Goal: Task Accomplishment & Management: Use online tool/utility

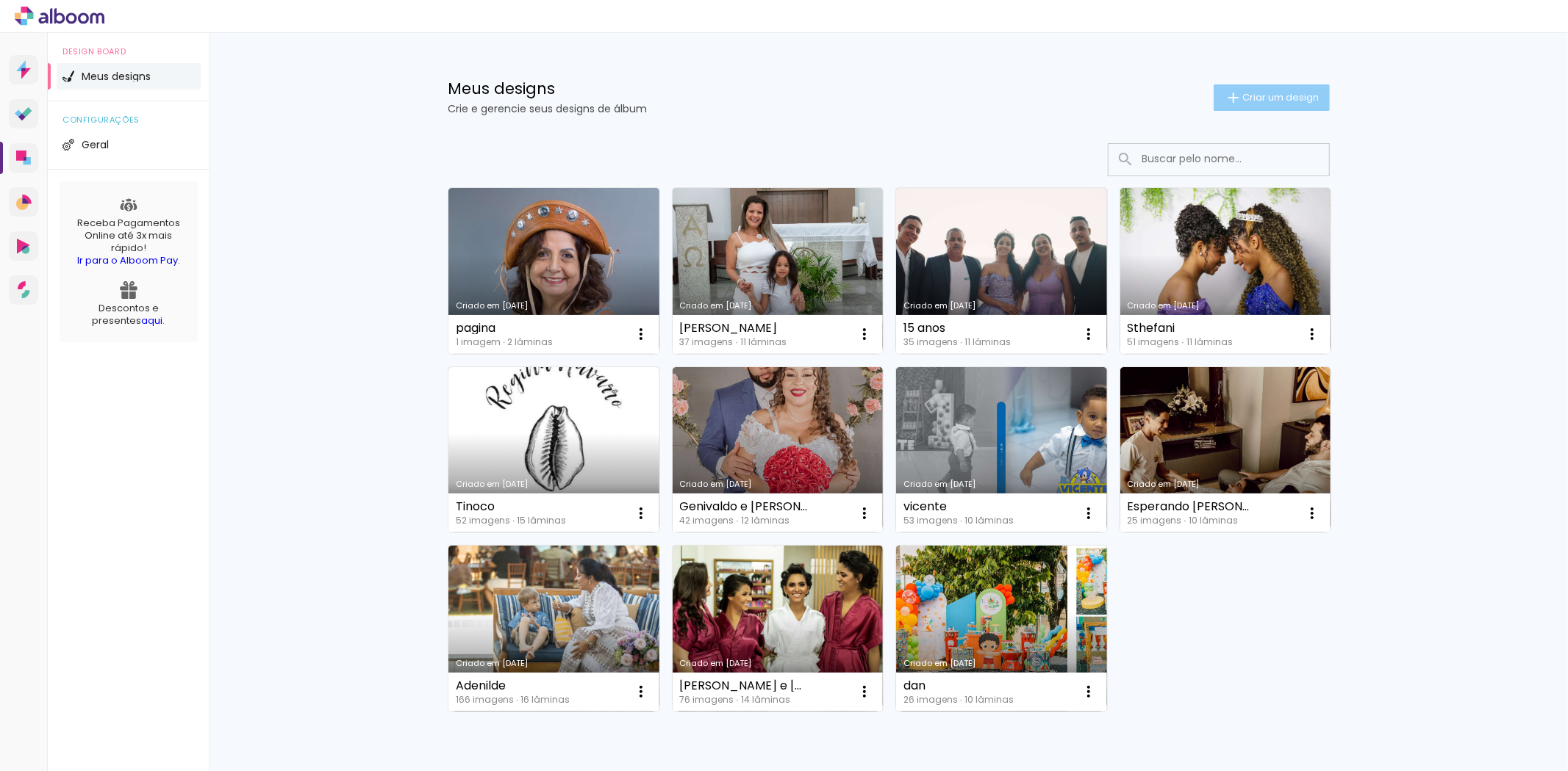
click at [1270, 94] on span "Criar um design" at bounding box center [1280, 97] width 77 height 10
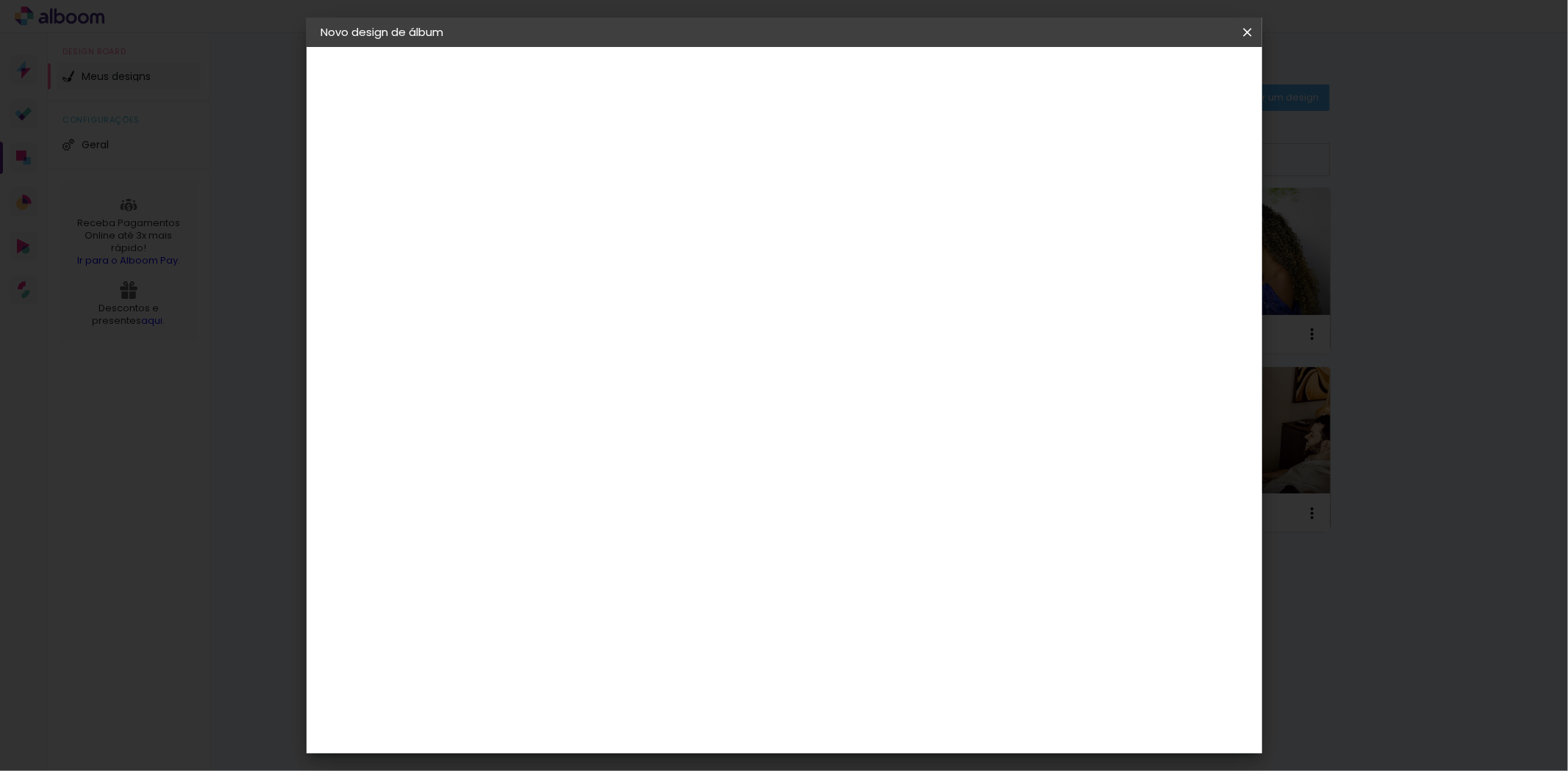
click at [562, 192] on input at bounding box center [562, 197] width 0 height 22
type input "[PERSON_NAME]"
type paper-input "[PERSON_NAME]"
click at [0, 0] on slot "Avançar" at bounding box center [0, 0] width 0 height 0
click at [550, 275] on input at bounding box center [599, 279] width 149 height 18
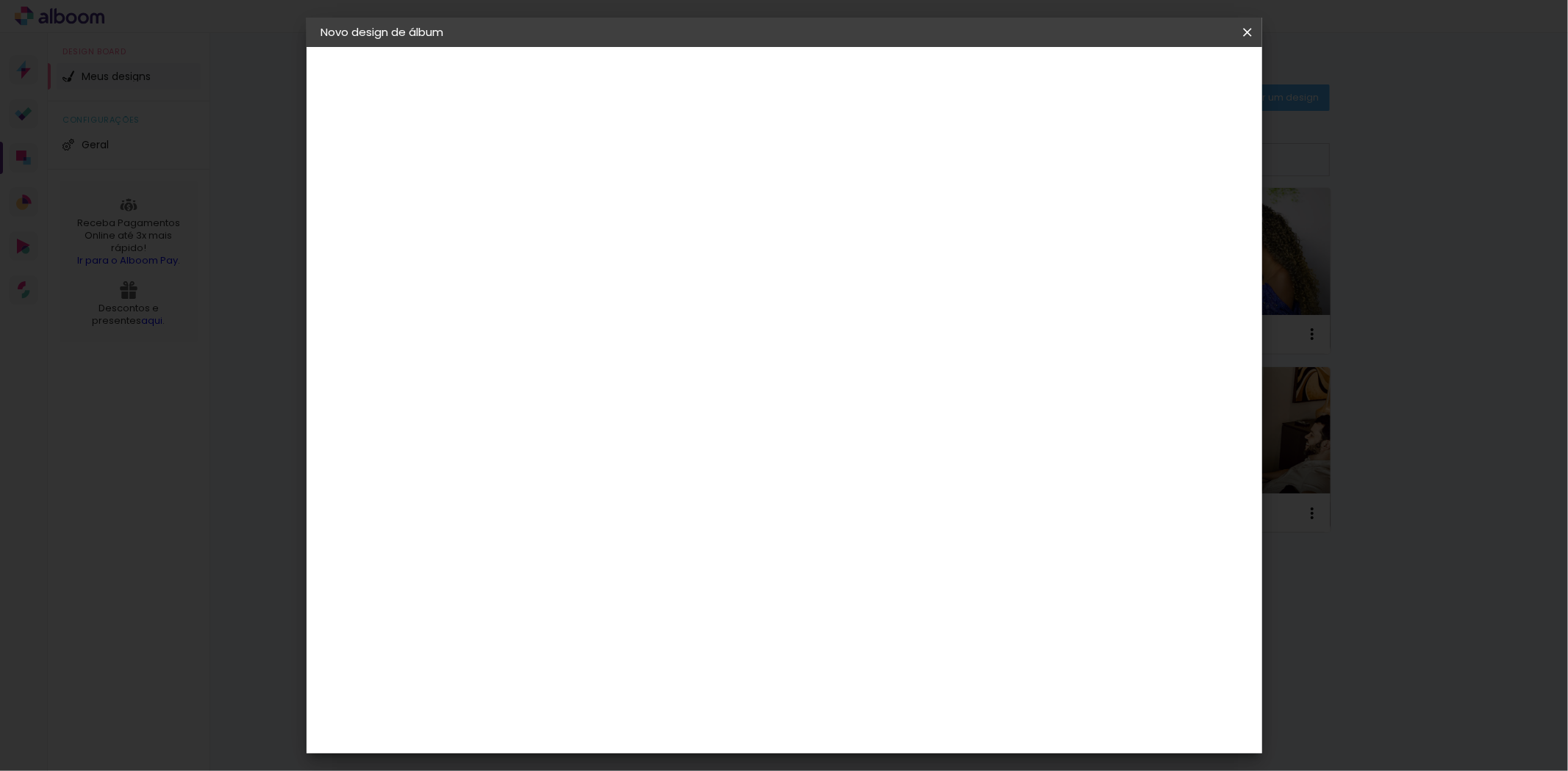
type input "co"
type paper-input "co"
click at [614, 495] on div "Conceitual Álbuns" at bounding box center [581, 507] width 62 height 23
click at [0, 0] on slot "Avançar" at bounding box center [0, 0] width 0 height 0
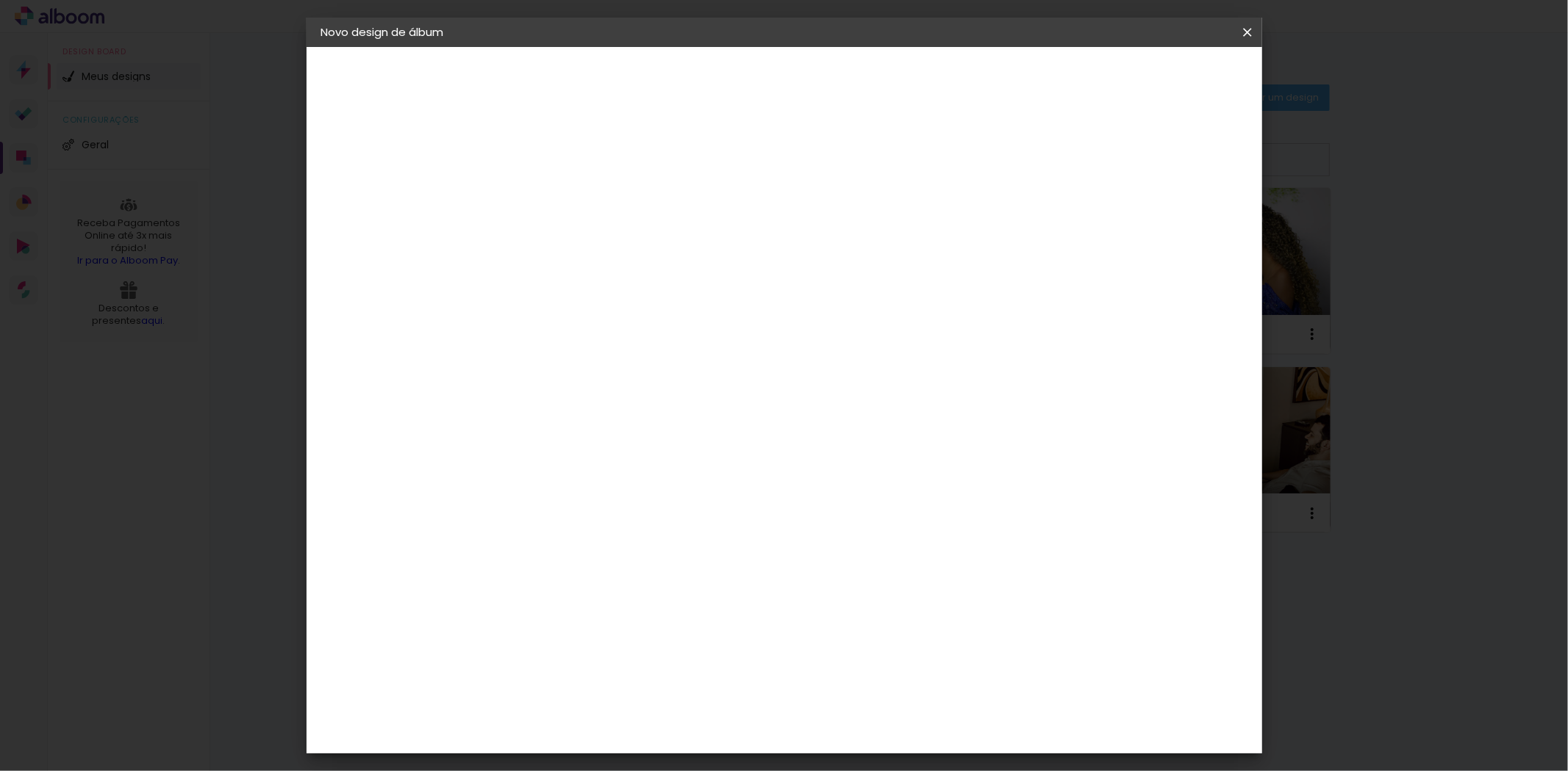
click at [0, 0] on slot "Avançar" at bounding box center [0, 0] width 0 height 0
click at [1154, 77] on span "Iniciar design" at bounding box center [1121, 77] width 67 height 10
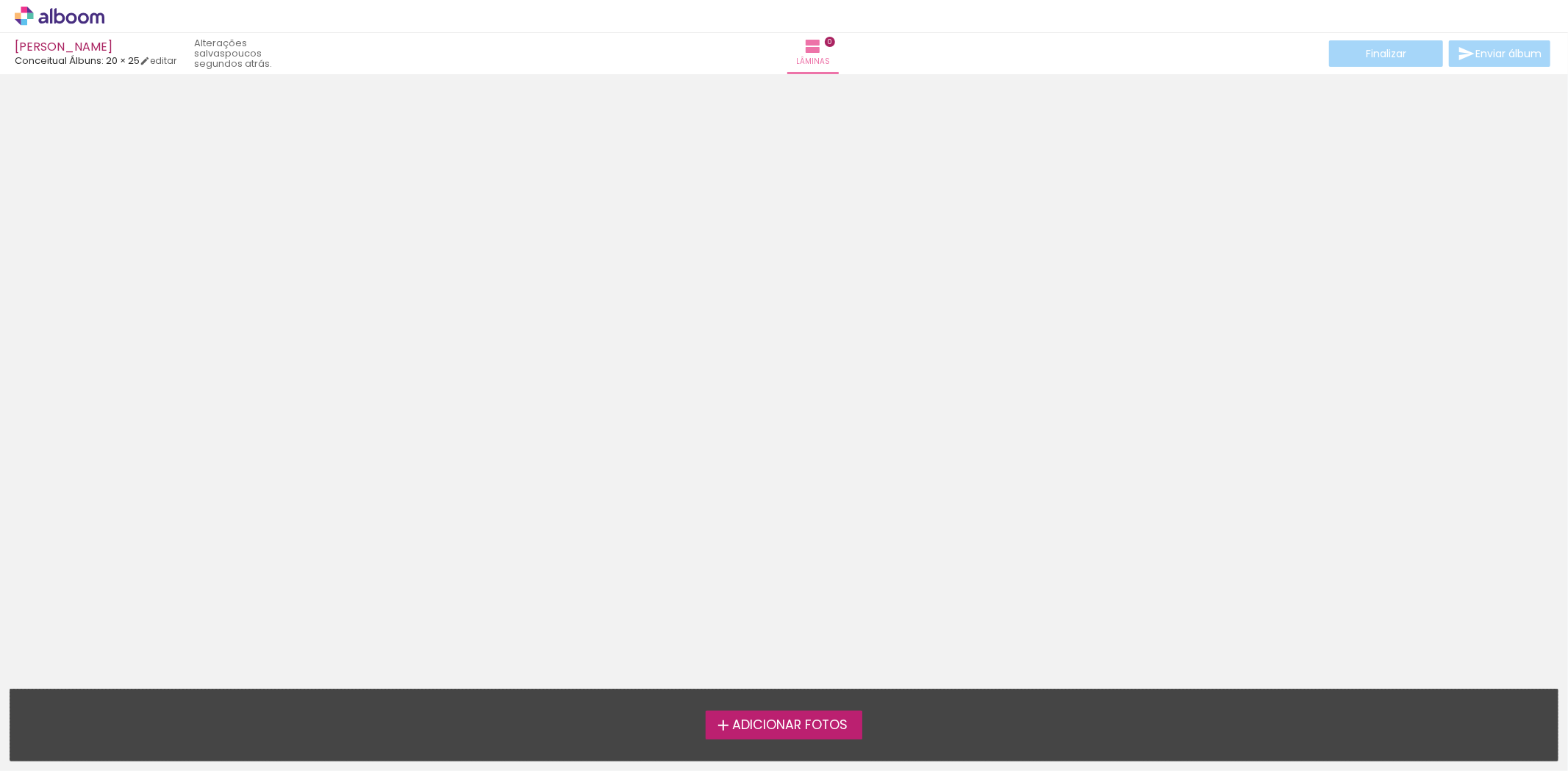
click at [783, 719] on span "Adicionar Fotos" at bounding box center [789, 725] width 115 height 13
click at [0, 0] on input "file" at bounding box center [0, 0] width 0 height 0
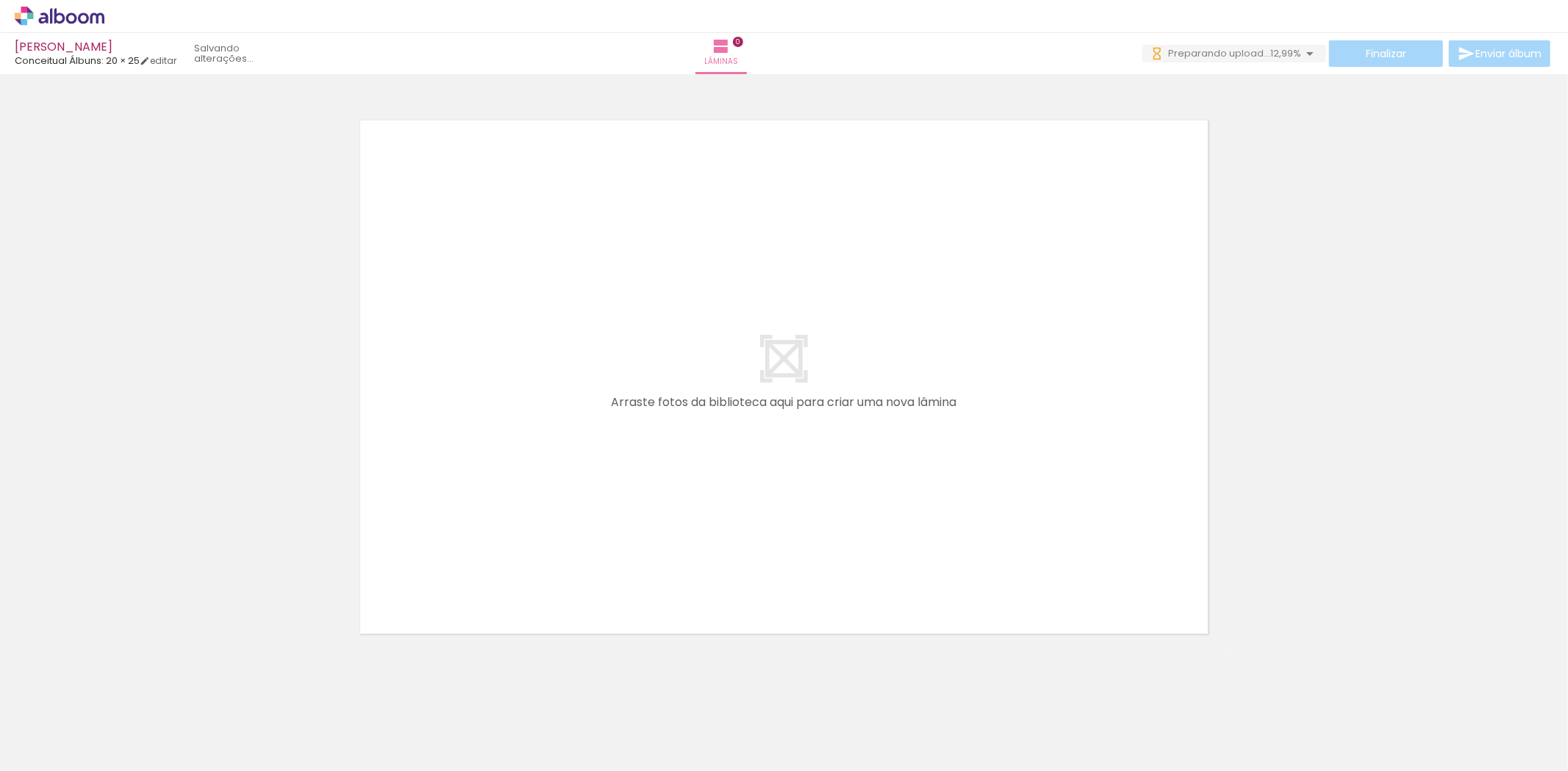
click at [54, 750] on span "Adicionar Fotos" at bounding box center [51, 751] width 44 height 16
click at [0, 0] on input "file" at bounding box center [0, 0] width 0 height 0
drag, startPoint x: 1412, startPoint y: 659, endPoint x: 397, endPoint y: 167, distance: 1128.0
click at [397, 167] on quentale-workspace at bounding box center [784, 385] width 1568 height 771
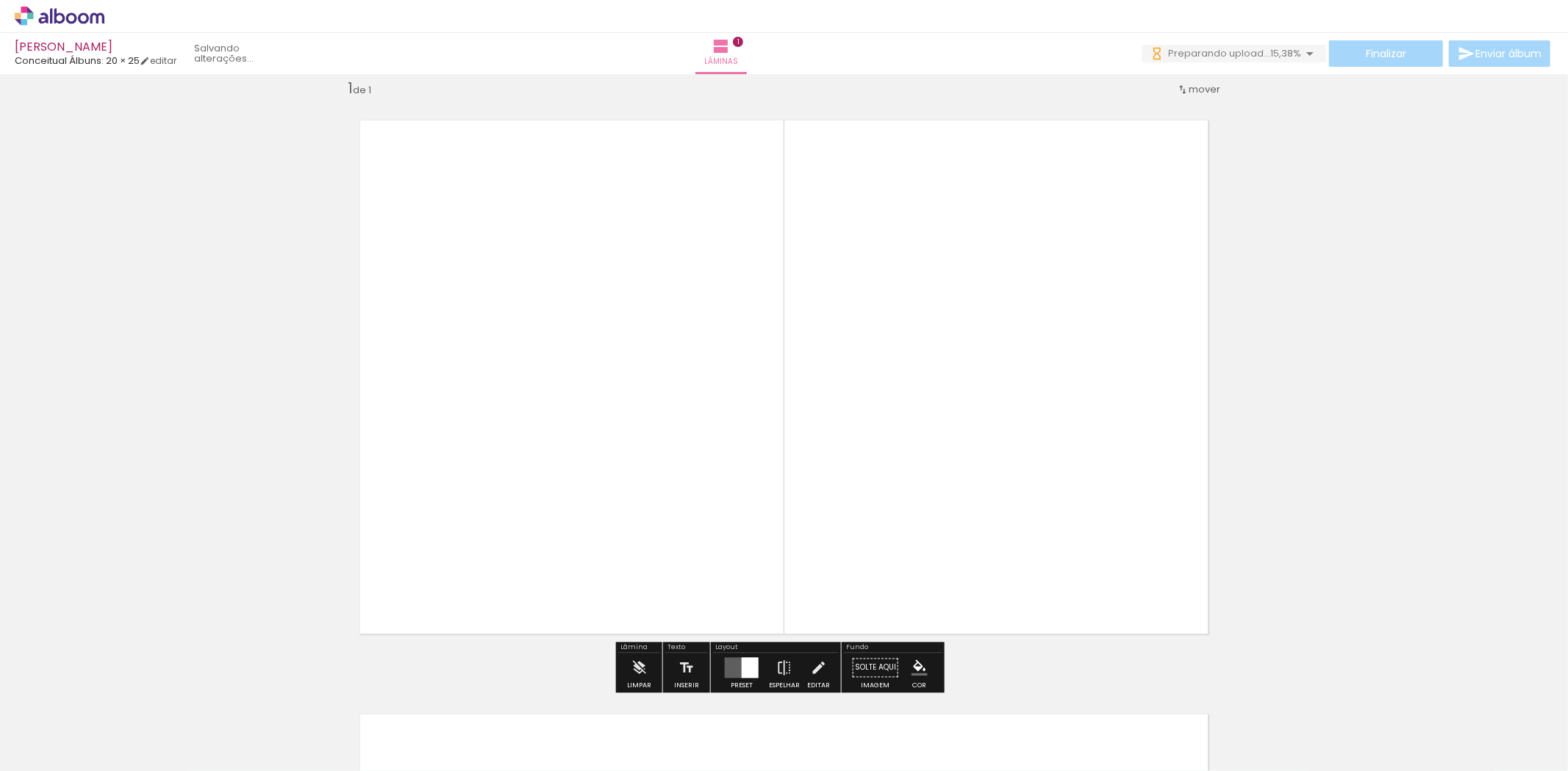
scroll to position [18, 0]
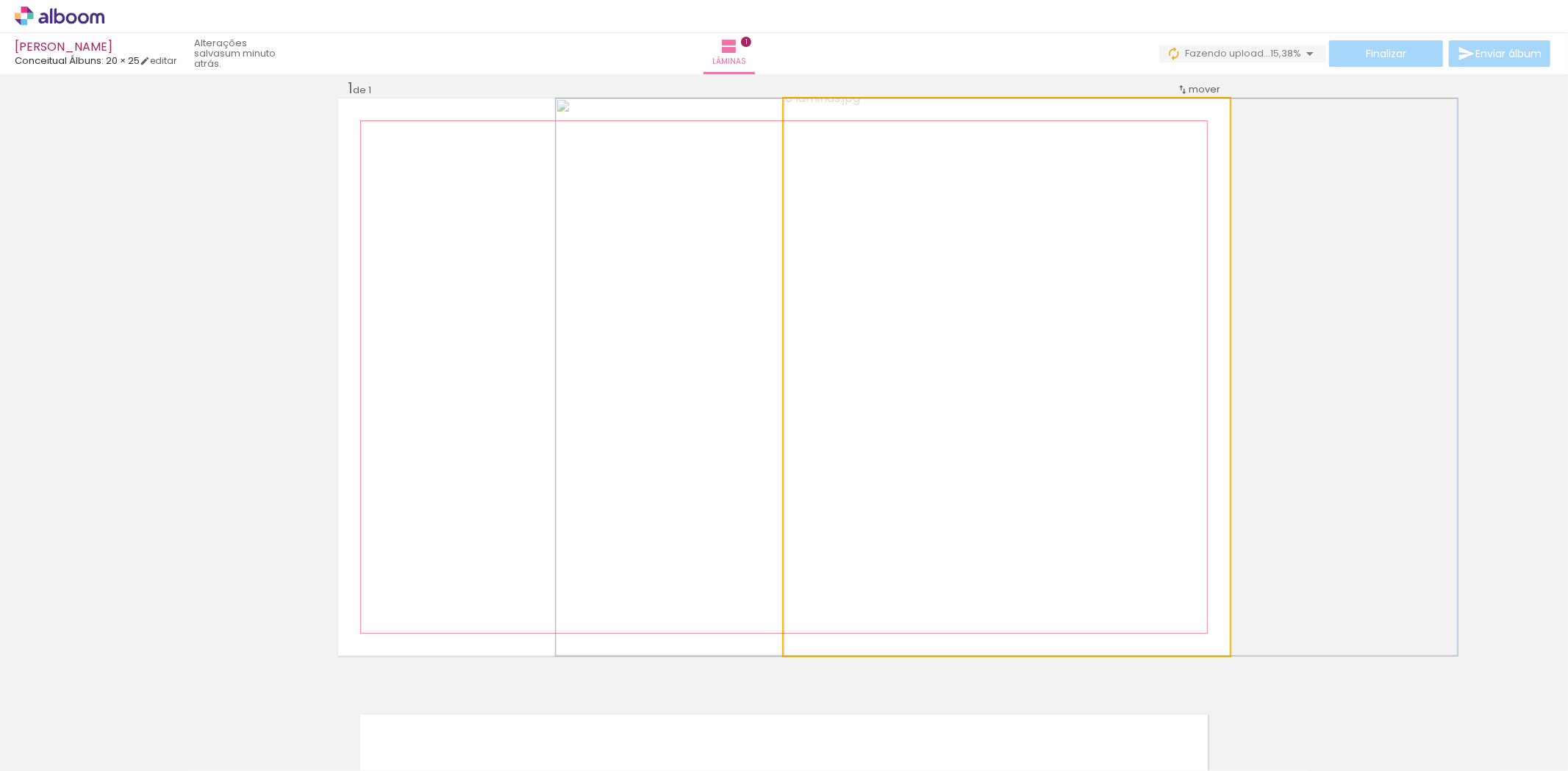
click at [969, 431] on quentale-photo at bounding box center [1006, 377] width 446 height 558
click at [936, 423] on quentale-photo at bounding box center [1006, 377] width 446 height 558
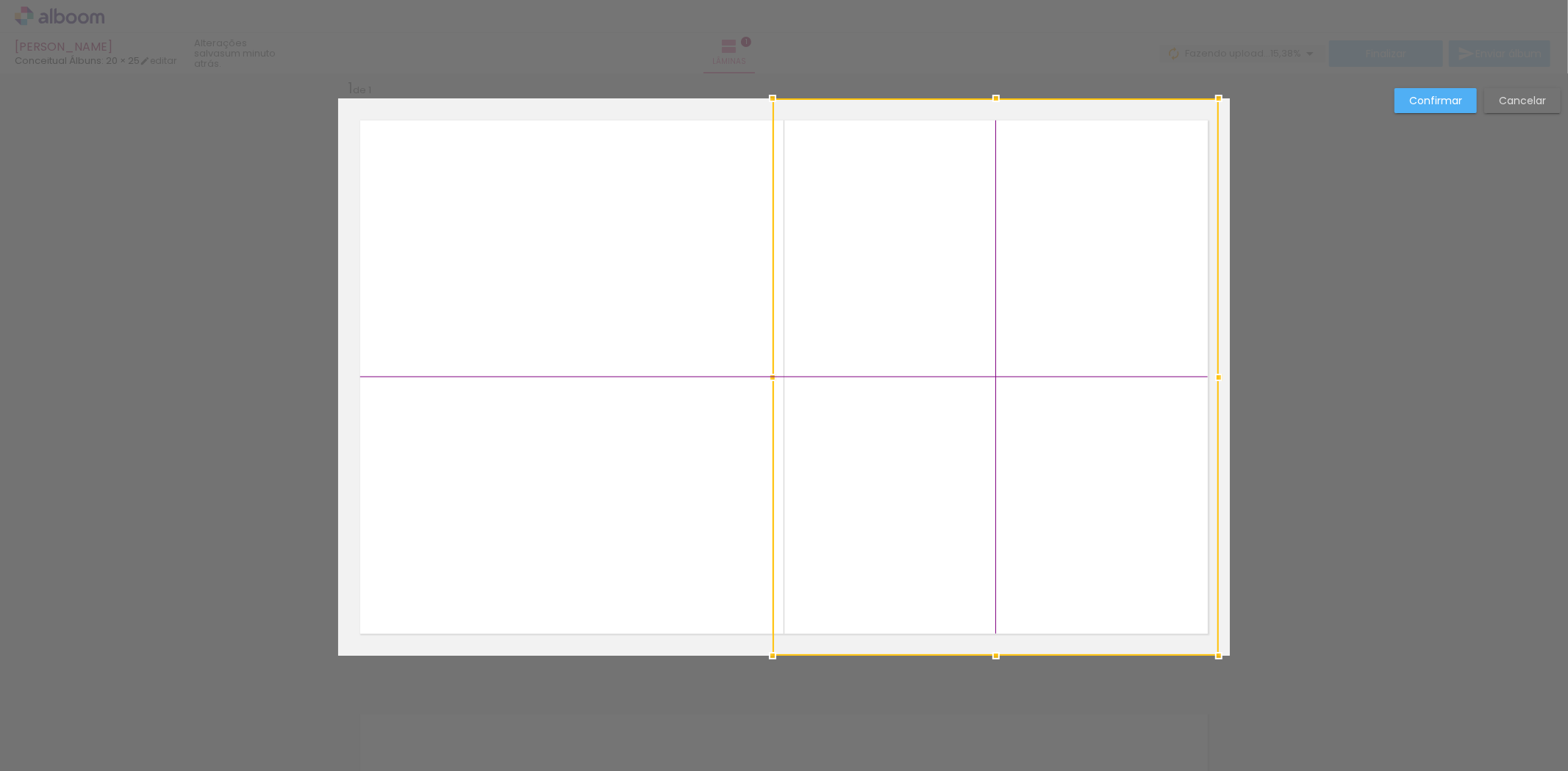
drag, startPoint x: 936, startPoint y: 431, endPoint x: 930, endPoint y: 426, distance: 7.8
click at [930, 426] on div at bounding box center [996, 377] width 446 height 558
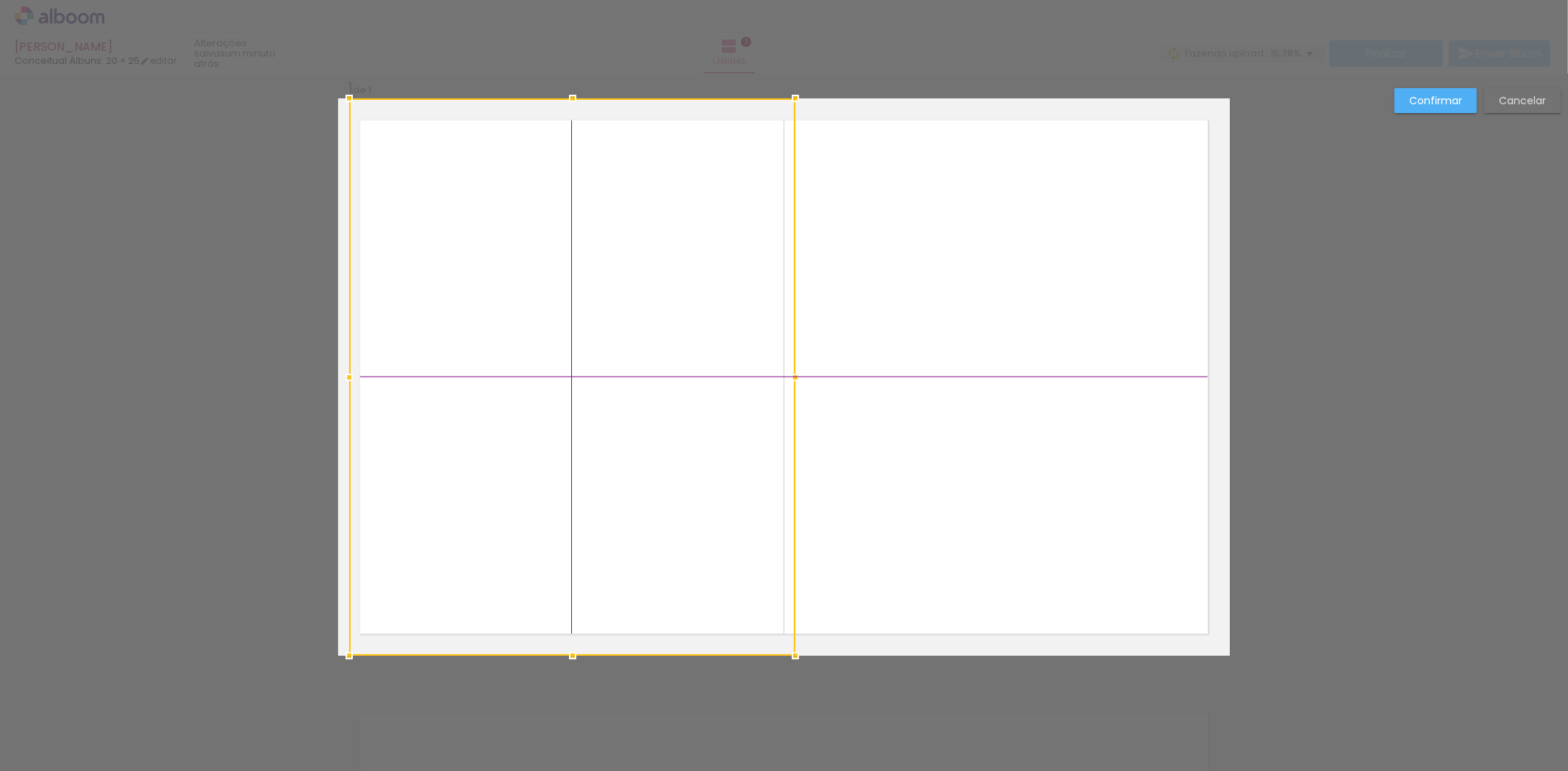
drag, startPoint x: 879, startPoint y: 431, endPoint x: 439, endPoint y: 402, distance: 441.0
click at [439, 402] on div at bounding box center [572, 377] width 446 height 558
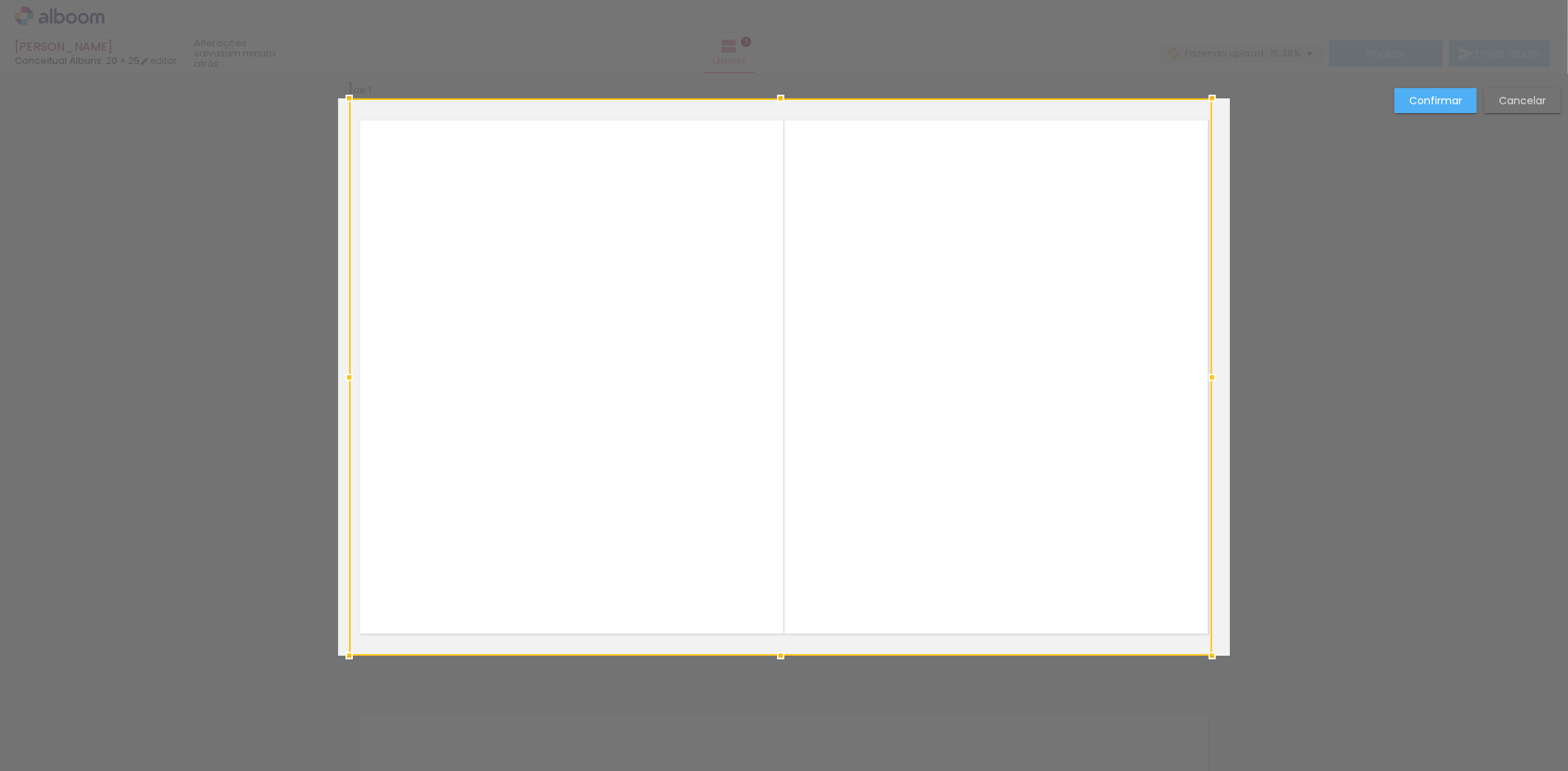
drag, startPoint x: 791, startPoint y: 378, endPoint x: 1275, endPoint y: 371, distance: 484.1
click at [1275, 371] on div "Inserir lâmina 1 de 1 Confirmar Cancelar" at bounding box center [784, 668] width 1568 height 1224
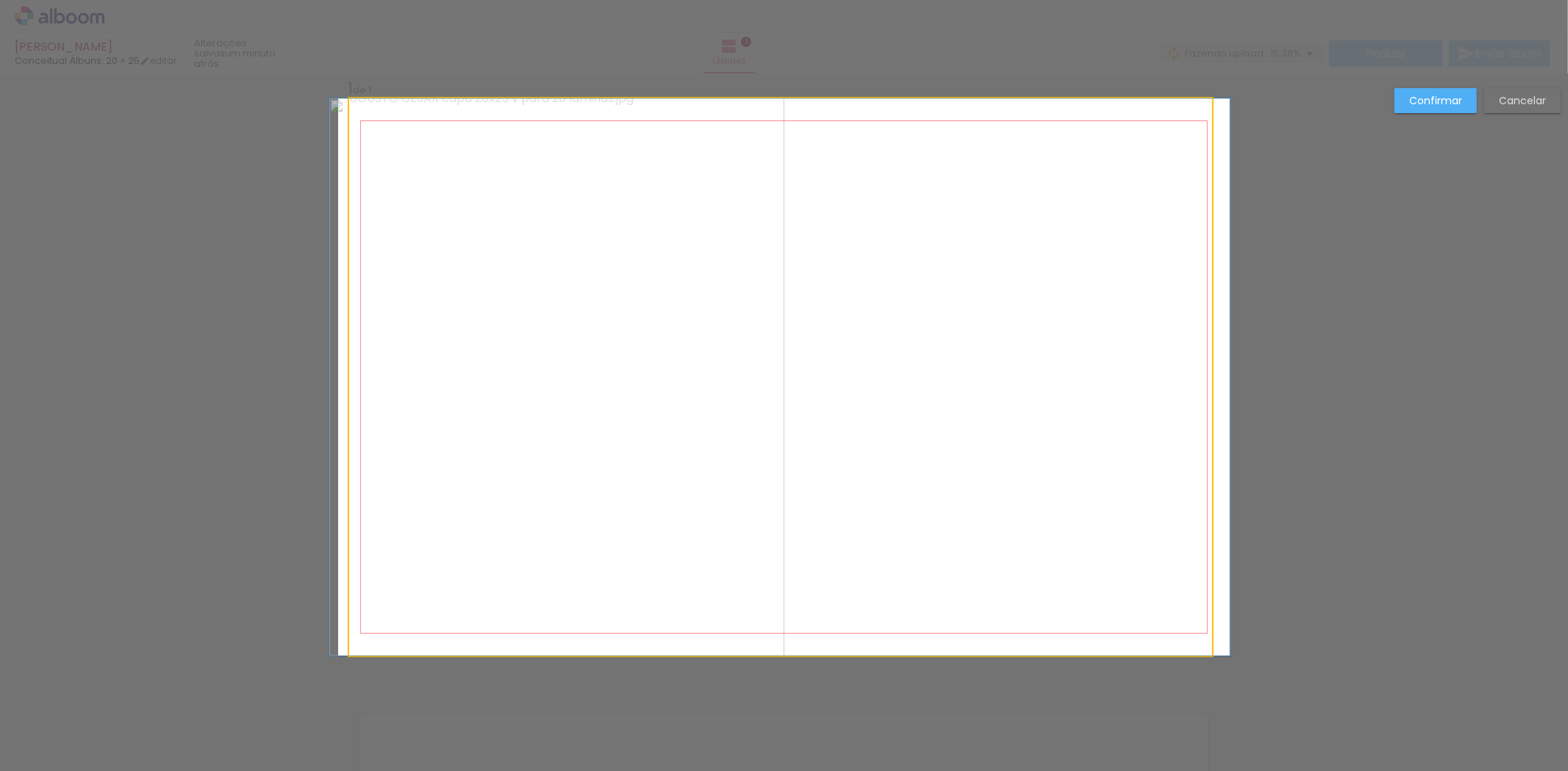
click at [1003, 384] on quentale-photo at bounding box center [780, 377] width 863 height 558
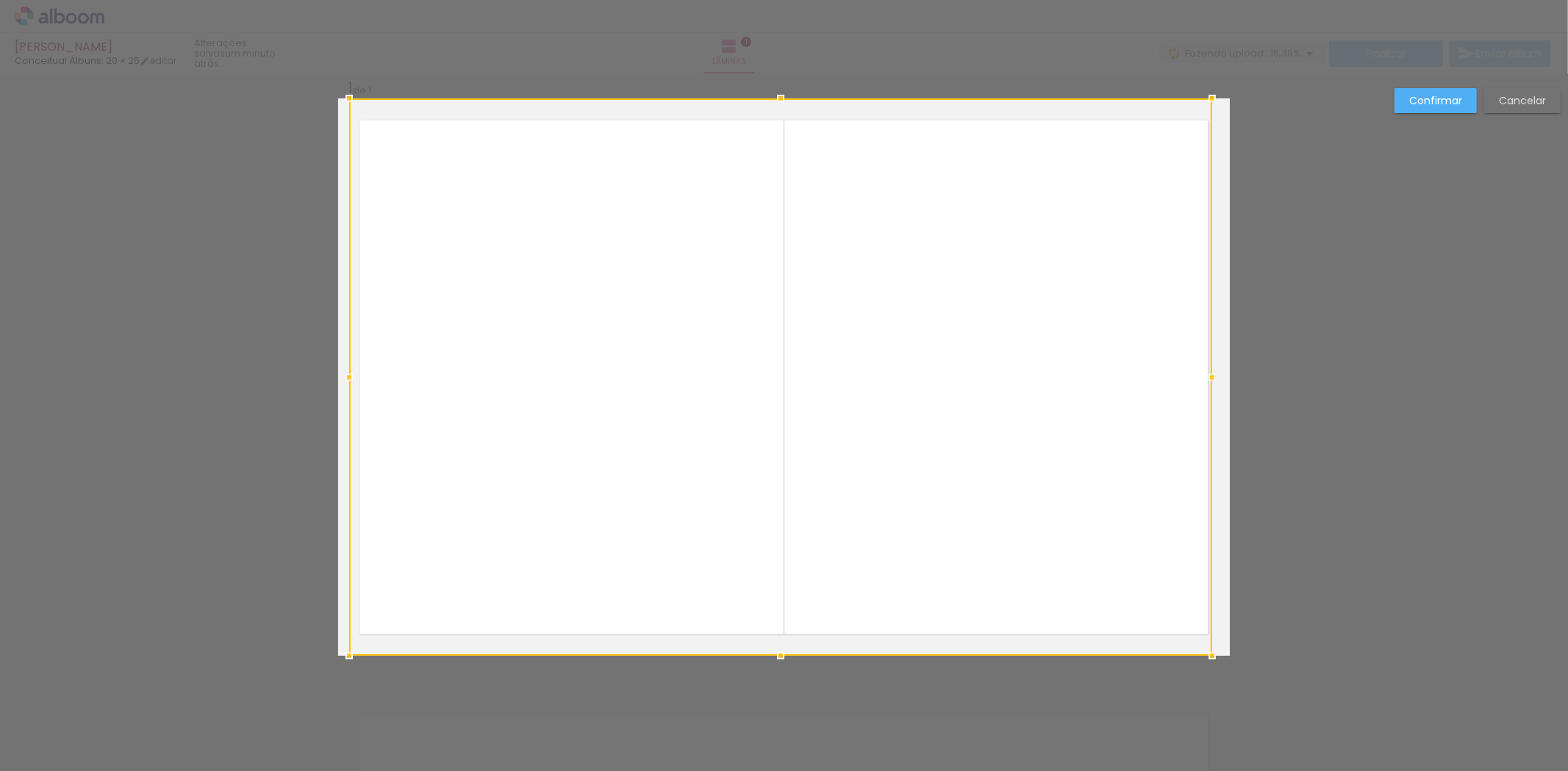
click at [1003, 383] on div at bounding box center [780, 377] width 863 height 558
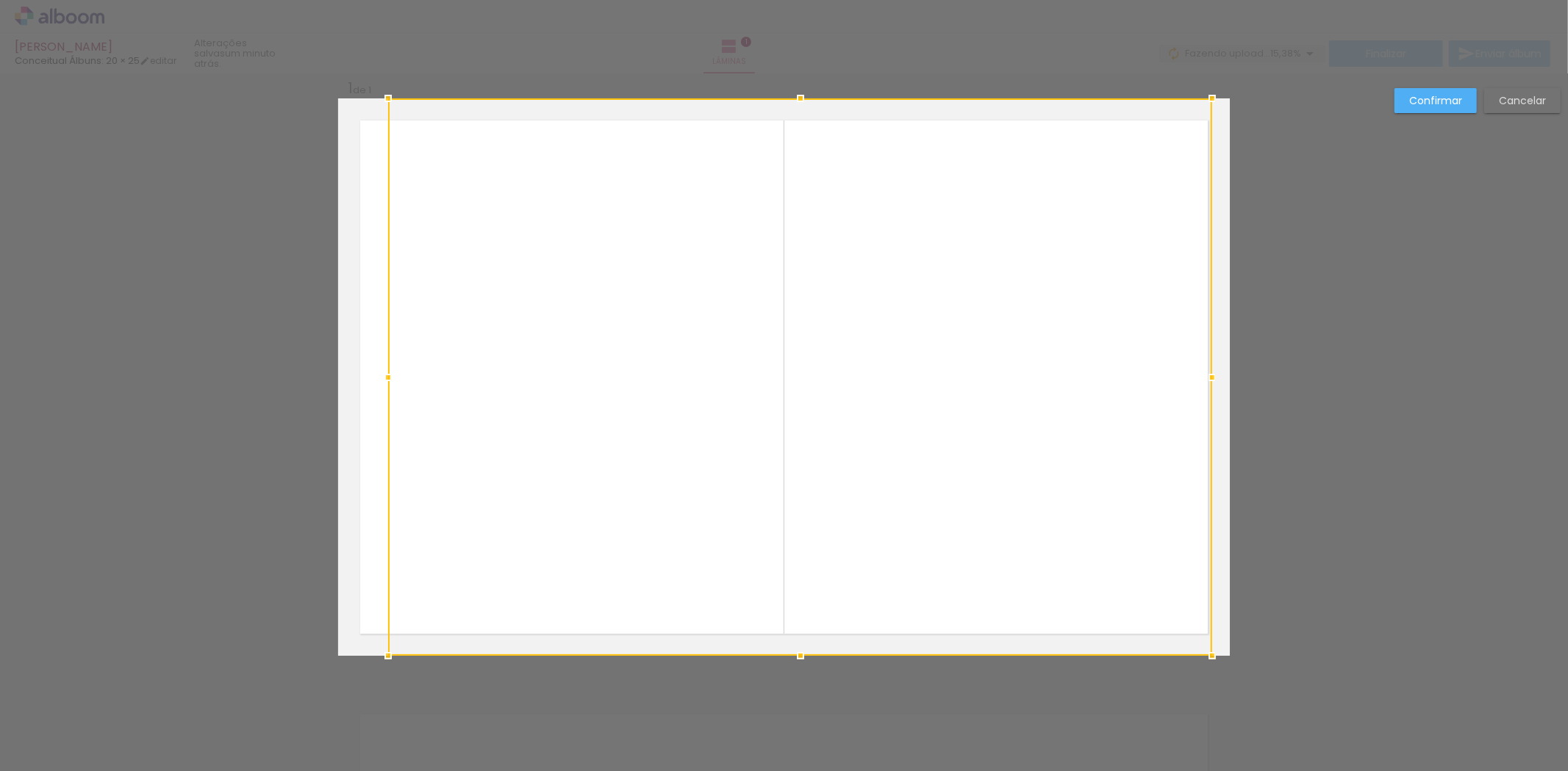
drag, startPoint x: 346, startPoint y: 376, endPoint x: 331, endPoint y: 374, distance: 15.1
click at [338, 374] on album-spread "1 de 1" at bounding box center [784, 377] width 891 height 558
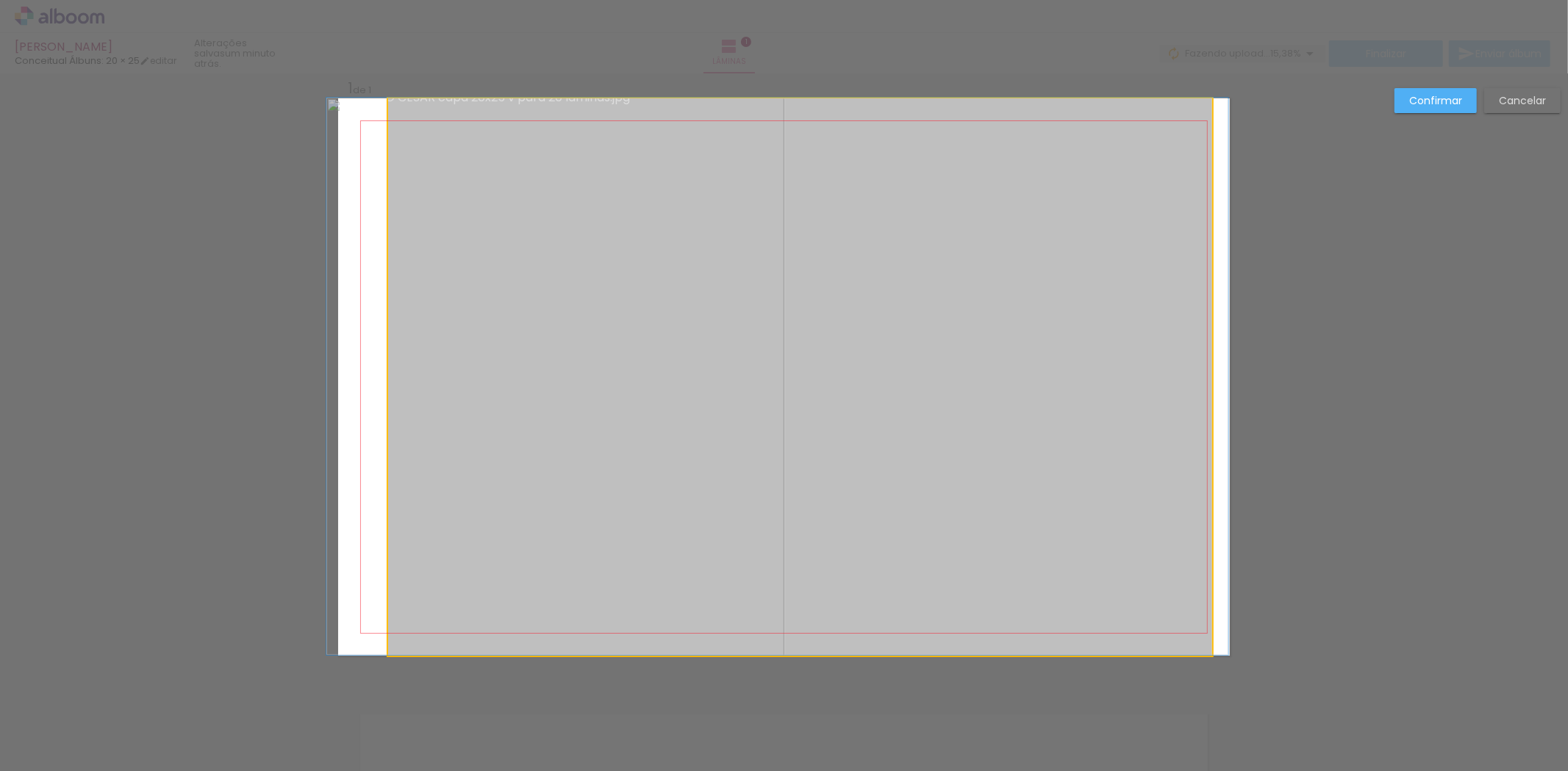
drag, startPoint x: 535, startPoint y: 405, endPoint x: 511, endPoint y: 394, distance: 26.4
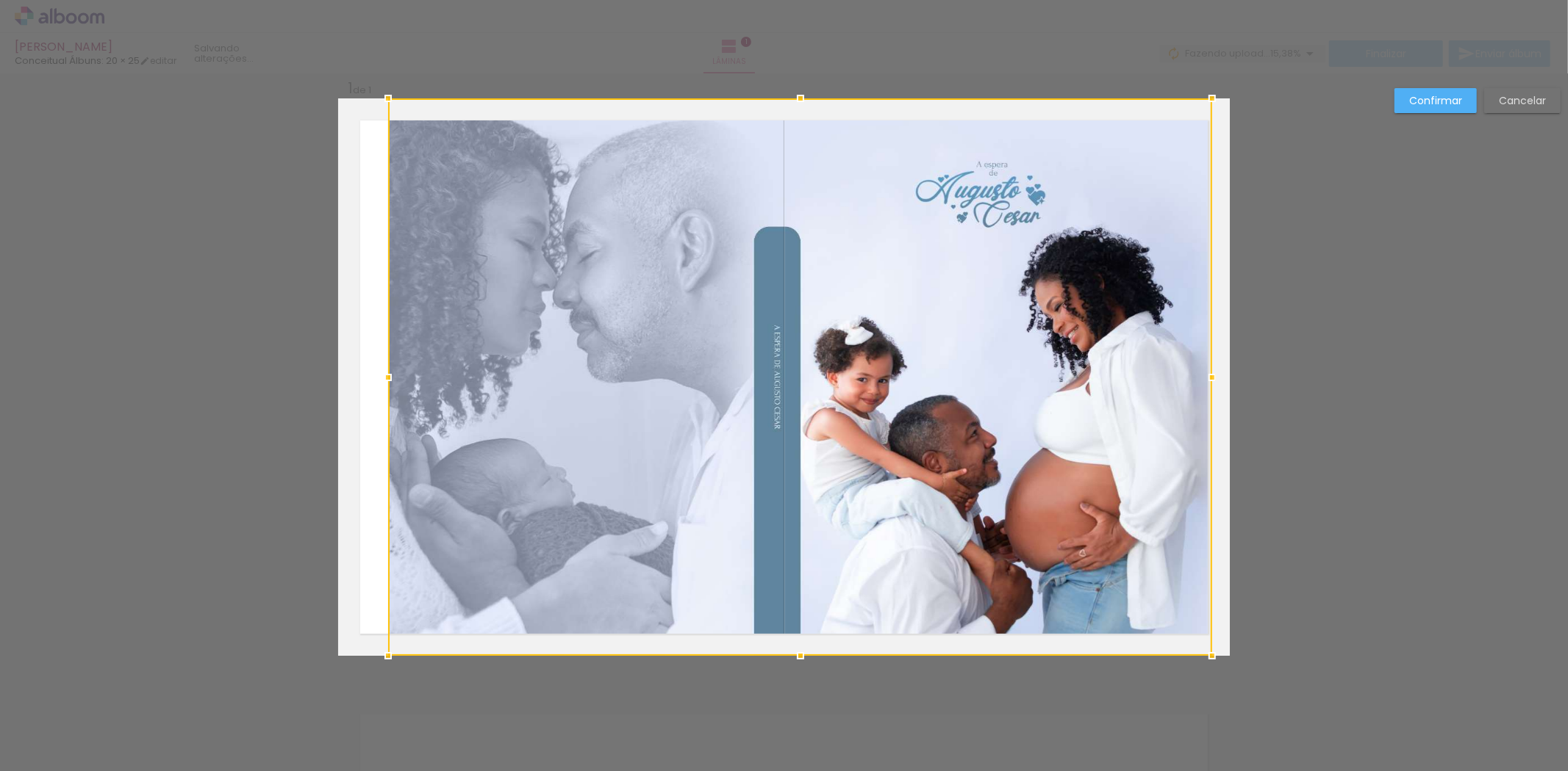
click at [518, 415] on div at bounding box center [799, 377] width 824 height 558
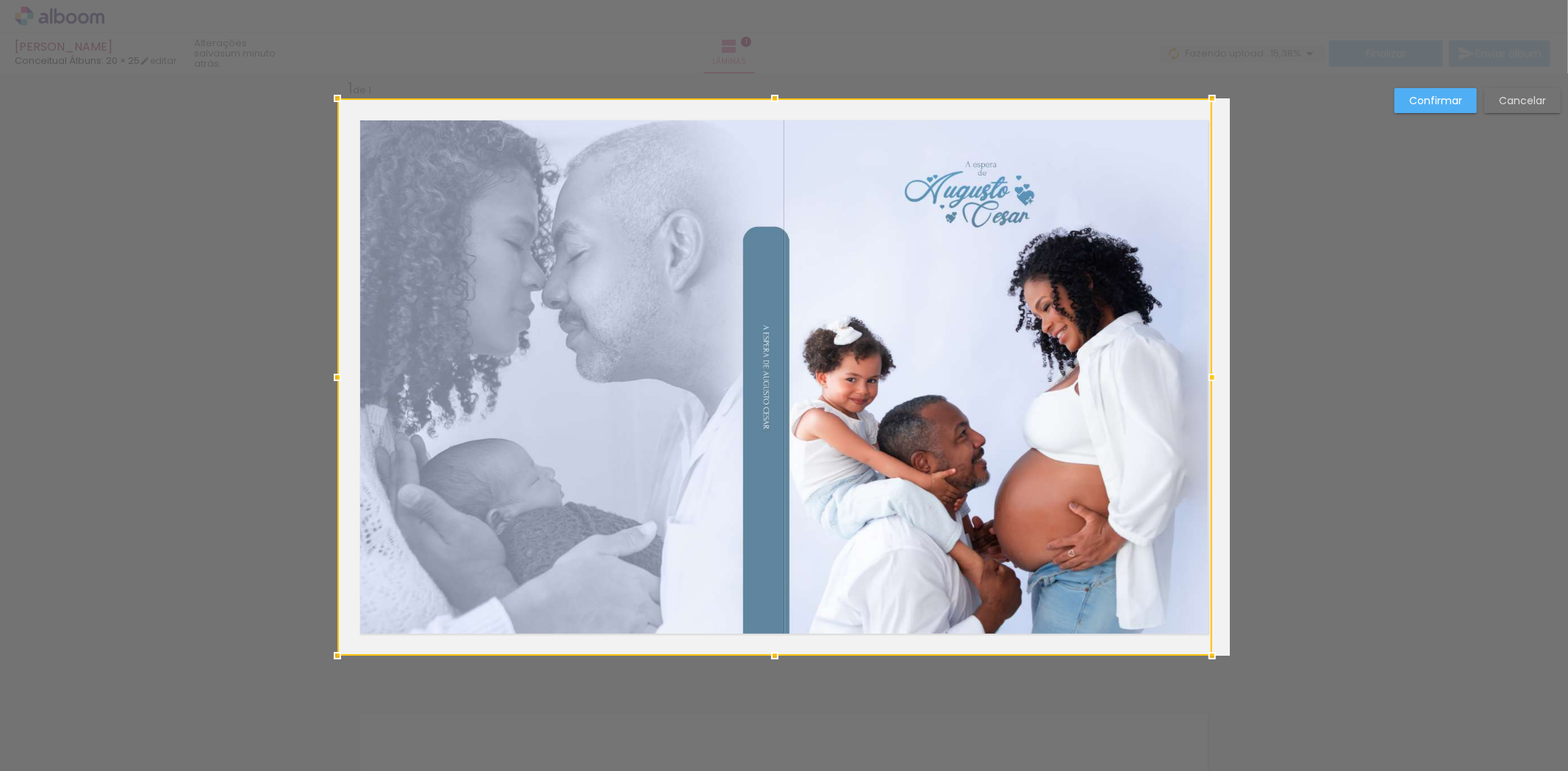
drag, startPoint x: 383, startPoint y: 377, endPoint x: 342, endPoint y: 371, distance: 41.4
click at [342, 371] on div at bounding box center [337, 377] width 30 height 30
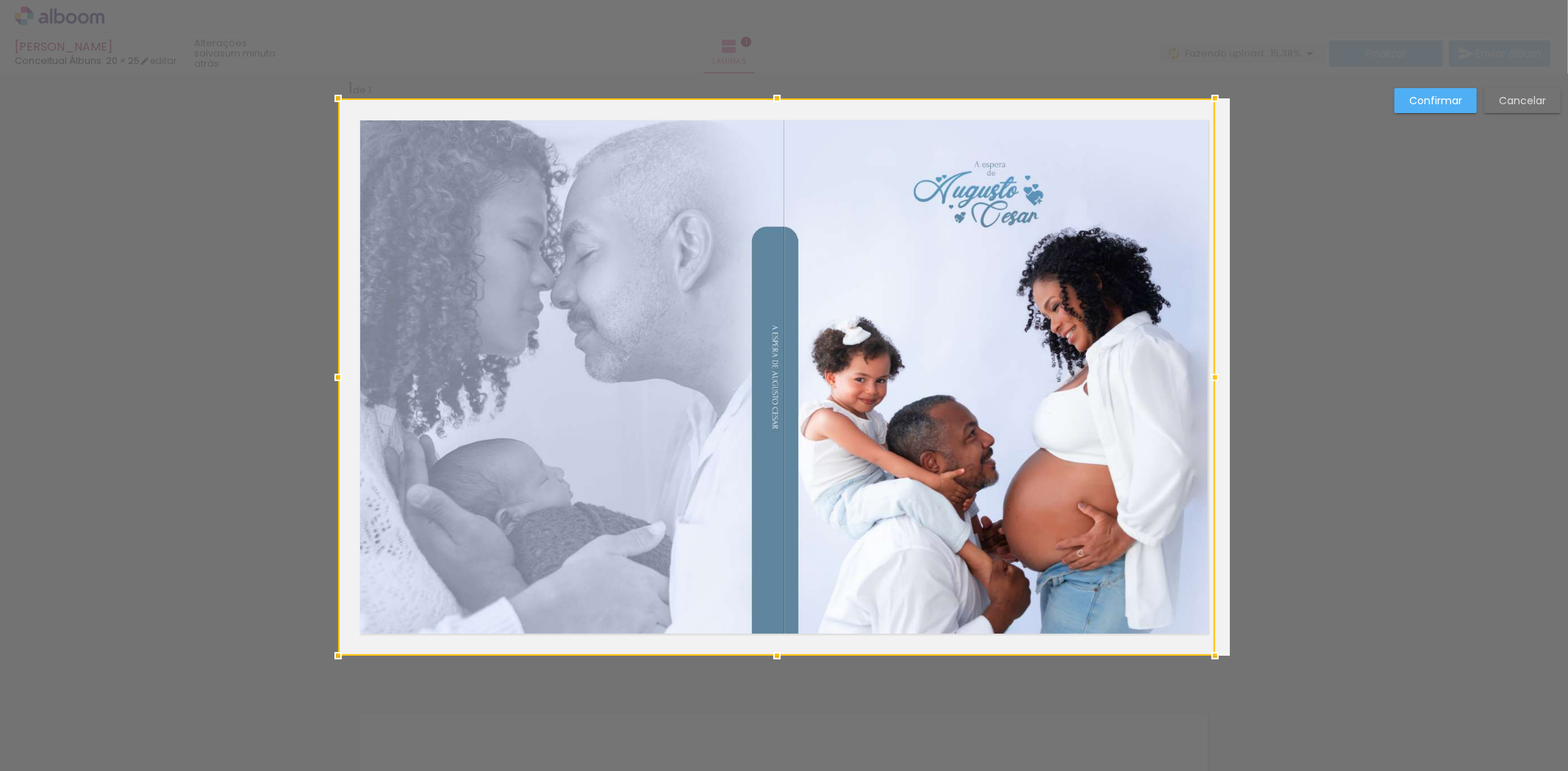
drag, startPoint x: 1212, startPoint y: 375, endPoint x: 1248, endPoint y: 379, distance: 36.2
click at [1248, 379] on div "Inserir lâmina 1 de 1 Confirmar Cancelar" at bounding box center [784, 668] width 1568 height 1224
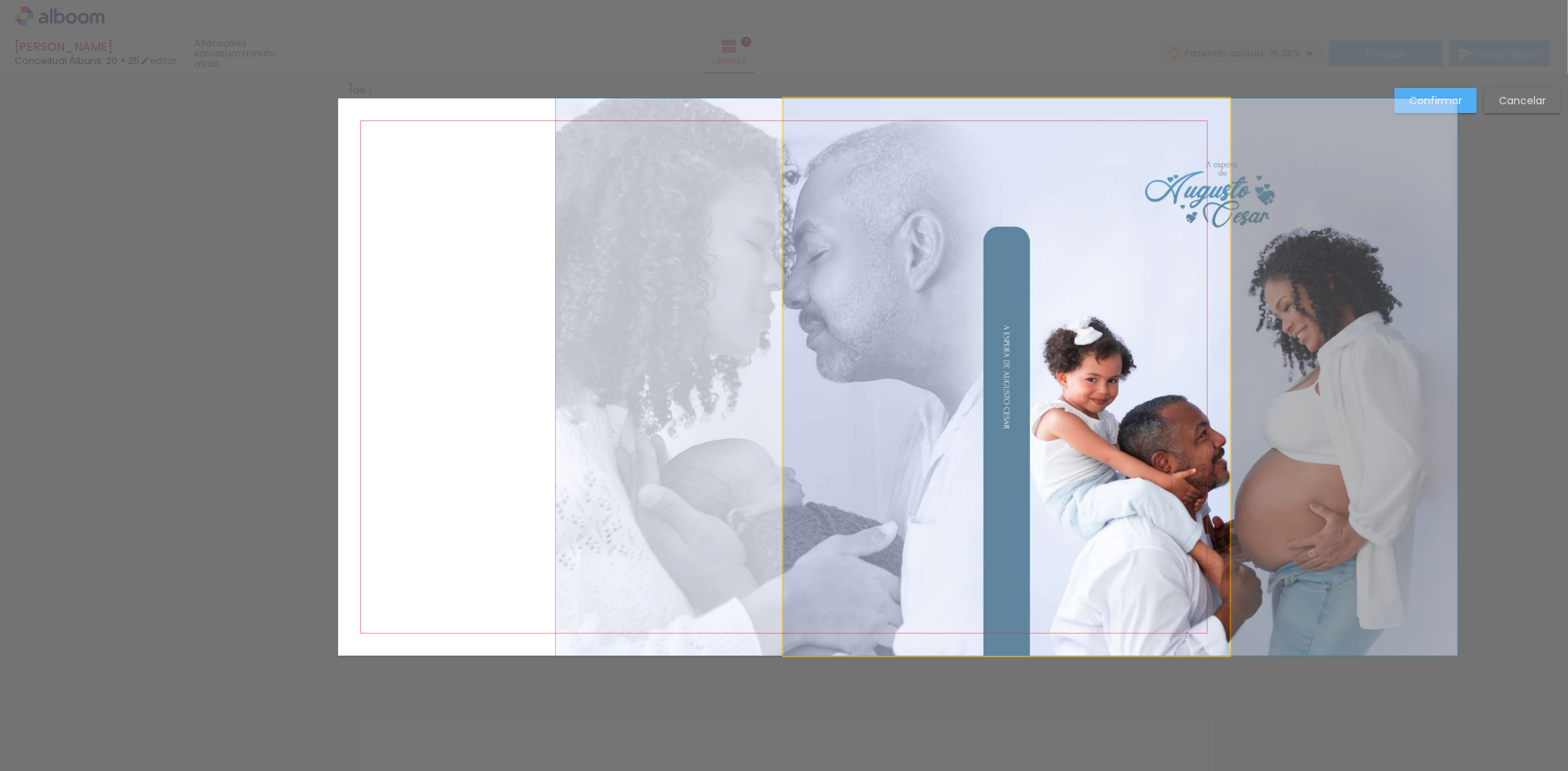
click at [981, 391] on quentale-photo at bounding box center [1006, 377] width 446 height 558
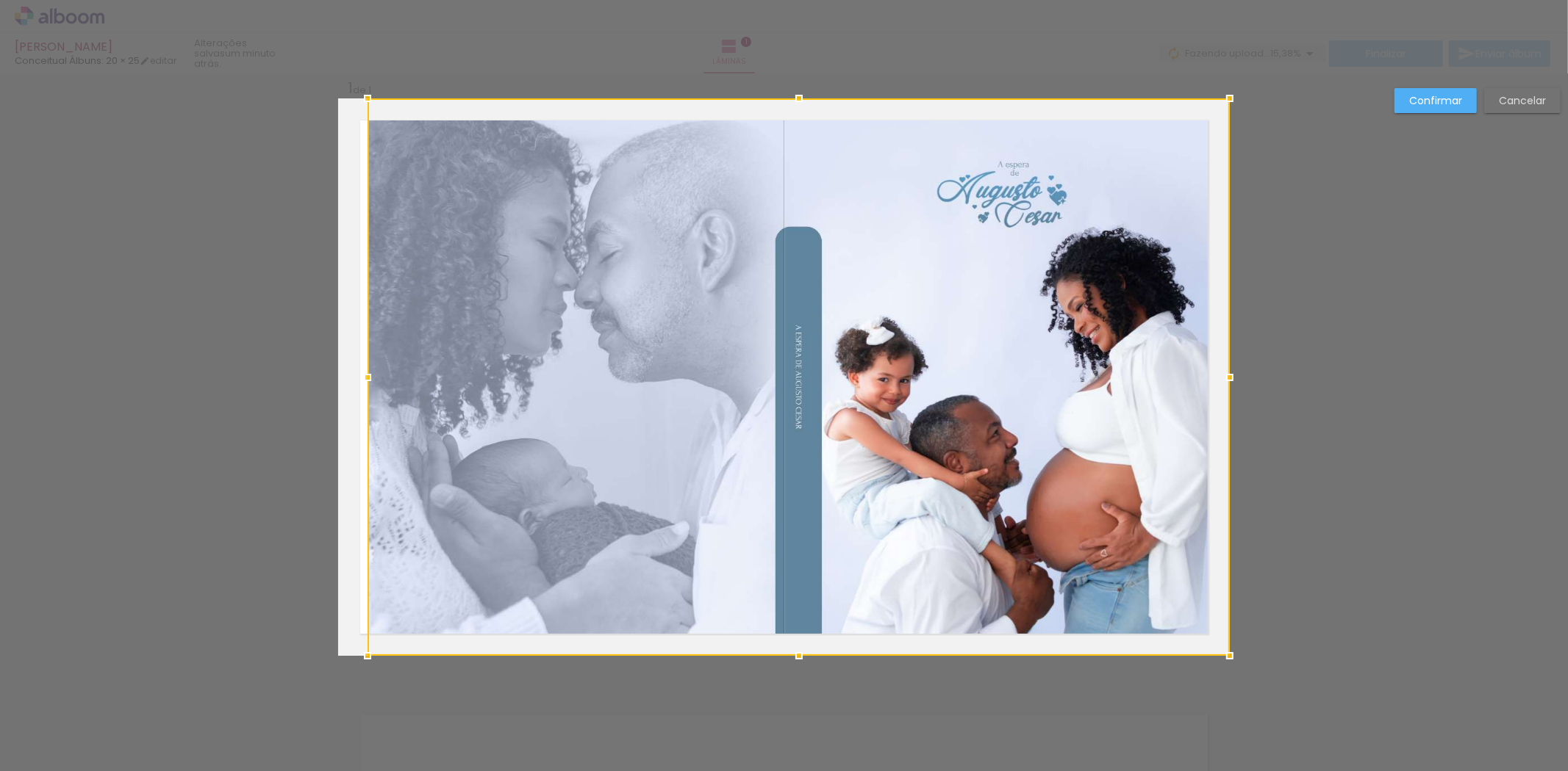
drag, startPoint x: 773, startPoint y: 377, endPoint x: 307, endPoint y: 382, distance: 466.0
click at [307, 382] on div "Inserir lâmina 1 de 1 Confirmar Cancelar" at bounding box center [784, 668] width 1568 height 1224
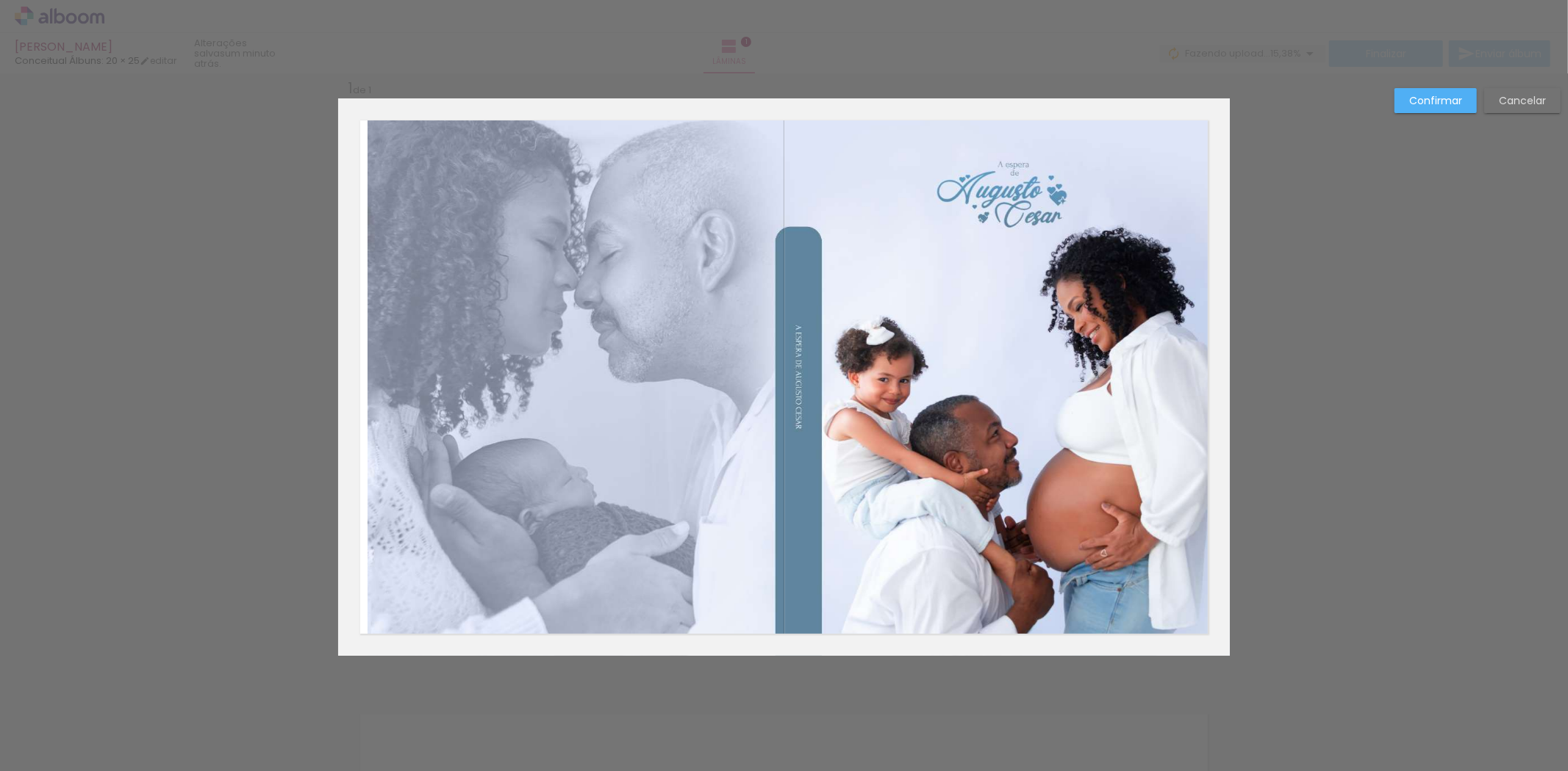
click at [375, 380] on quentale-photo at bounding box center [798, 377] width 862 height 558
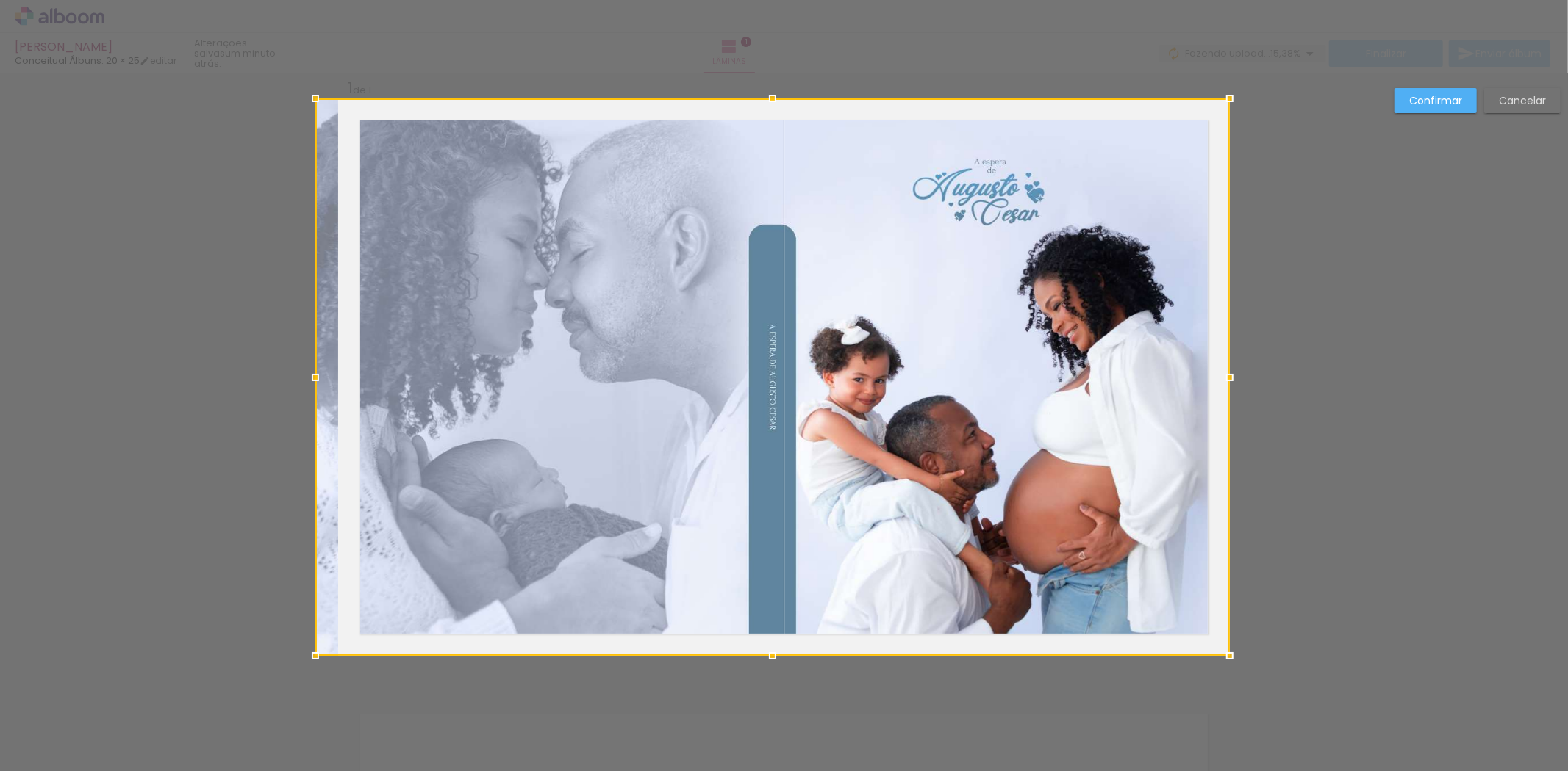
drag, startPoint x: 358, startPoint y: 378, endPoint x: 342, endPoint y: 371, distance: 17.5
click at [342, 371] on div at bounding box center [772, 377] width 915 height 558
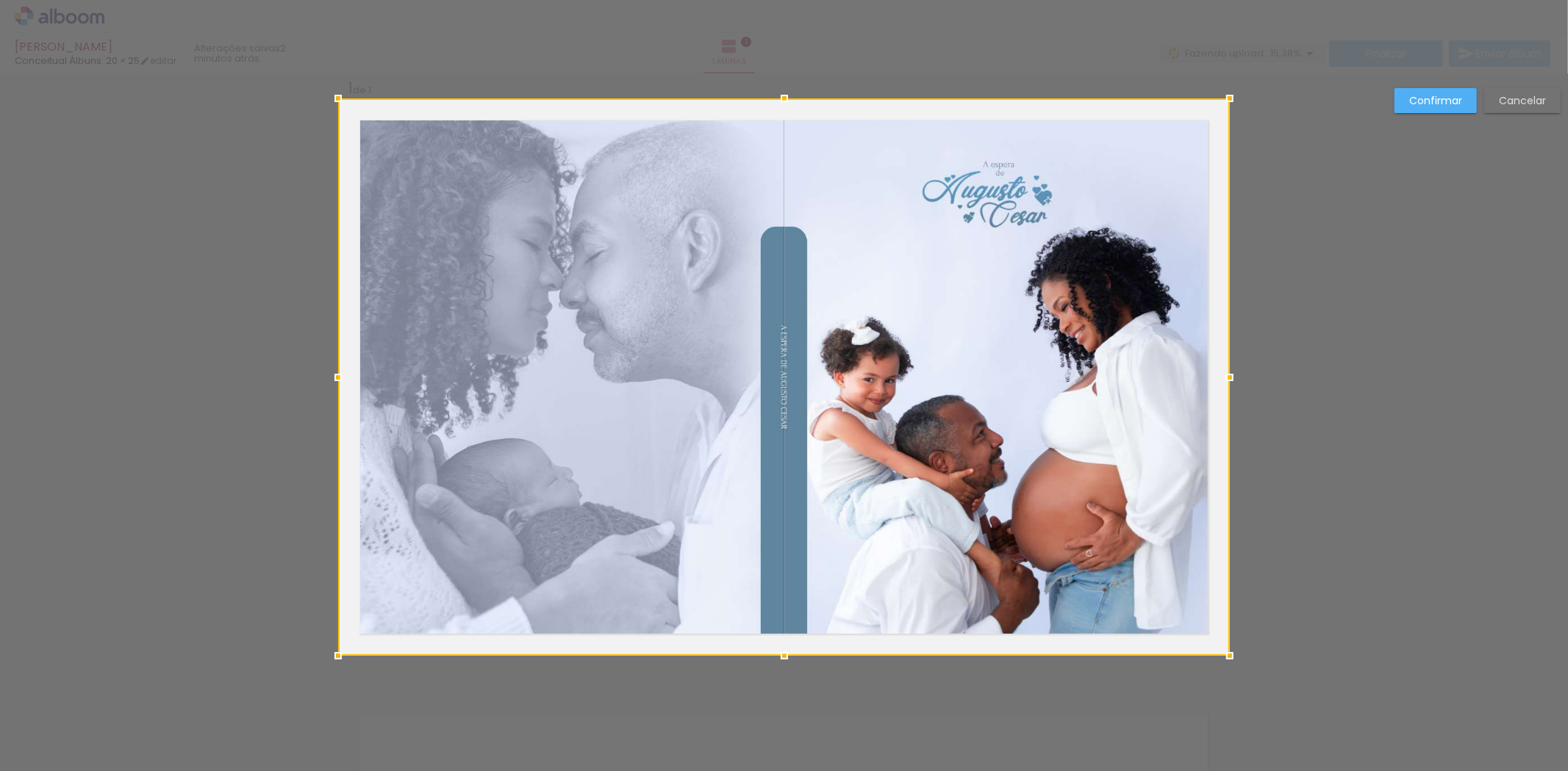
click at [0, 0] on slot "Confirmar" at bounding box center [0, 0] width 0 height 0
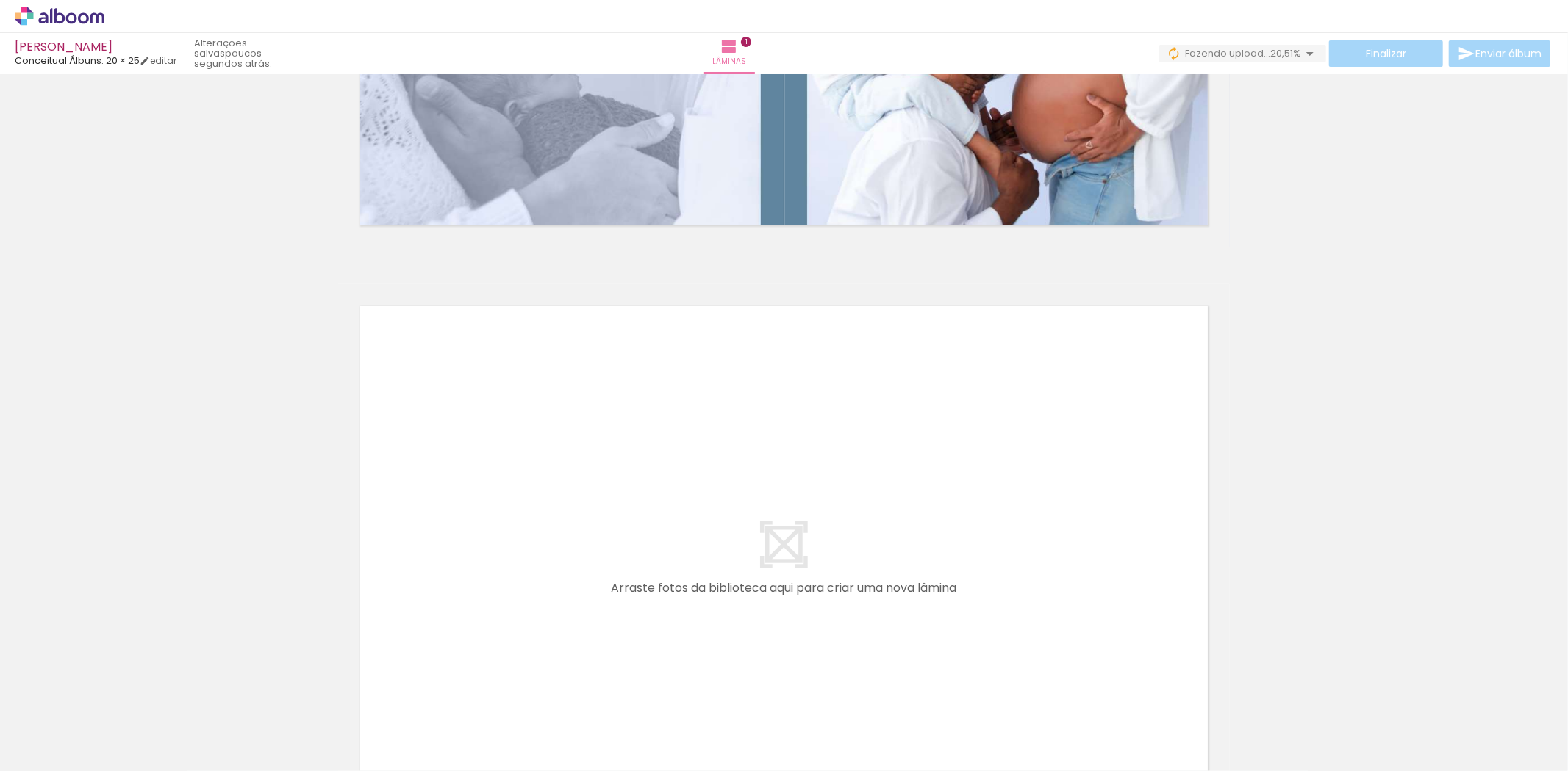
scroll to position [0, 2518]
drag, startPoint x: 935, startPoint y: 738, endPoint x: 532, endPoint y: 524, distance: 456.3
click at [532, 524] on quentale-workspace at bounding box center [784, 385] width 1568 height 771
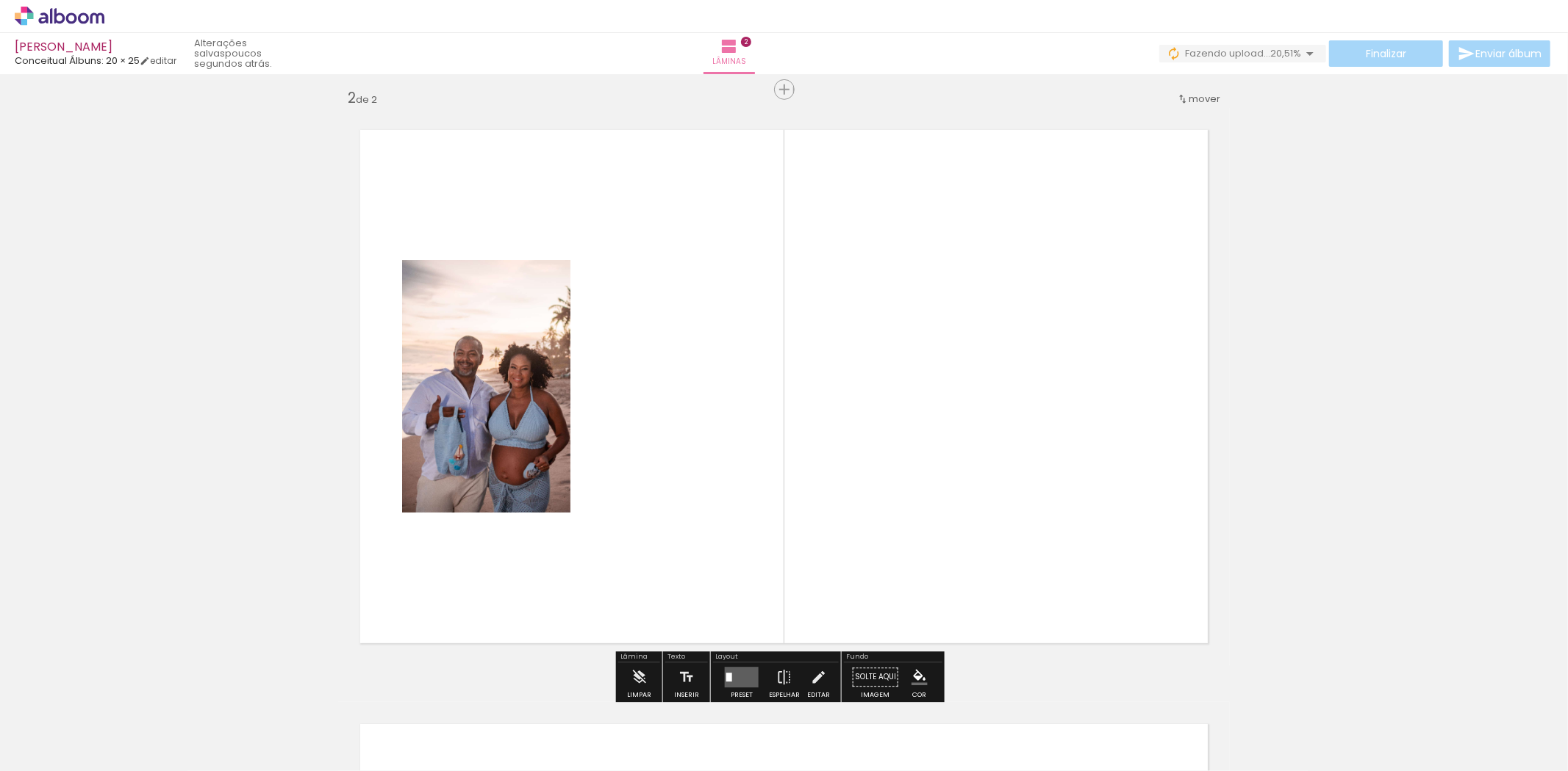
scroll to position [613, 0]
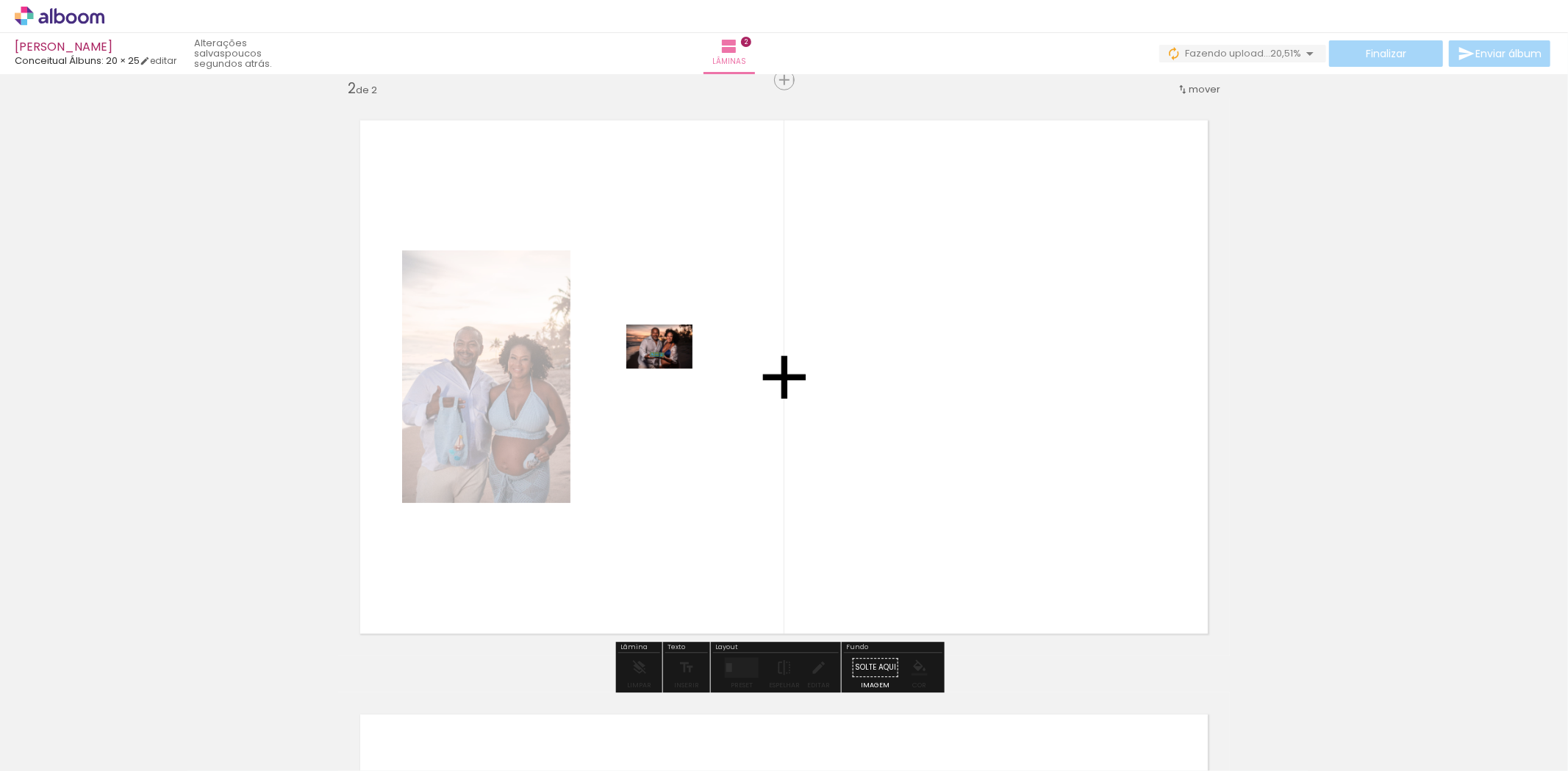
drag, startPoint x: 1170, startPoint y: 735, endPoint x: 671, endPoint y: 369, distance: 618.8
click at [671, 369] on quentale-workspace at bounding box center [784, 385] width 1568 height 771
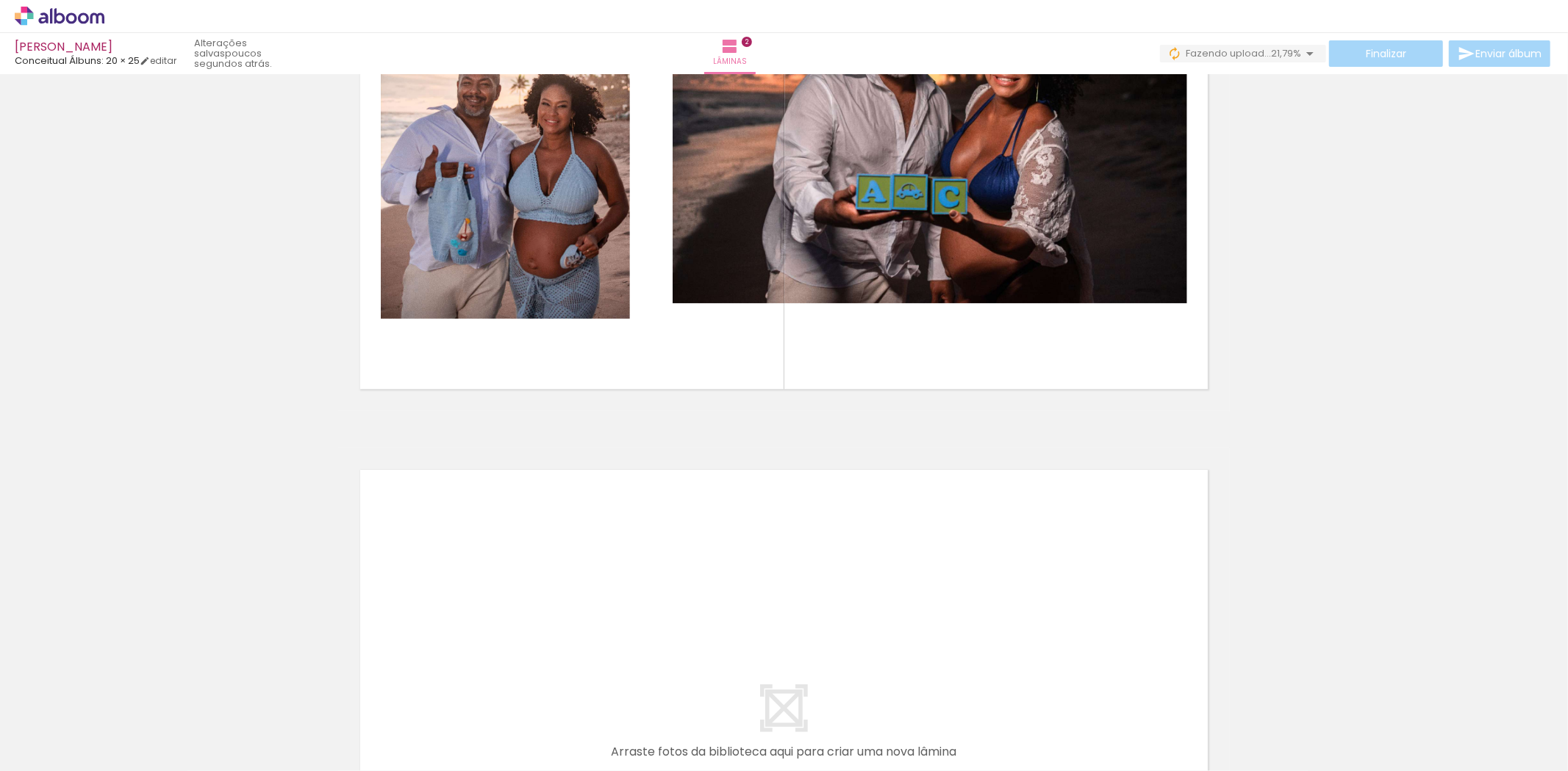
scroll to position [939, 0]
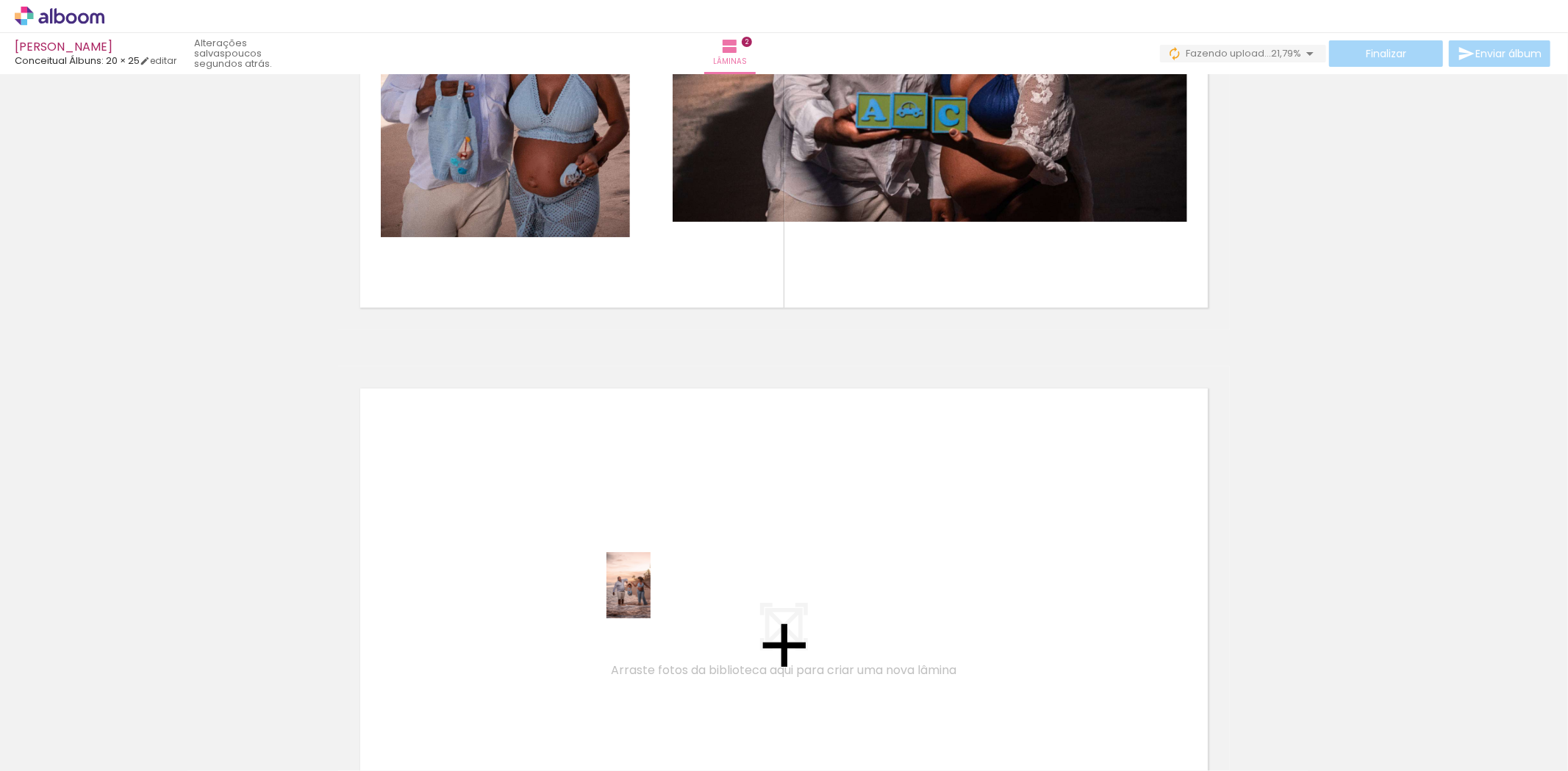
drag, startPoint x: 1017, startPoint y: 731, endPoint x: 651, endPoint y: 596, distance: 390.1
click at [651, 596] on quentale-workspace at bounding box center [784, 385] width 1568 height 771
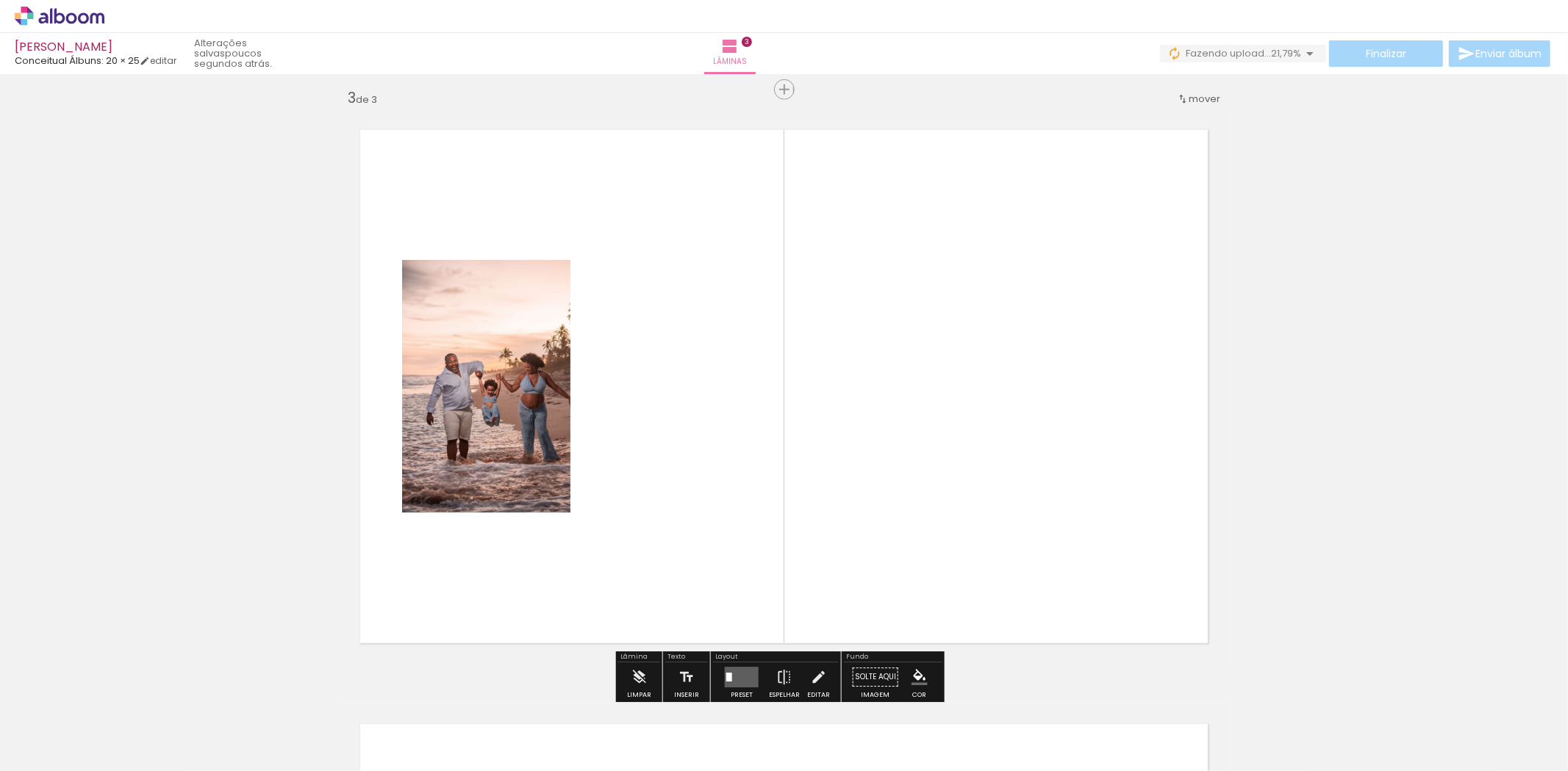
scroll to position [1207, 0]
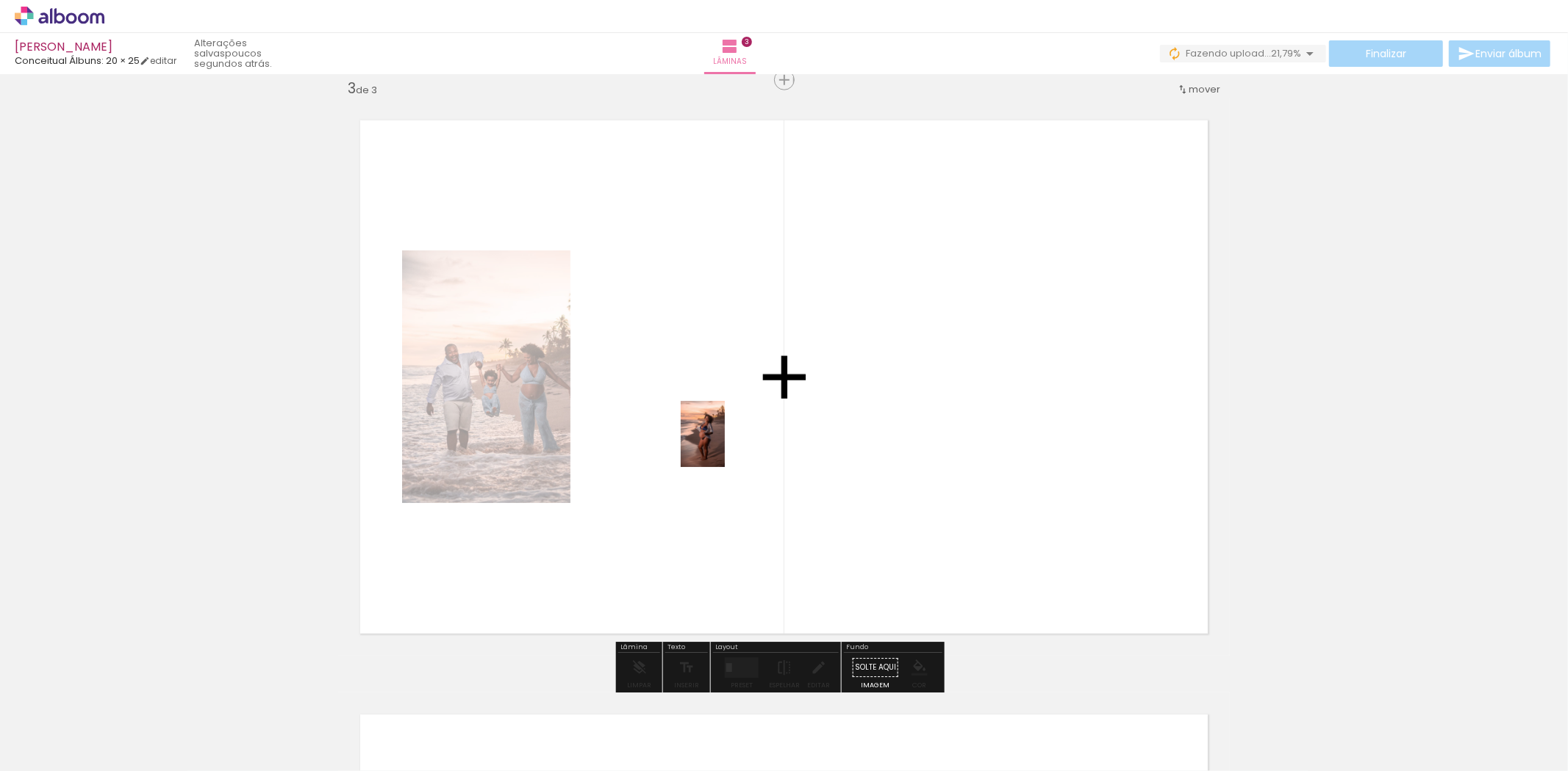
drag, startPoint x: 1071, startPoint y: 706, endPoint x: 691, endPoint y: 402, distance: 486.6
click at [691, 402] on quentale-workspace at bounding box center [784, 385] width 1568 height 771
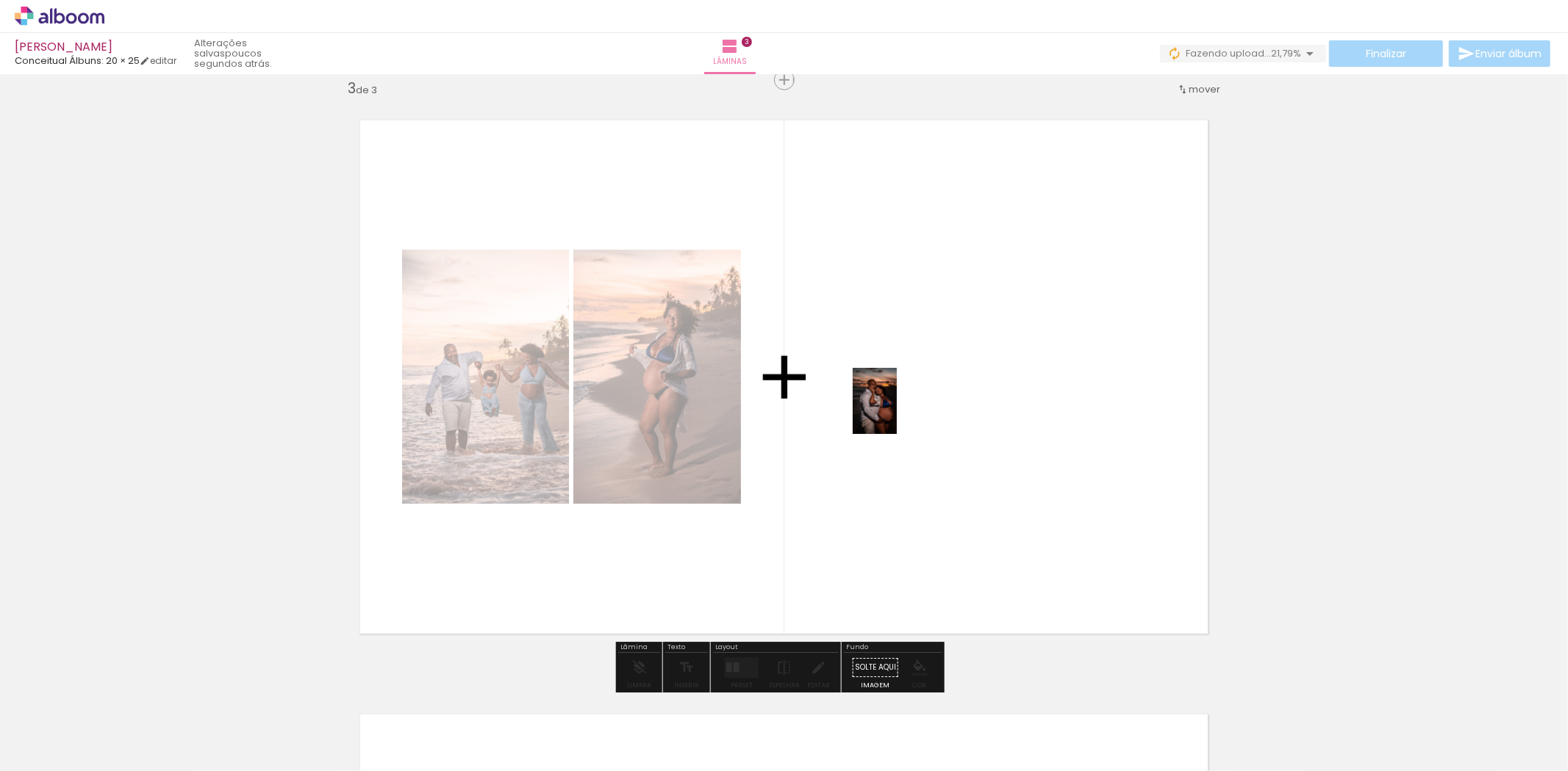
drag, startPoint x: 1332, startPoint y: 732, endPoint x: 892, endPoint y: 406, distance: 547.6
click at [891, 404] on quentale-workspace at bounding box center [784, 385] width 1568 height 771
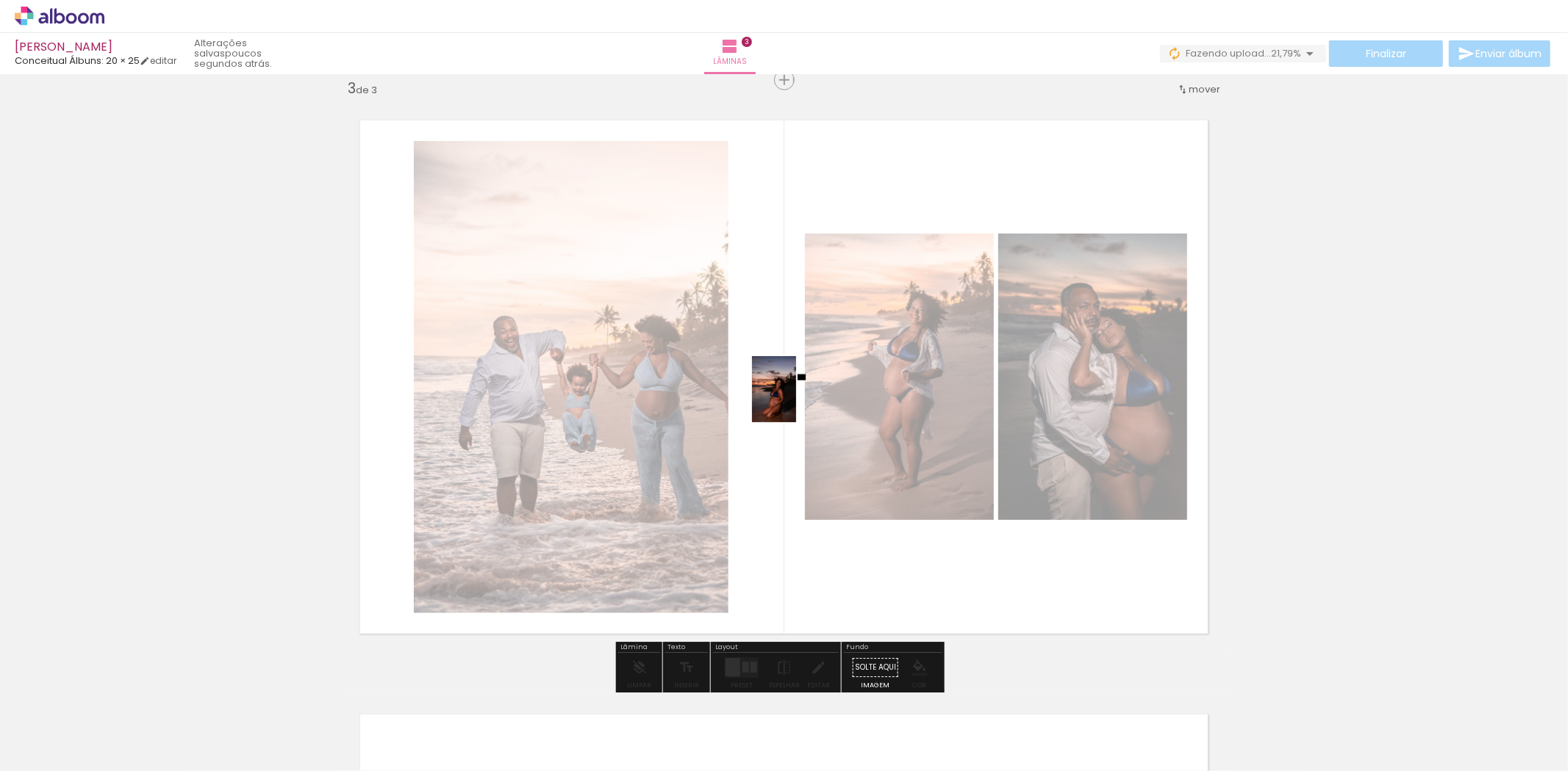
drag, startPoint x: 1420, startPoint y: 731, endPoint x: 796, endPoint y: 400, distance: 706.4
click at [796, 400] on quentale-workspace at bounding box center [784, 385] width 1568 height 771
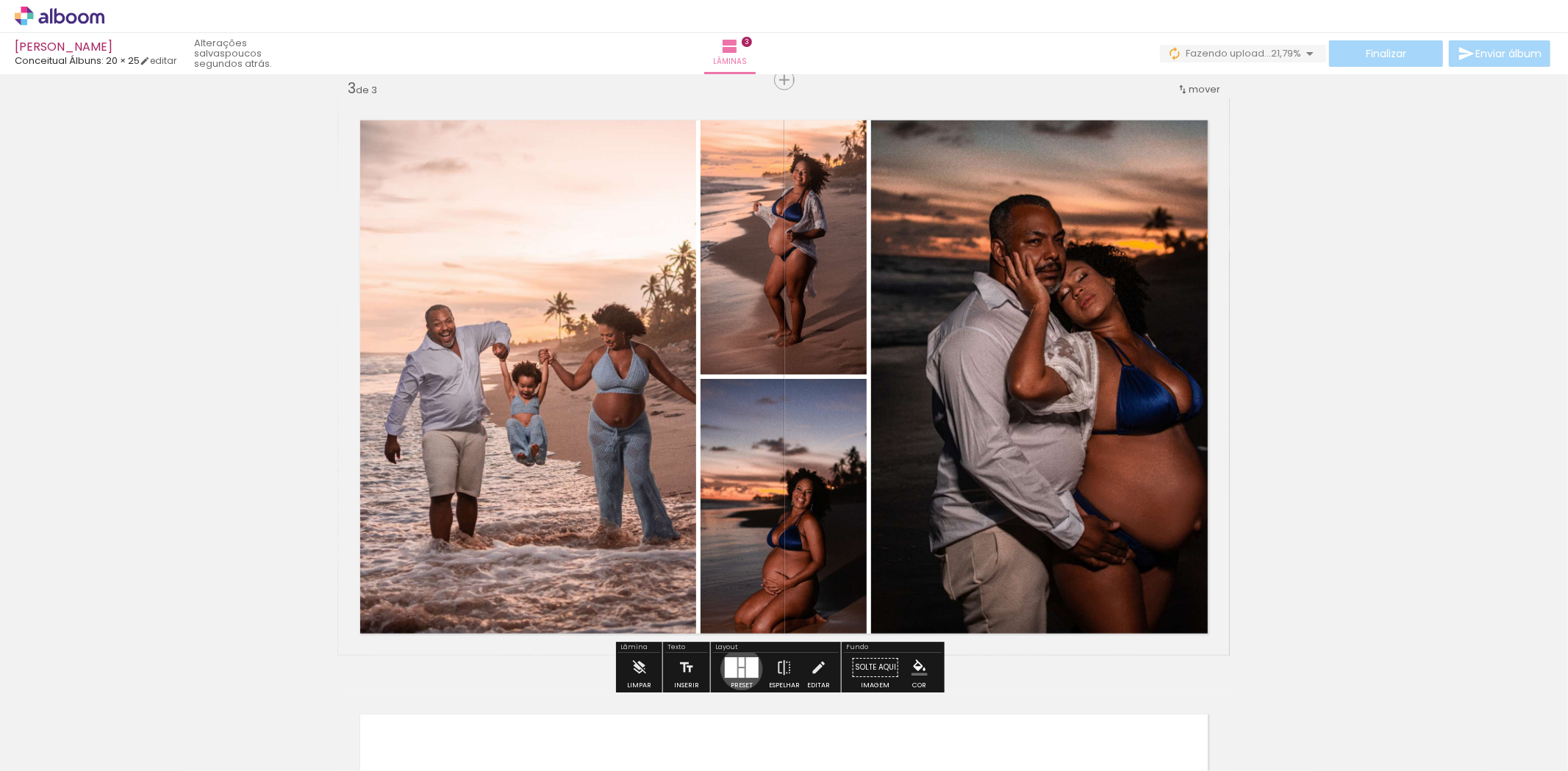
click at [739, 669] on div at bounding box center [742, 673] width 6 height 10
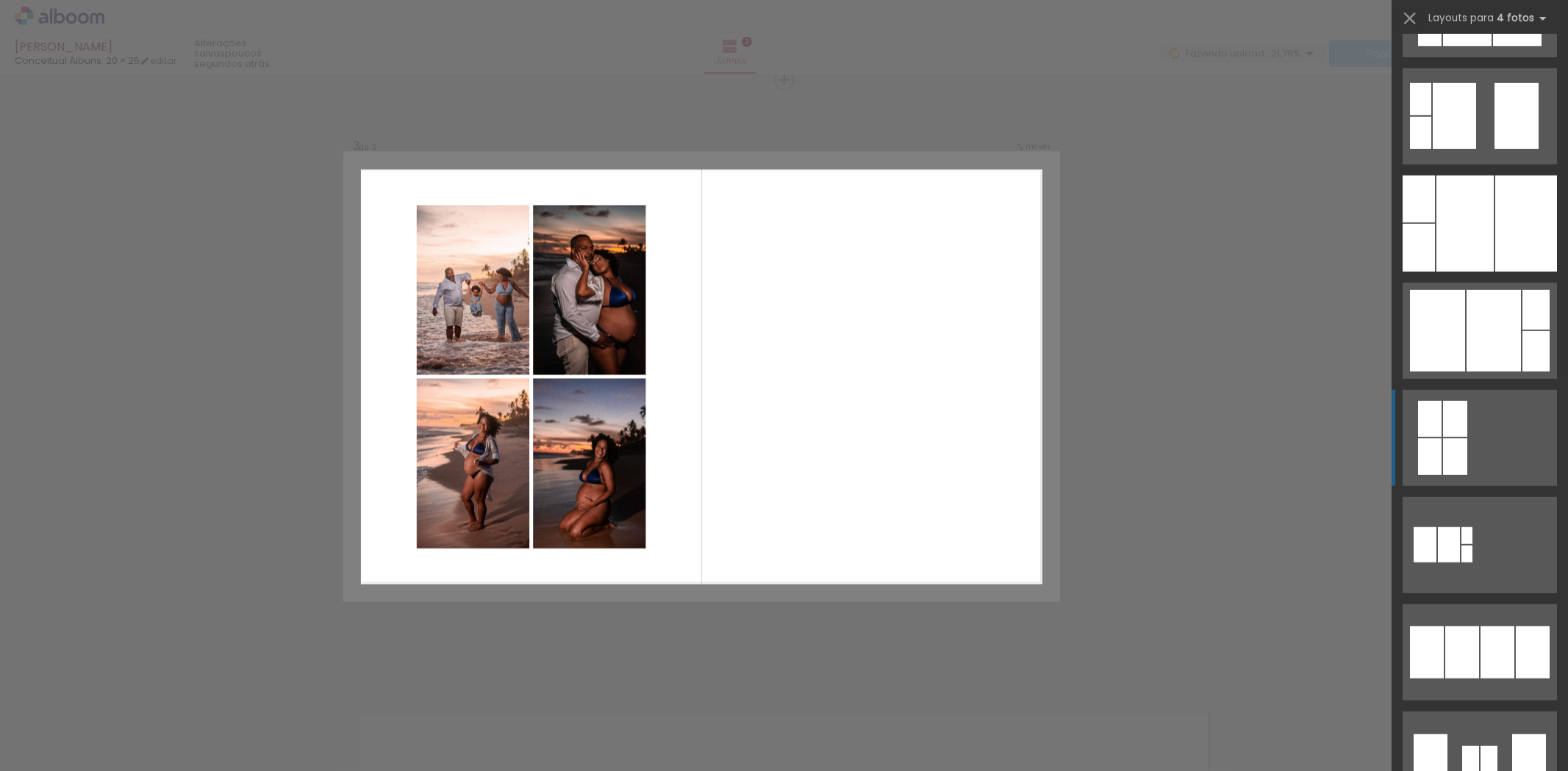
scroll to position [735, 0]
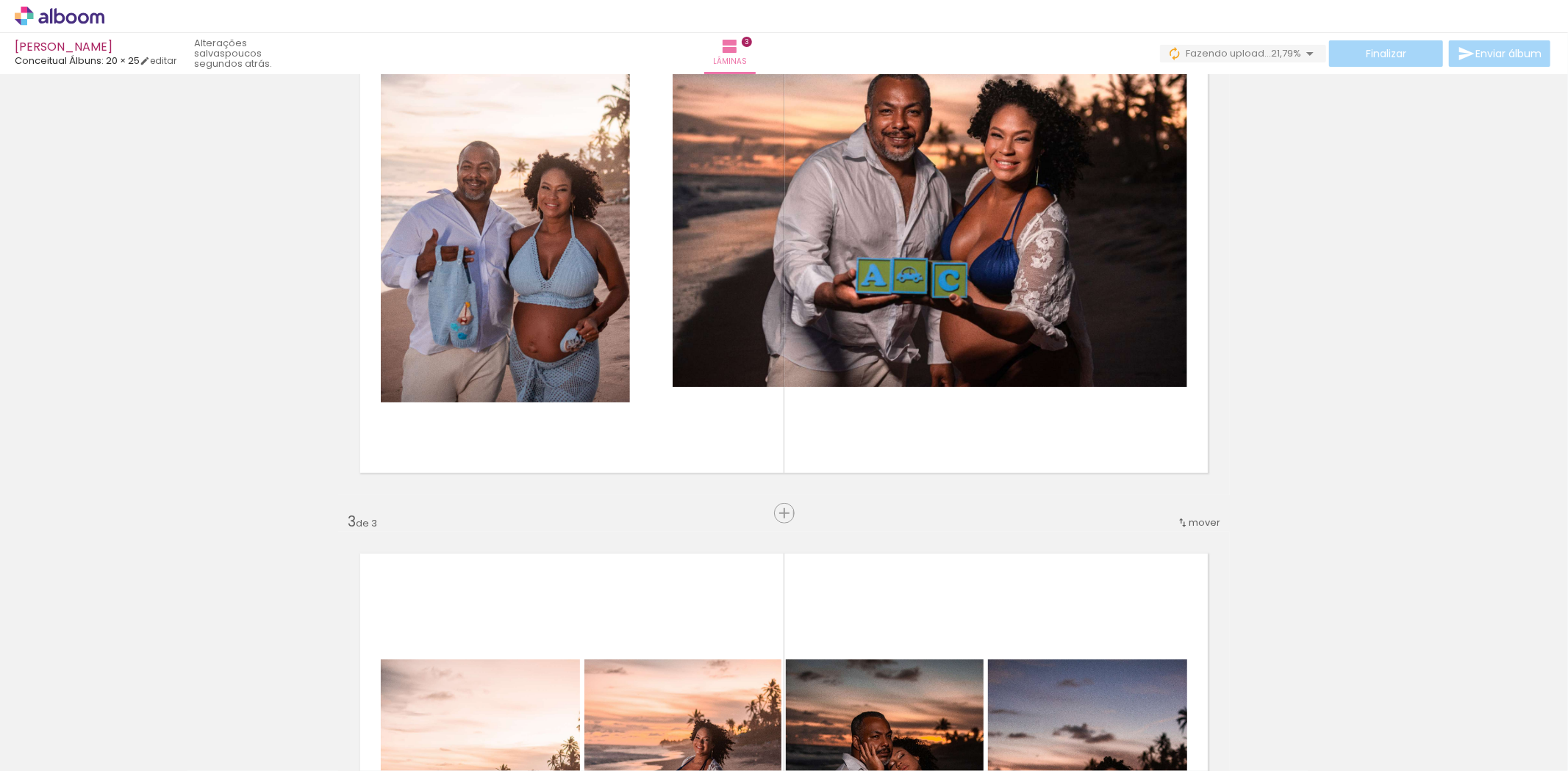
scroll to position [635, 0]
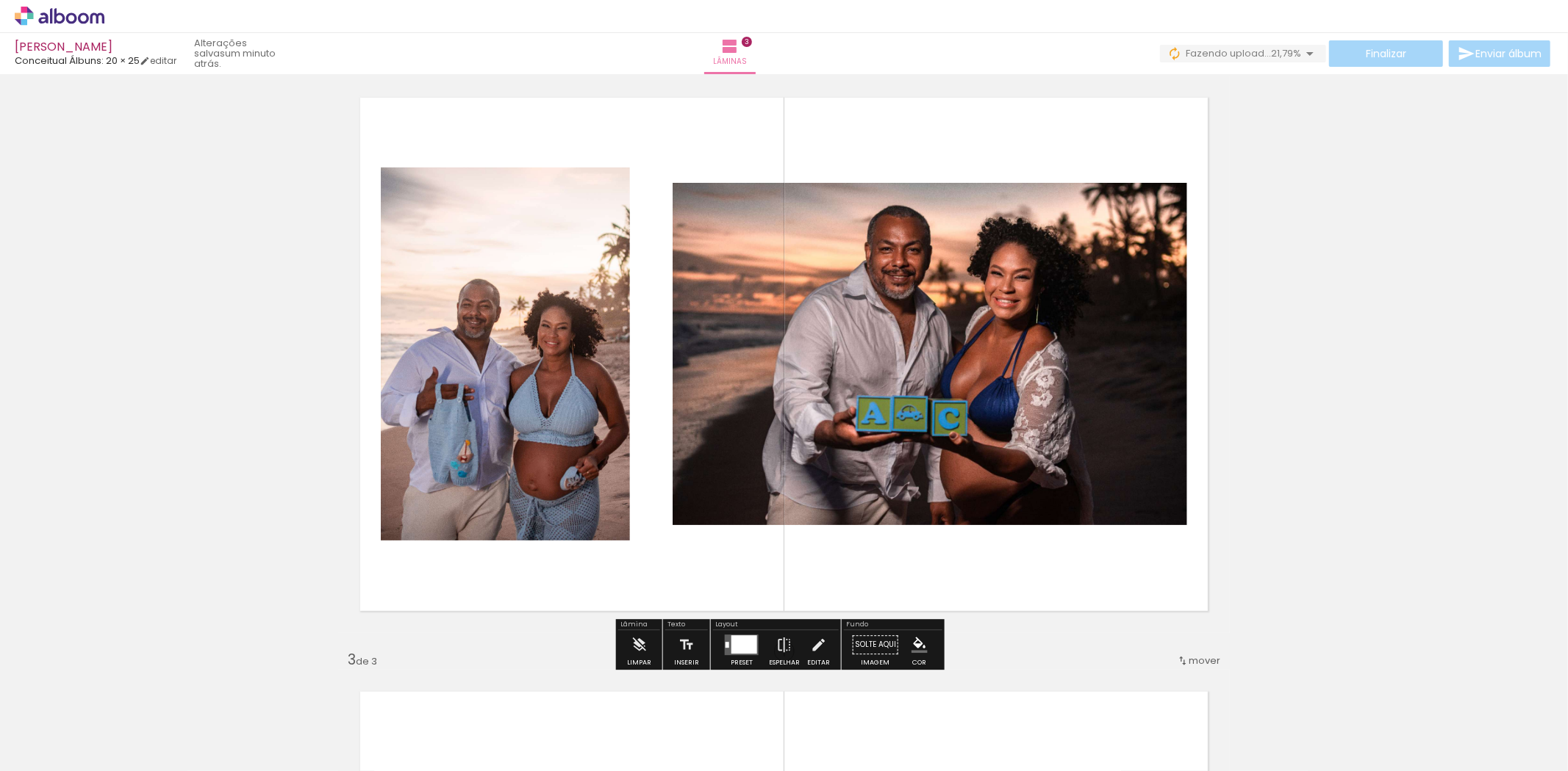
click at [1001, 366] on quentale-photo at bounding box center [930, 354] width 515 height 343
click at [737, 647] on div at bounding box center [743, 644] width 26 height 18
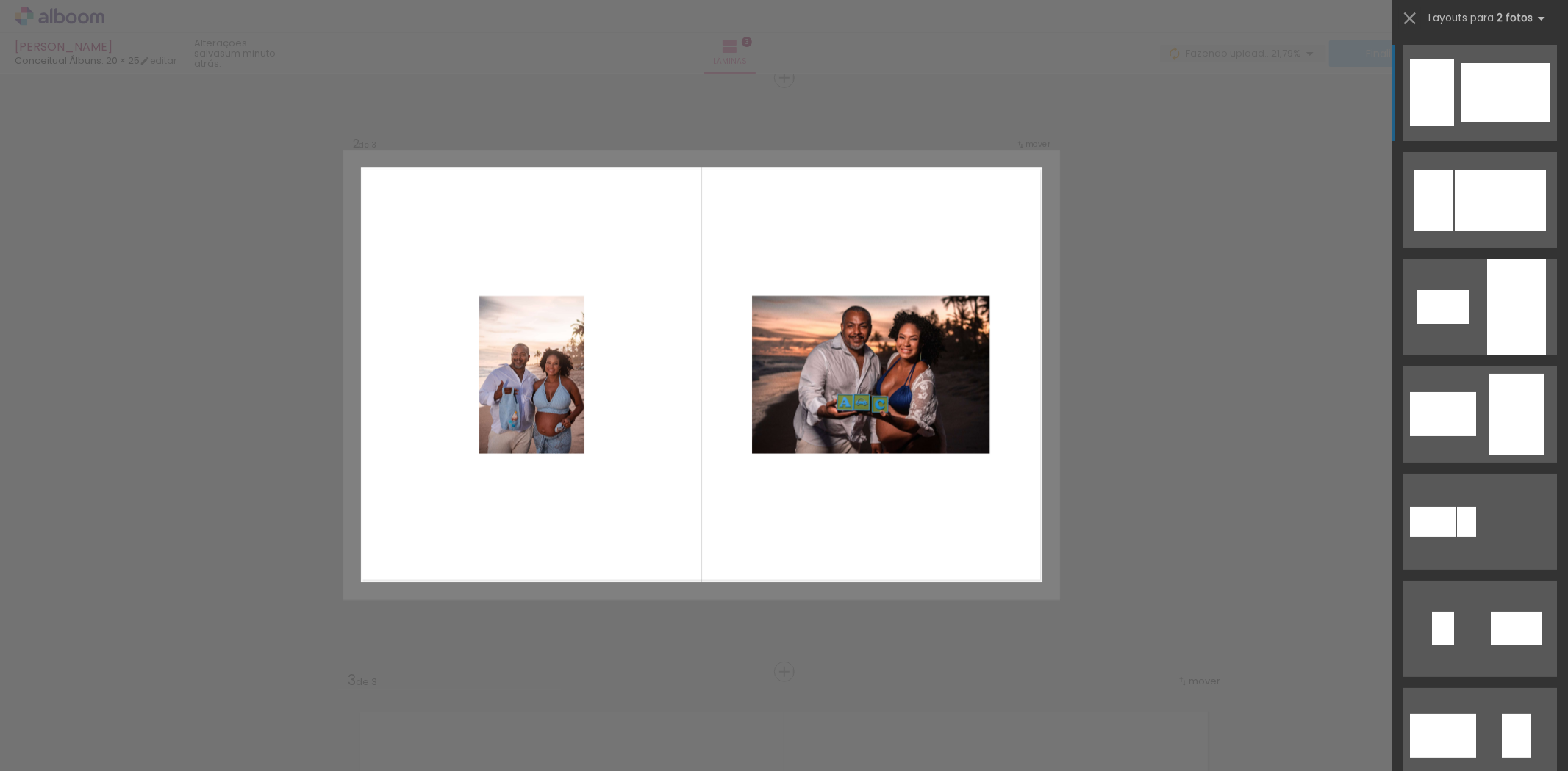
scroll to position [613, 0]
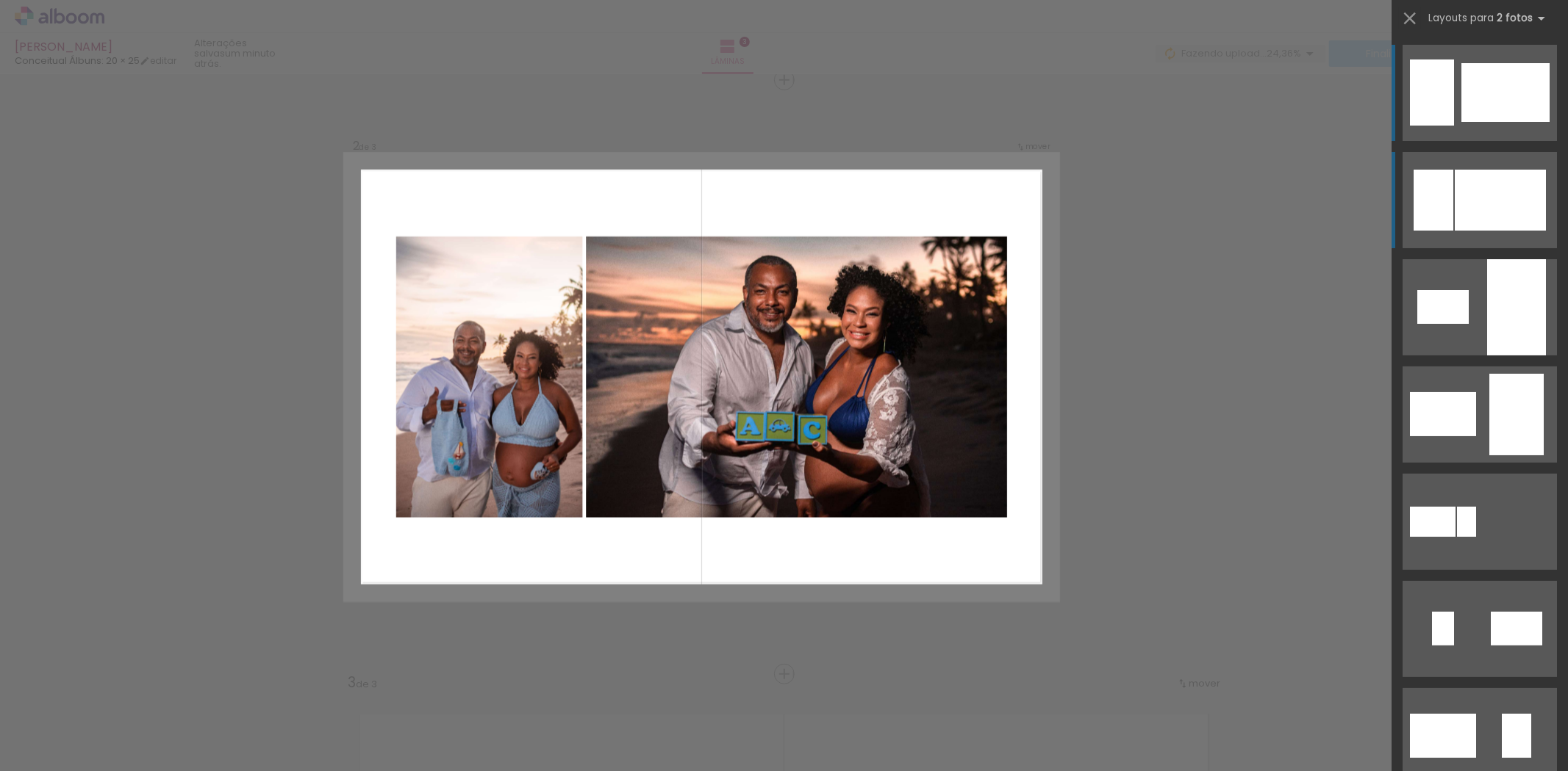
click at [1489, 191] on div at bounding box center [1500, 201] width 91 height 61
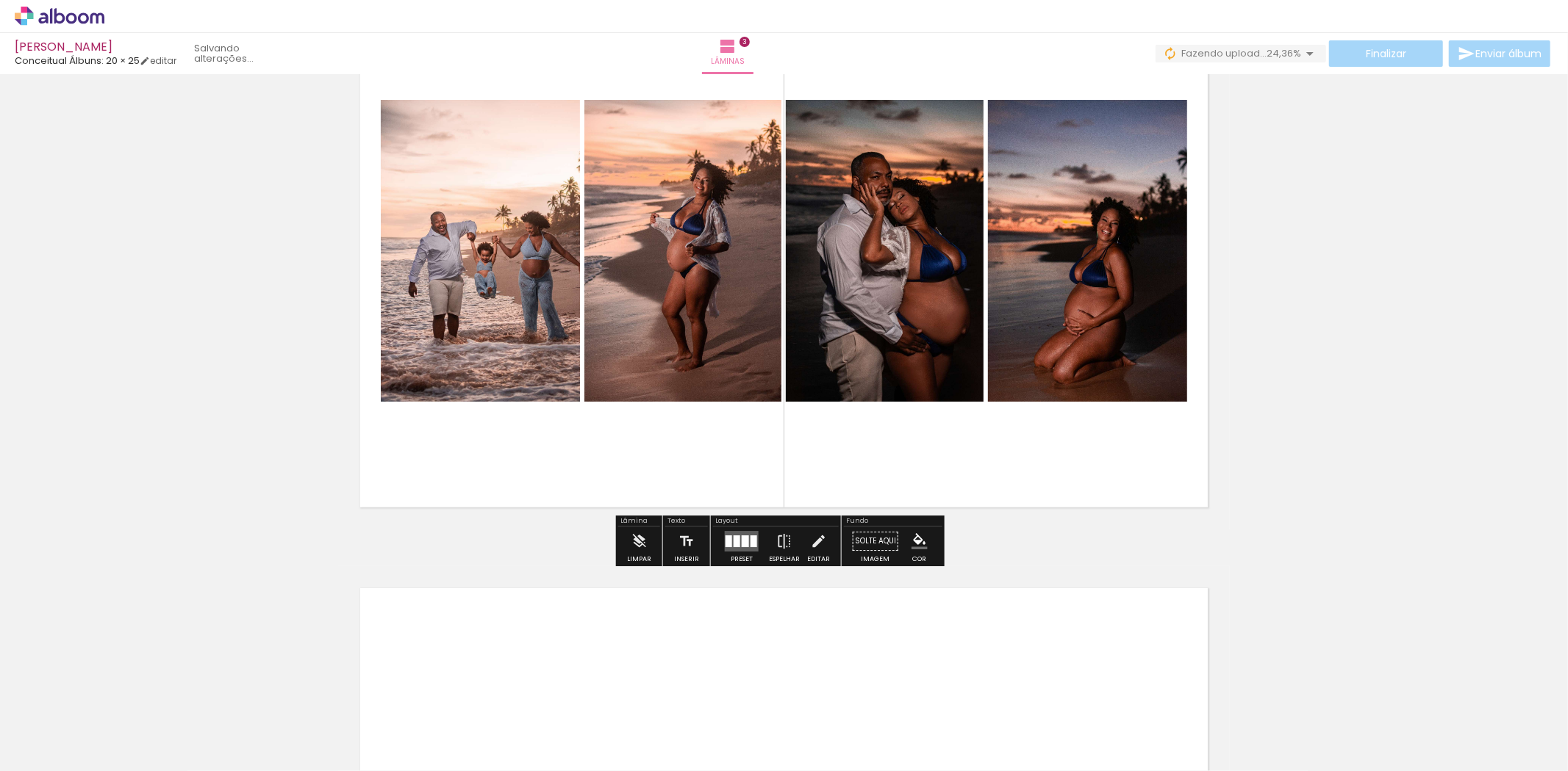
scroll to position [1348, 0]
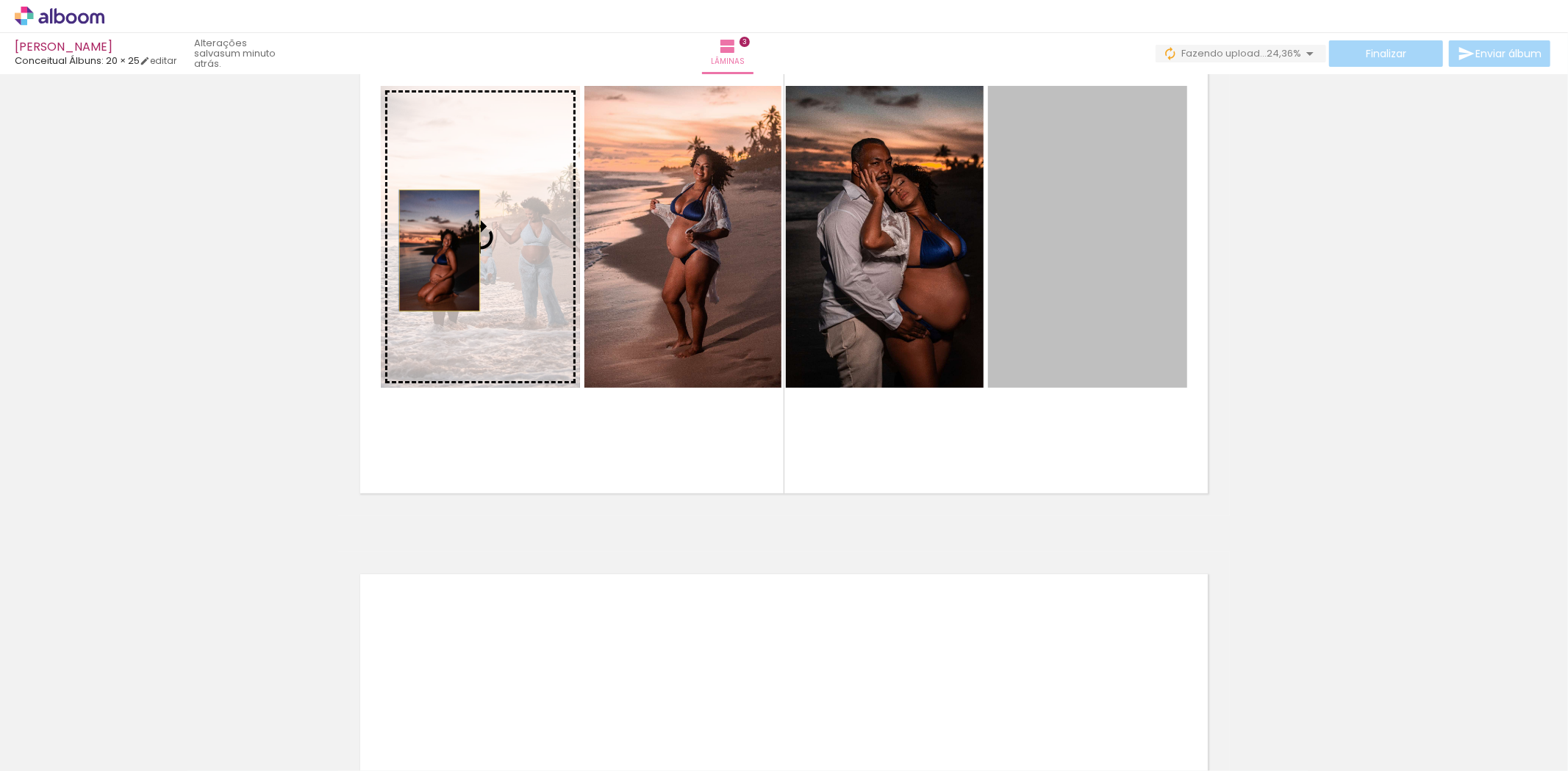
drag, startPoint x: 1104, startPoint y: 309, endPoint x: 434, endPoint y: 250, distance: 672.6
click at [0, 0] on slot at bounding box center [0, 0] width 0 height 0
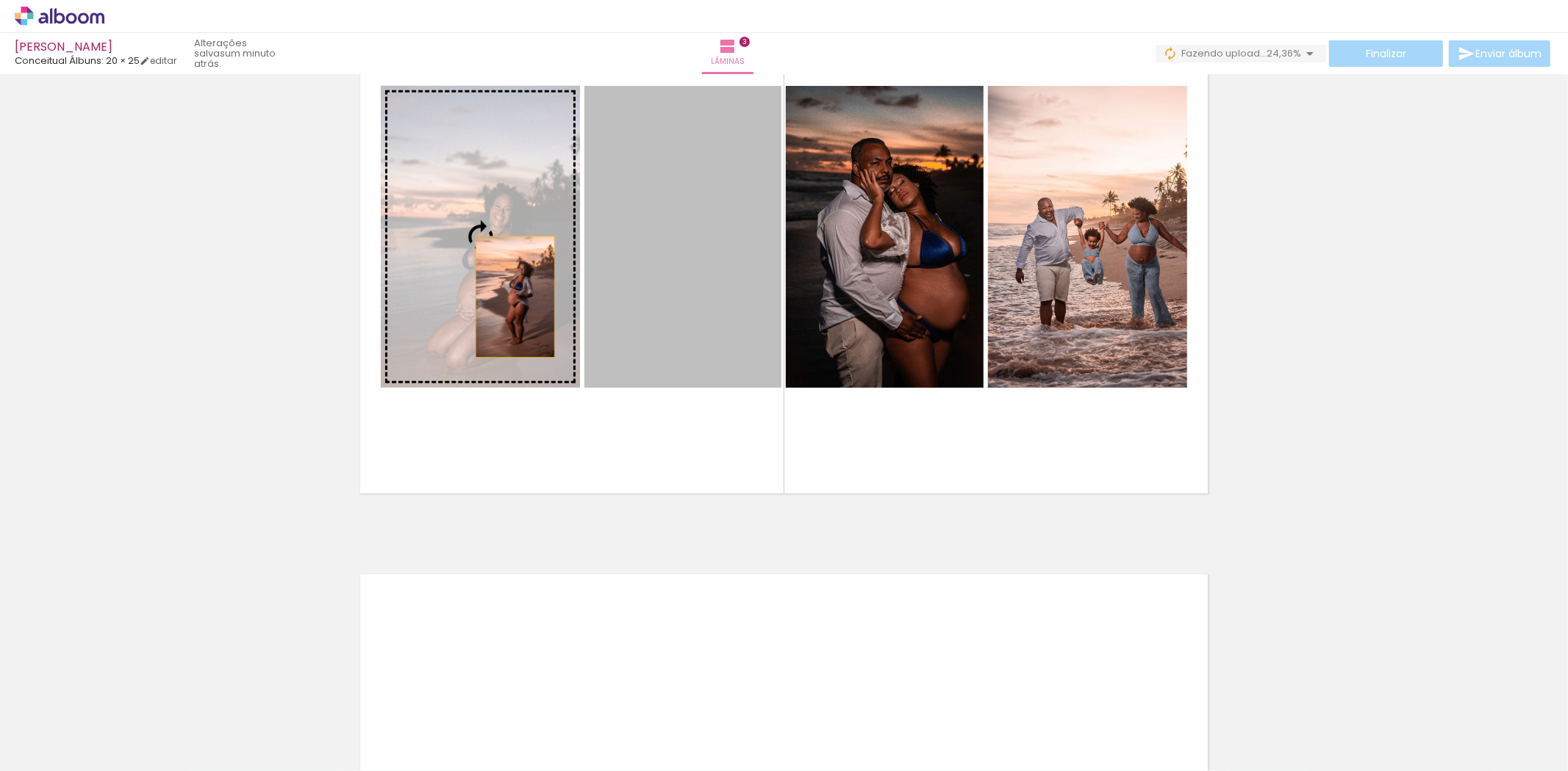
drag, startPoint x: 695, startPoint y: 297, endPoint x: 509, endPoint y: 297, distance: 186.0
click at [0, 0] on slot at bounding box center [0, 0] width 0 height 0
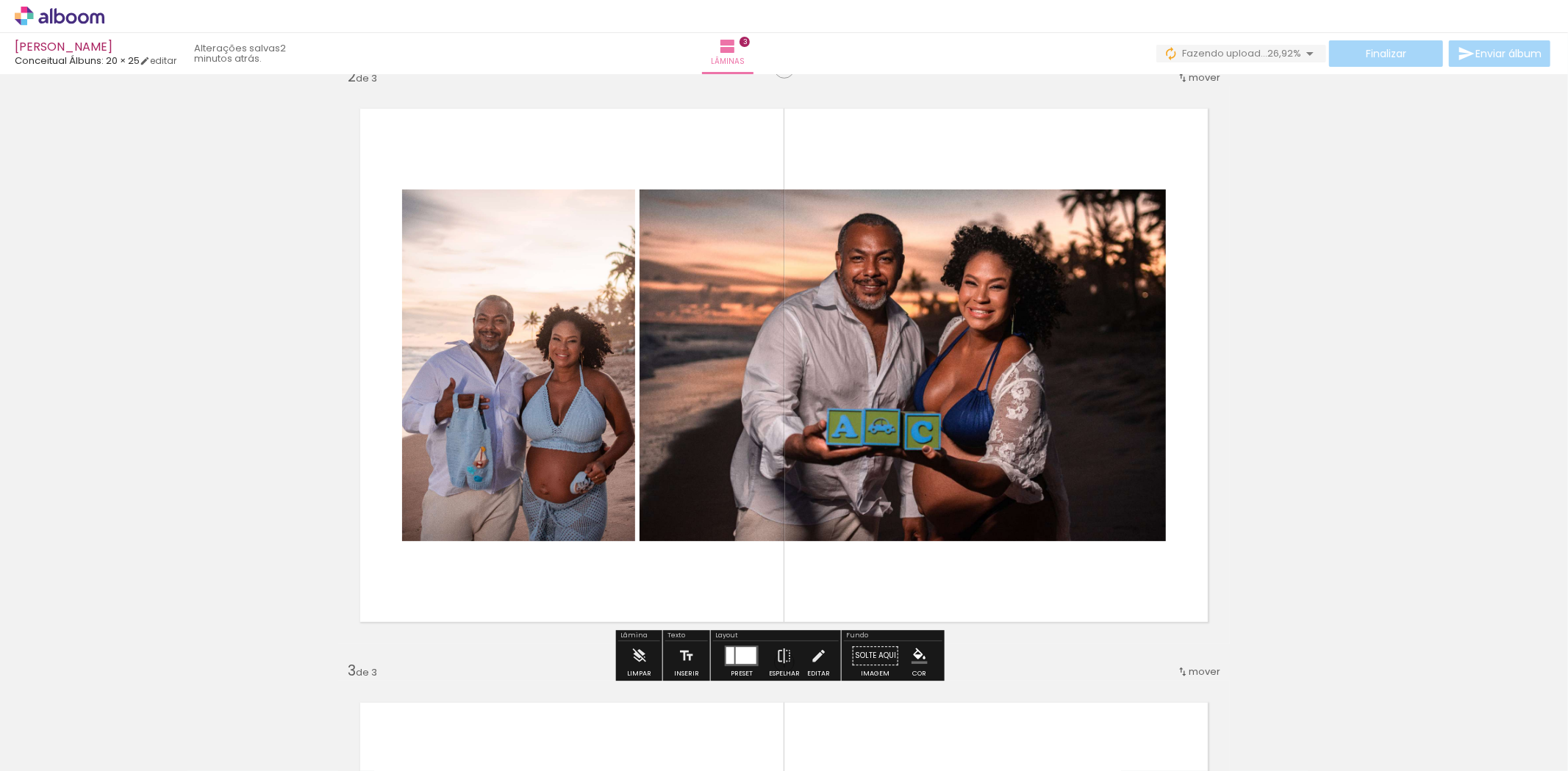
scroll to position [613, 0]
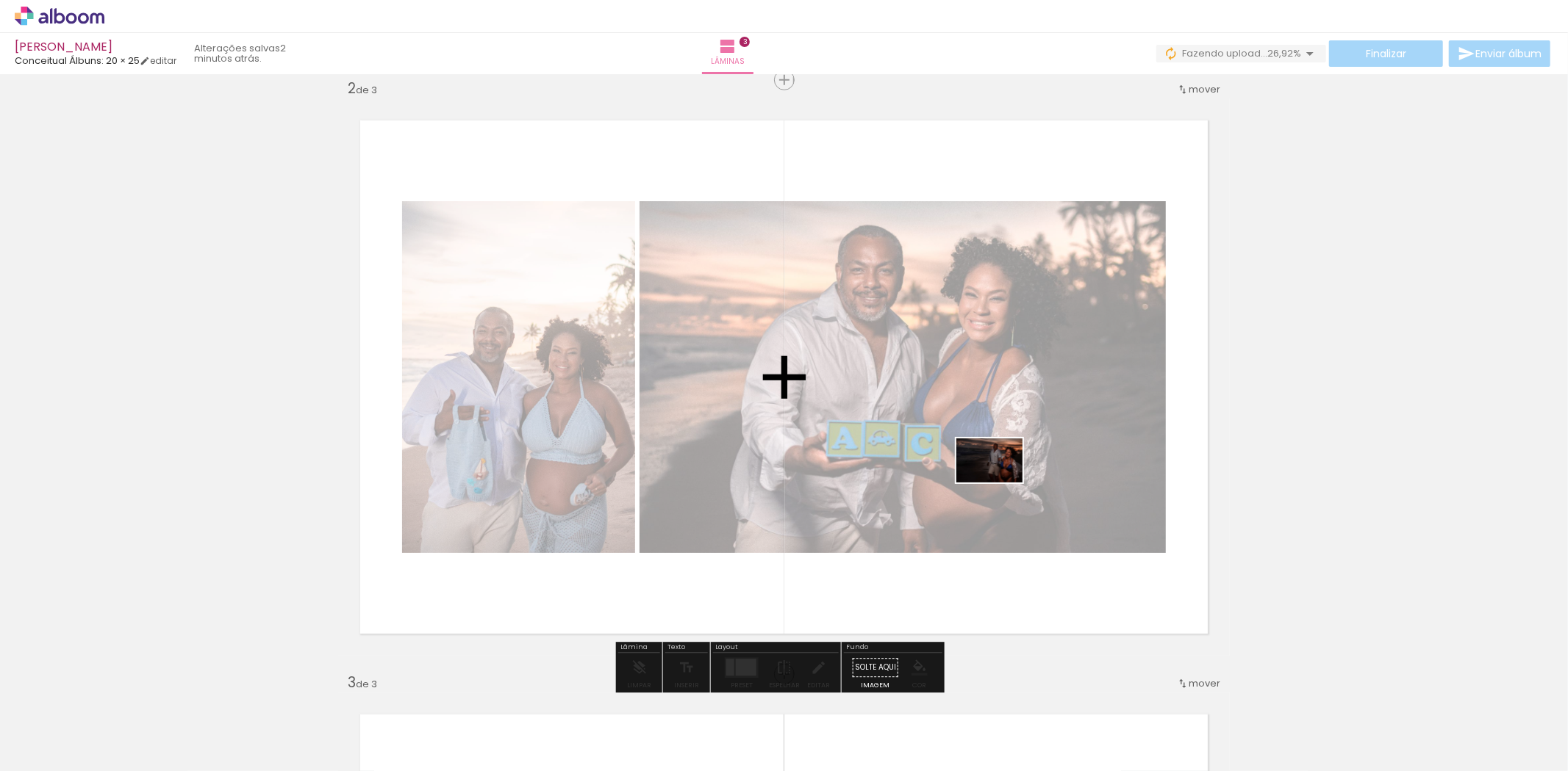
drag, startPoint x: 1254, startPoint y: 724, endPoint x: 1000, endPoint y: 482, distance: 350.8
click at [1000, 482] on quentale-workspace at bounding box center [784, 385] width 1568 height 771
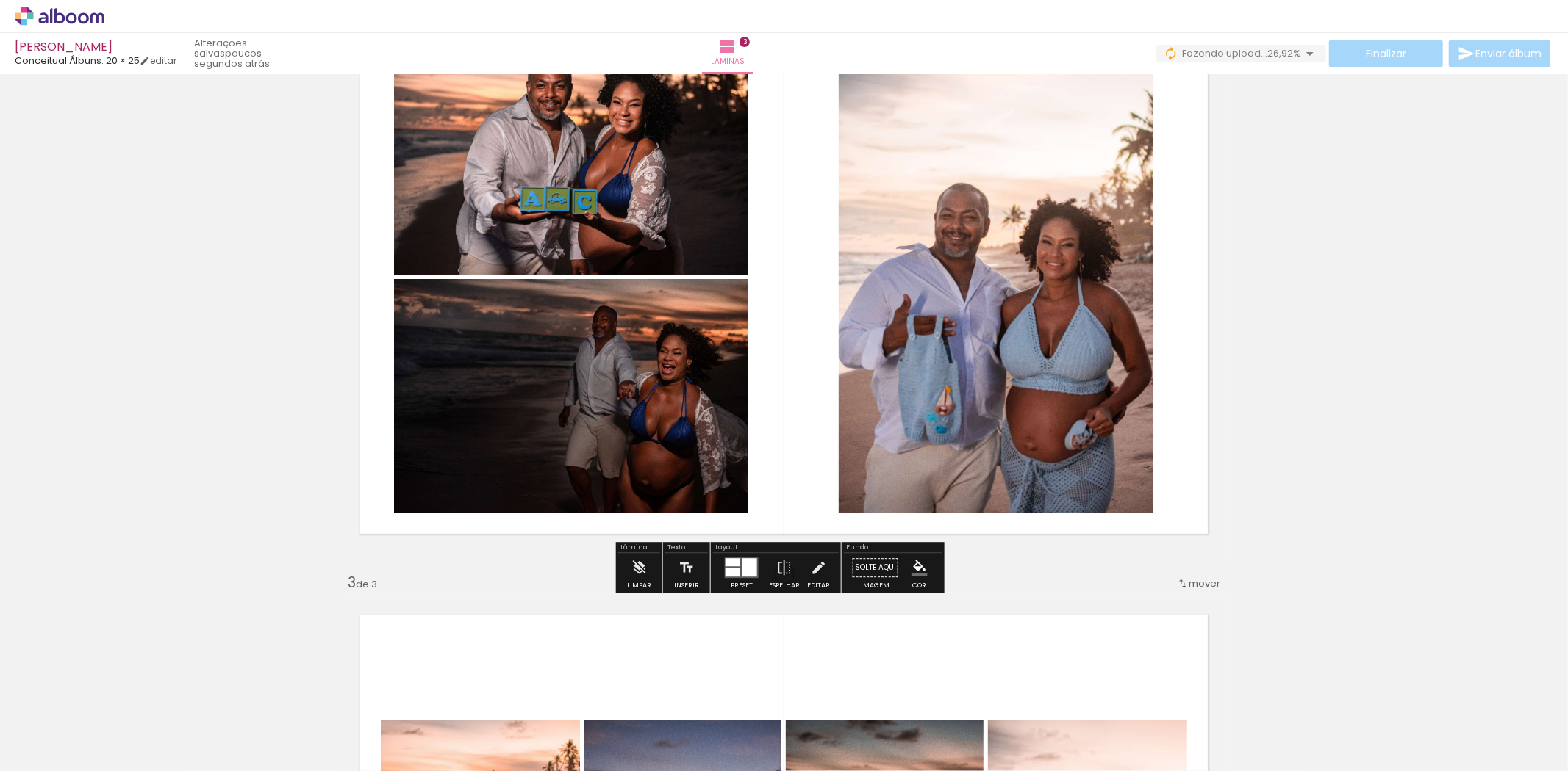
scroll to position [695, 0]
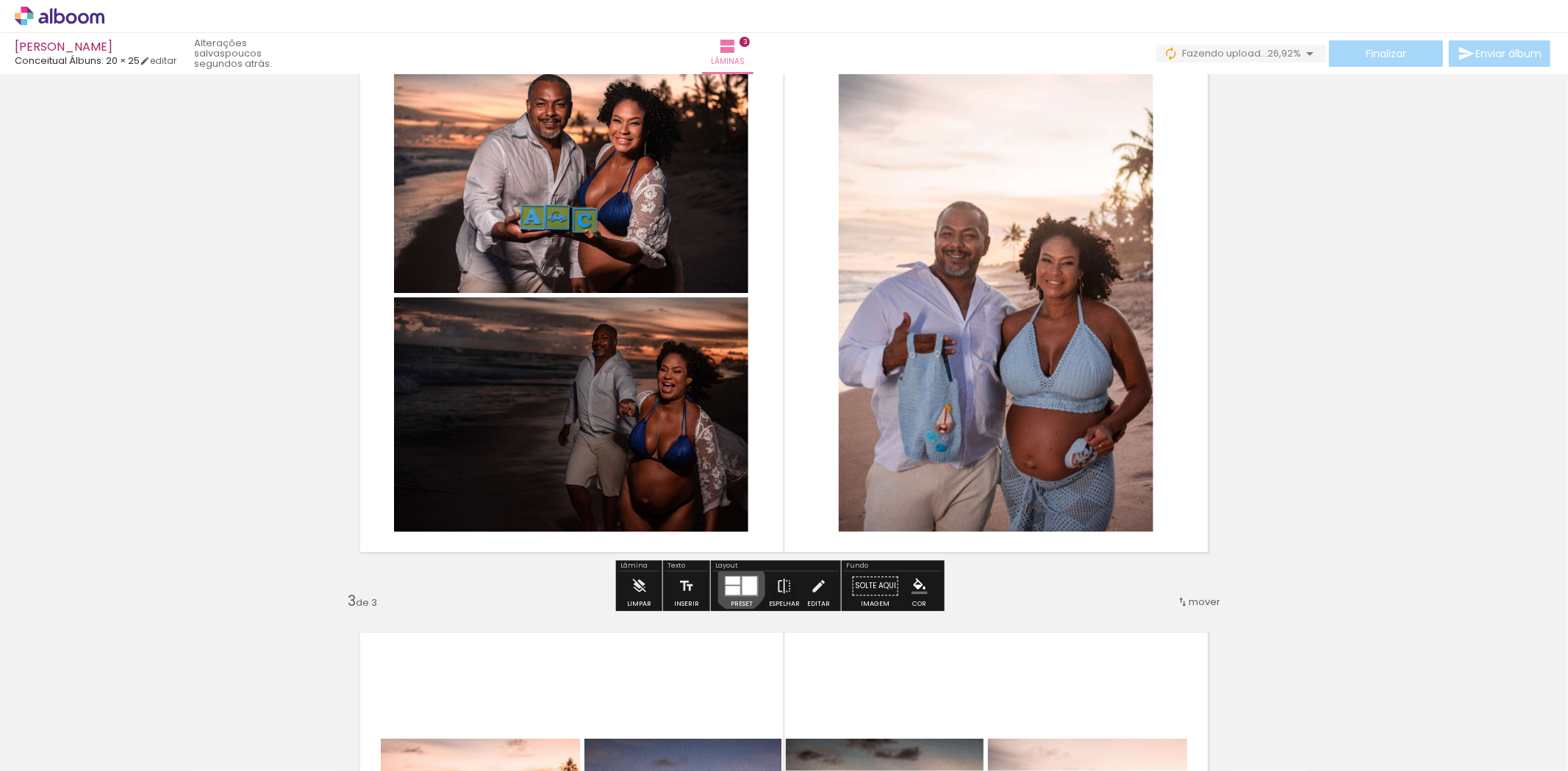
click at [735, 585] on quentale-layouter at bounding box center [742, 586] width 34 height 21
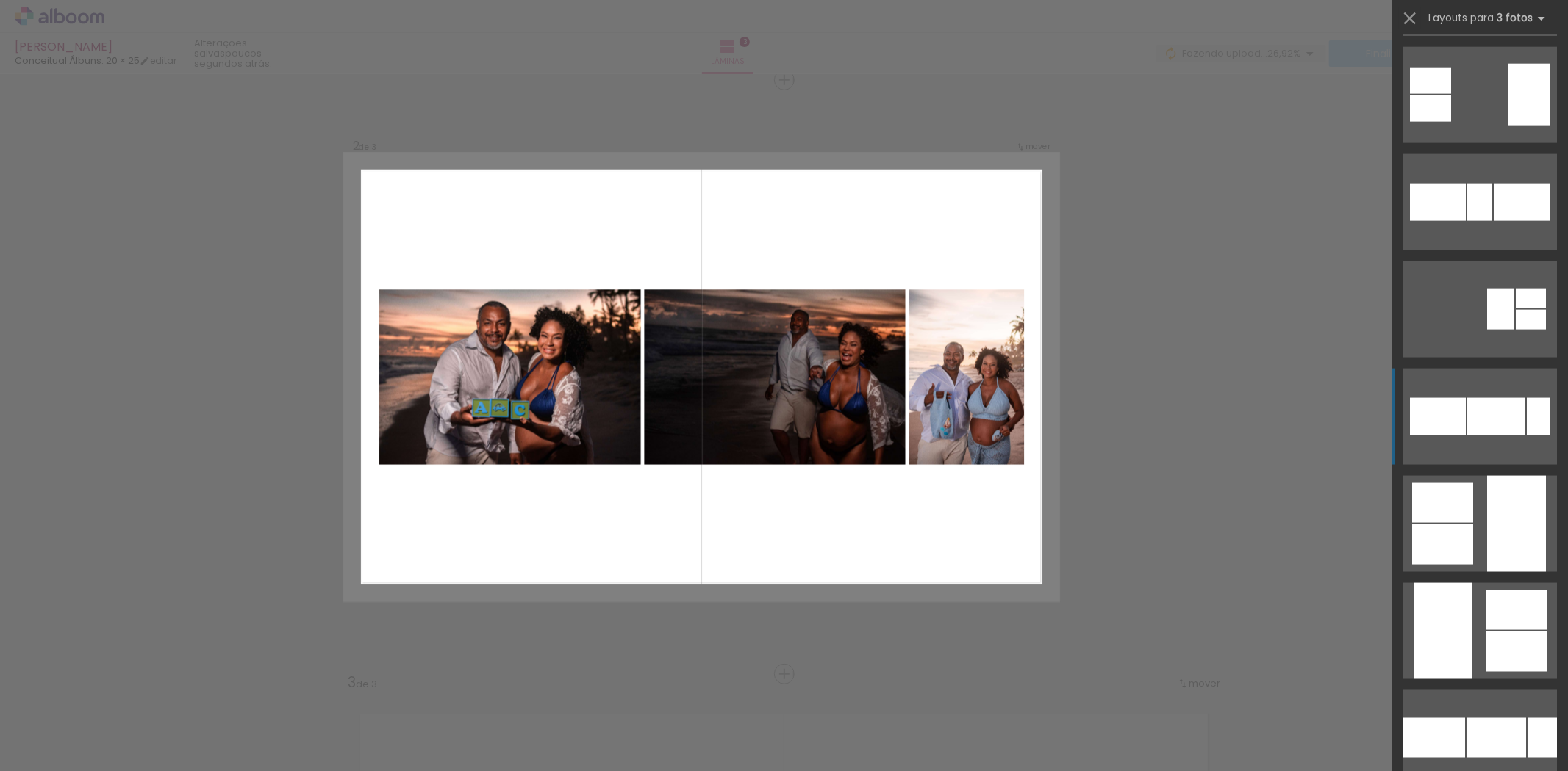
scroll to position [1877, 0]
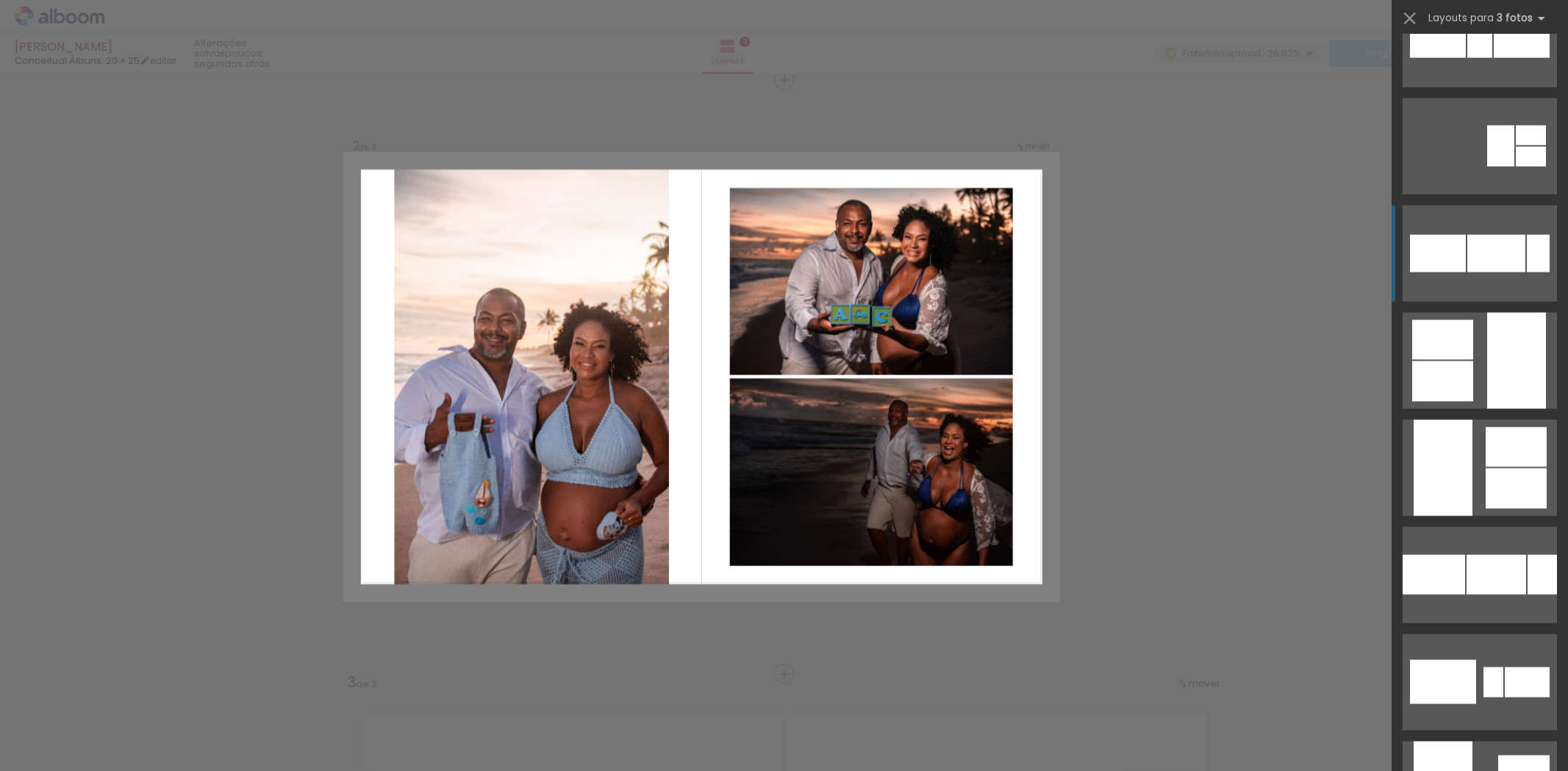
click at [1501, 273] on div at bounding box center [1496, 254] width 59 height 38
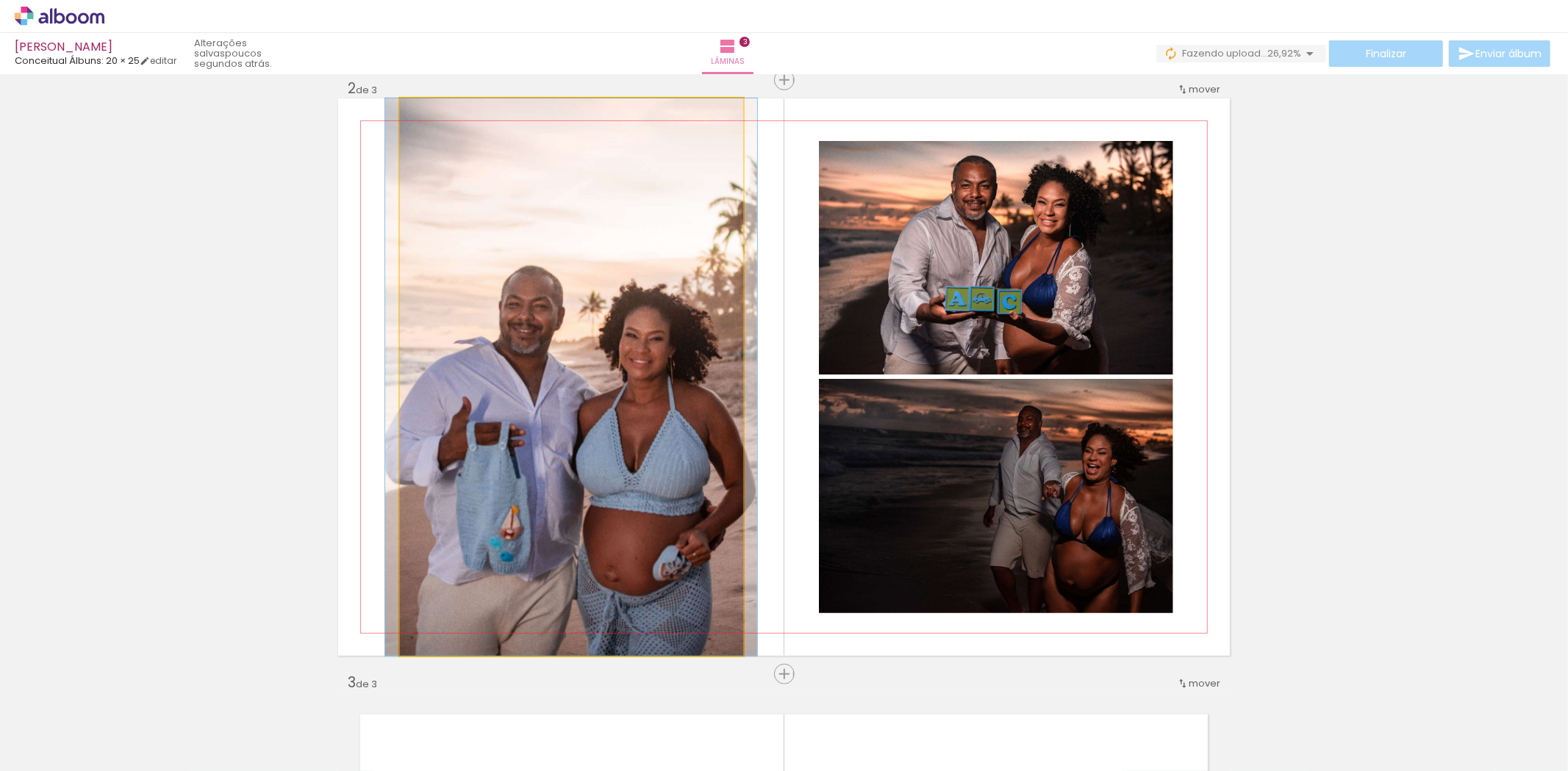
click at [706, 362] on quentale-photo at bounding box center [571, 377] width 343 height 558
click at [687, 350] on quentale-photo at bounding box center [571, 377] width 343 height 558
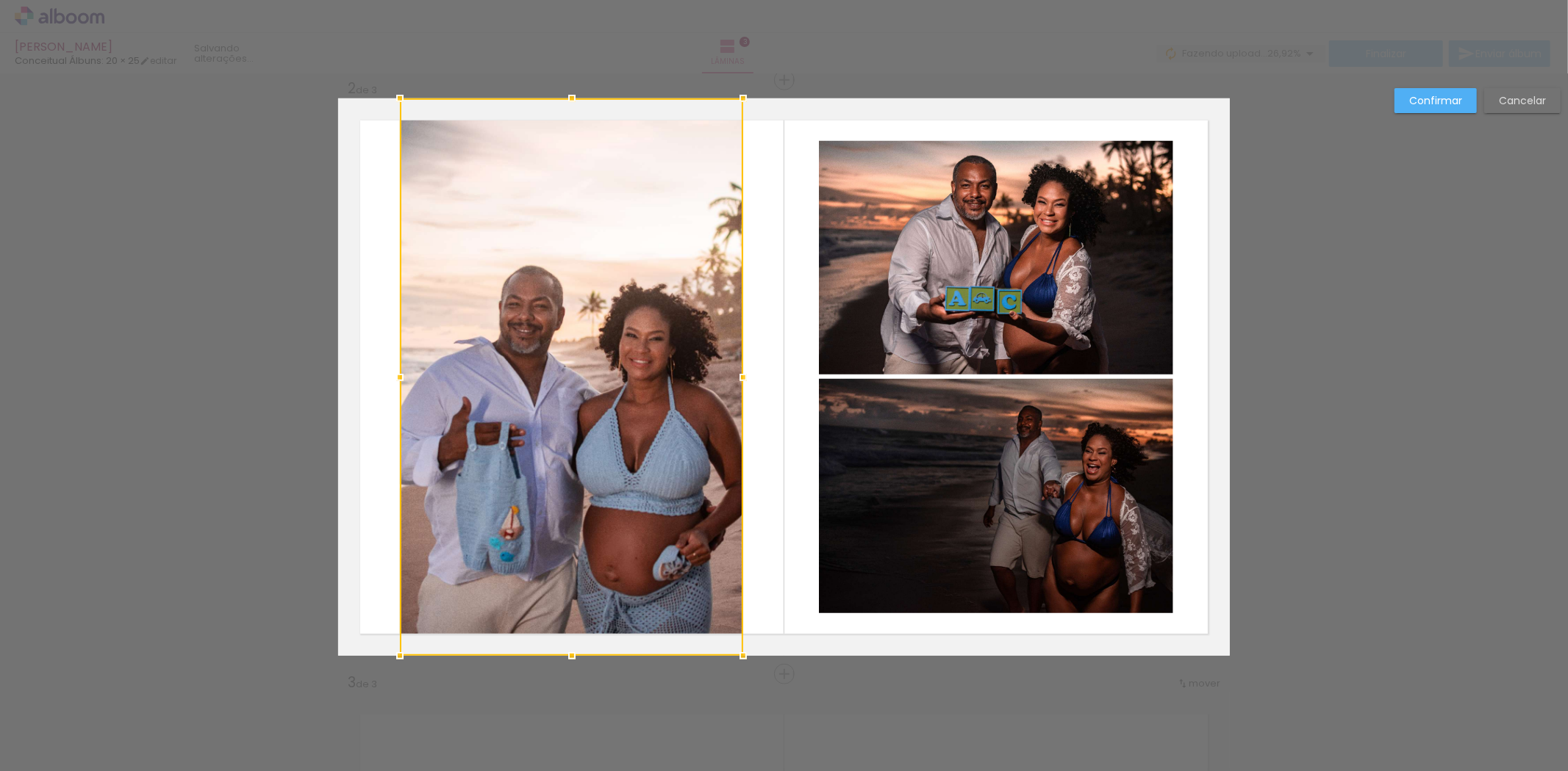
click at [392, 102] on div at bounding box center [400, 98] width 30 height 30
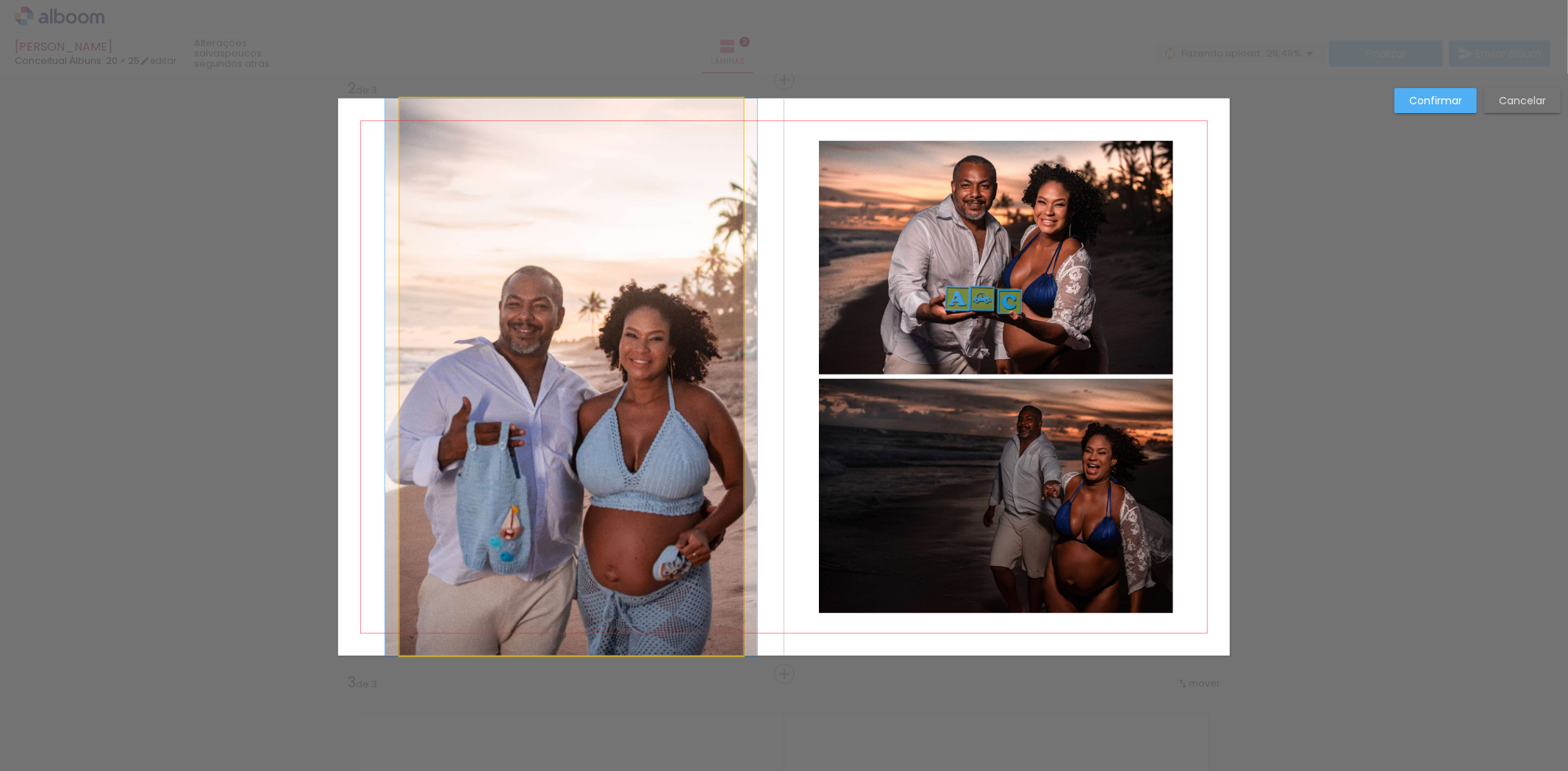
click at [415, 336] on quentale-photo at bounding box center [571, 377] width 343 height 558
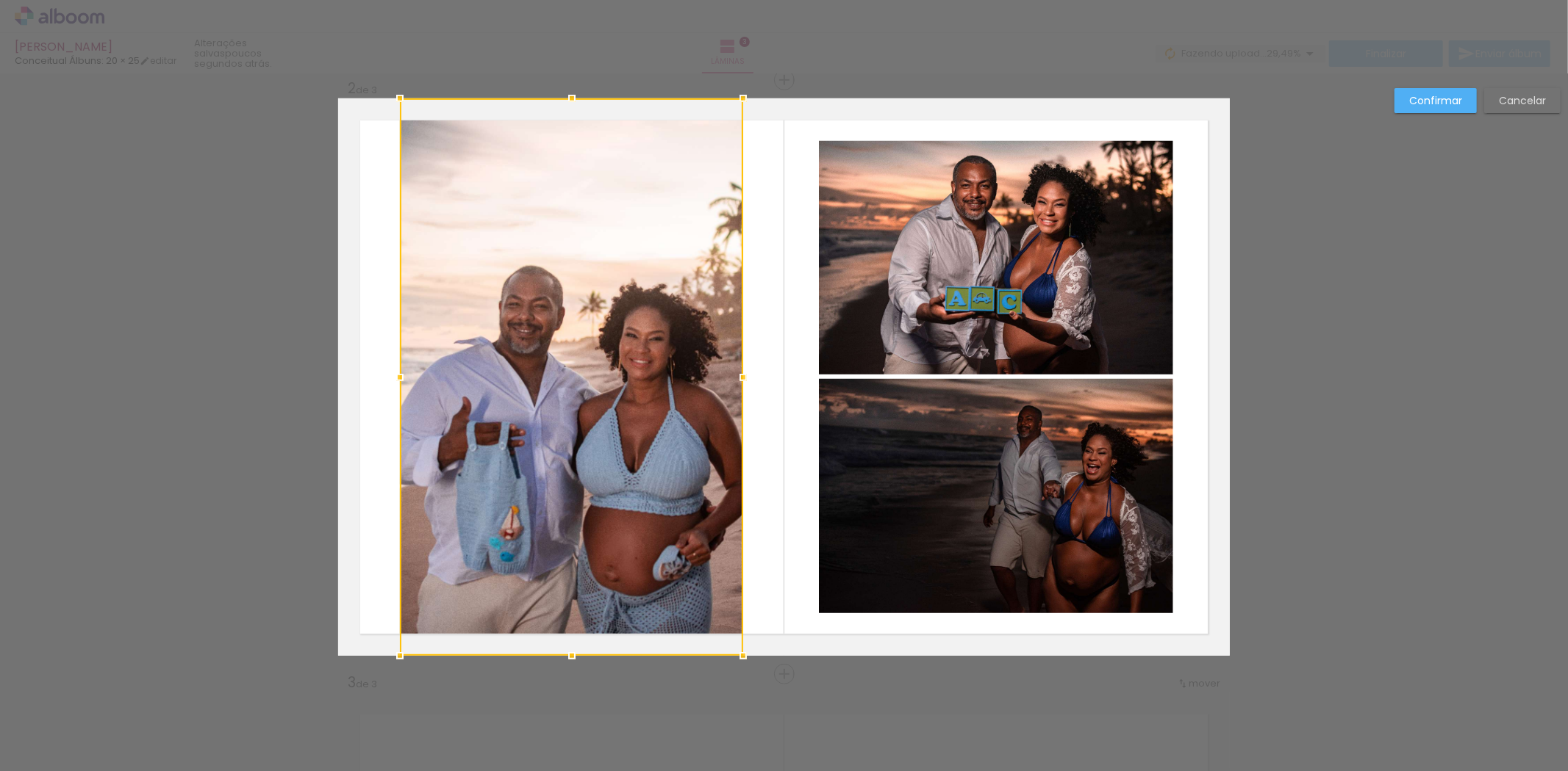
click at [415, 335] on div at bounding box center [571, 377] width 343 height 558
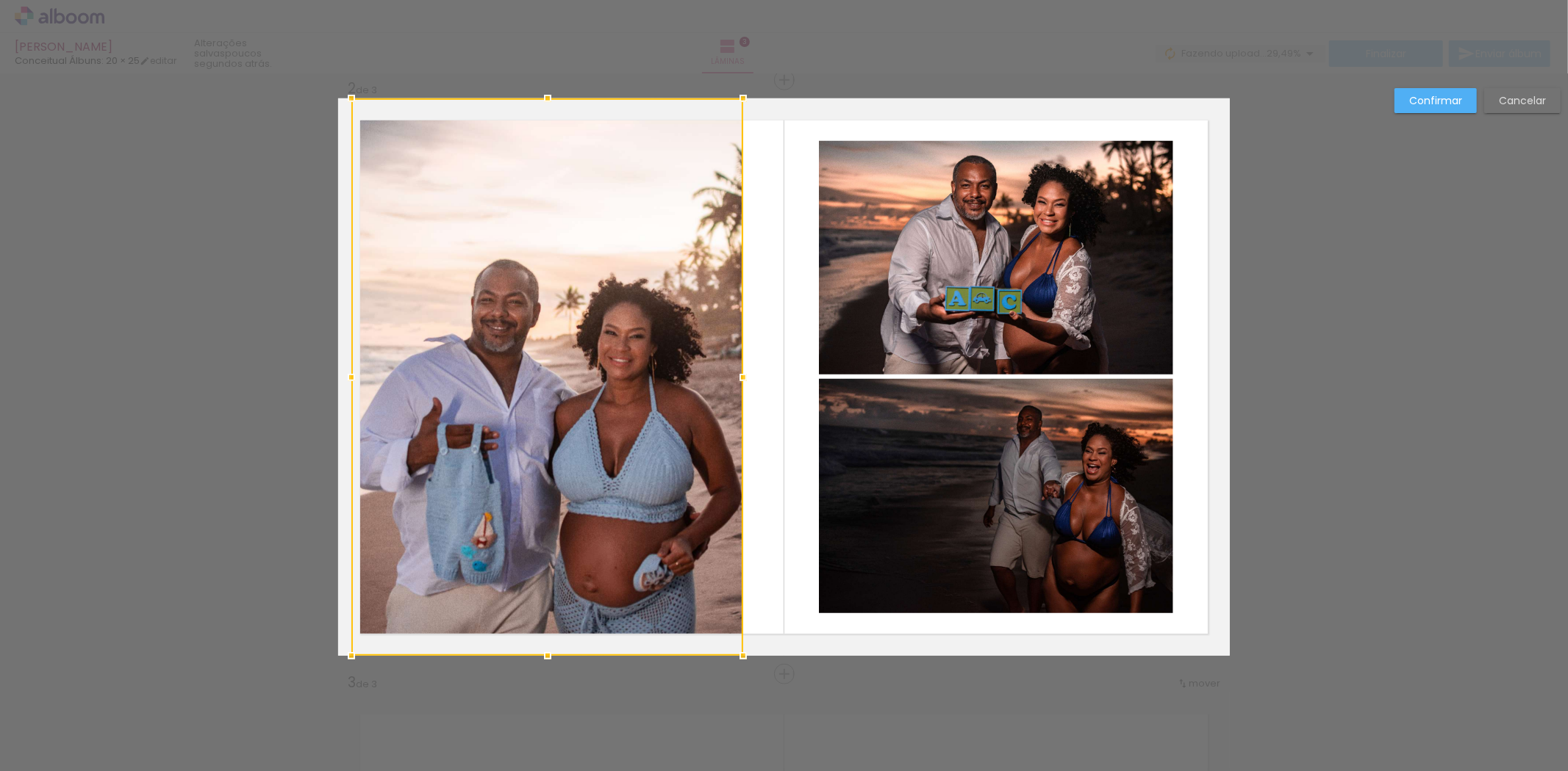
drag, startPoint x: 391, startPoint y: 377, endPoint x: 351, endPoint y: 361, distance: 43.1
click at [351, 361] on div at bounding box center [546, 377] width 392 height 558
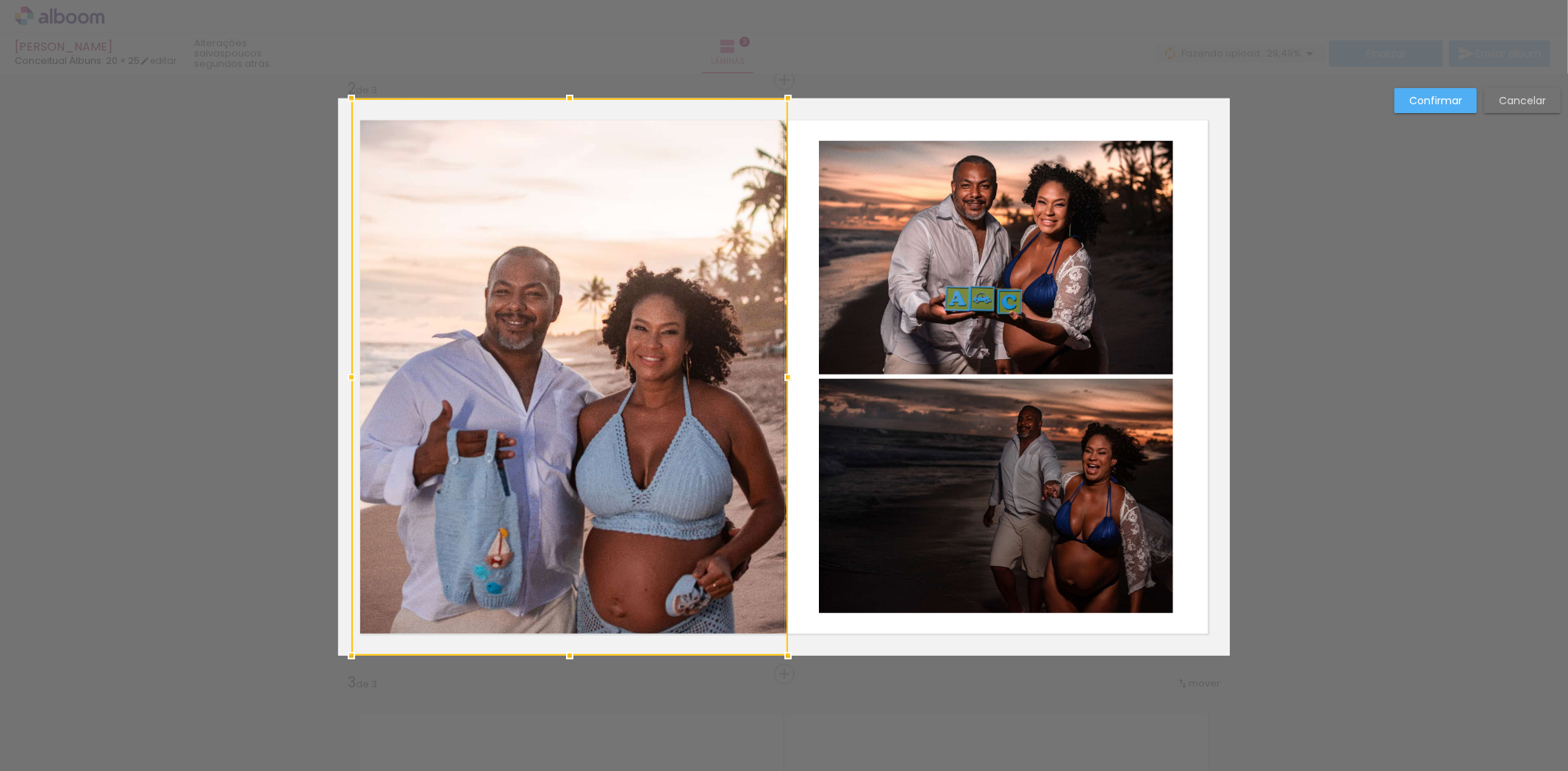
drag, startPoint x: 734, startPoint y: 376, endPoint x: 760, endPoint y: 377, distance: 26.0
click at [760, 377] on div at bounding box center [569, 377] width 437 height 558
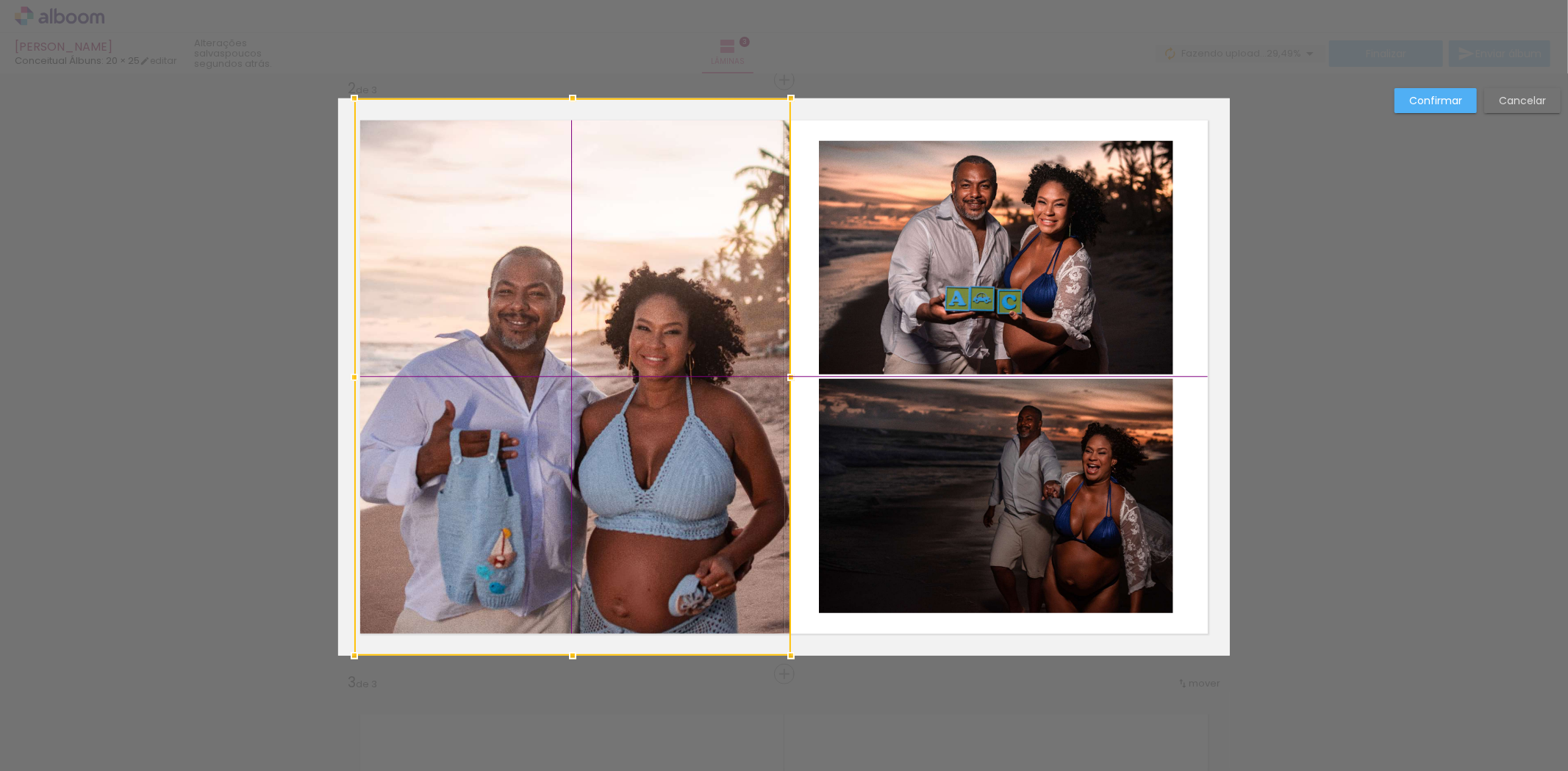
drag, startPoint x: 676, startPoint y: 369, endPoint x: 677, endPoint y: 351, distance: 18.0
click at [677, 351] on div at bounding box center [572, 377] width 437 height 558
click at [0, 0] on slot "Confirmar" at bounding box center [0, 0] width 0 height 0
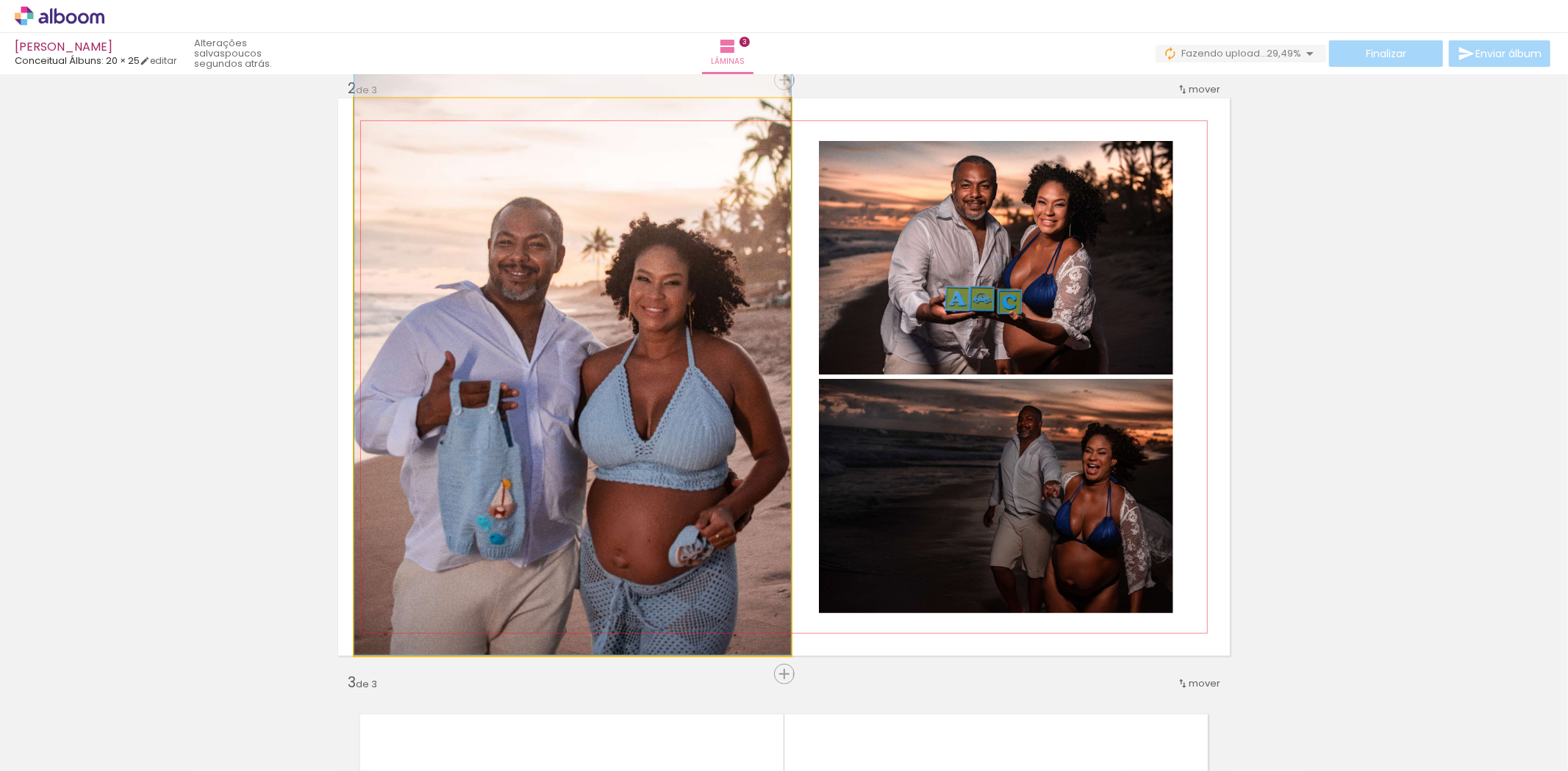
drag, startPoint x: 730, startPoint y: 363, endPoint x: 727, endPoint y: 273, distance: 90.0
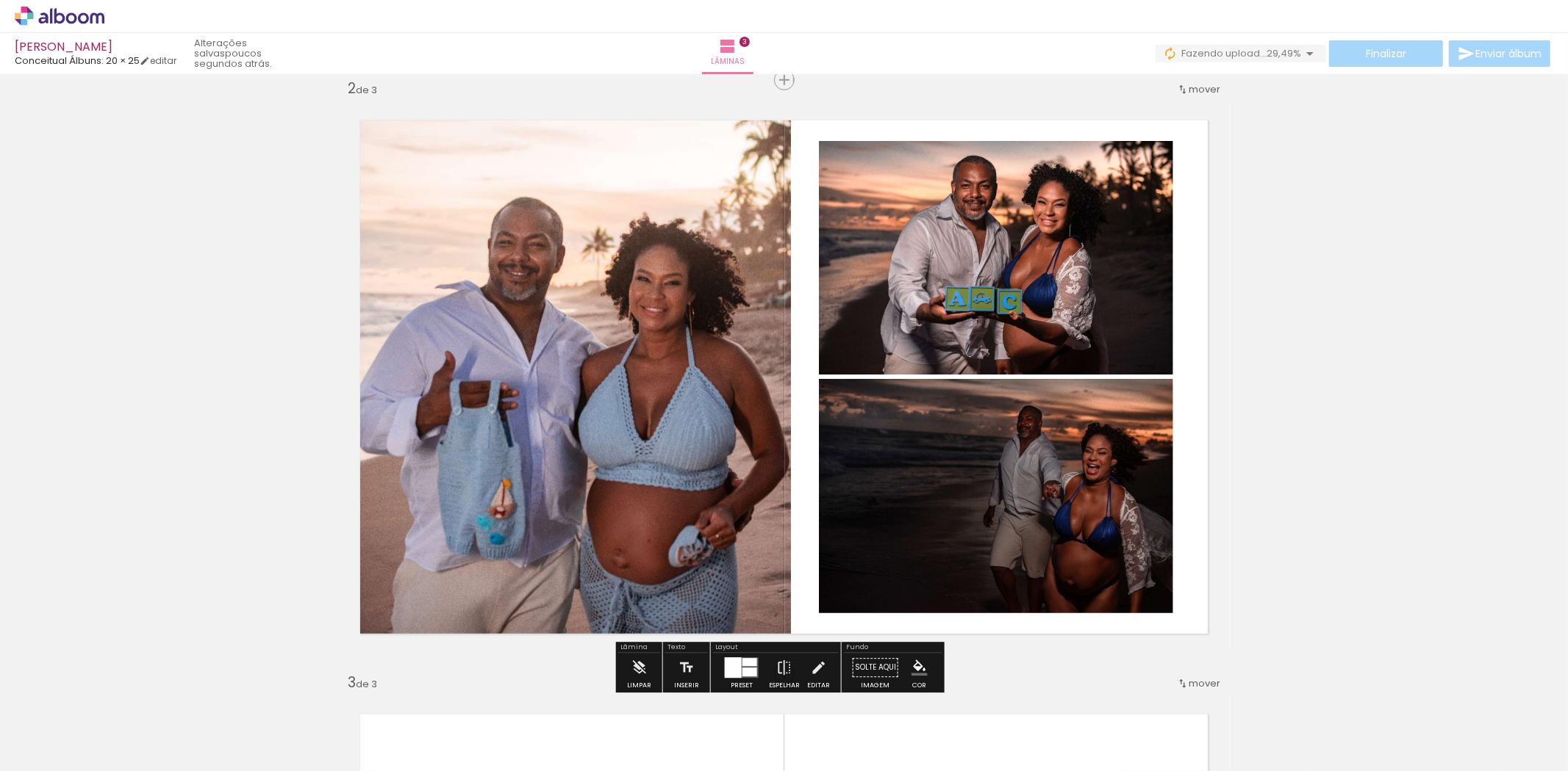
click at [698, 336] on quentale-photo at bounding box center [572, 377] width 437 height 558
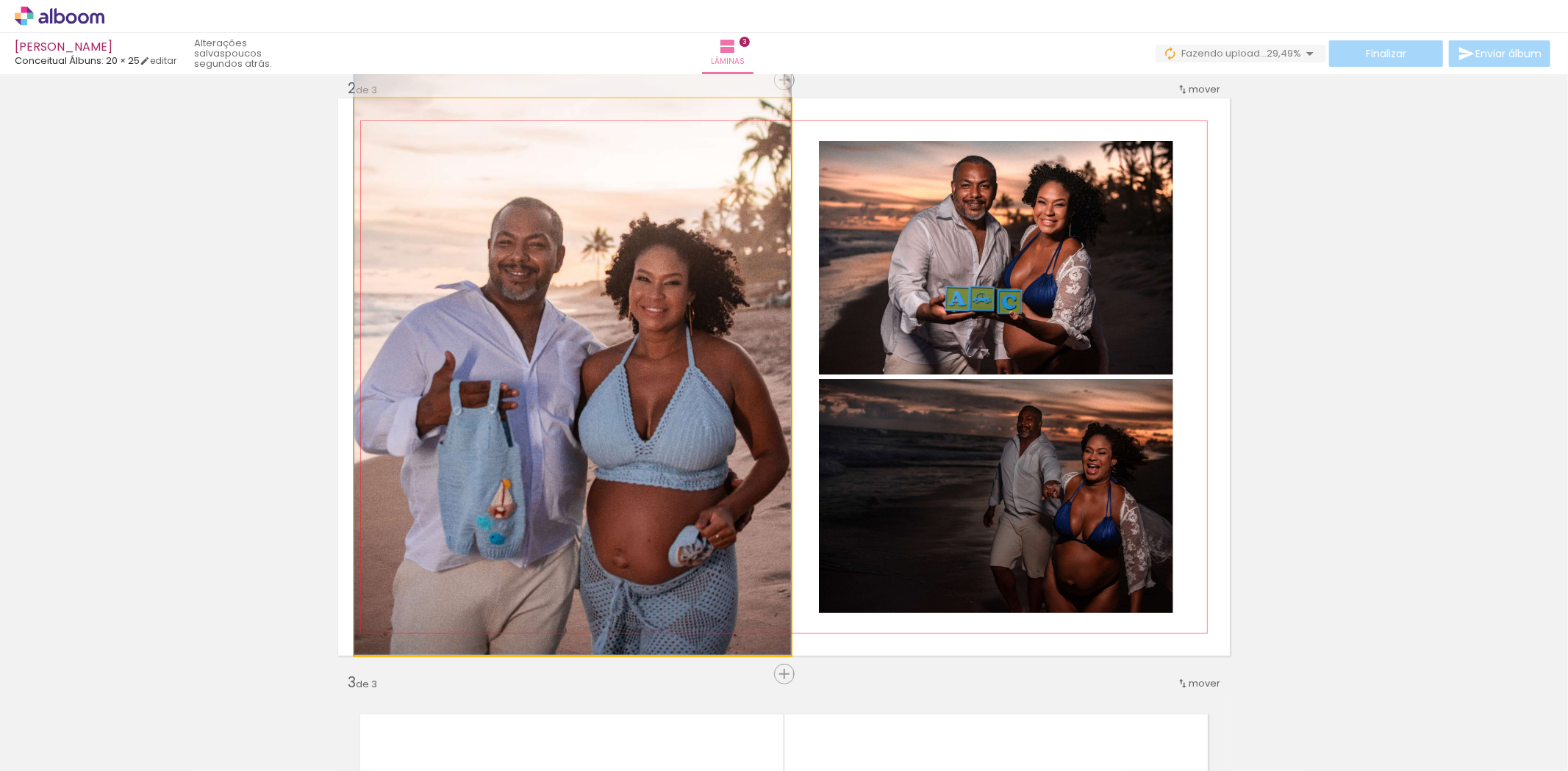
click at [698, 336] on quentale-photo at bounding box center [572, 377] width 437 height 558
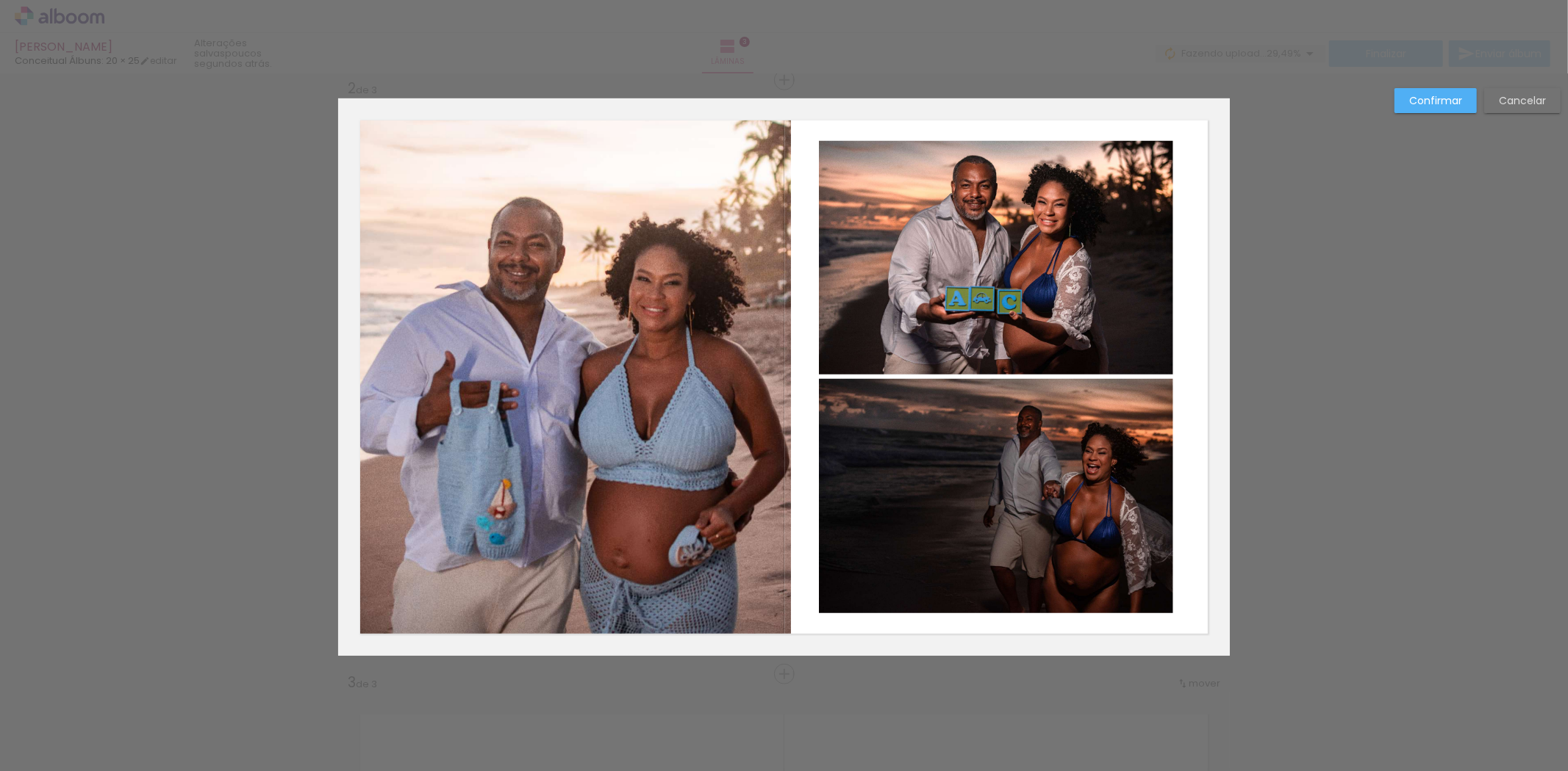
click at [721, 385] on quentale-photo at bounding box center [572, 377] width 437 height 558
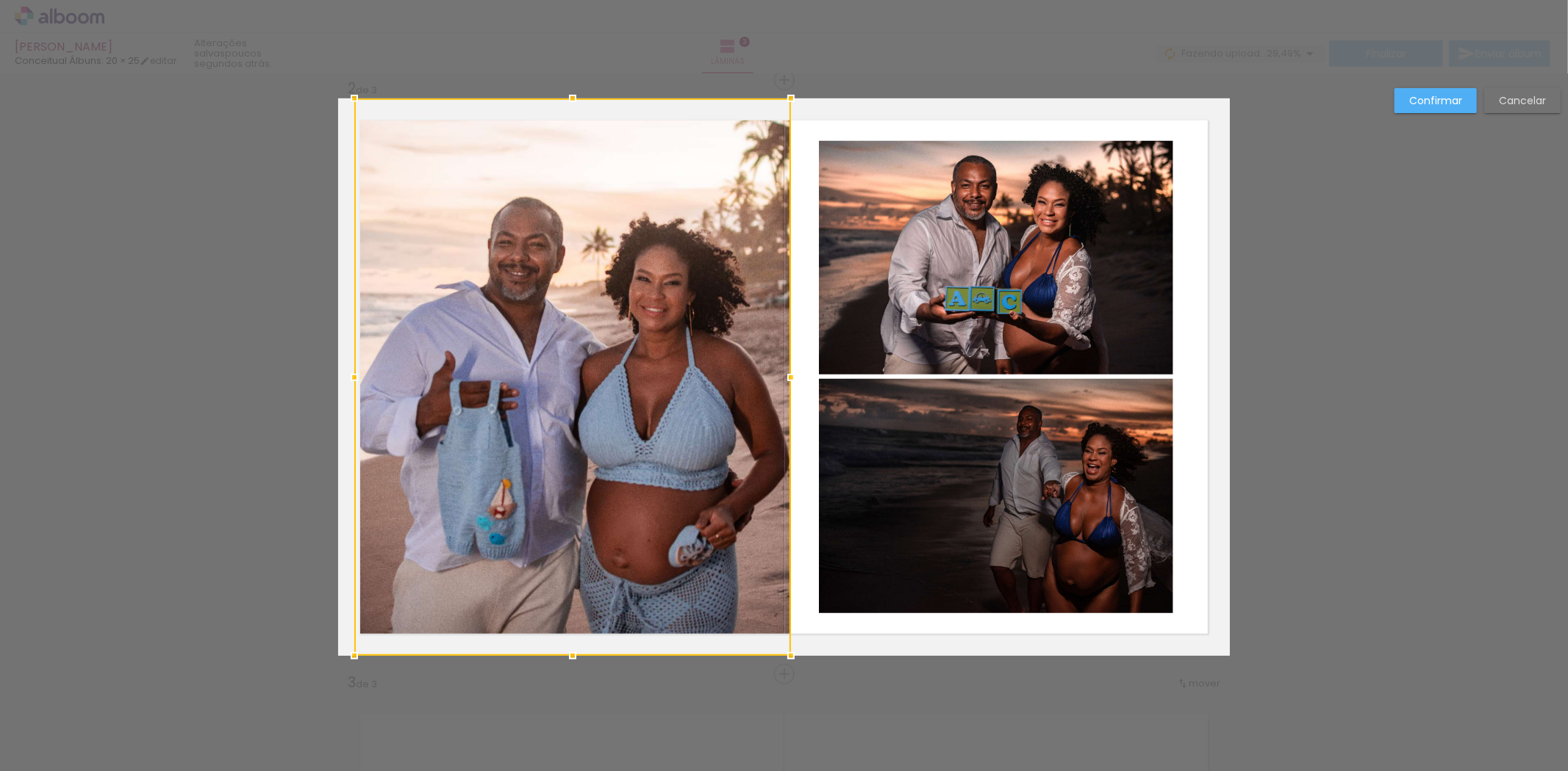
click at [721, 385] on div at bounding box center [572, 377] width 437 height 558
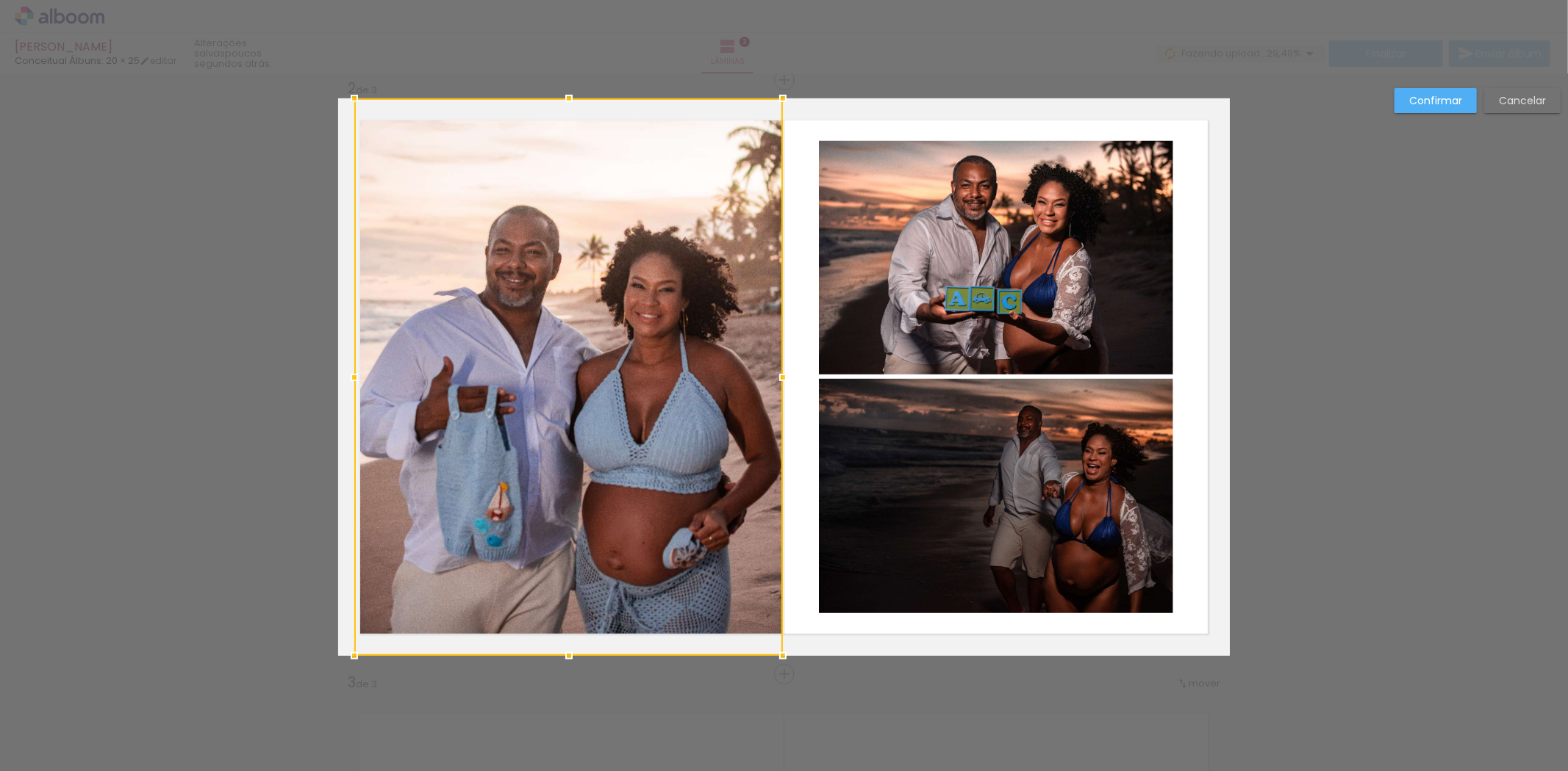
click at [781, 376] on div at bounding box center [782, 377] width 30 height 30
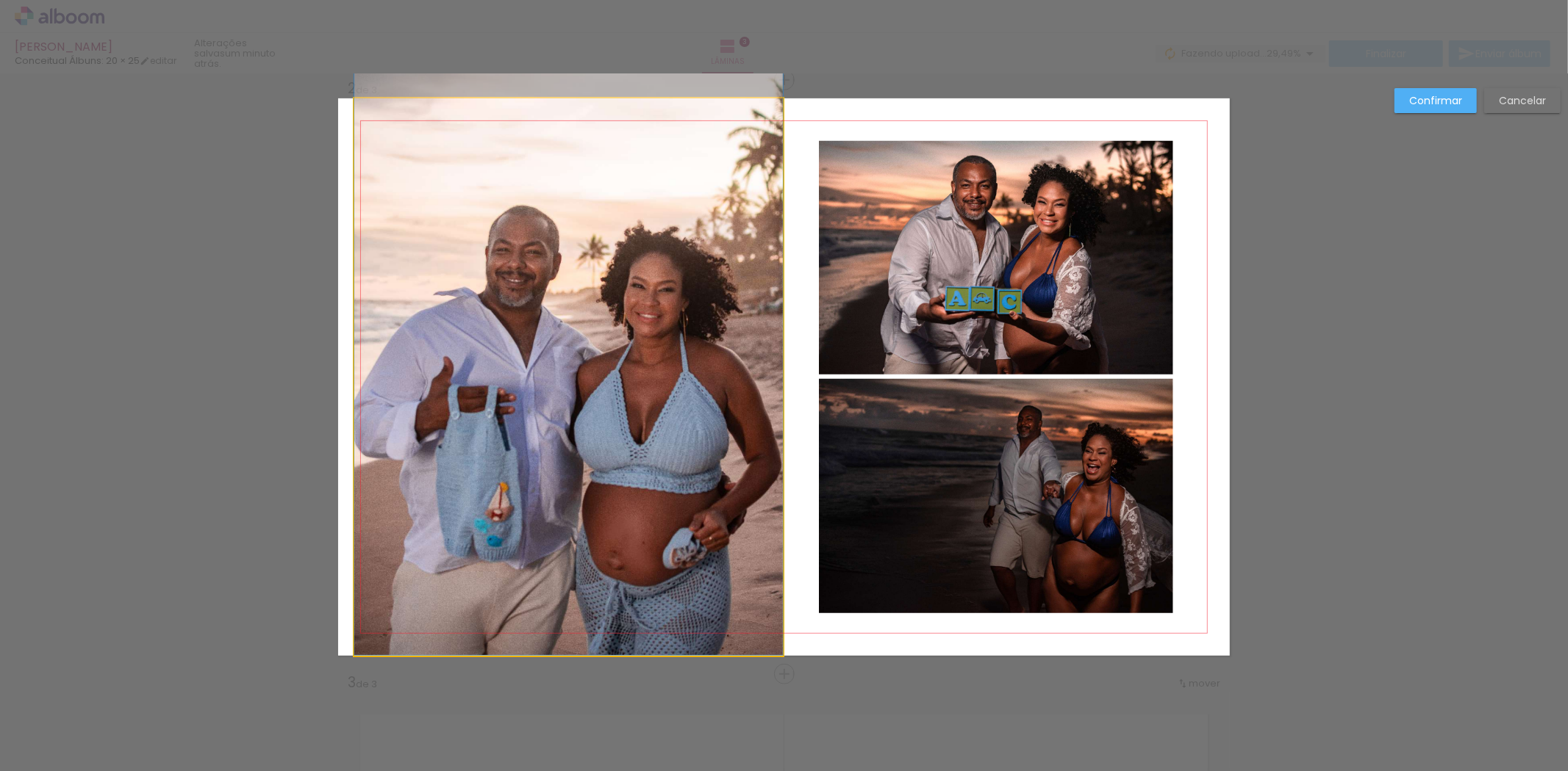
click at [392, 379] on quentale-photo at bounding box center [569, 377] width 428 height 558
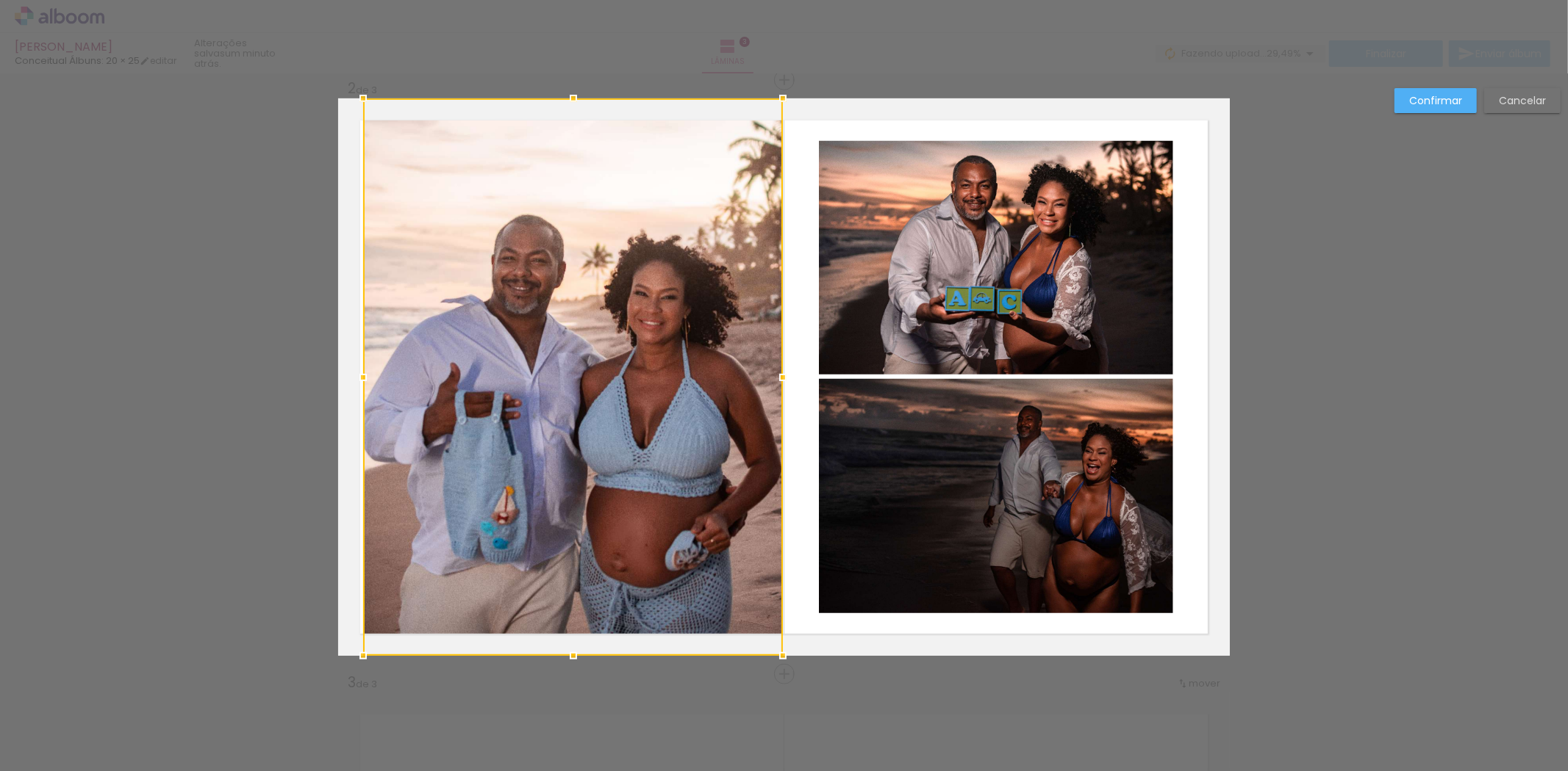
drag, startPoint x: 346, startPoint y: 372, endPoint x: 355, endPoint y: 380, distance: 12.0
click at [355, 380] on div at bounding box center [363, 377] width 30 height 30
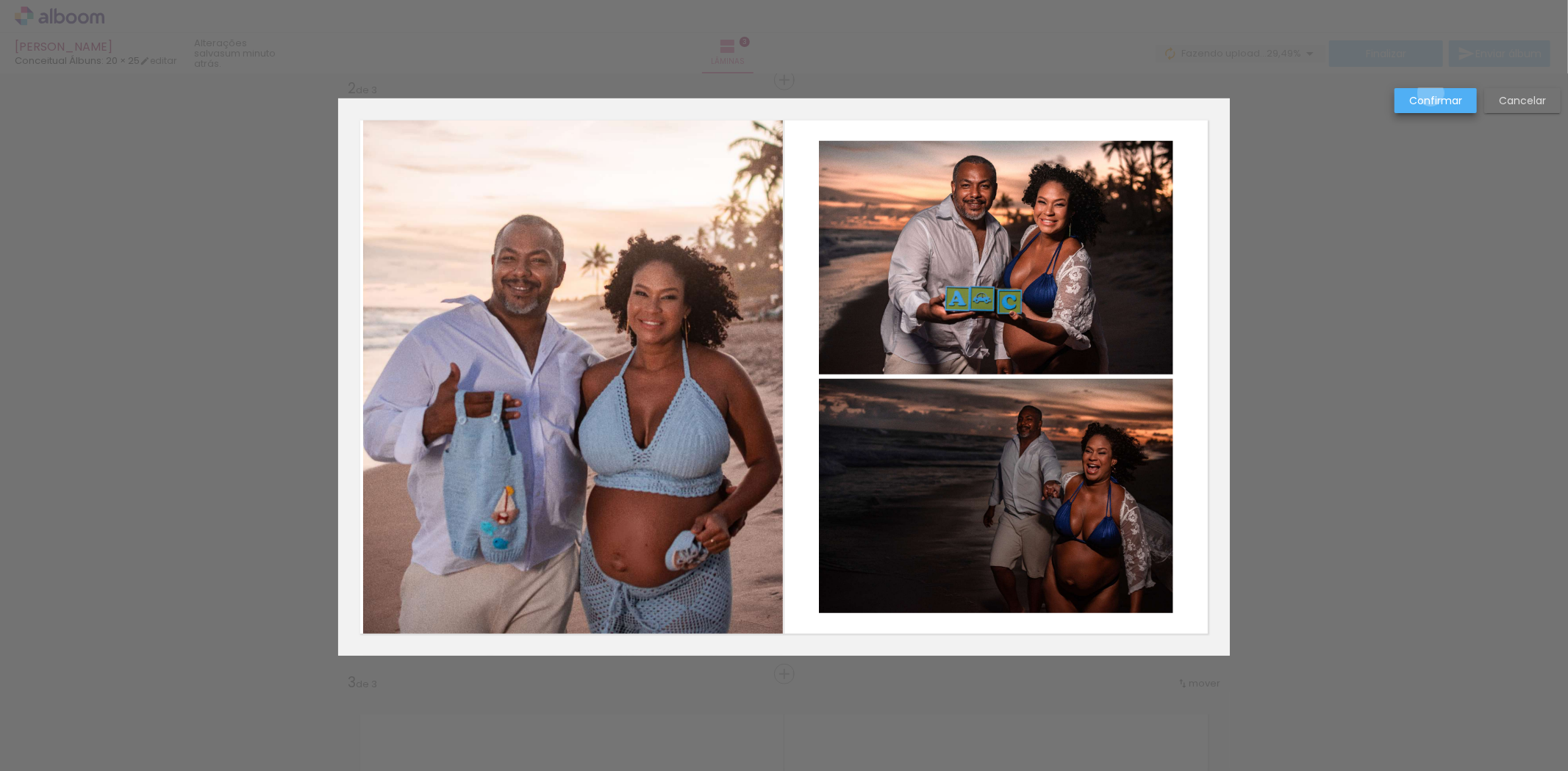
click at [0, 0] on slot "Confirmar" at bounding box center [0, 0] width 0 height 0
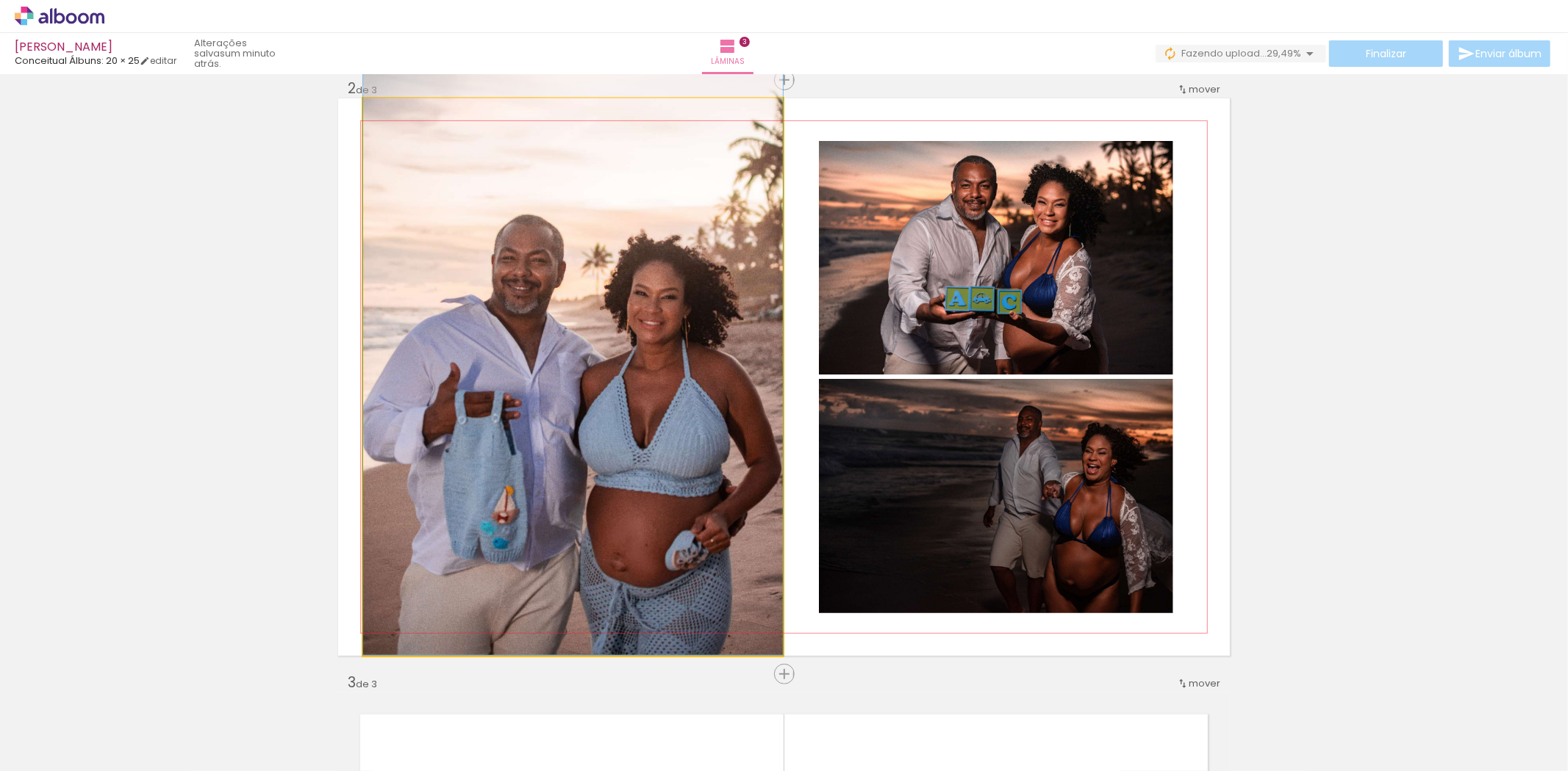
drag, startPoint x: 578, startPoint y: 388, endPoint x: 582, endPoint y: 369, distance: 19.4
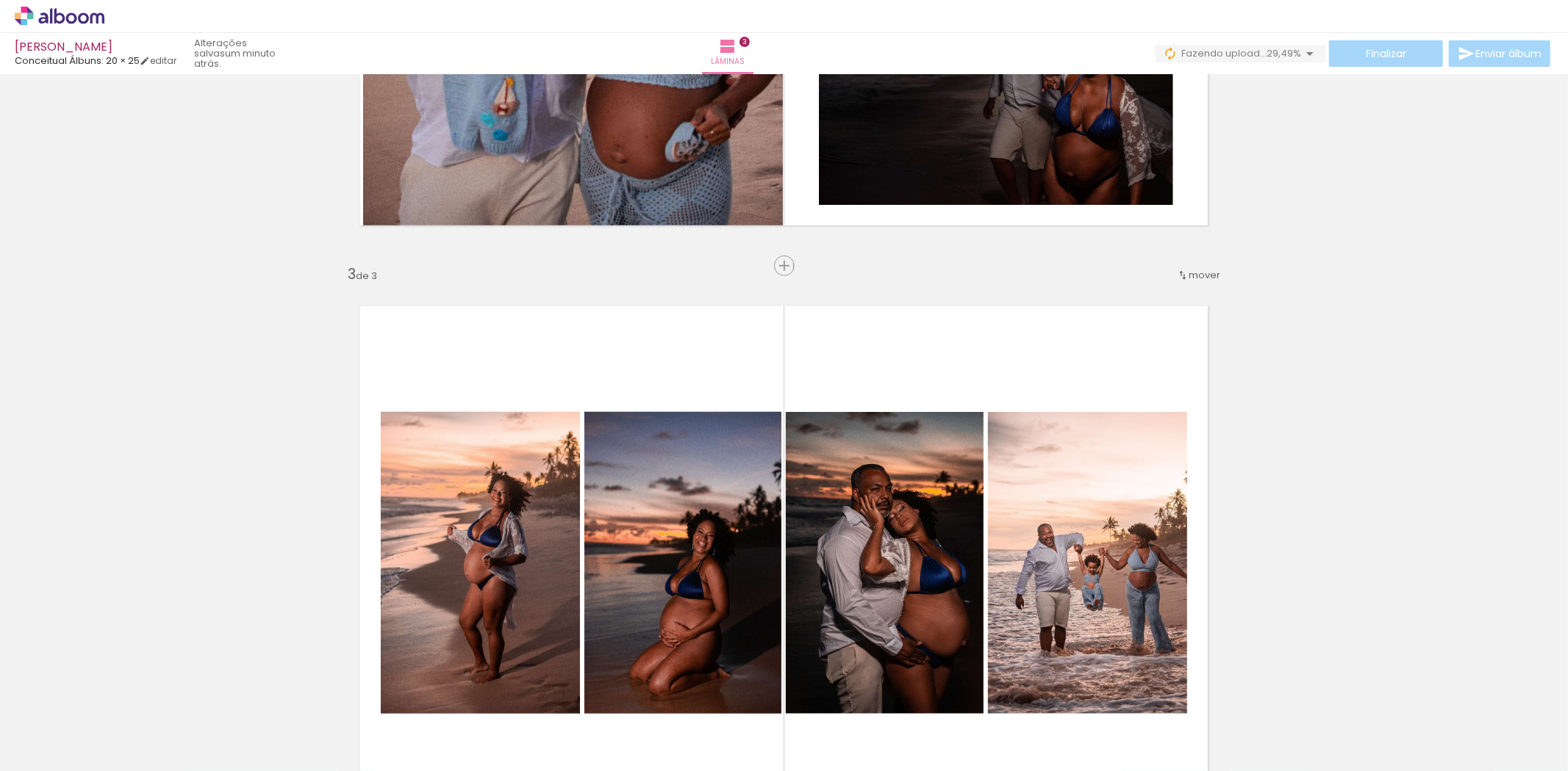
scroll to position [1266, 0]
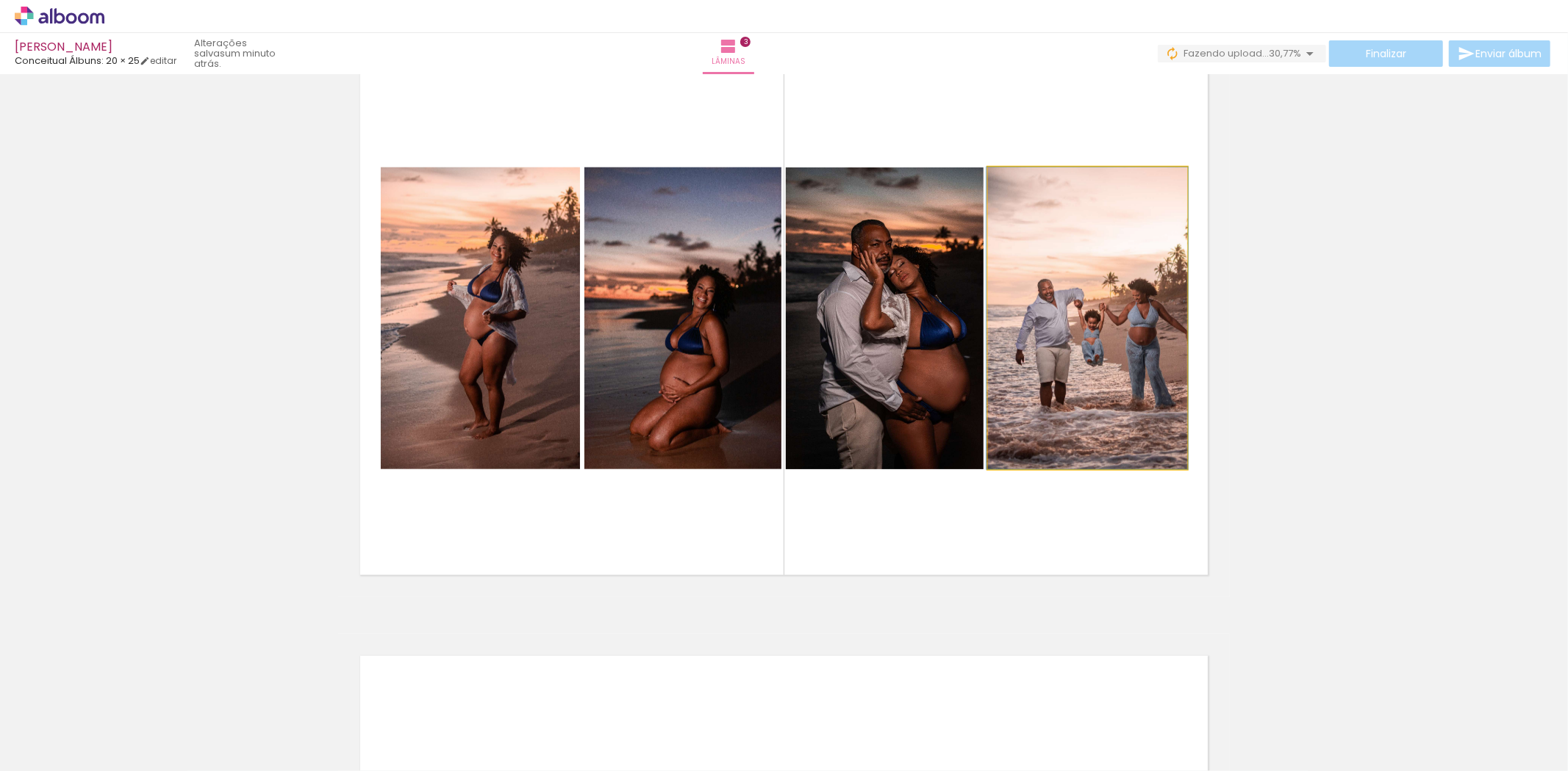
click at [1024, 370] on quentale-photo at bounding box center [1086, 318] width 199 height 302
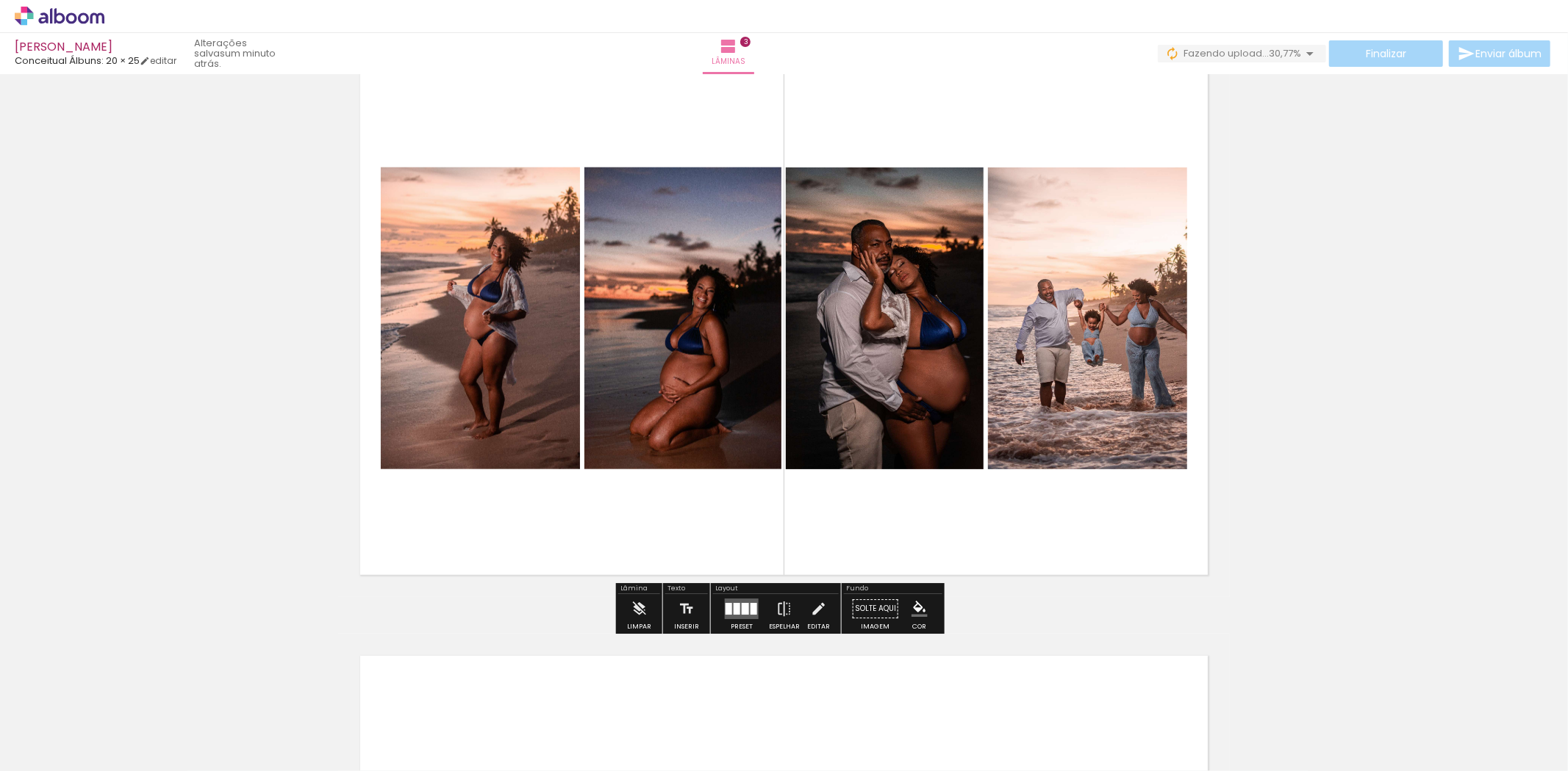
click at [1260, 390] on div "Inserir lâmina 1 de 3 Inserir lâmina 2 de 3 Inserir lâmina 3 de 3" at bounding box center [784, 2] width 1568 height 2378
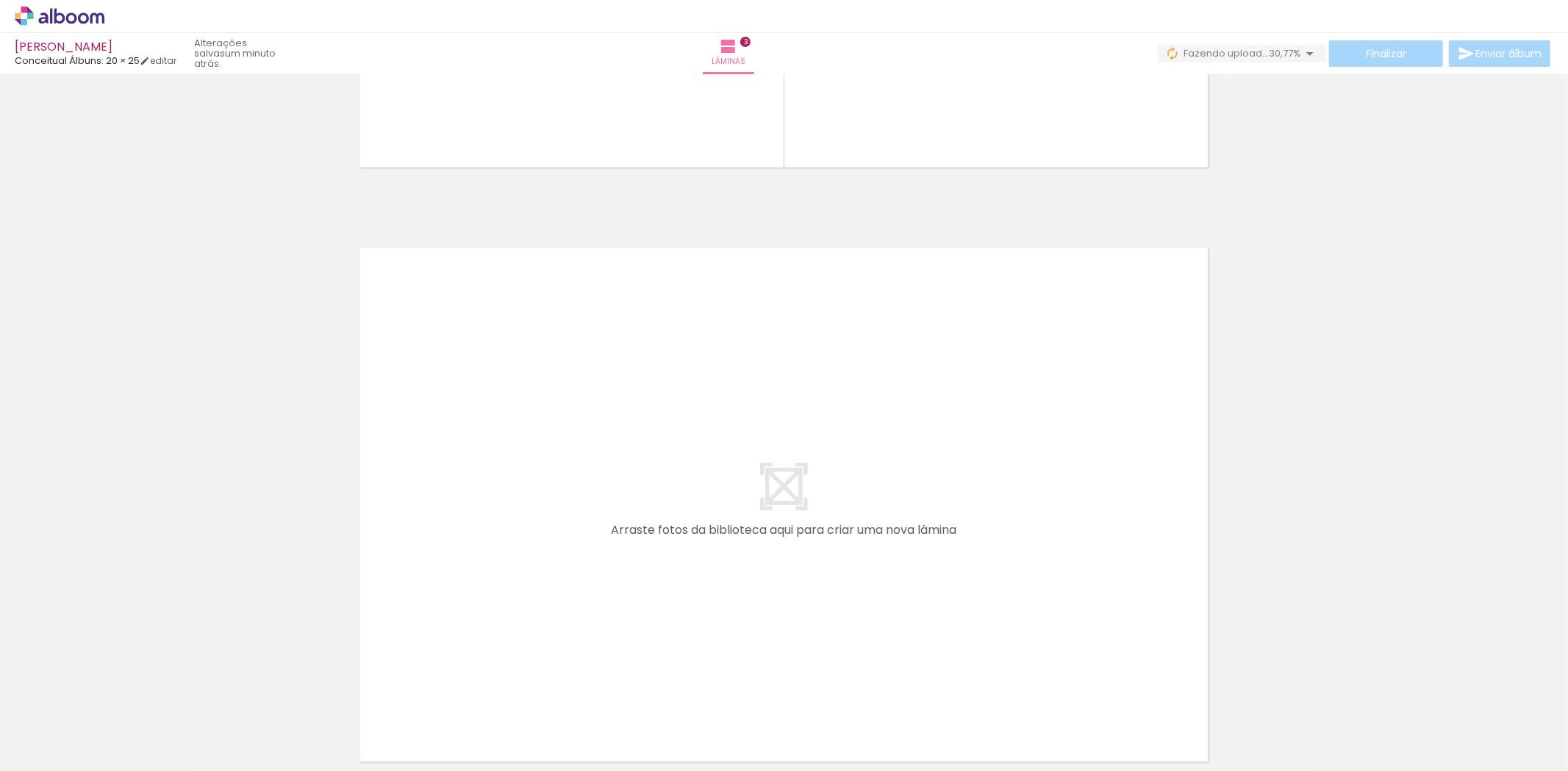
scroll to position [0, 2288]
drag, startPoint x: 590, startPoint y: 736, endPoint x: 506, endPoint y: 510, distance: 241.1
click at [506, 510] on quentale-workspace at bounding box center [784, 385] width 1568 height 771
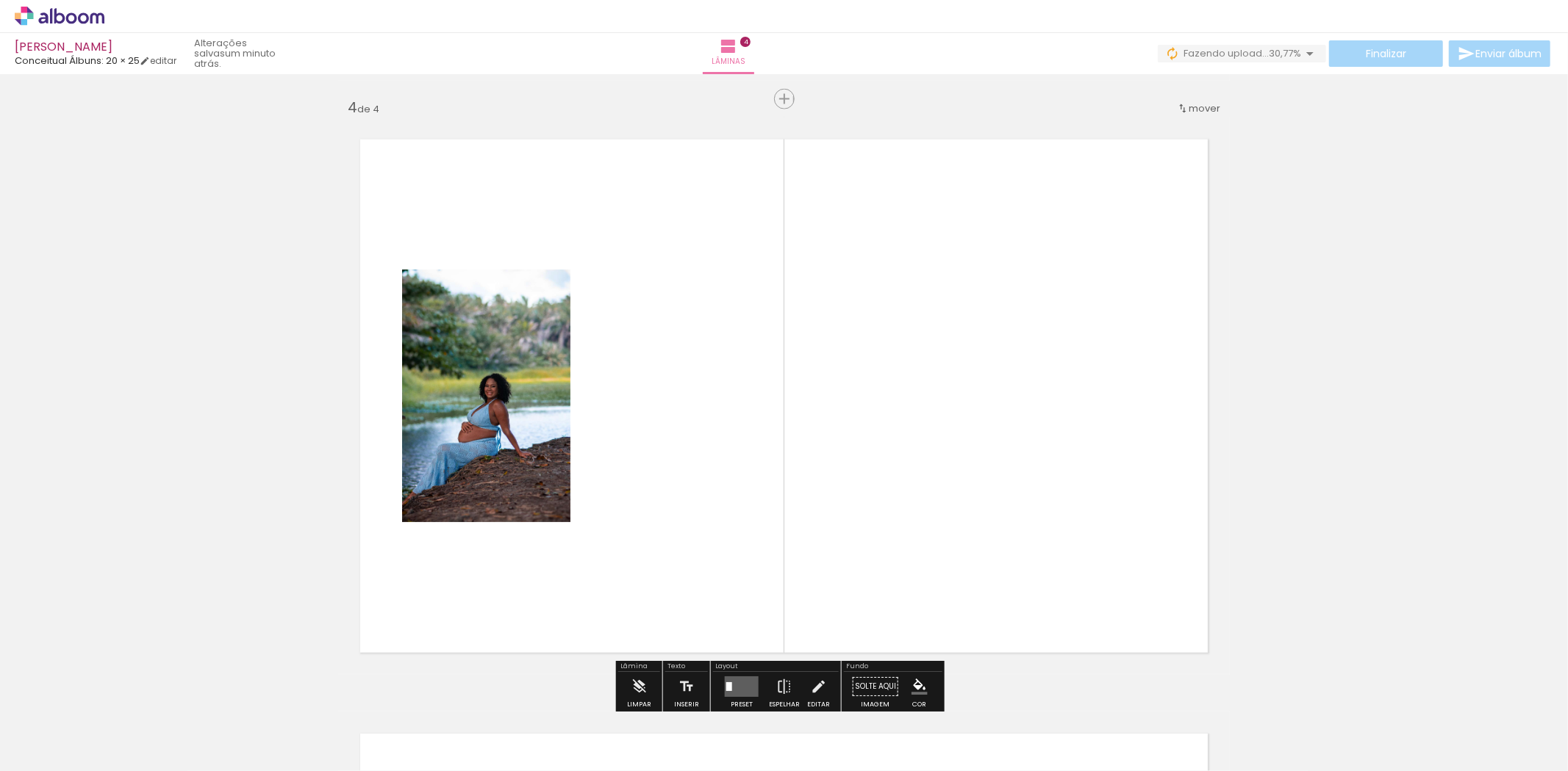
scroll to position [1801, 0]
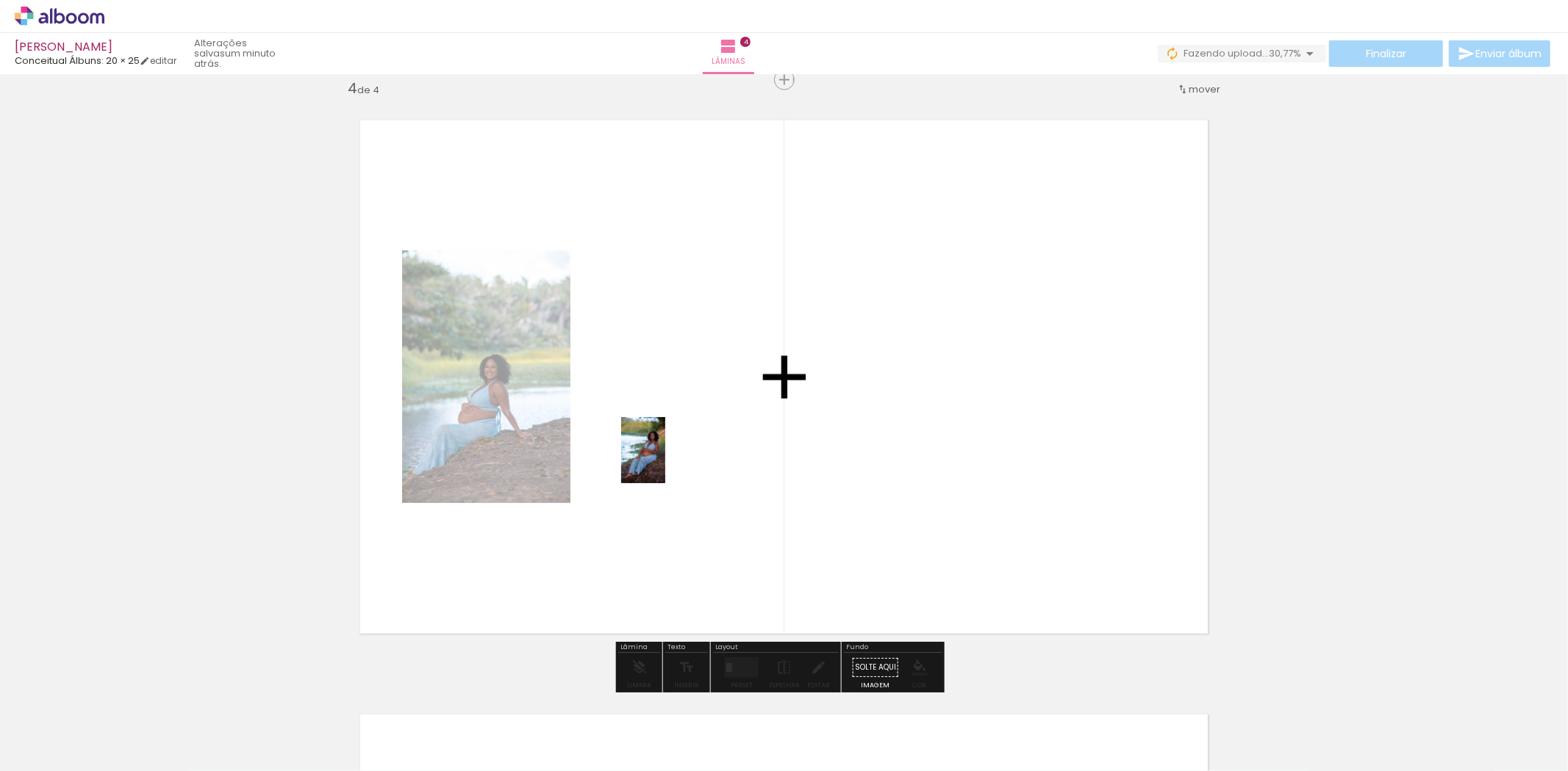
drag, startPoint x: 669, startPoint y: 727, endPoint x: 664, endPoint y: 439, distance: 288.0
click at [664, 439] on quentale-workspace at bounding box center [784, 385] width 1568 height 771
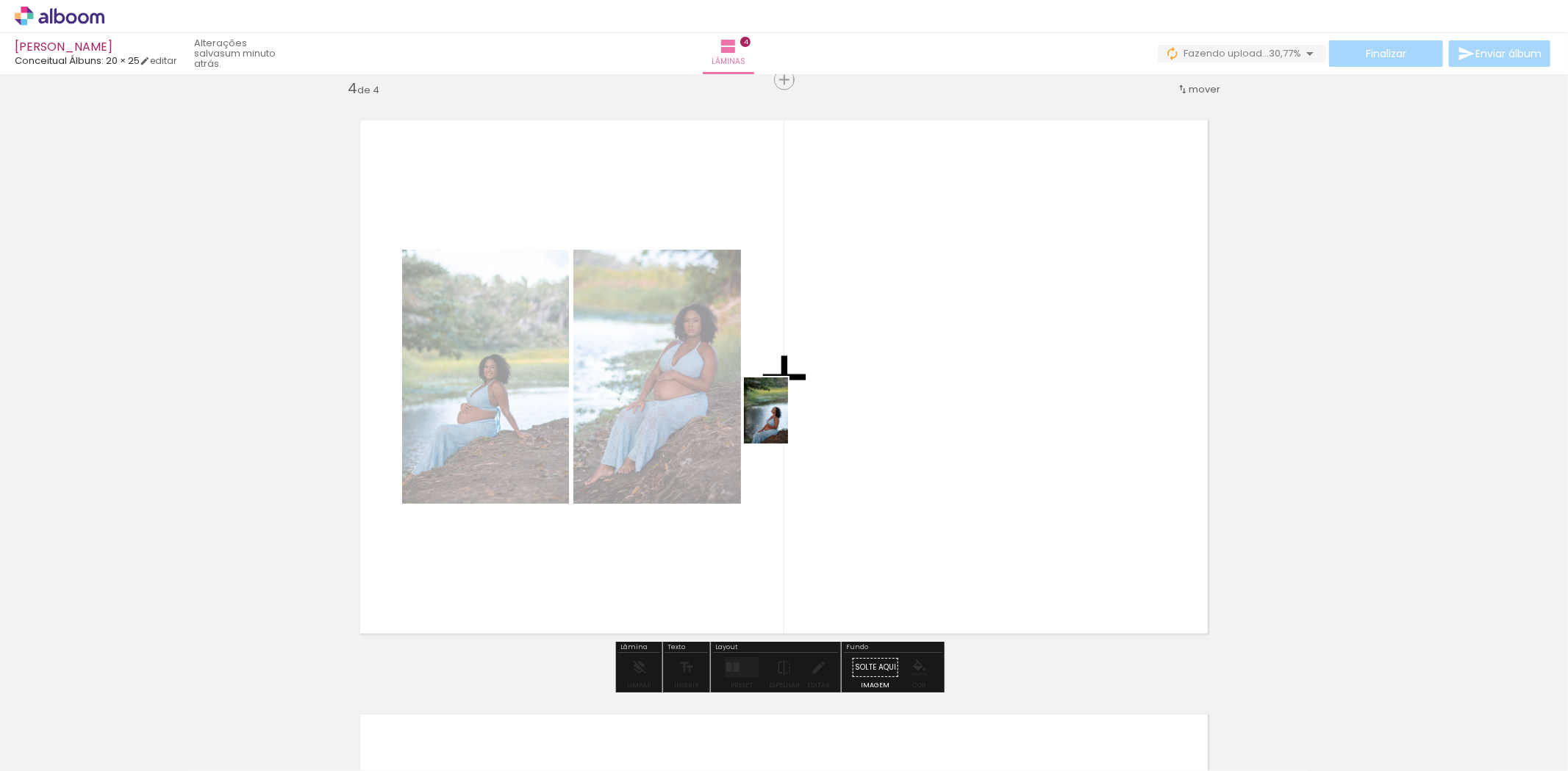
drag, startPoint x: 755, startPoint y: 739, endPoint x: 788, endPoint y: 422, distance: 318.7
click at [788, 422] on quentale-workspace at bounding box center [784, 385] width 1568 height 771
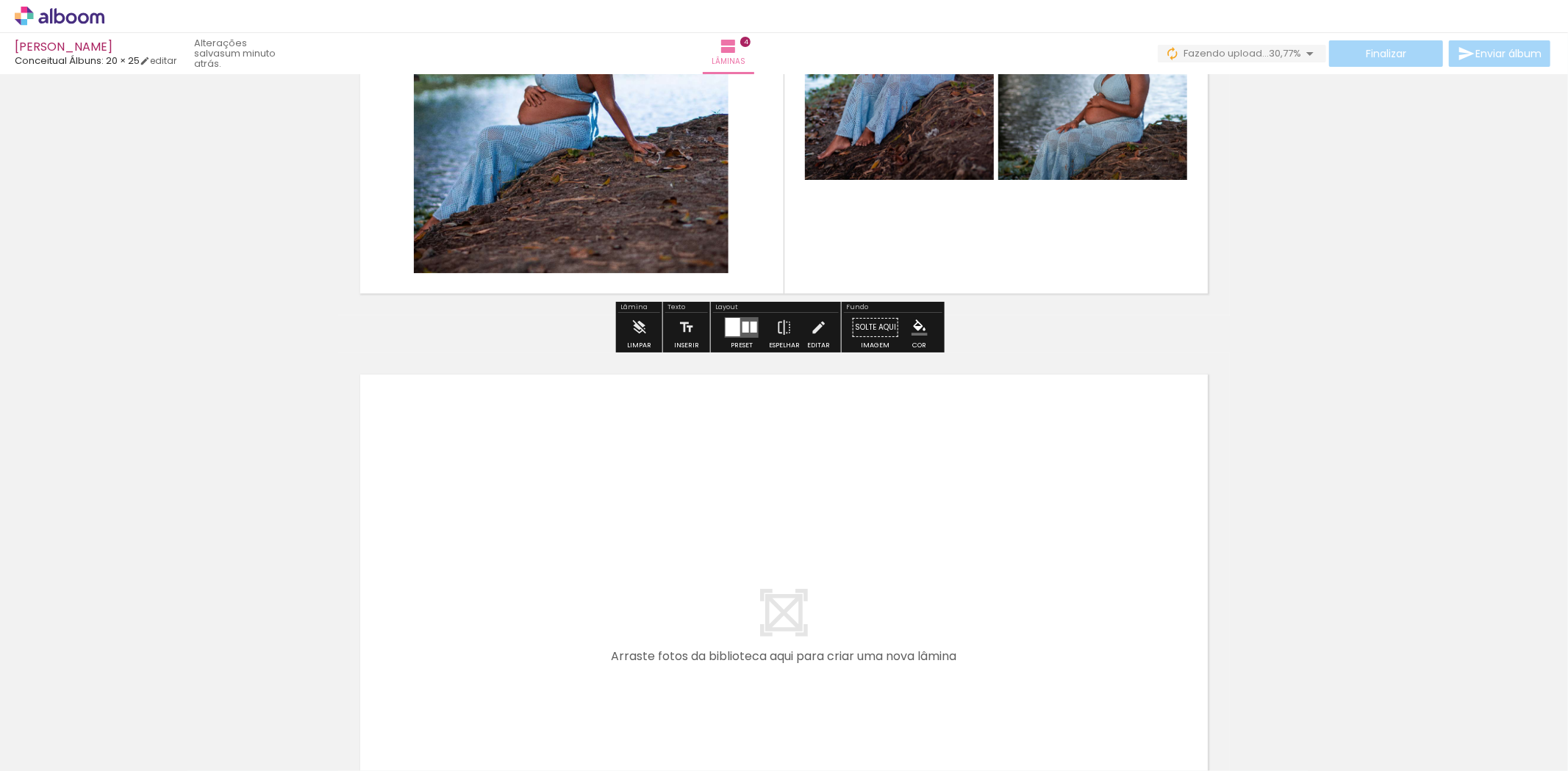
scroll to position [2372, 0]
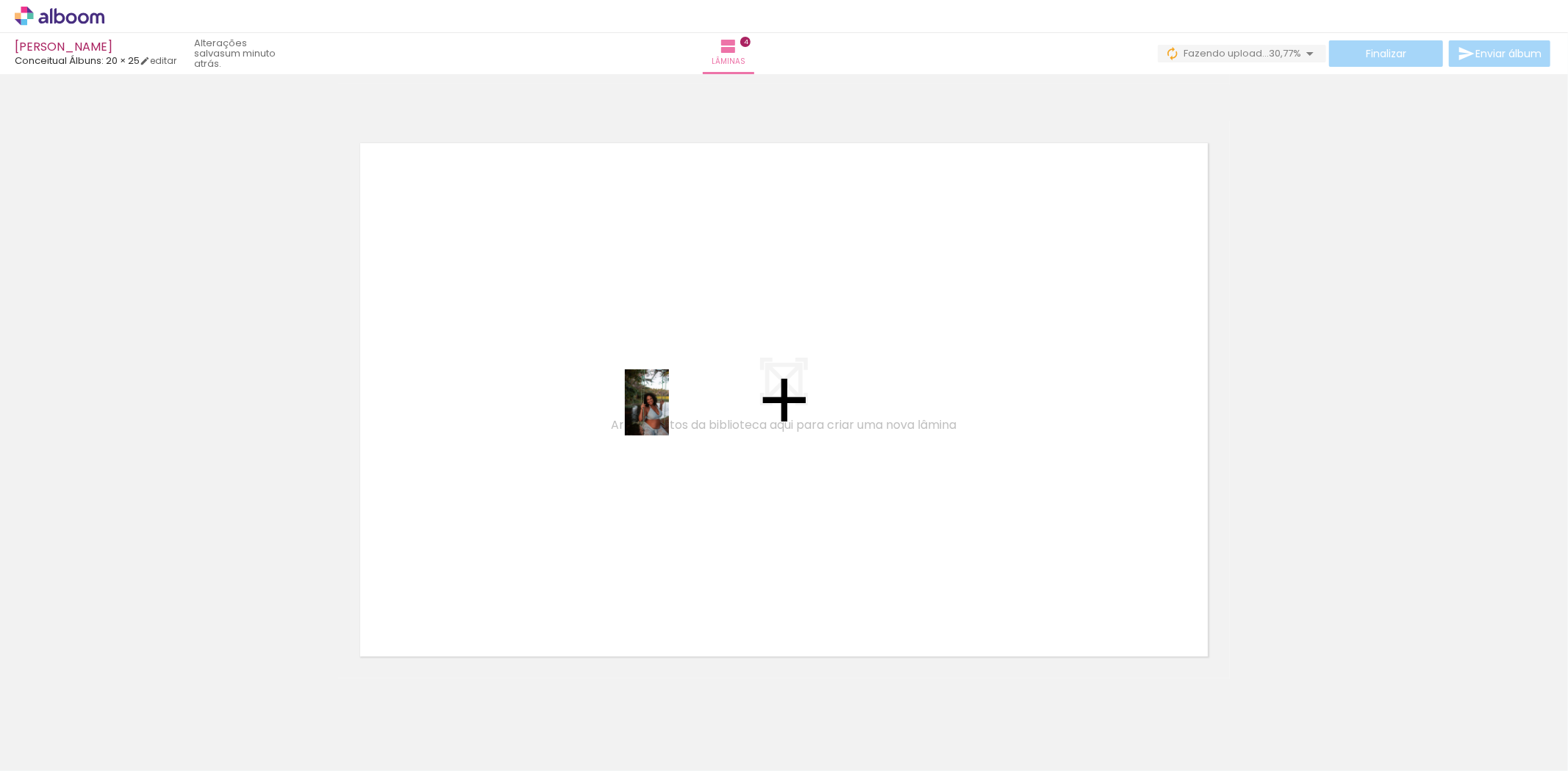
drag, startPoint x: 1001, startPoint y: 754, endPoint x: 598, endPoint y: 387, distance: 545.1
click at [598, 387] on quentale-workspace at bounding box center [784, 385] width 1568 height 771
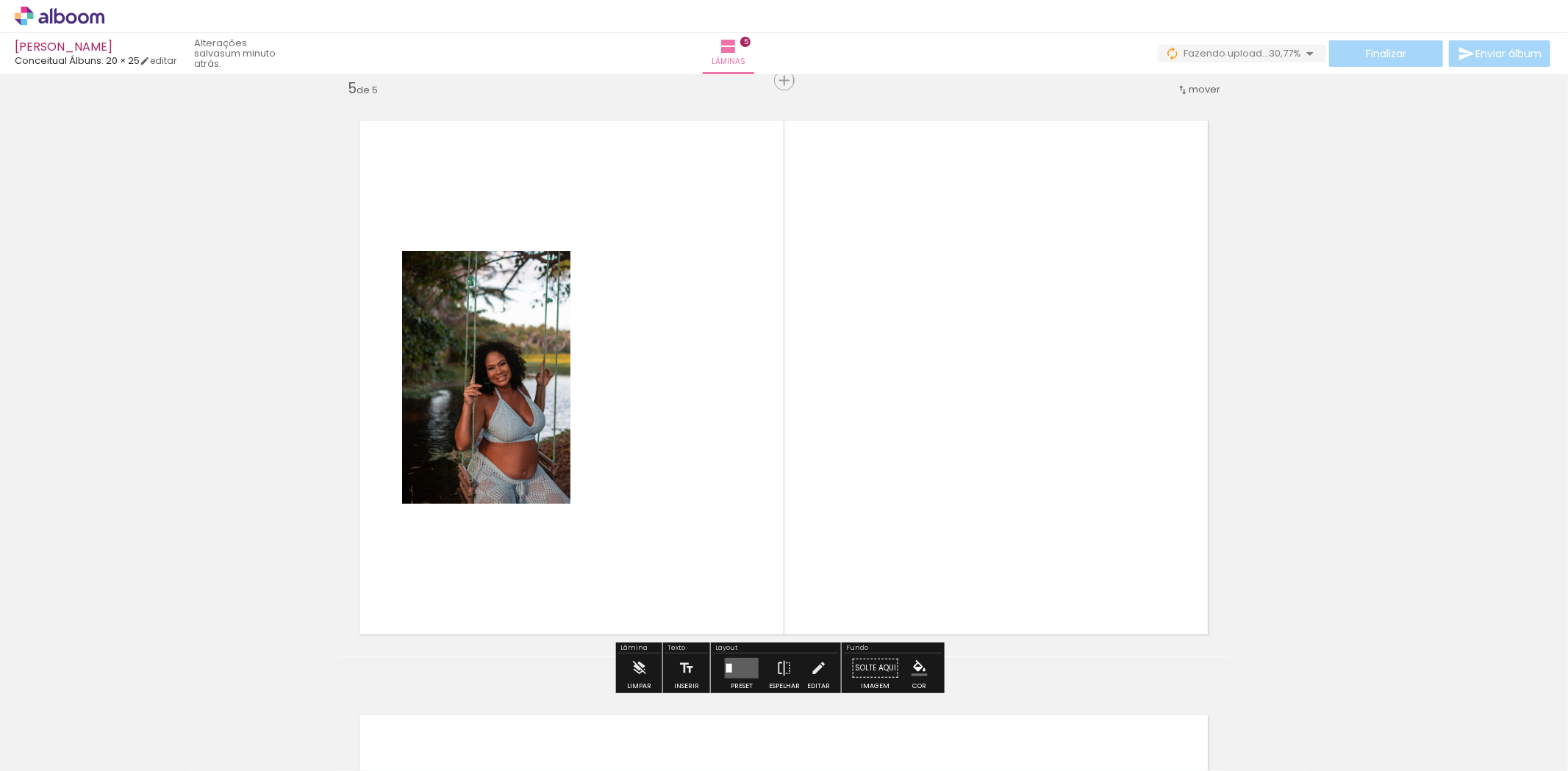
scroll to position [2396, 0]
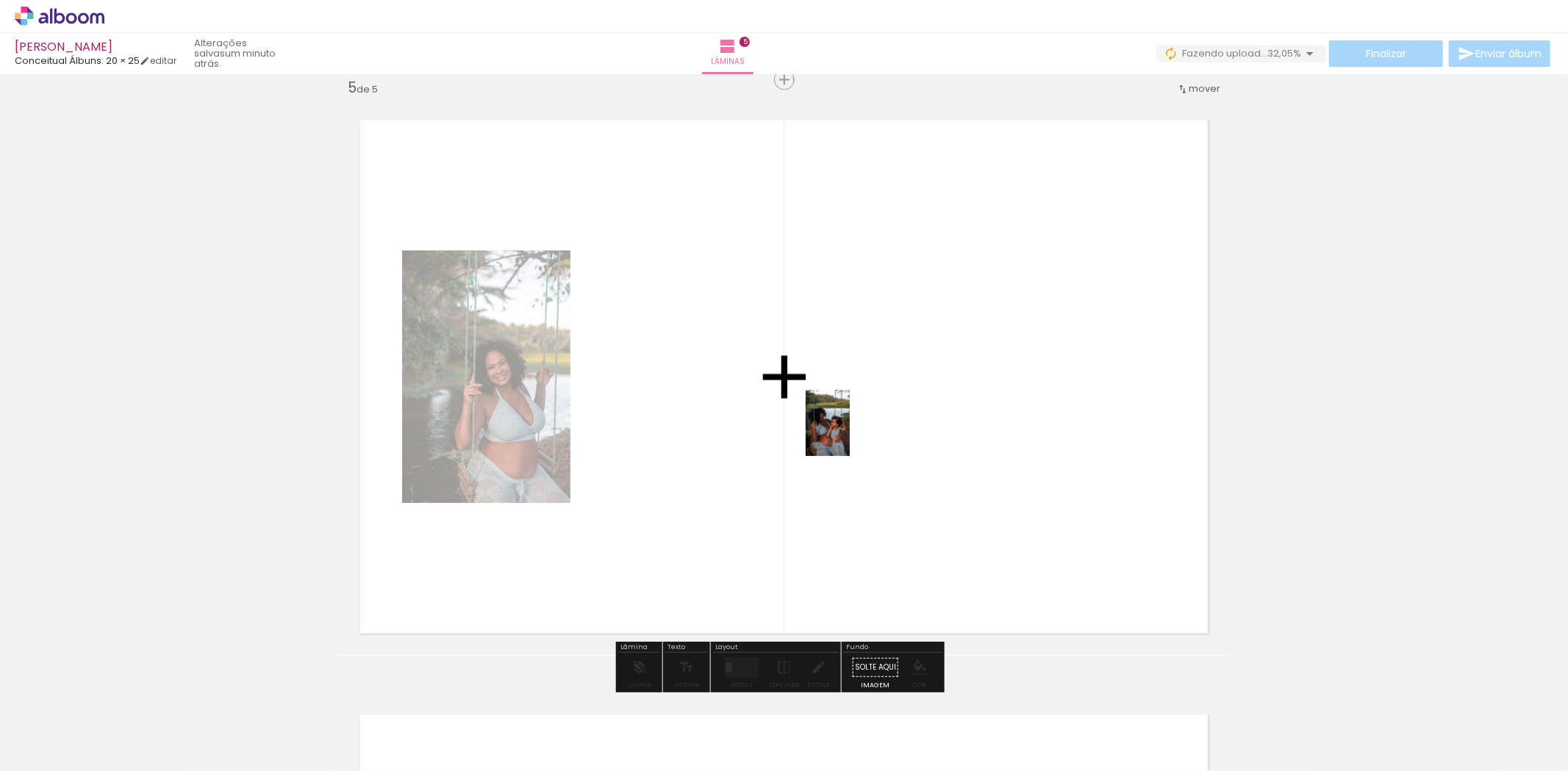
drag, startPoint x: 1063, startPoint y: 705, endPoint x: 828, endPoint y: 424, distance: 366.3
click at [834, 425] on quentale-workspace at bounding box center [784, 385] width 1568 height 771
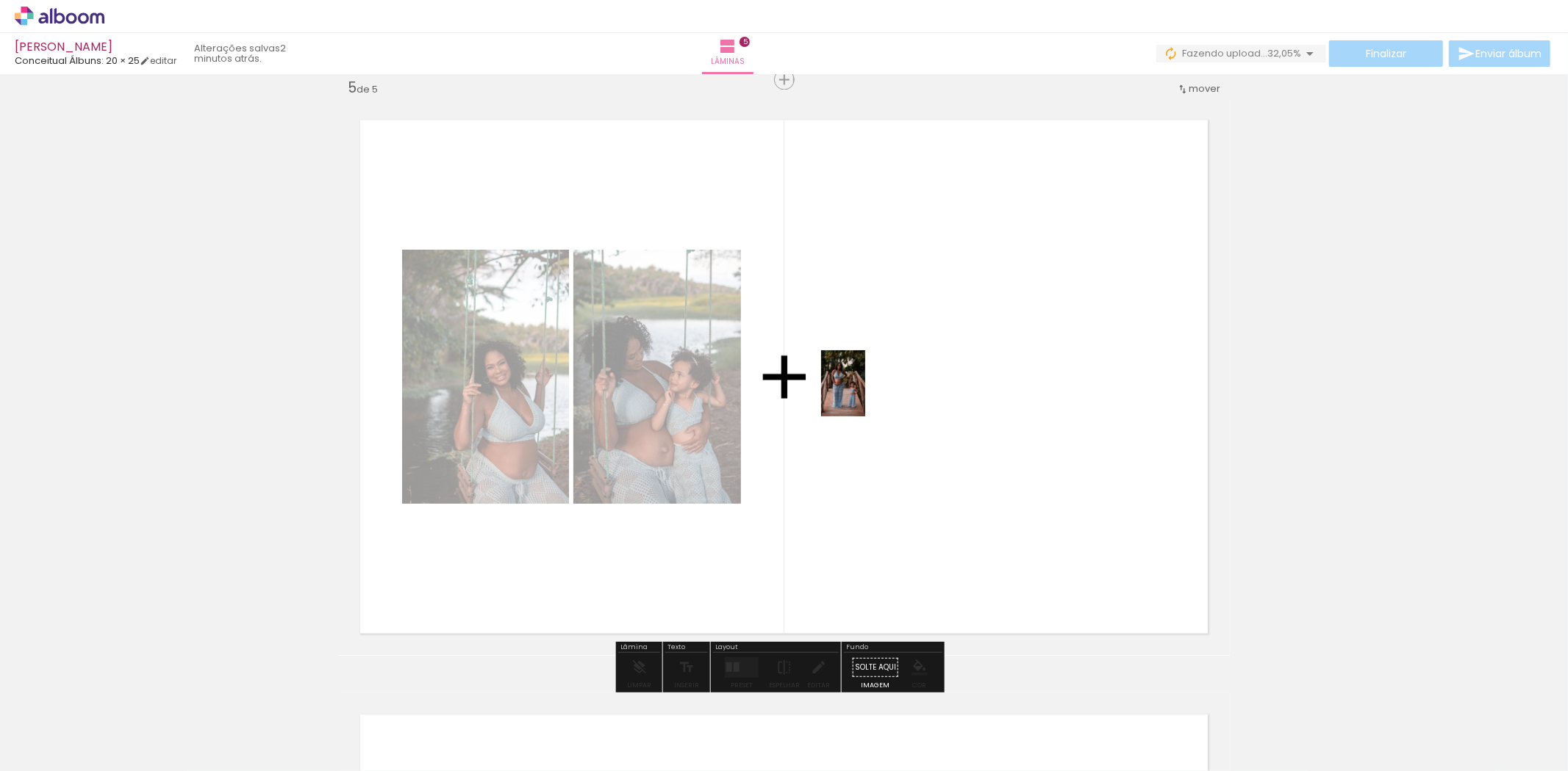
drag, startPoint x: 832, startPoint y: 738, endPoint x: 879, endPoint y: 472, distance: 270.1
click at [865, 393] on quentale-workspace at bounding box center [784, 385] width 1568 height 771
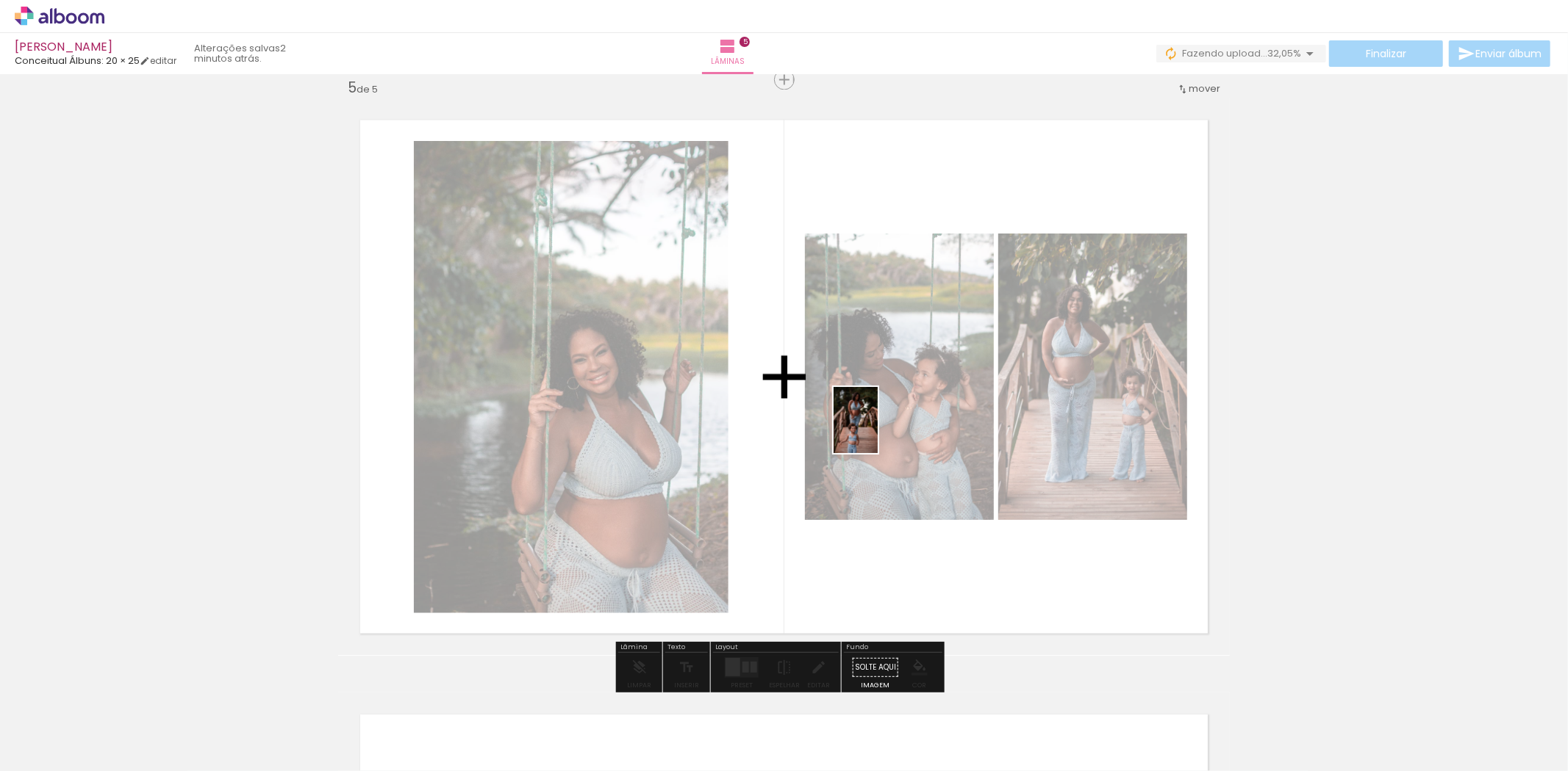
drag, startPoint x: 920, startPoint y: 732, endPoint x: 838, endPoint y: 390, distance: 351.7
click at [838, 390] on quentale-workspace at bounding box center [784, 385] width 1568 height 771
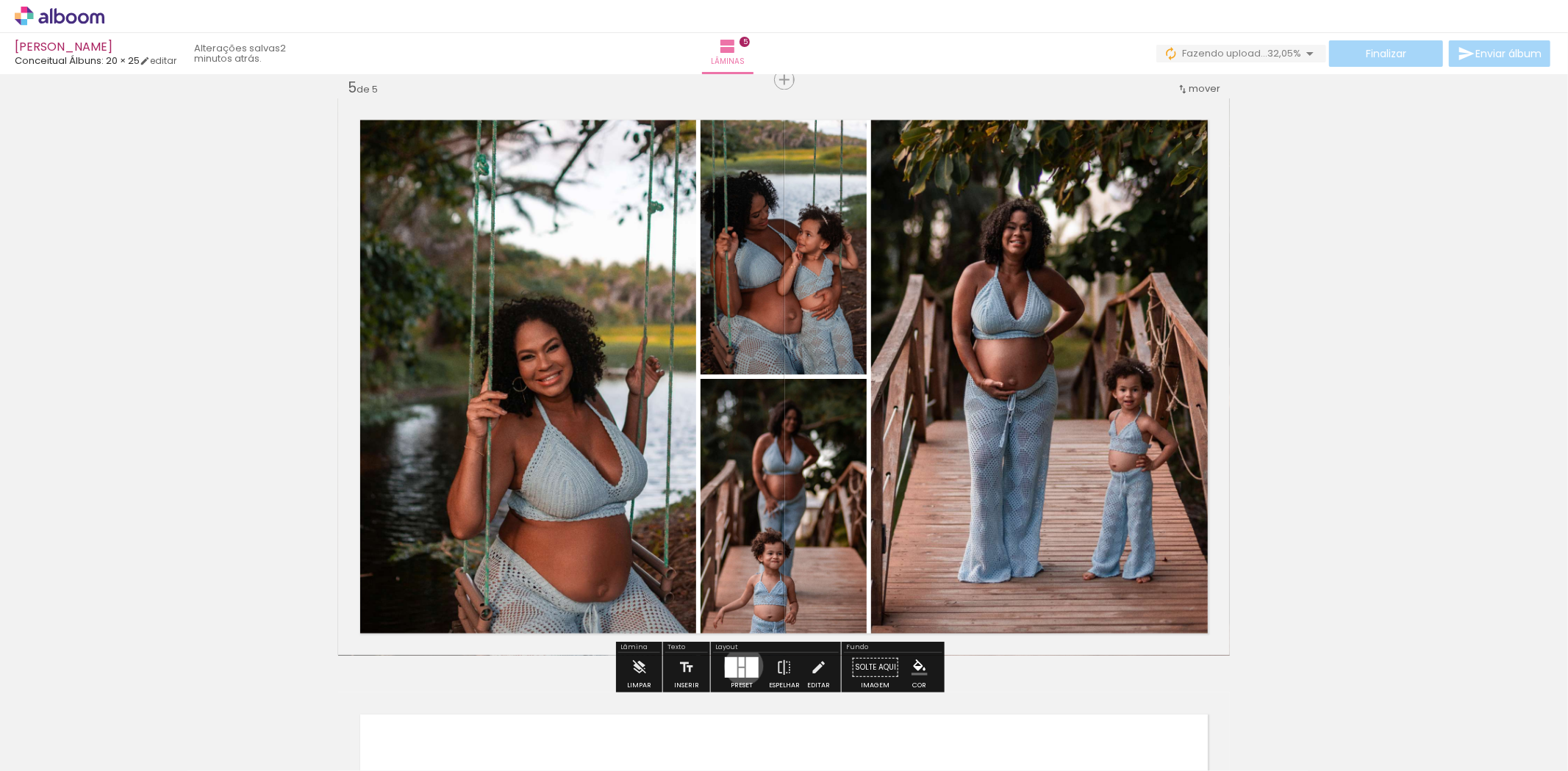
click at [740, 667] on div at bounding box center [742, 662] width 6 height 10
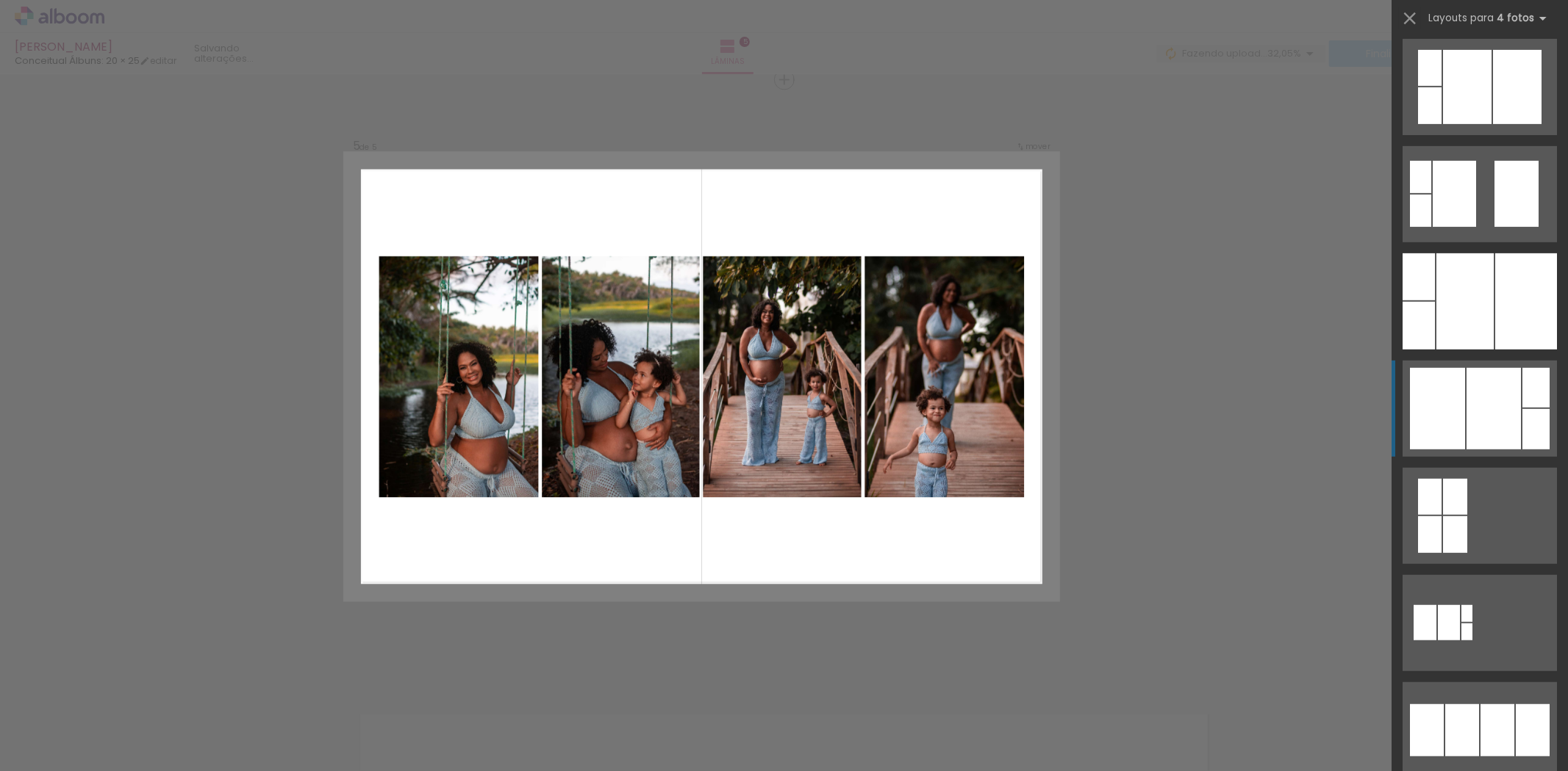
scroll to position [735, 0]
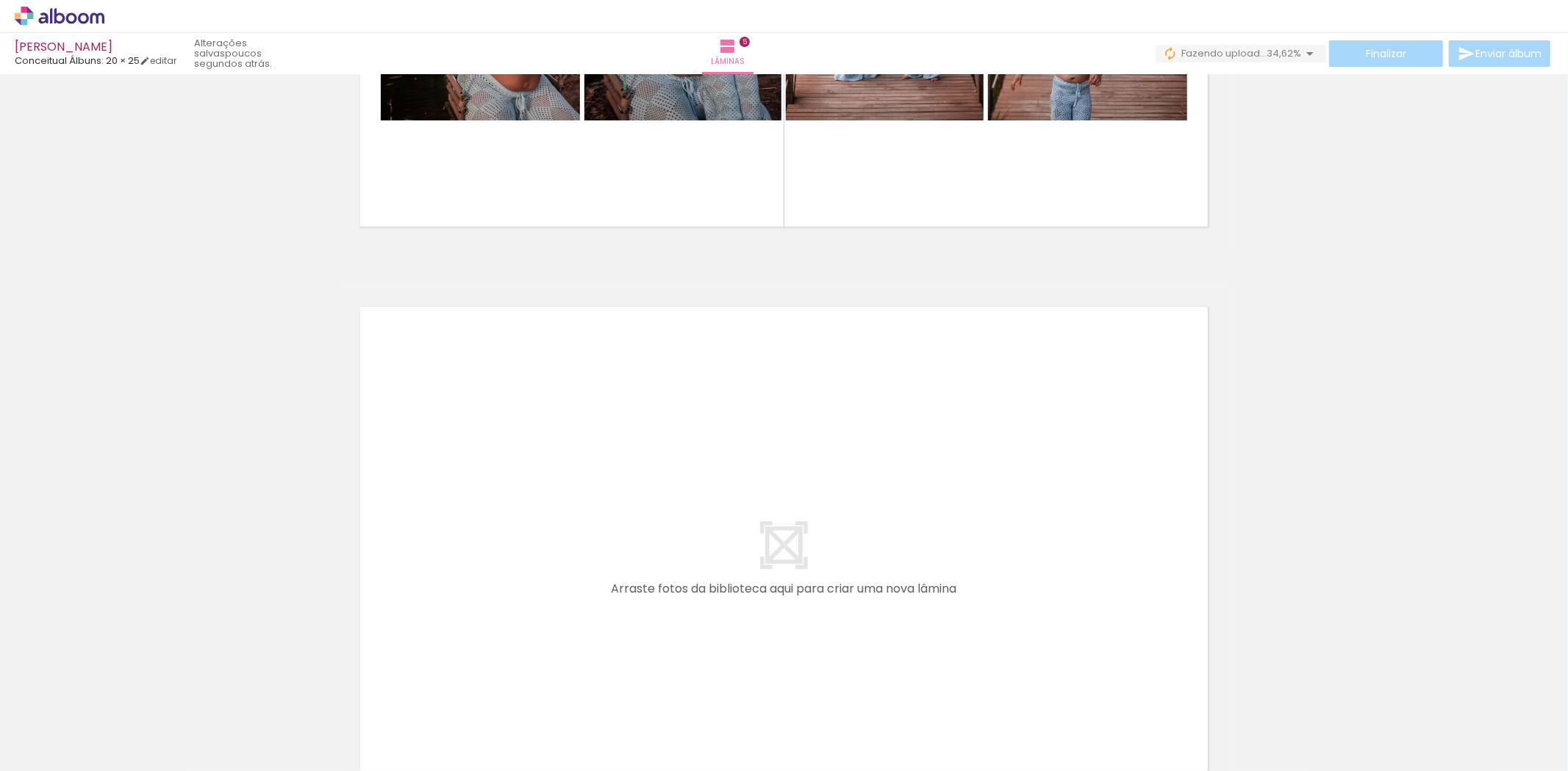
scroll to position [0, 1923]
drag, startPoint x: 783, startPoint y: 738, endPoint x: 641, endPoint y: 553, distance: 233.2
click at [641, 553] on quentale-workspace at bounding box center [784, 385] width 1568 height 771
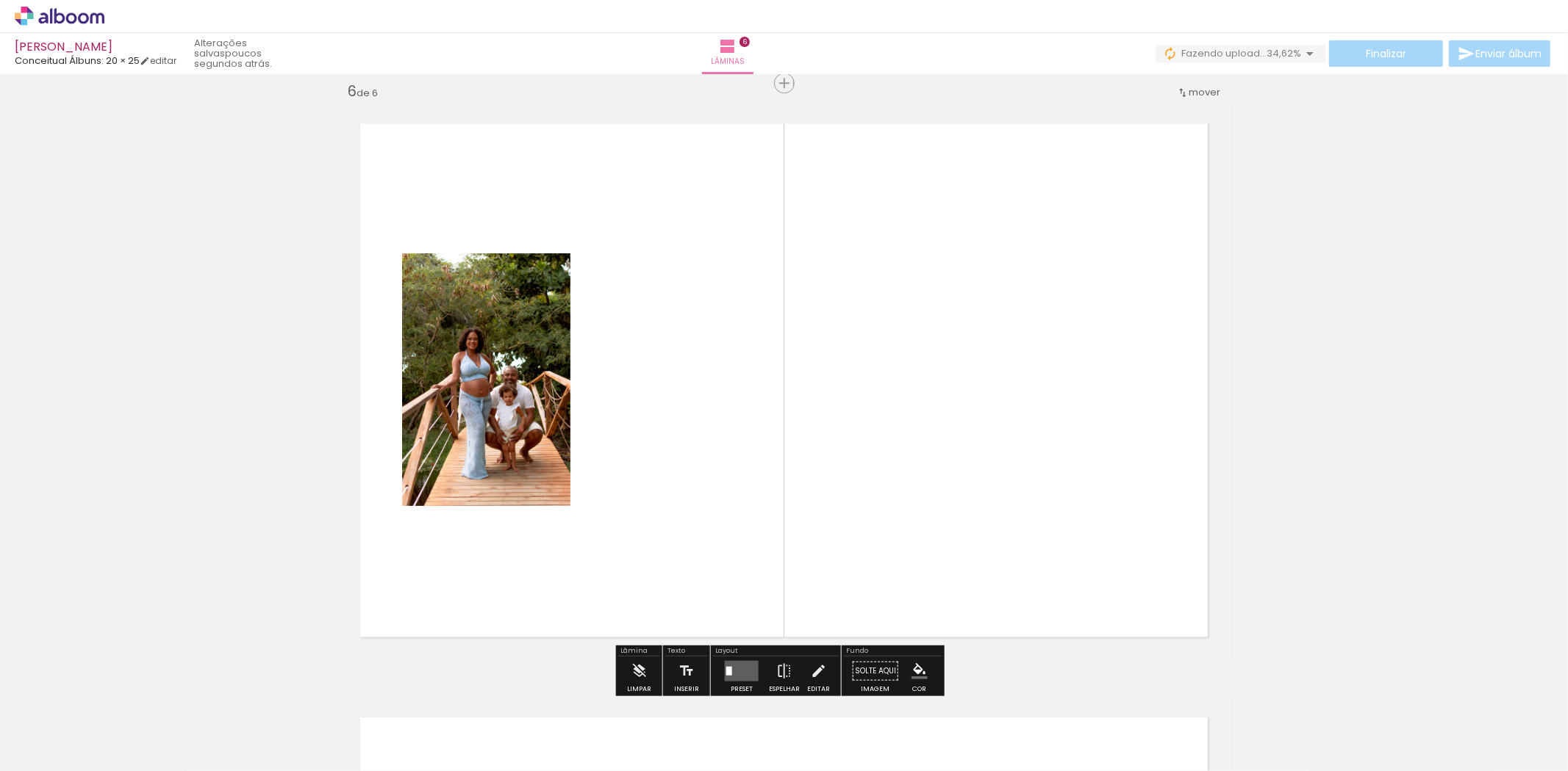
scroll to position [2990, 0]
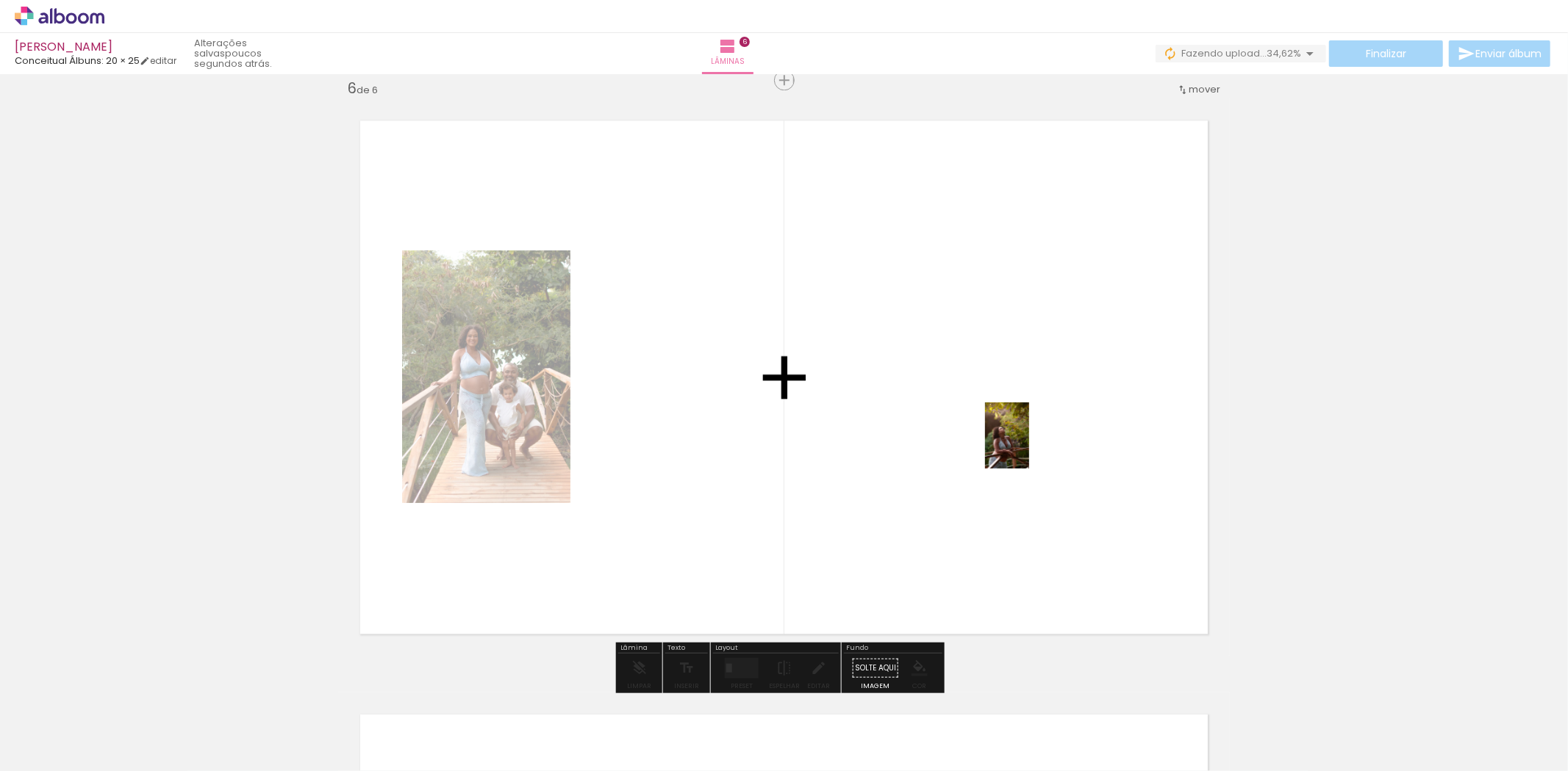
drag, startPoint x: 872, startPoint y: 735, endPoint x: 1029, endPoint y: 446, distance: 328.9
click at [1029, 446] on quentale-workspace at bounding box center [784, 385] width 1568 height 771
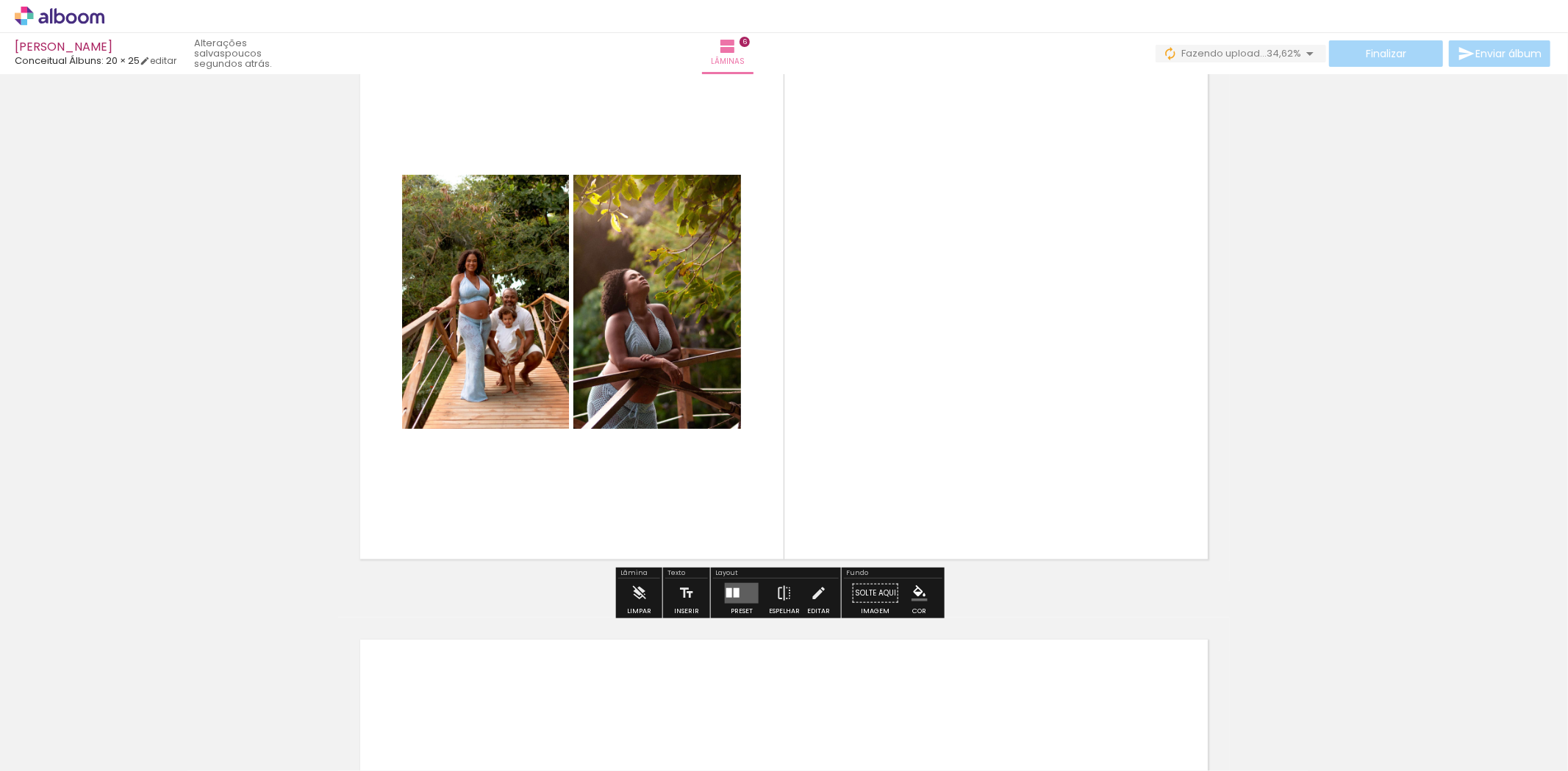
scroll to position [3071, 0]
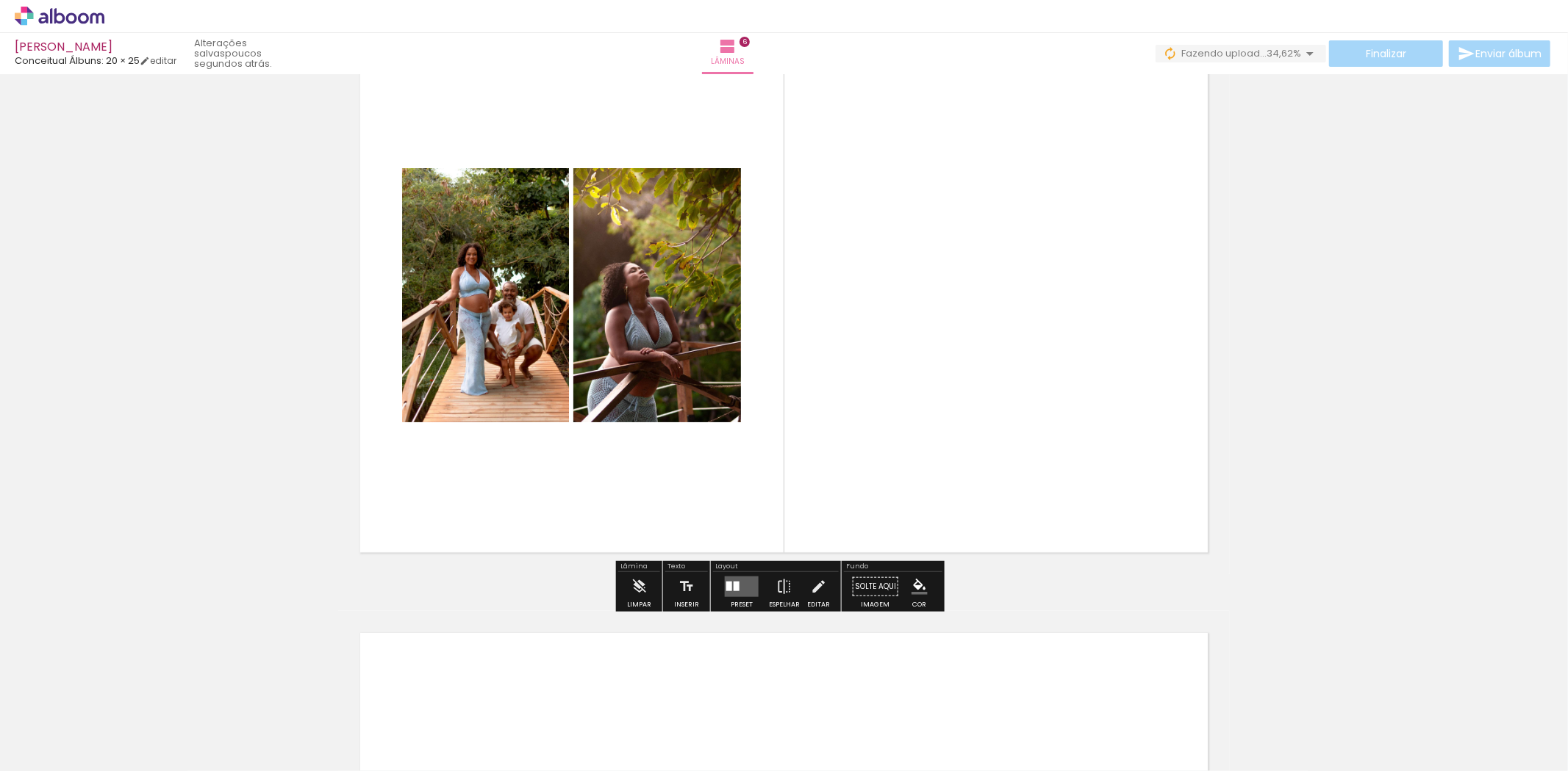
click at [741, 588] on quentale-layouter at bounding box center [742, 586] width 34 height 21
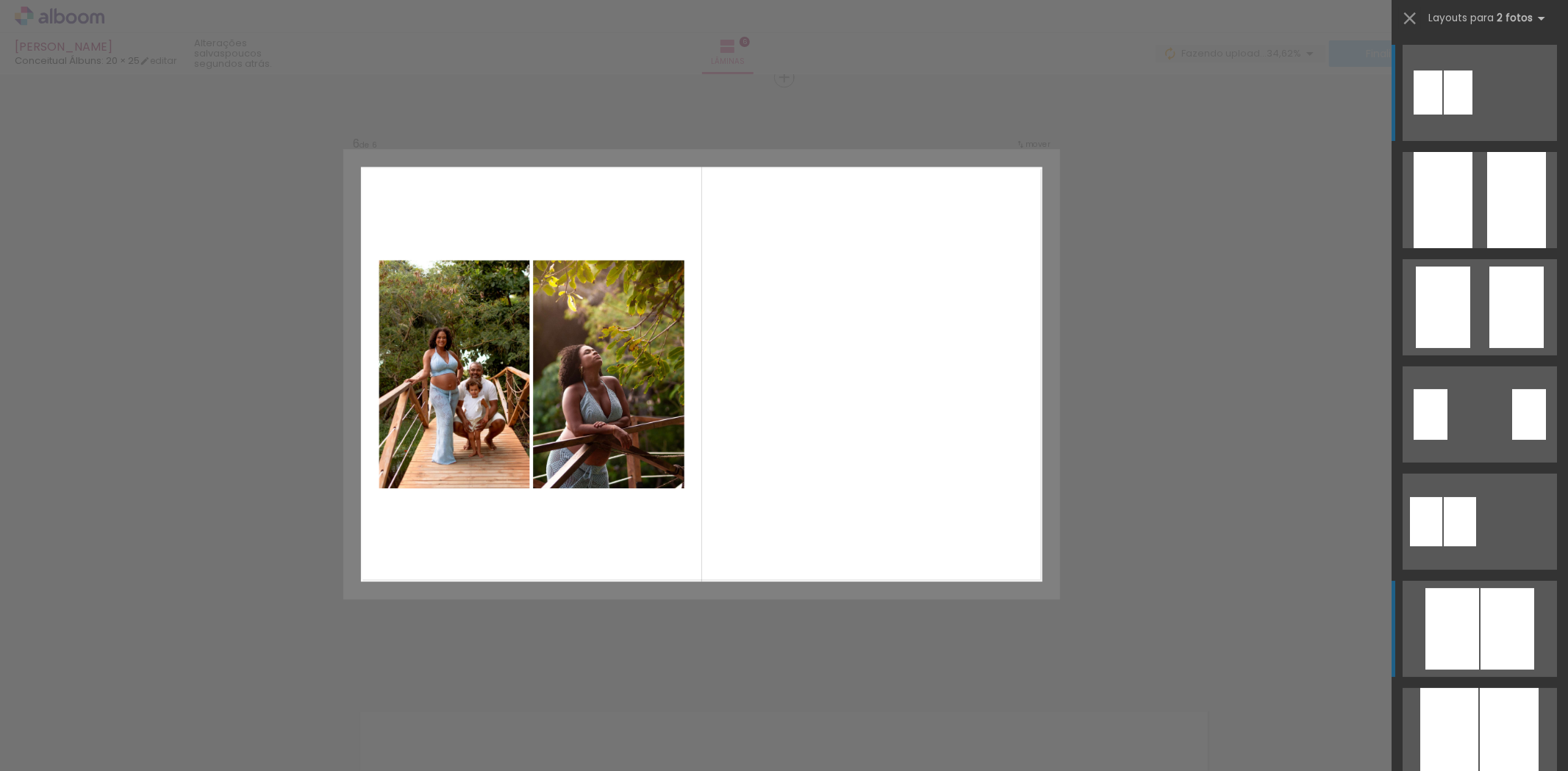
scroll to position [2990, 0]
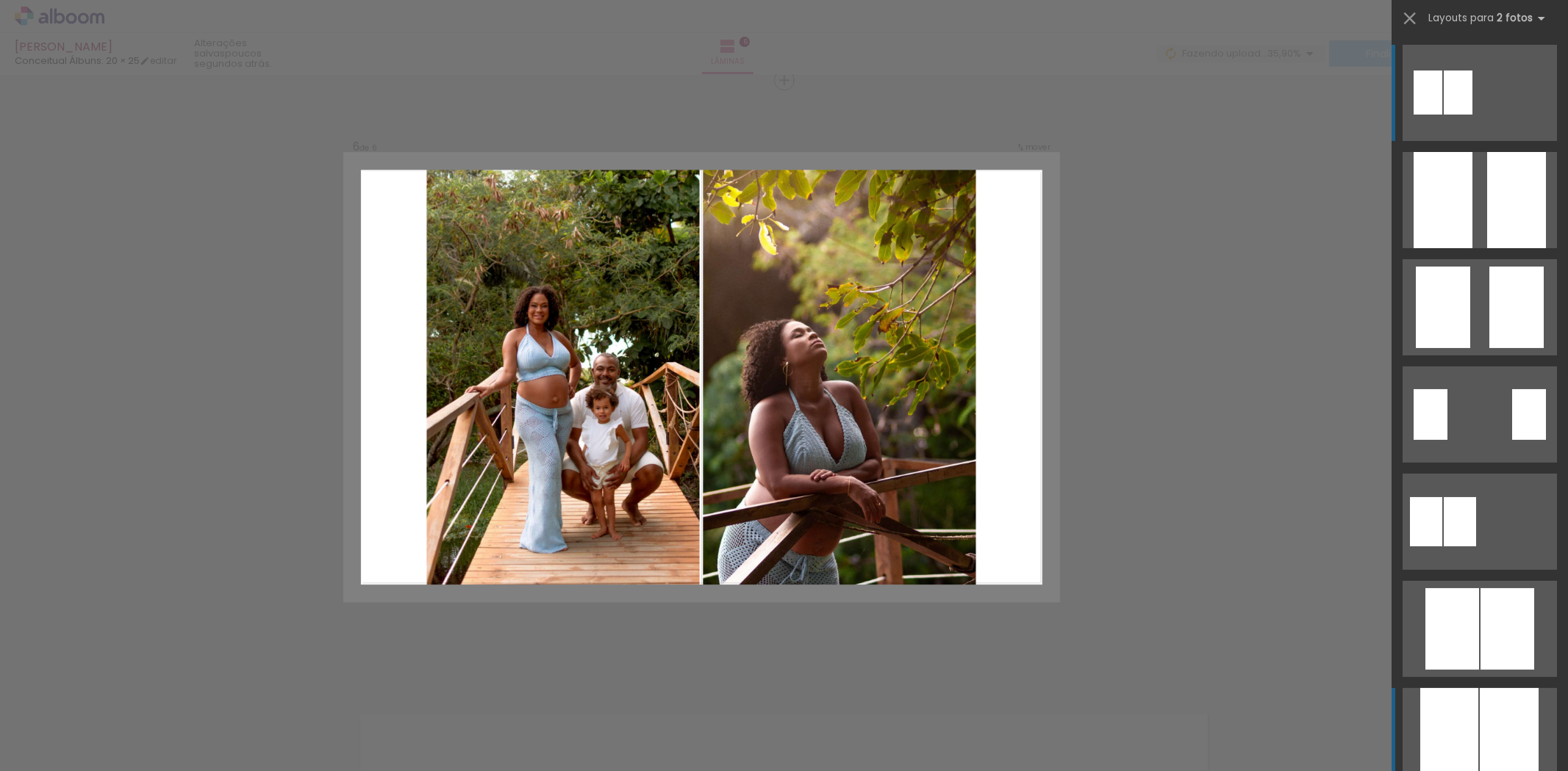
click at [1487, 248] on div at bounding box center [1516, 200] width 59 height 96
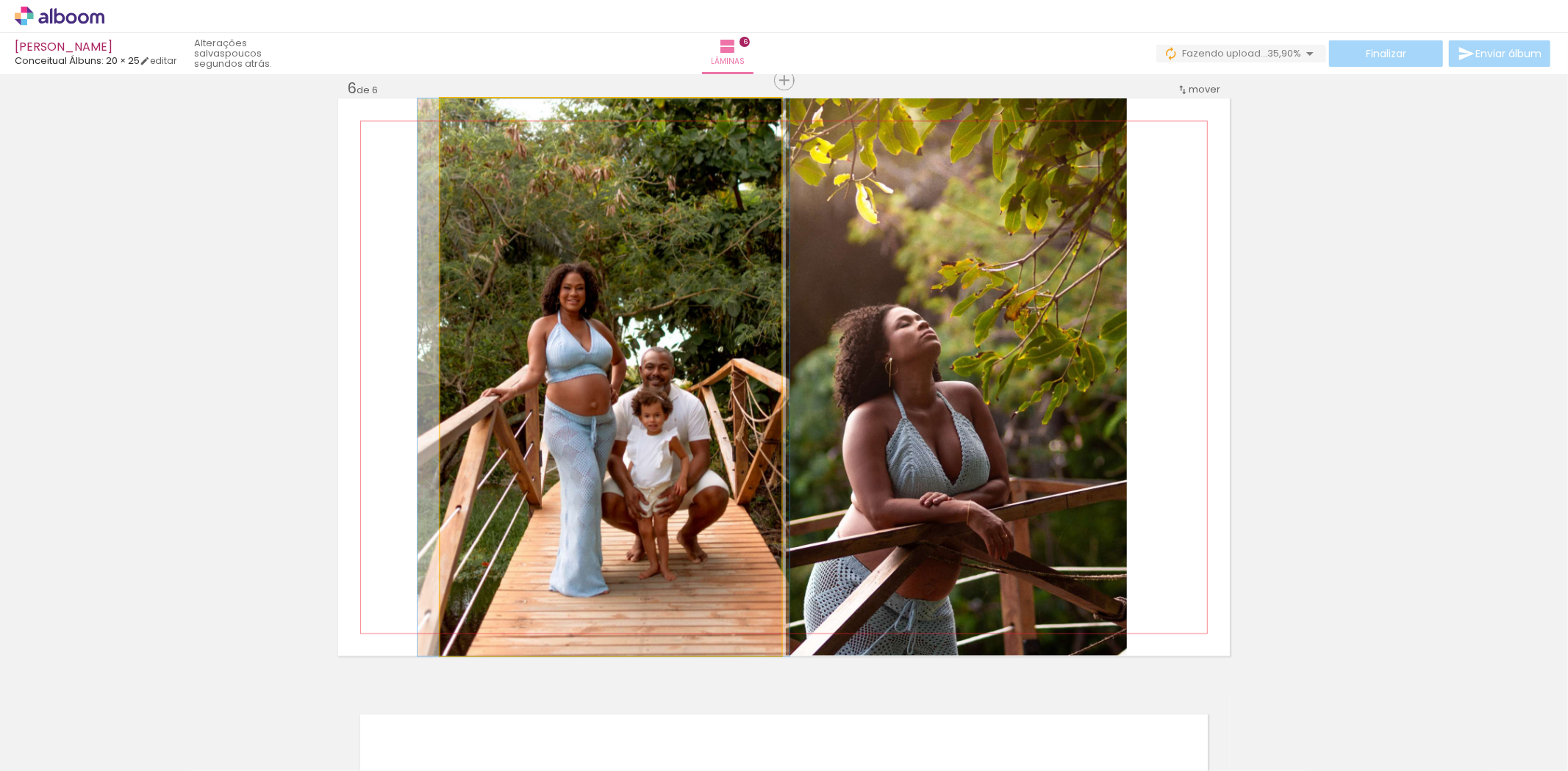
drag, startPoint x: 669, startPoint y: 435, endPoint x: 662, endPoint y: 390, distance: 45.5
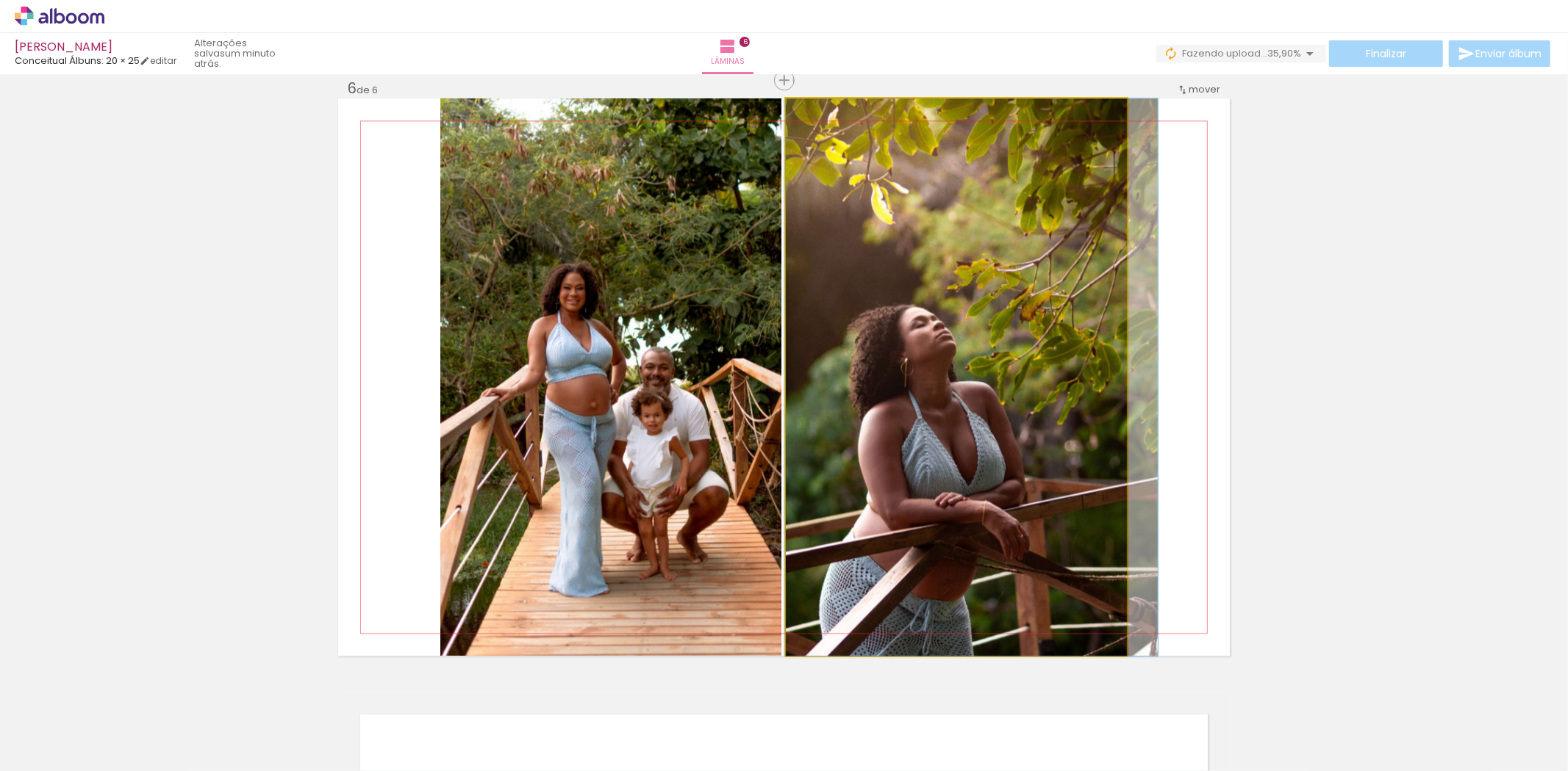
drag, startPoint x: 1082, startPoint y: 390, endPoint x: 1099, endPoint y: 388, distance: 17.1
click at [1078, 238] on quentale-photo at bounding box center [956, 377] width 341 height 558
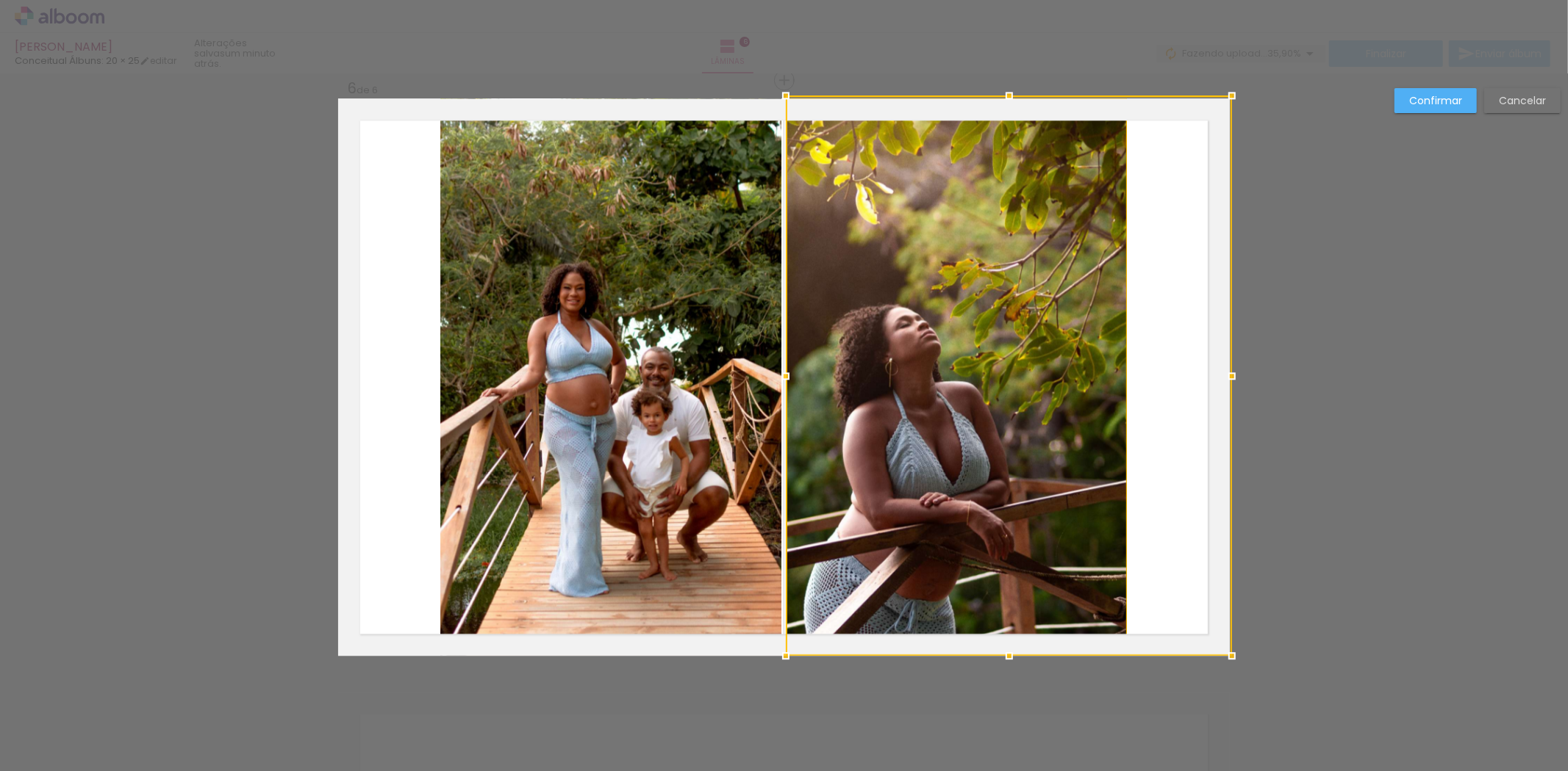
drag, startPoint x: 1119, startPoint y: 101, endPoint x: 1218, endPoint y: 21, distance: 127.3
click at [1218, 0] on div "Augusto Cesar Conceitual Álbuns: 20 × 25 editar um minuto atrás. Lâminas 6 Fina…" at bounding box center [784, 0] width 1568 height 0
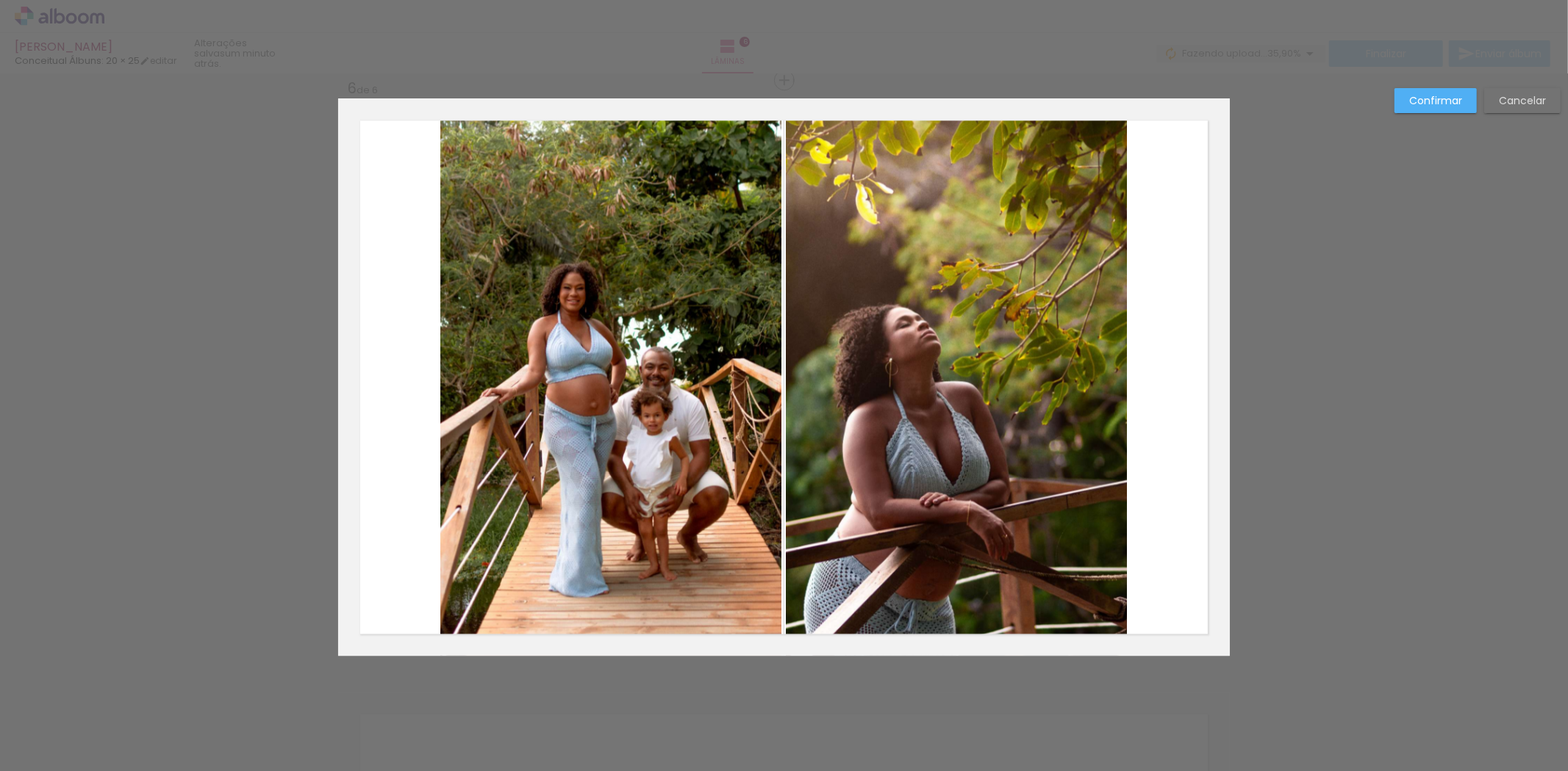
click at [1028, 193] on quentale-photo at bounding box center [956, 377] width 341 height 558
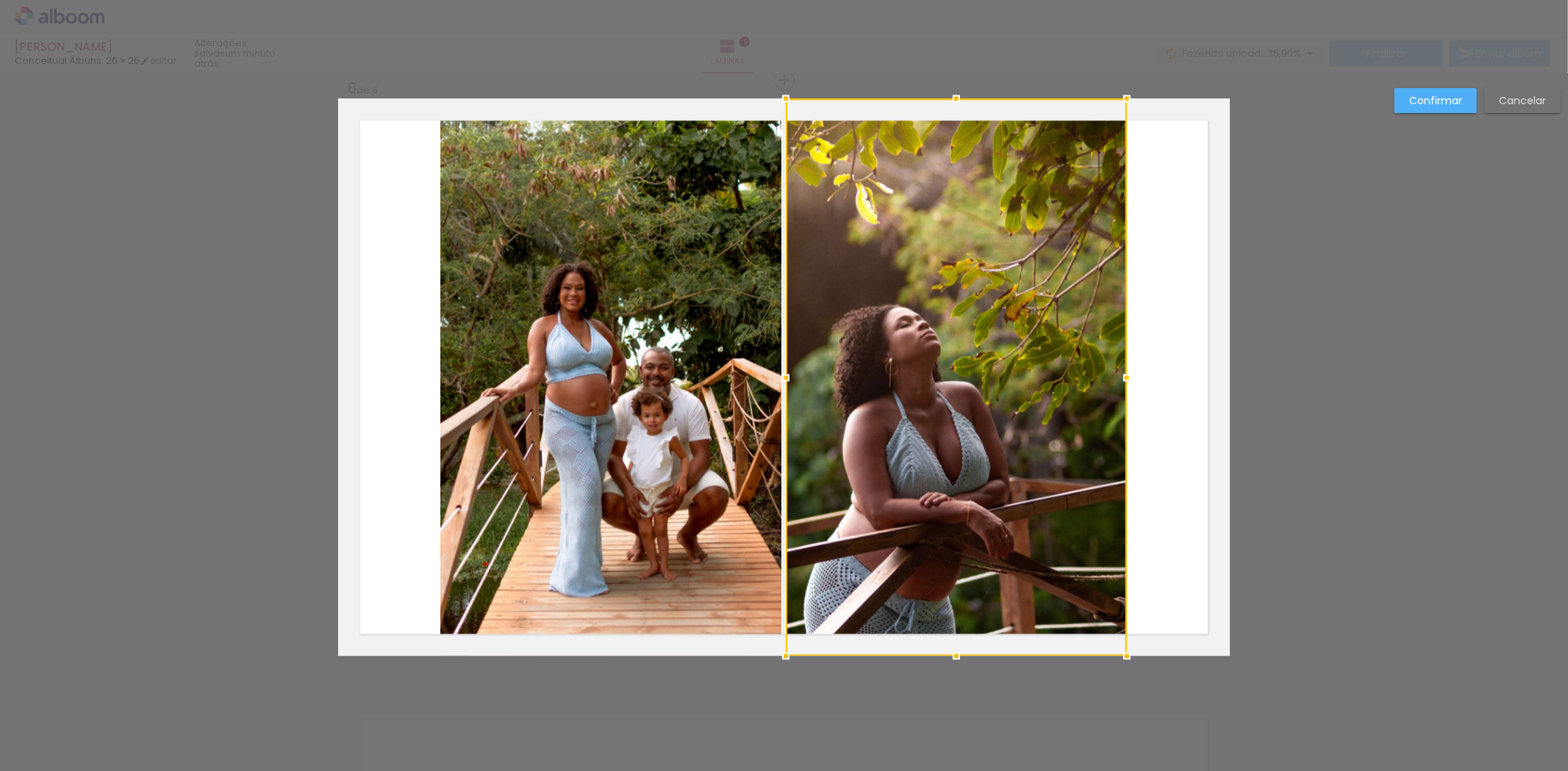
click at [1028, 193] on div at bounding box center [956, 377] width 341 height 558
drag, startPoint x: 1381, startPoint y: 328, endPoint x: 1383, endPoint y: 294, distance: 34.1
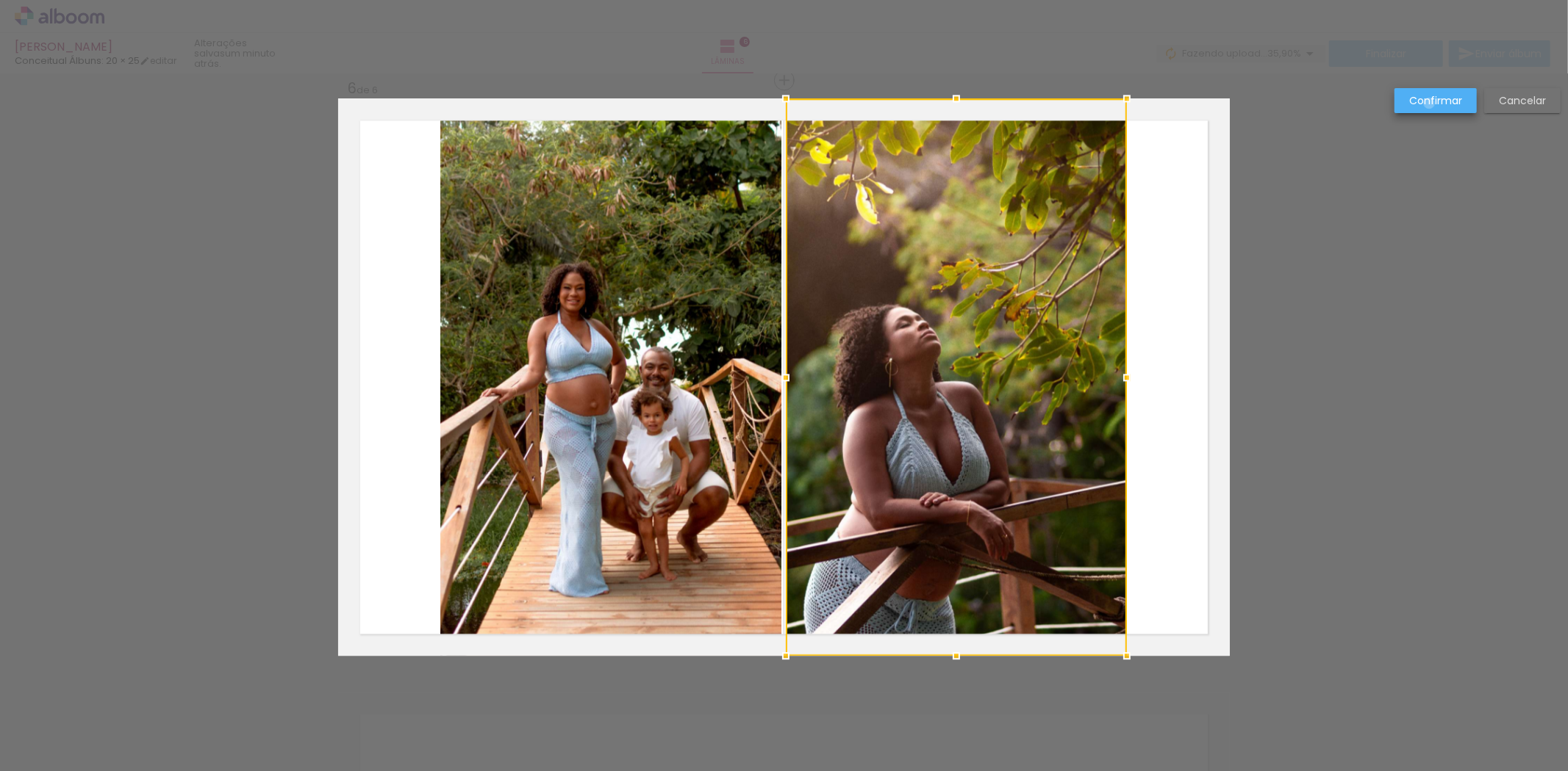
click at [0, 0] on slot "Confirmar" at bounding box center [0, 0] width 0 height 0
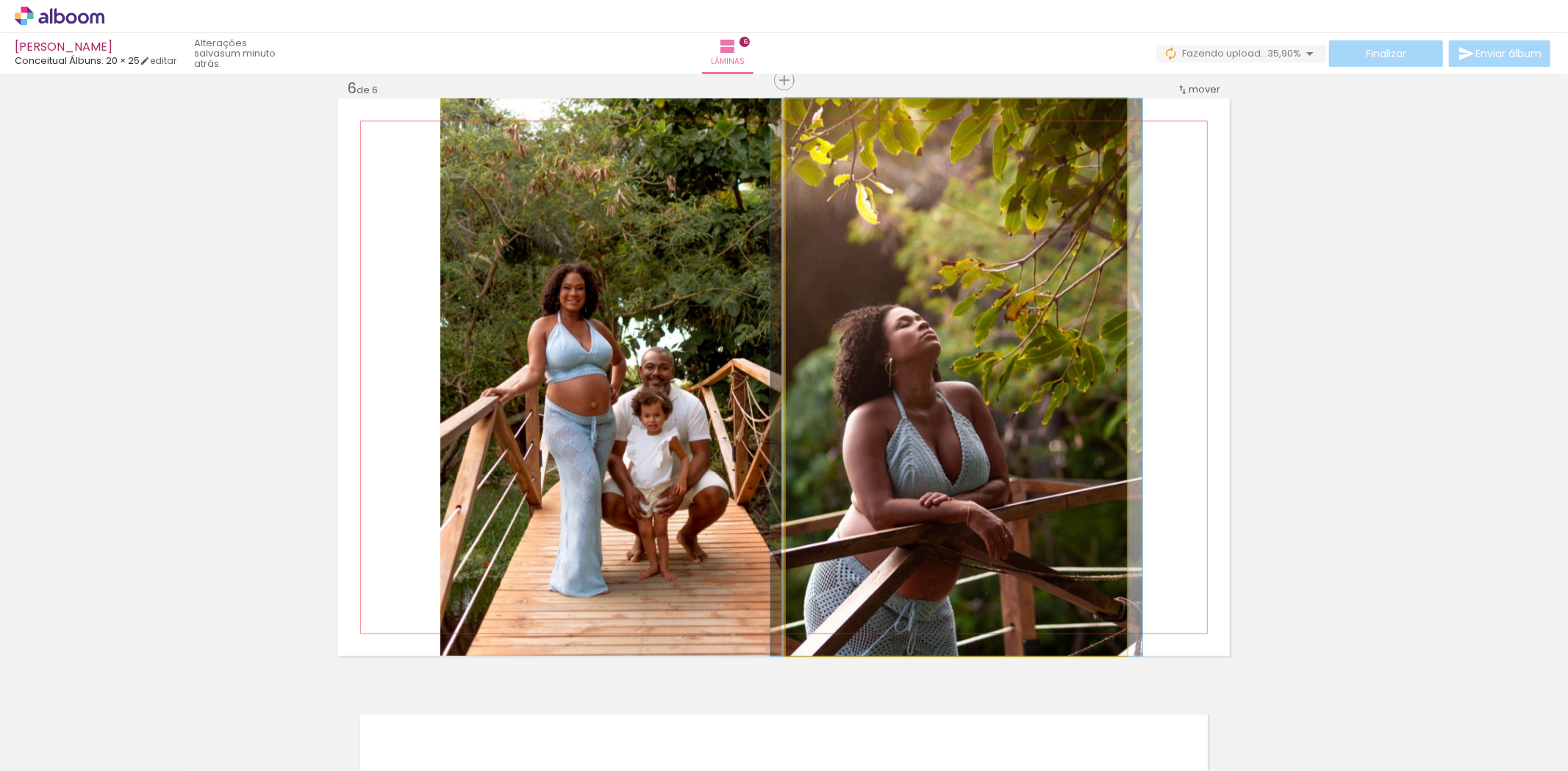
click at [1000, 343] on quentale-photo at bounding box center [956, 377] width 341 height 558
click at [958, 515] on quentale-photo at bounding box center [956, 377] width 341 height 558
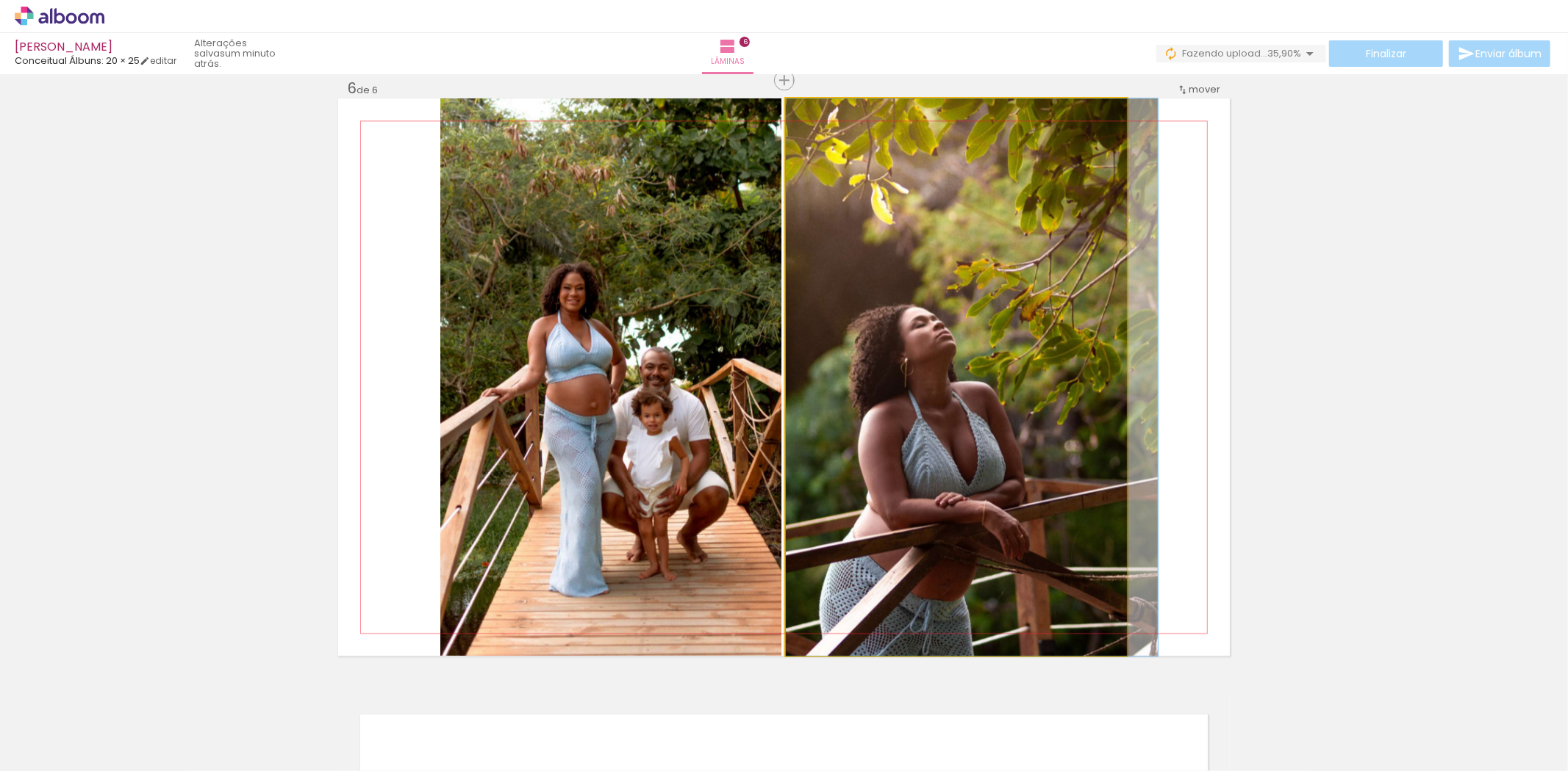
drag, startPoint x: 879, startPoint y: 195, endPoint x: 942, endPoint y: 130, distance: 90.5
click at [836, 150] on quentale-photo at bounding box center [956, 377] width 341 height 558
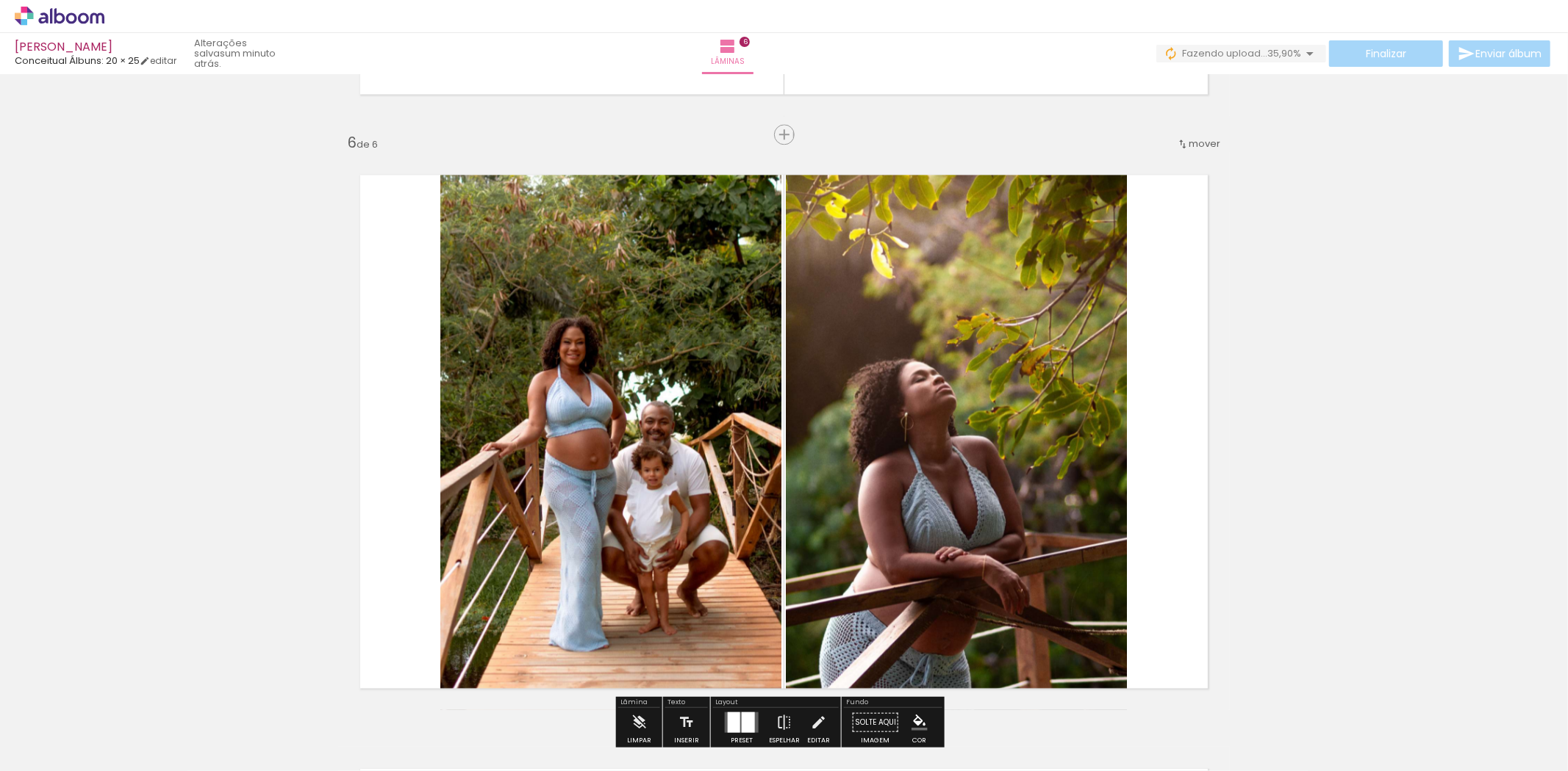
scroll to position [2908, 0]
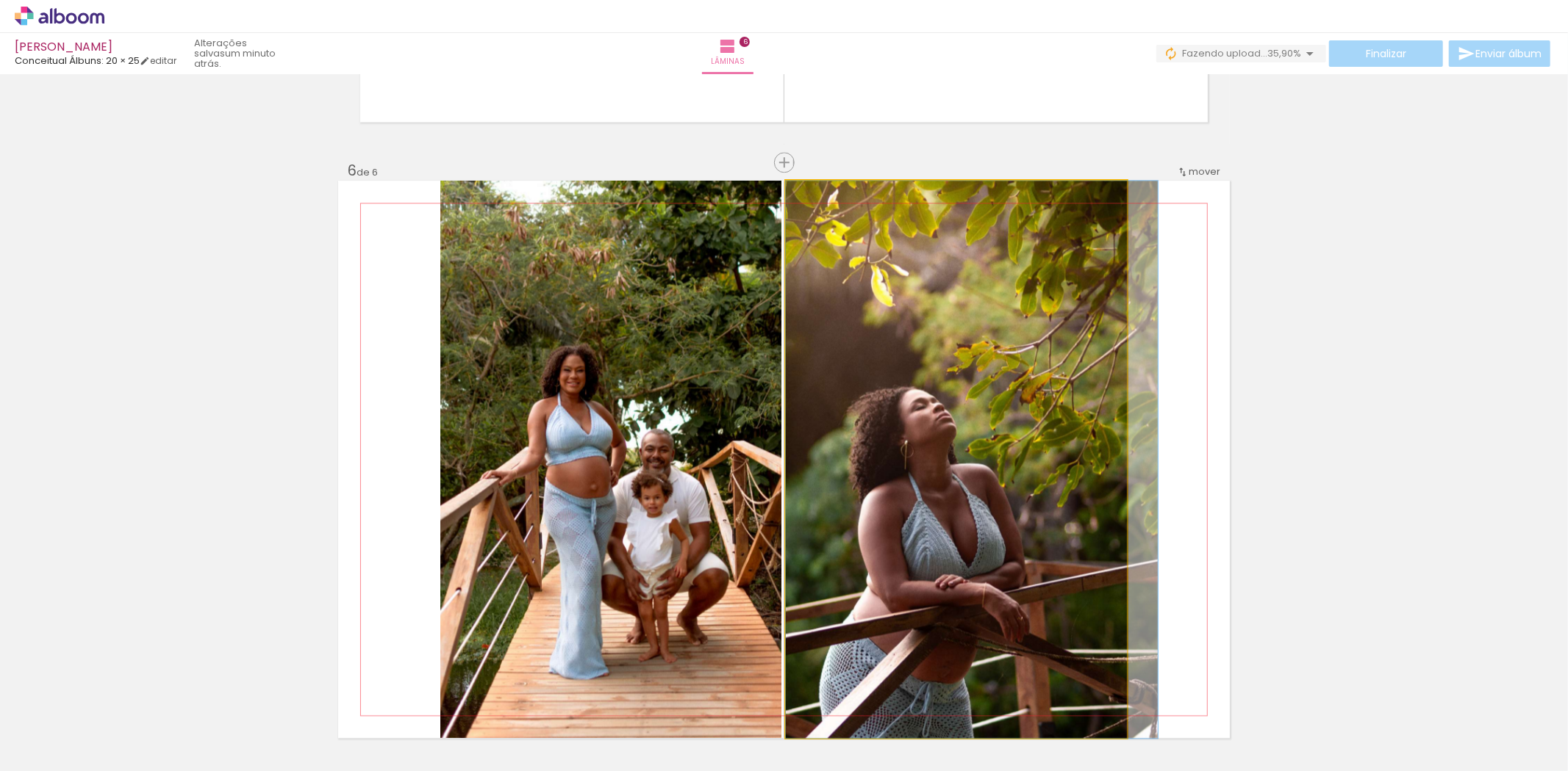
drag, startPoint x: 826, startPoint y: 231, endPoint x: 836, endPoint y: 200, distance: 32.6
drag, startPoint x: 851, startPoint y: 276, endPoint x: 914, endPoint y: 233, distance: 76.3
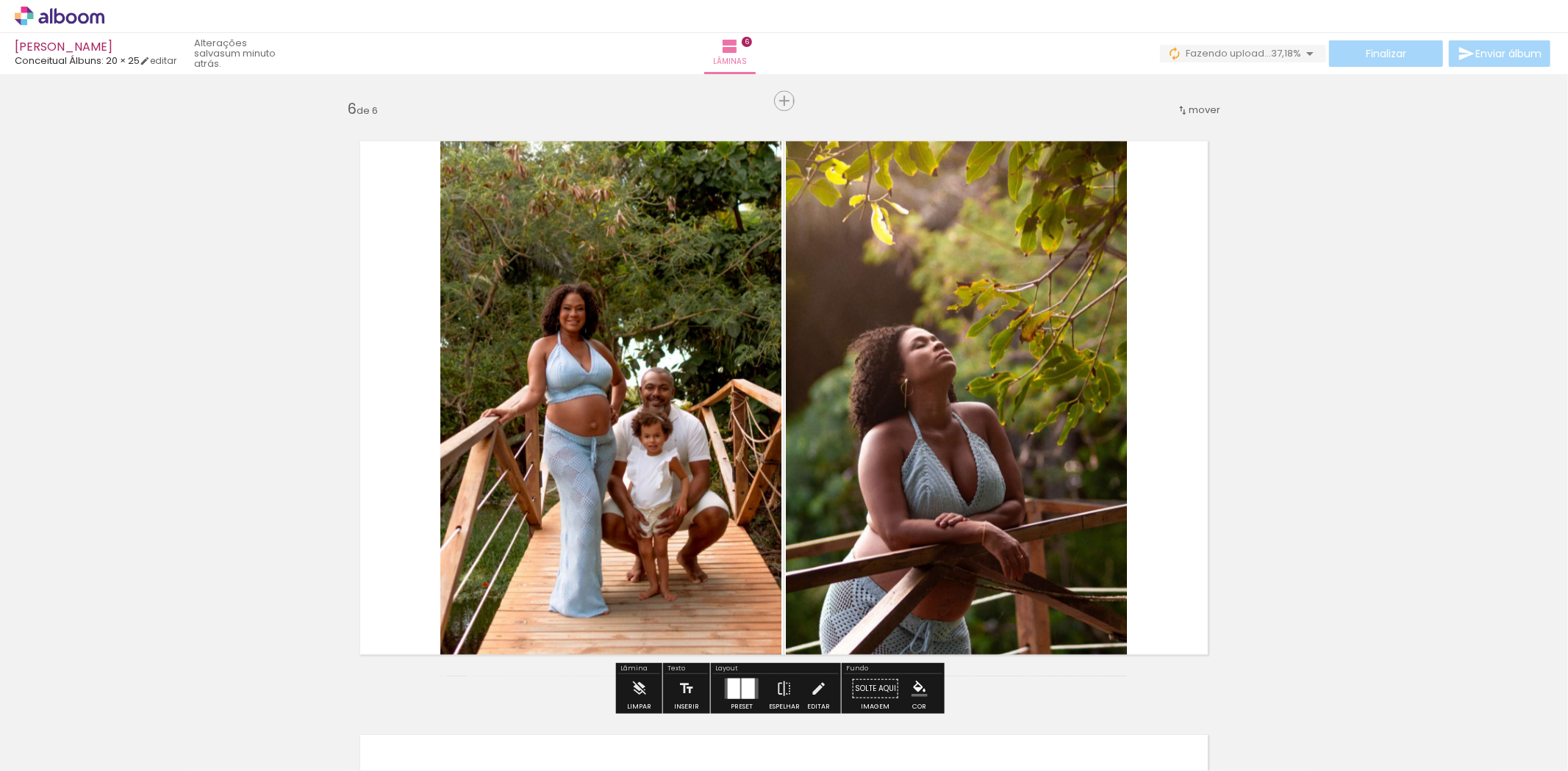
scroll to position [3071, 0]
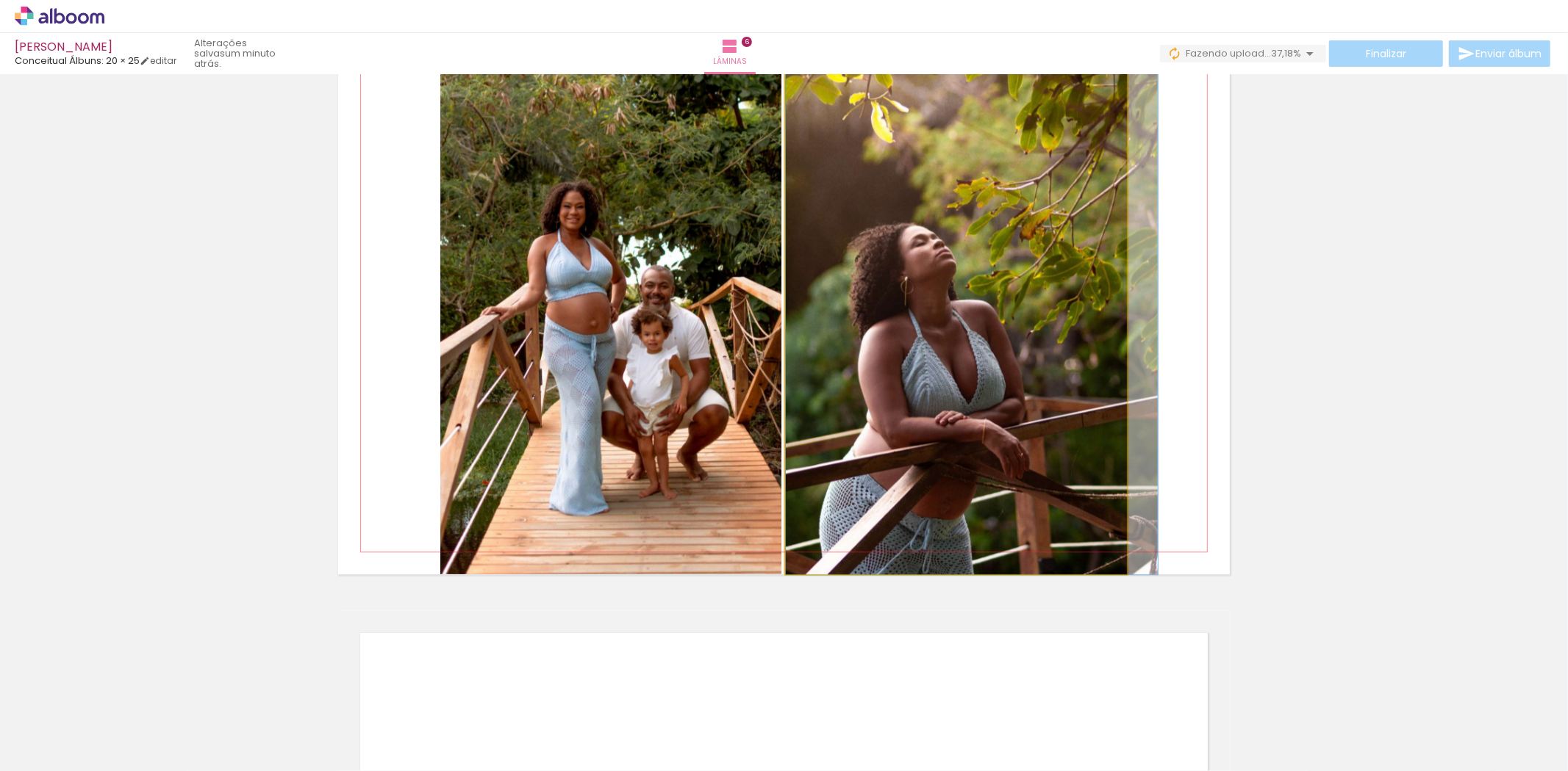
drag, startPoint x: 978, startPoint y: 399, endPoint x: 994, endPoint y: 392, distance: 17.5
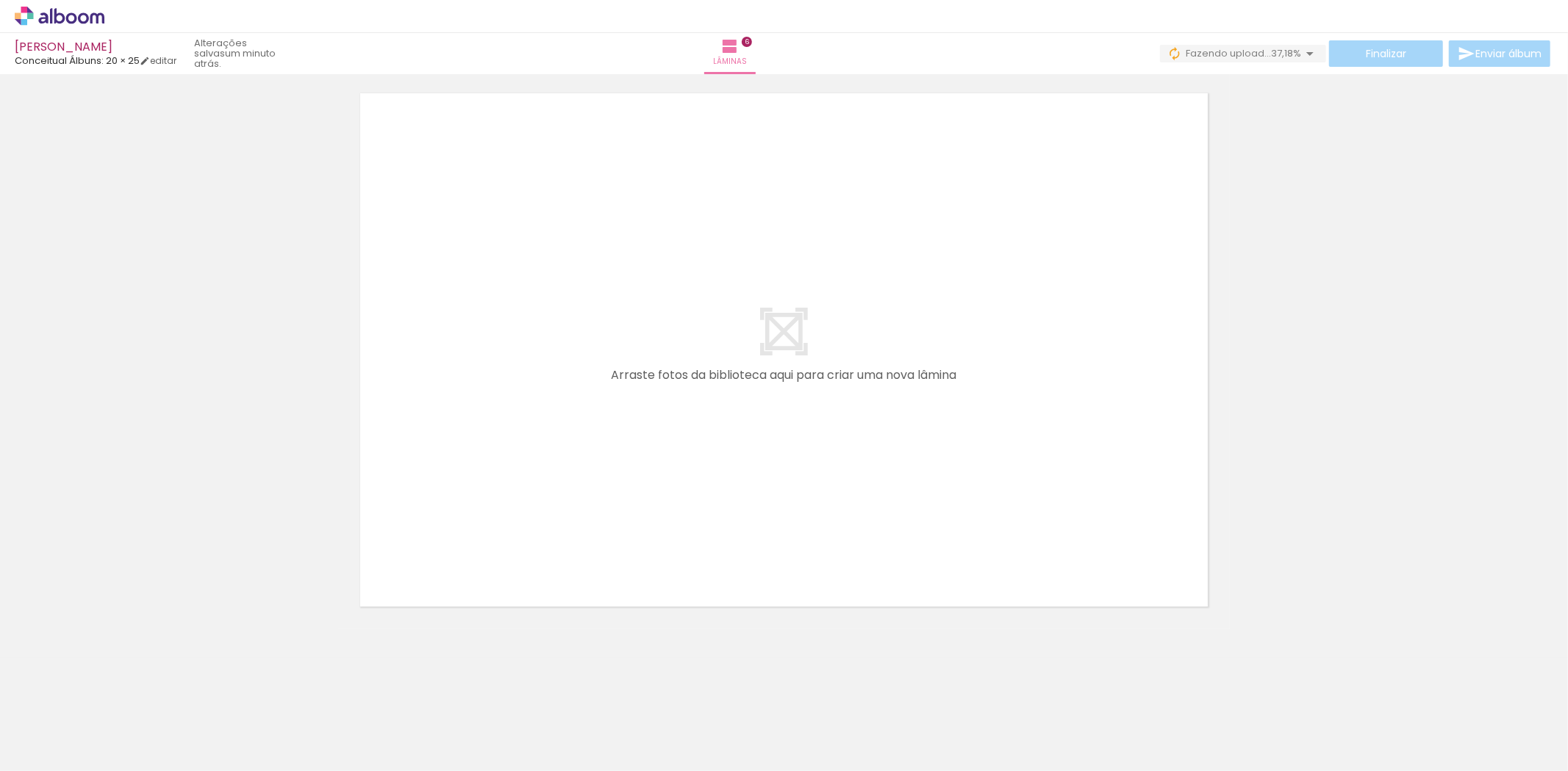
scroll to position [0, 1581]
drag, startPoint x: 799, startPoint y: 721, endPoint x: 583, endPoint y: 369, distance: 413.0
click at [583, 369] on quentale-workspace at bounding box center [784, 385] width 1568 height 771
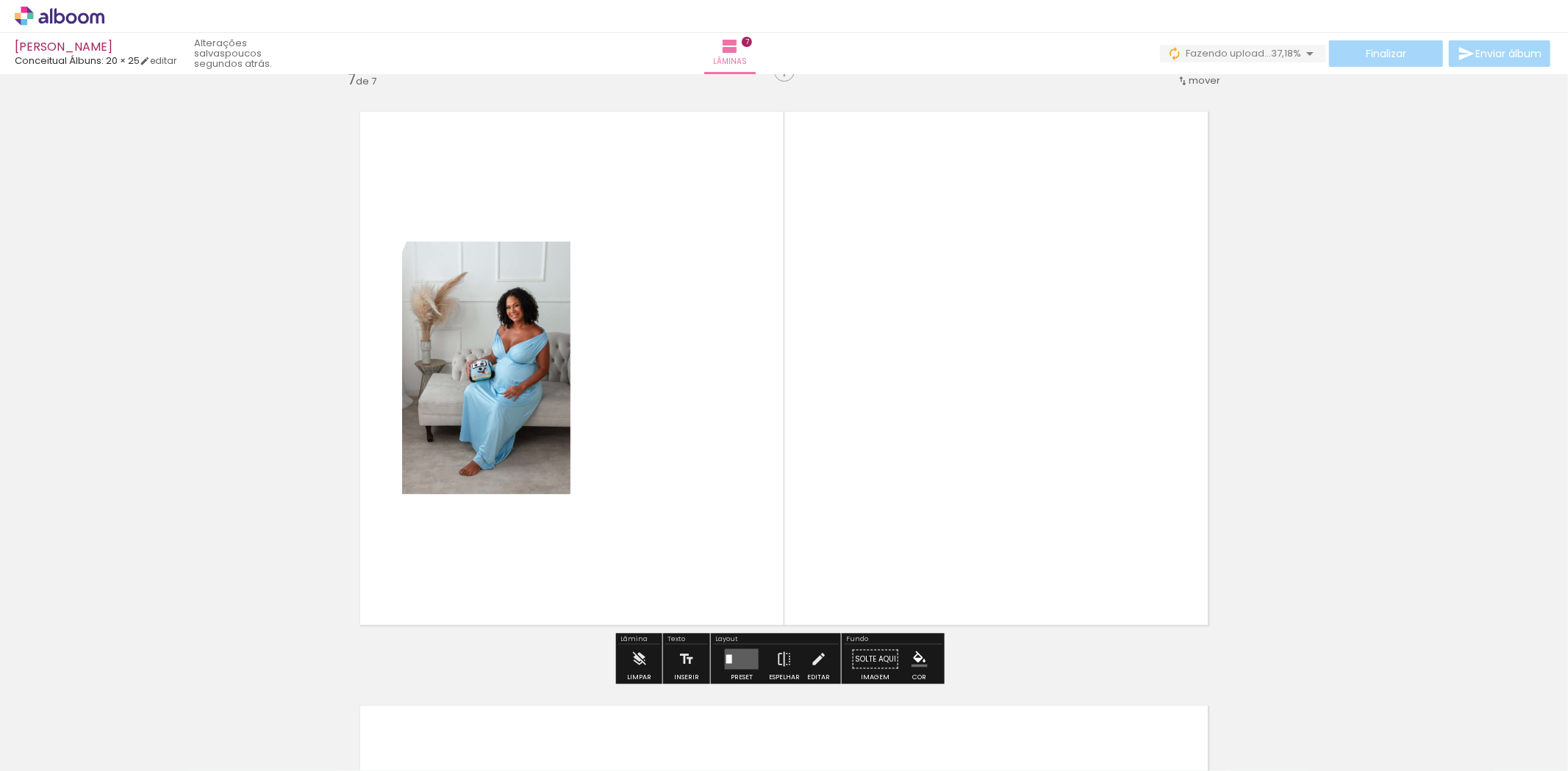
scroll to position [3583, 0]
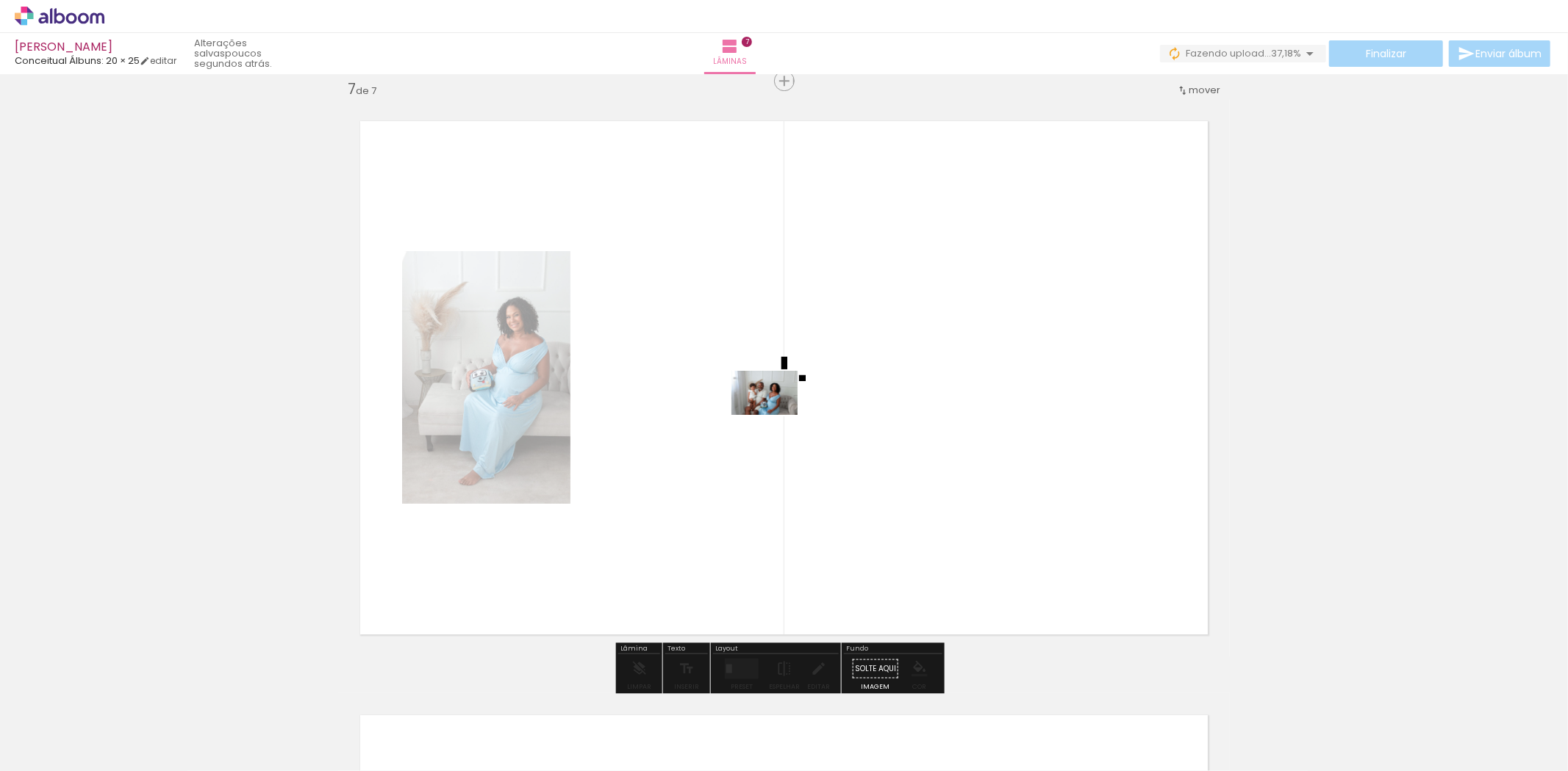
drag, startPoint x: 878, startPoint y: 738, endPoint x: 771, endPoint y: 395, distance: 359.3
click at [771, 395] on quentale-workspace at bounding box center [784, 385] width 1568 height 771
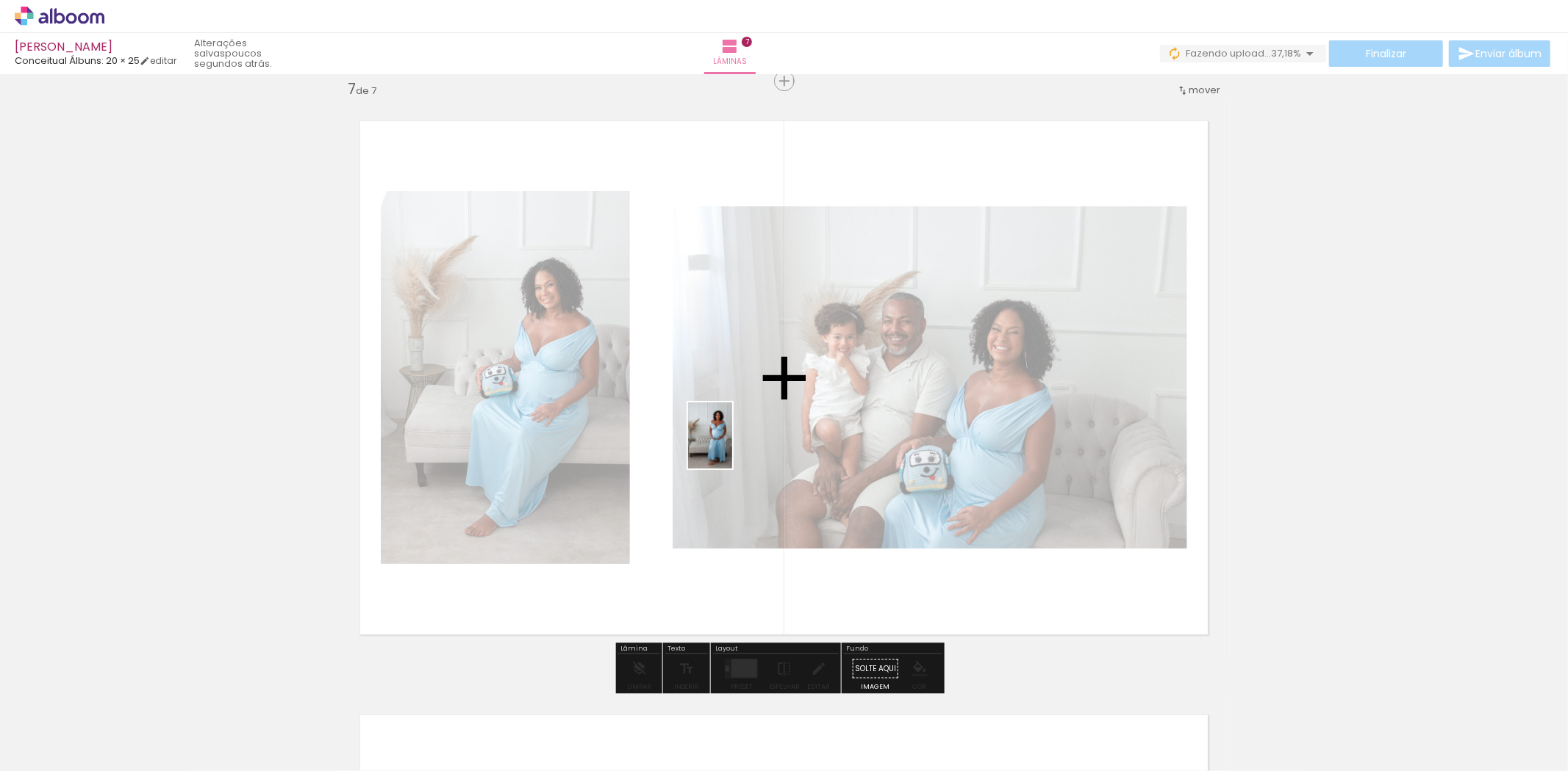
drag, startPoint x: 912, startPoint y: 662, endPoint x: 843, endPoint y: 588, distance: 101.2
click at [731, 443] on quentale-workspace at bounding box center [784, 385] width 1568 height 771
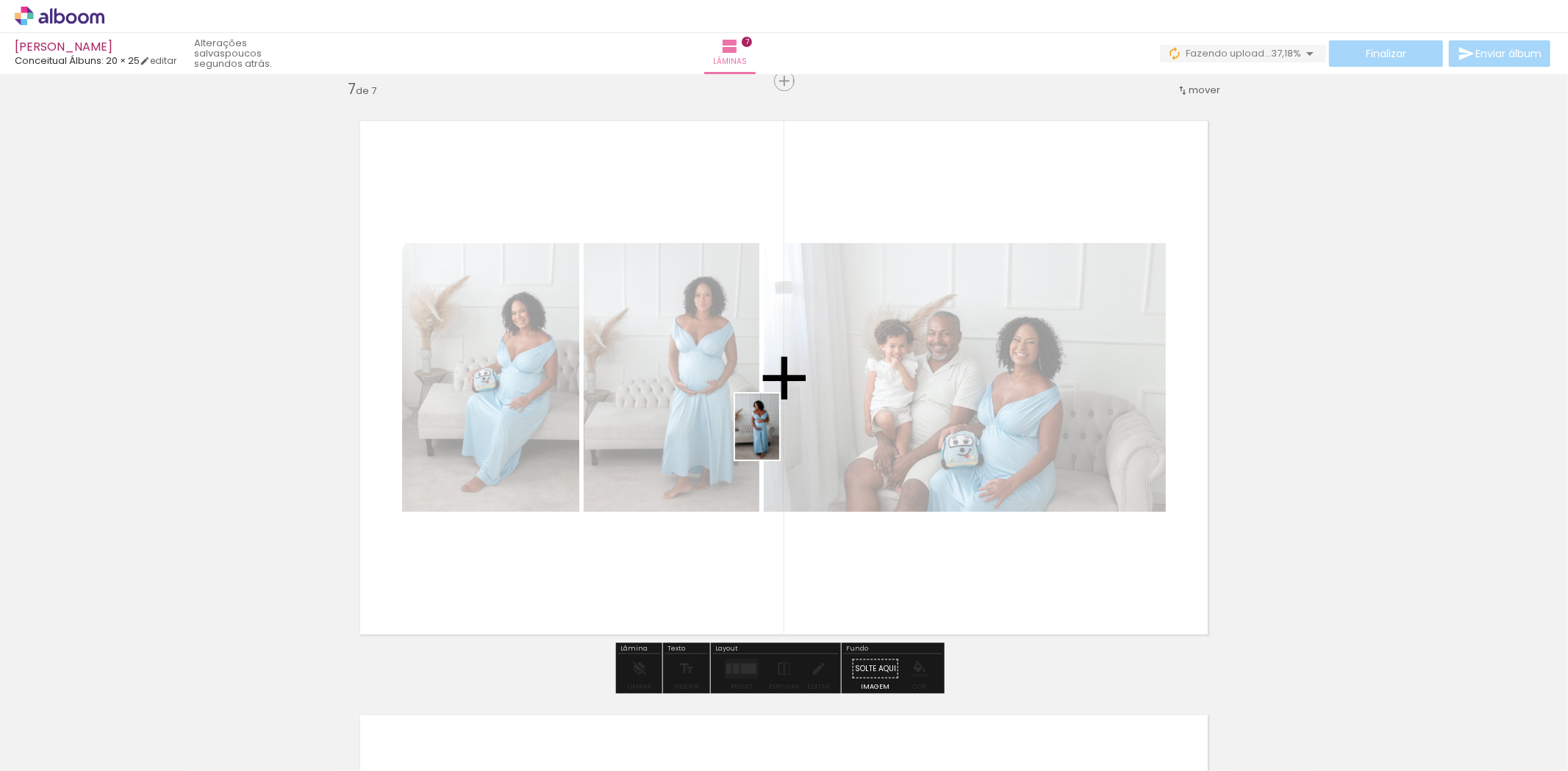
drag, startPoint x: 1039, startPoint y: 730, endPoint x: 779, endPoint y: 443, distance: 387.3
click at [779, 436] on quentale-workspace at bounding box center [784, 385] width 1568 height 771
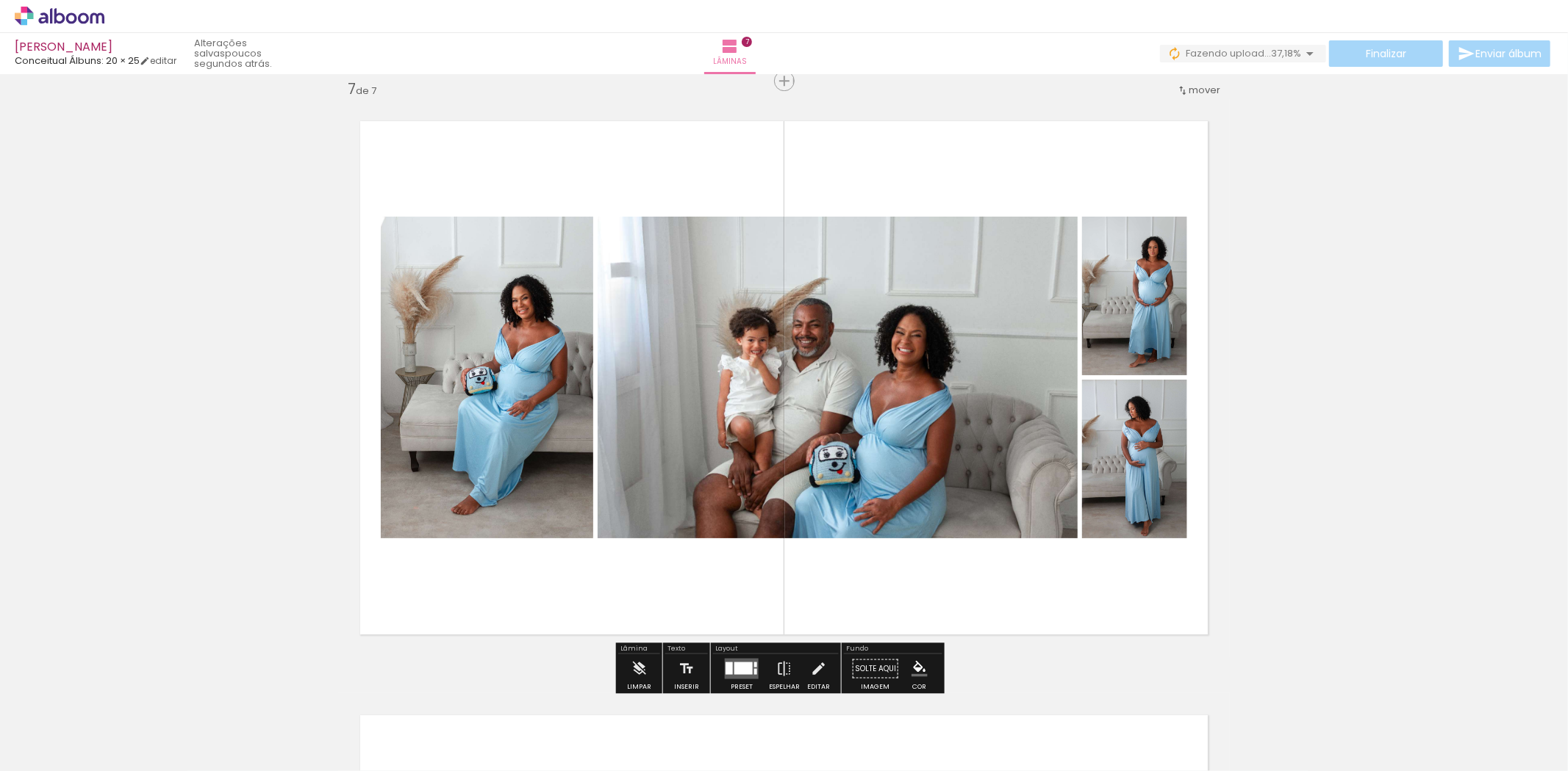
click at [741, 667] on div at bounding box center [743, 668] width 18 height 13
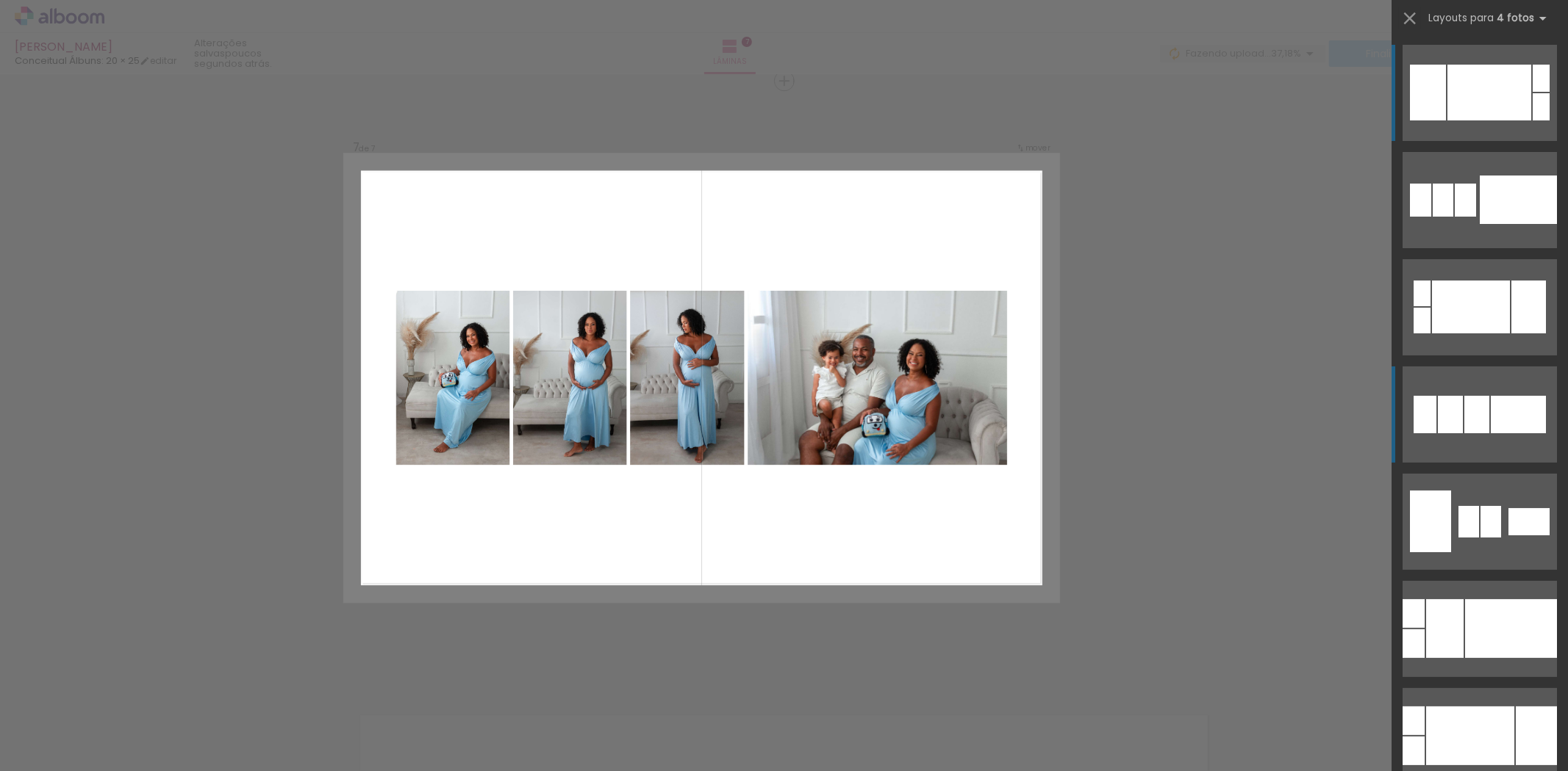
click at [1477, 407] on div at bounding box center [1477, 415] width 25 height 38
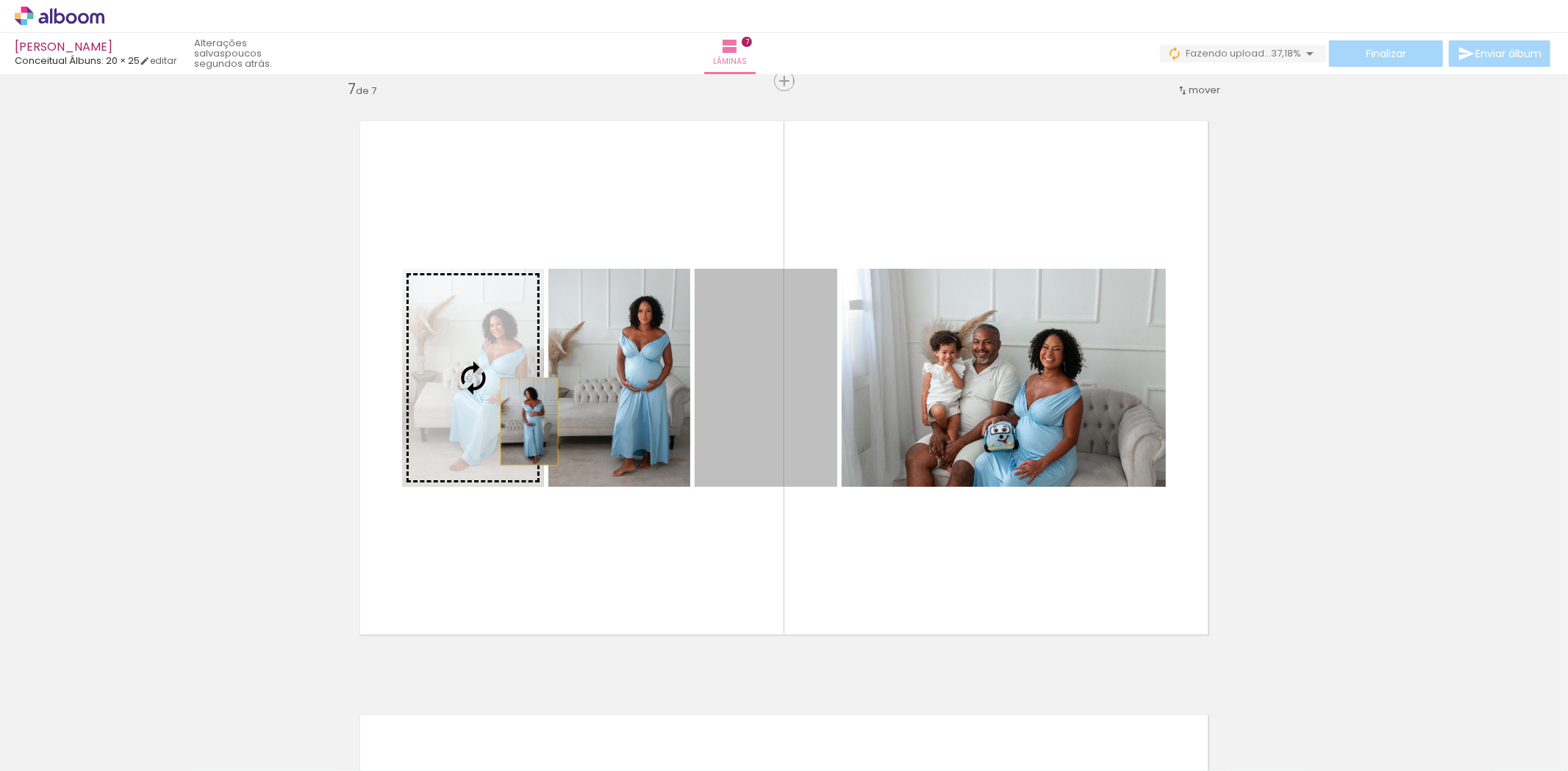
drag, startPoint x: 739, startPoint y: 455, endPoint x: 479, endPoint y: 405, distance: 264.8
click at [0, 0] on slot at bounding box center [0, 0] width 0 height 0
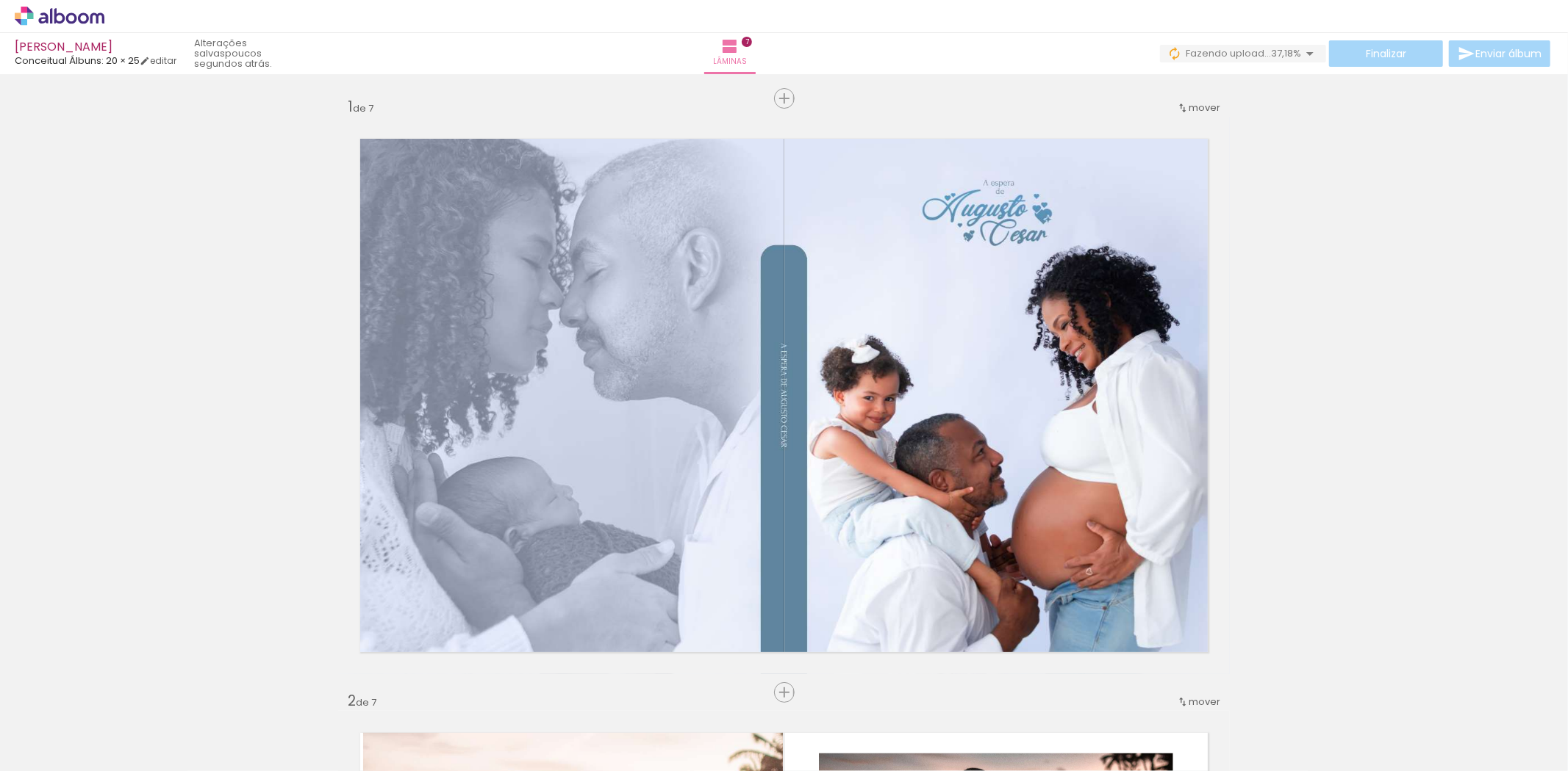
scroll to position [0, 1581]
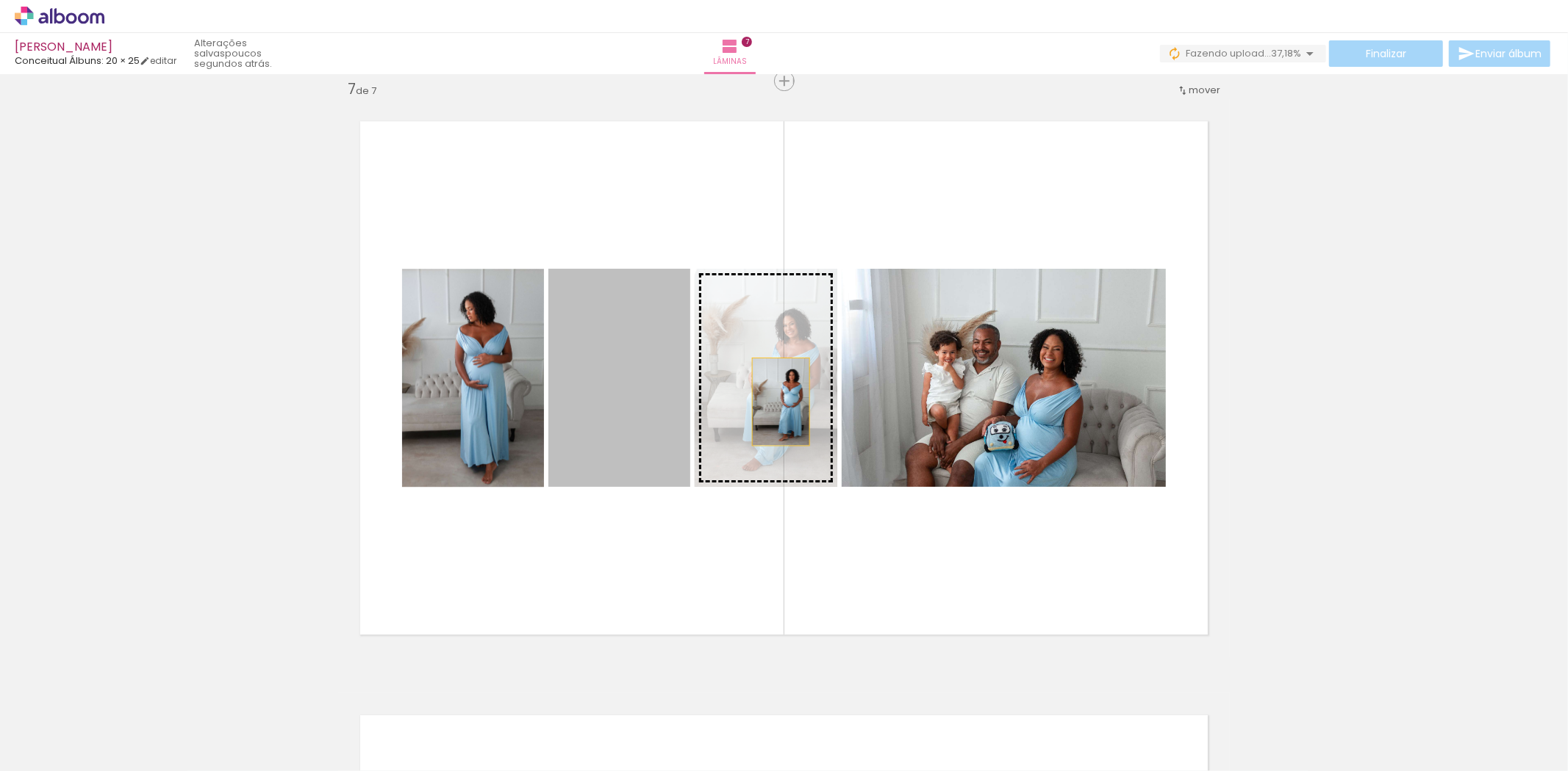
drag, startPoint x: 635, startPoint y: 402, endPoint x: 775, endPoint y: 401, distance: 140.0
click at [0, 0] on slot at bounding box center [0, 0] width 0 height 0
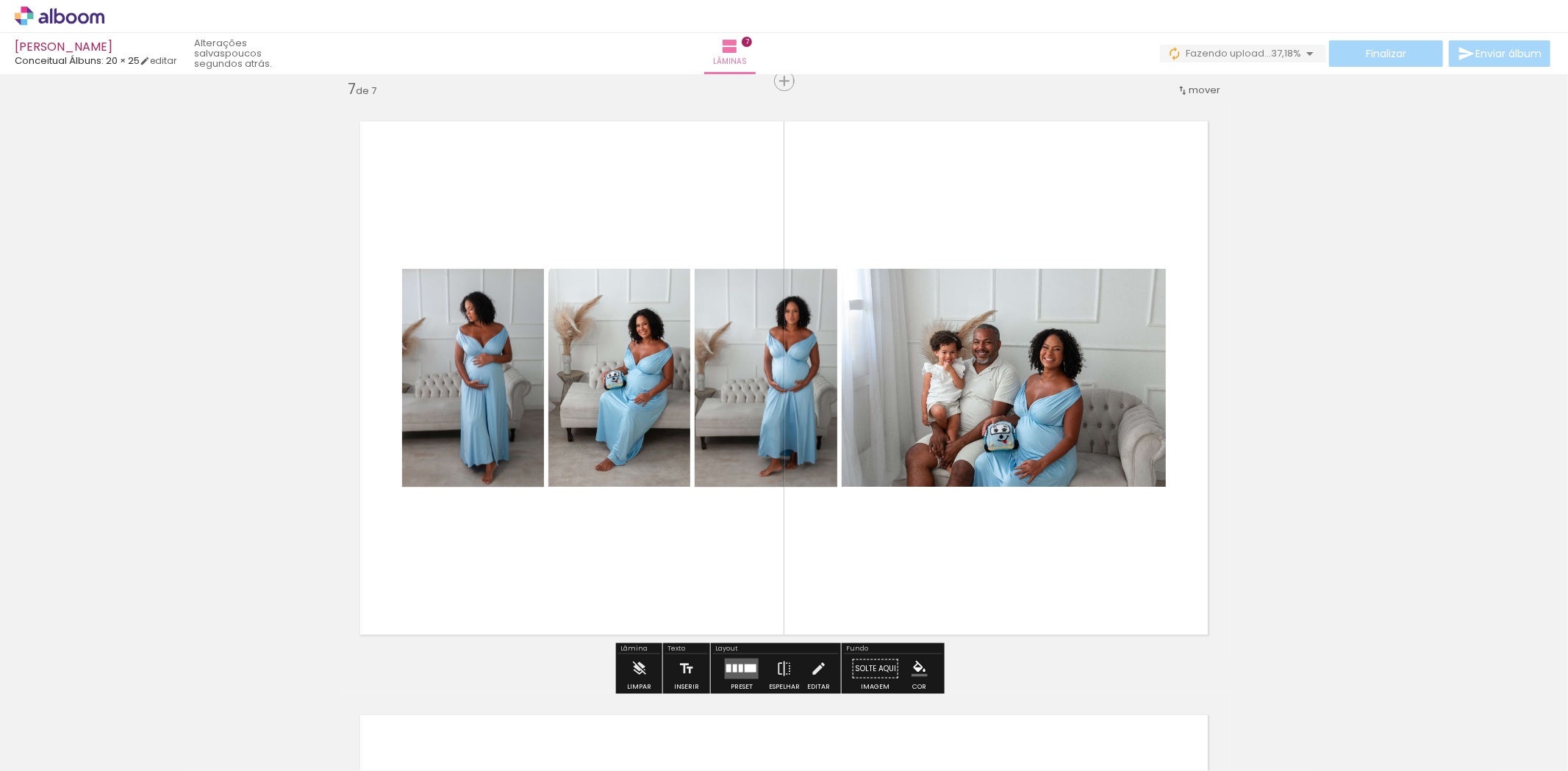
click at [733, 667] on div at bounding box center [734, 668] width 5 height 8
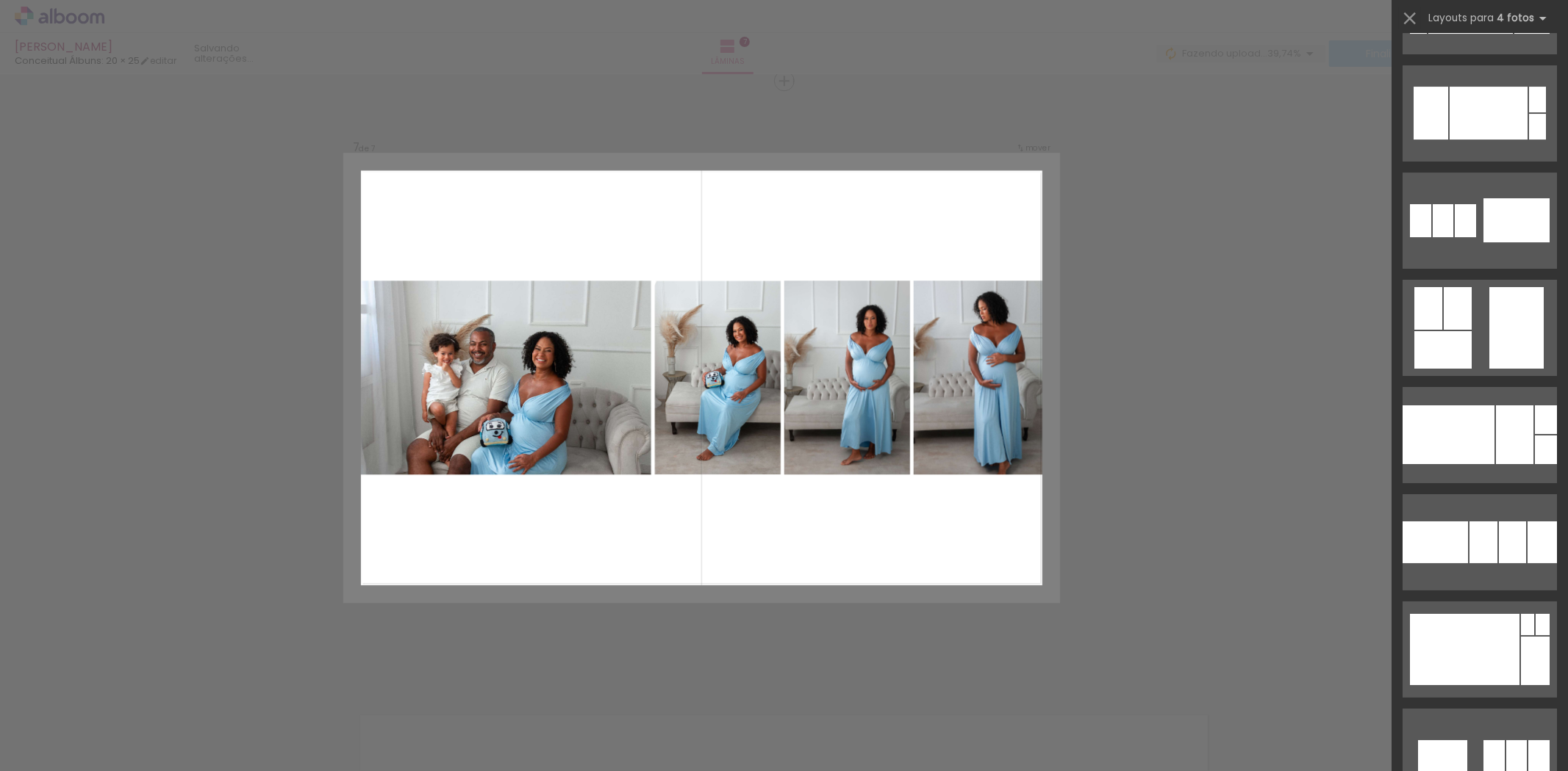
scroll to position [4648, 0]
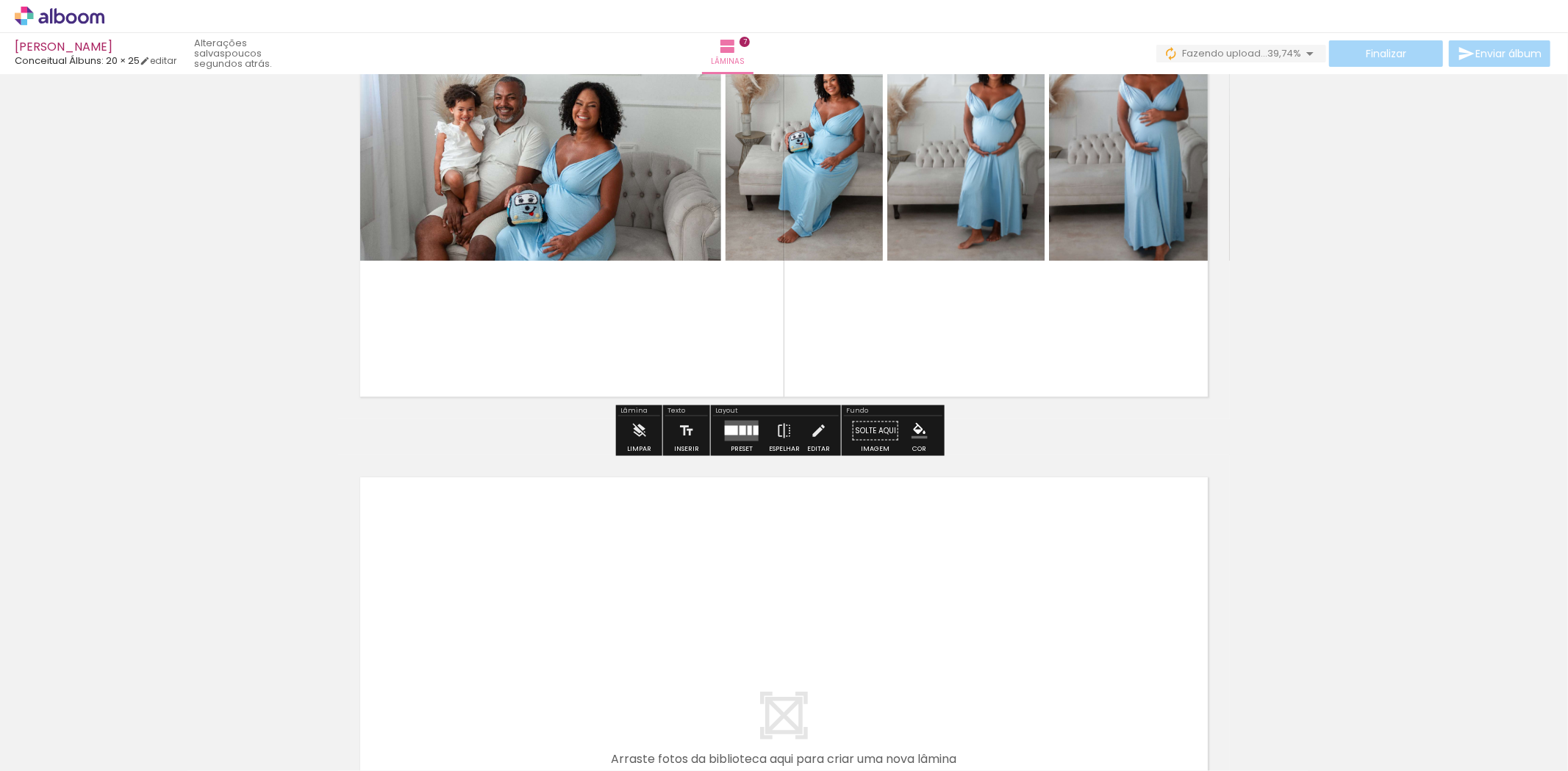
scroll to position [3829, 0]
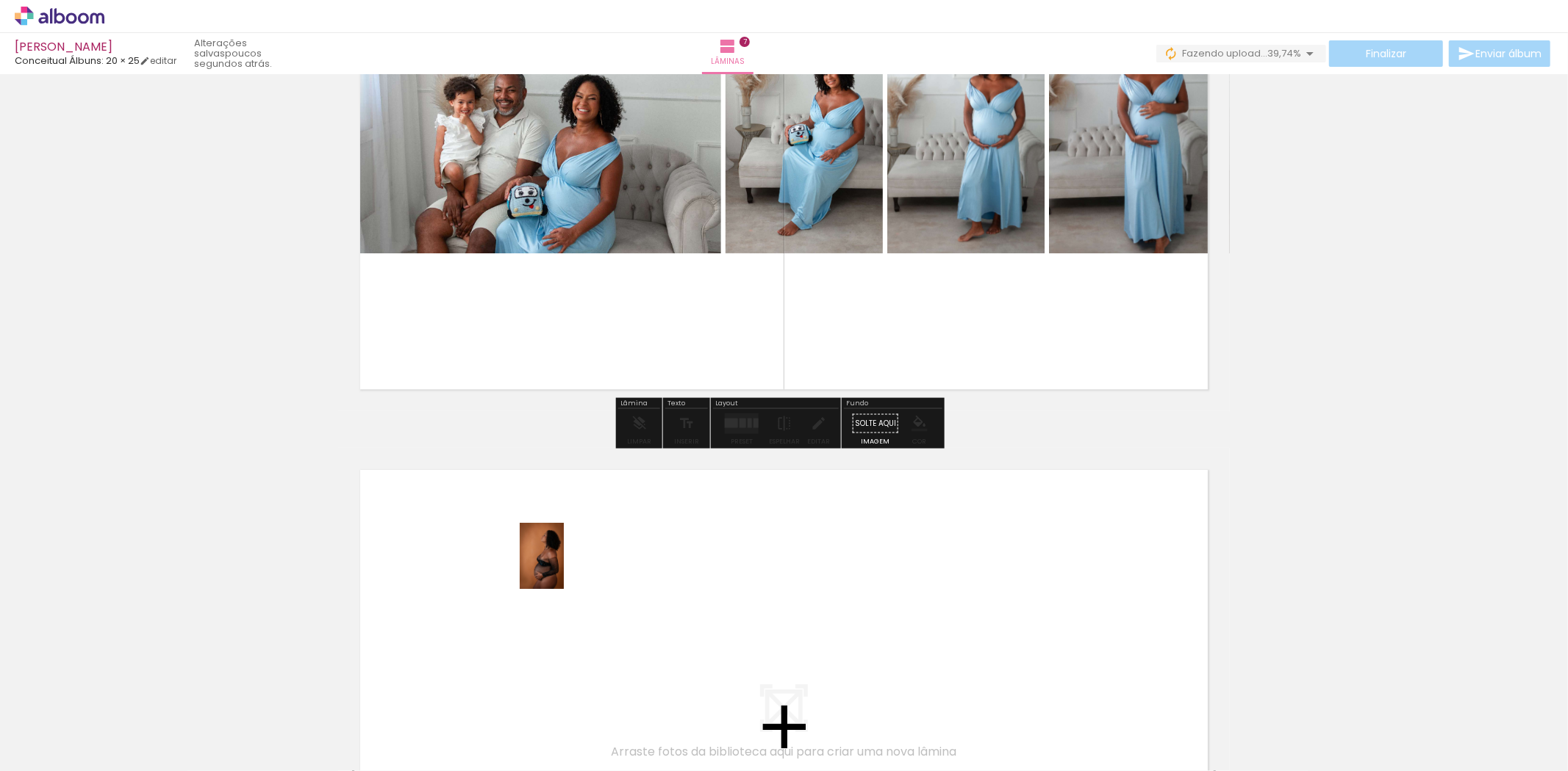
drag, startPoint x: 625, startPoint y: 735, endPoint x: 563, endPoint y: 567, distance: 179.1
click at [563, 567] on quentale-workspace at bounding box center [784, 385] width 1568 height 771
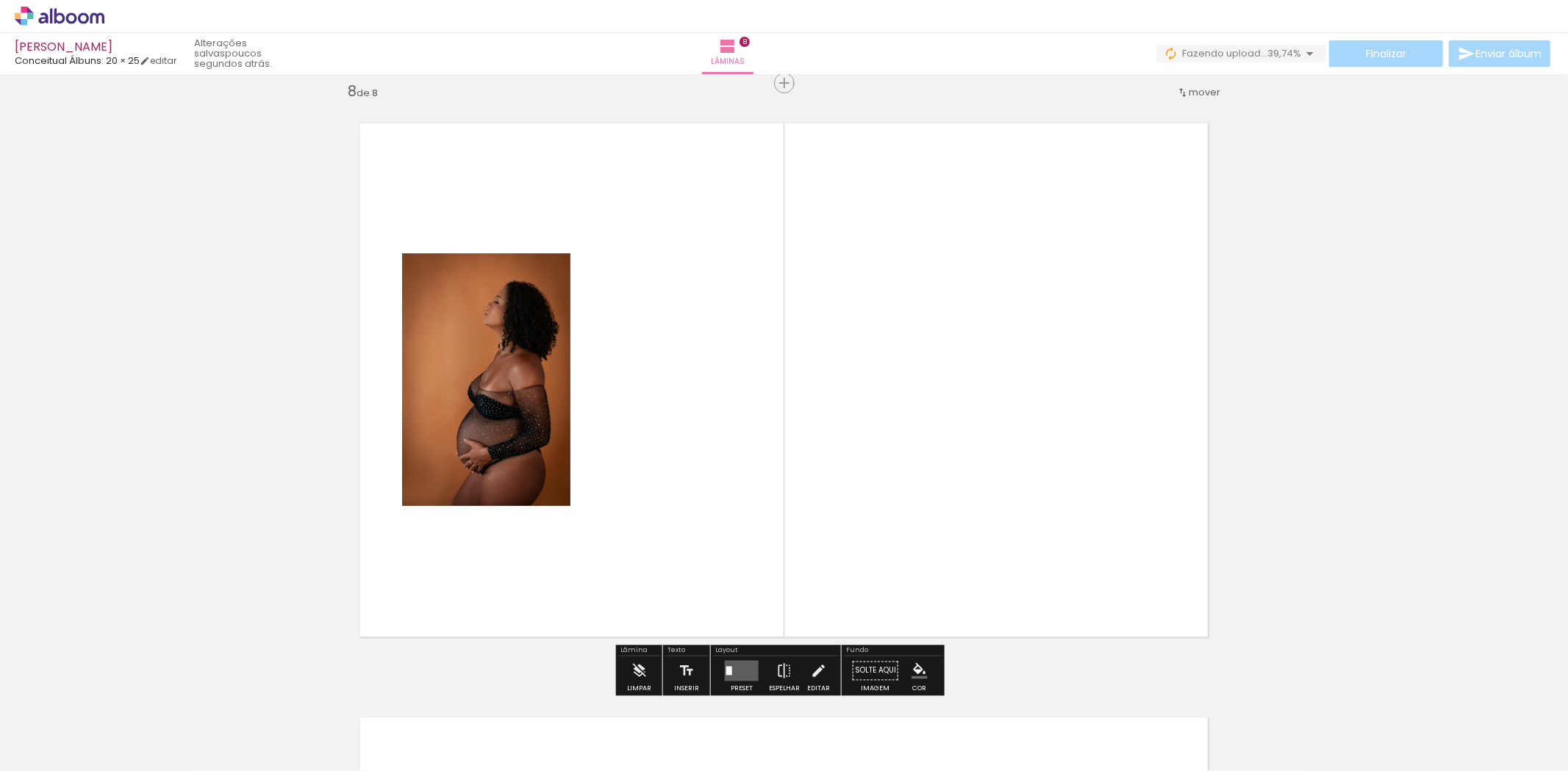
scroll to position [4179, 0]
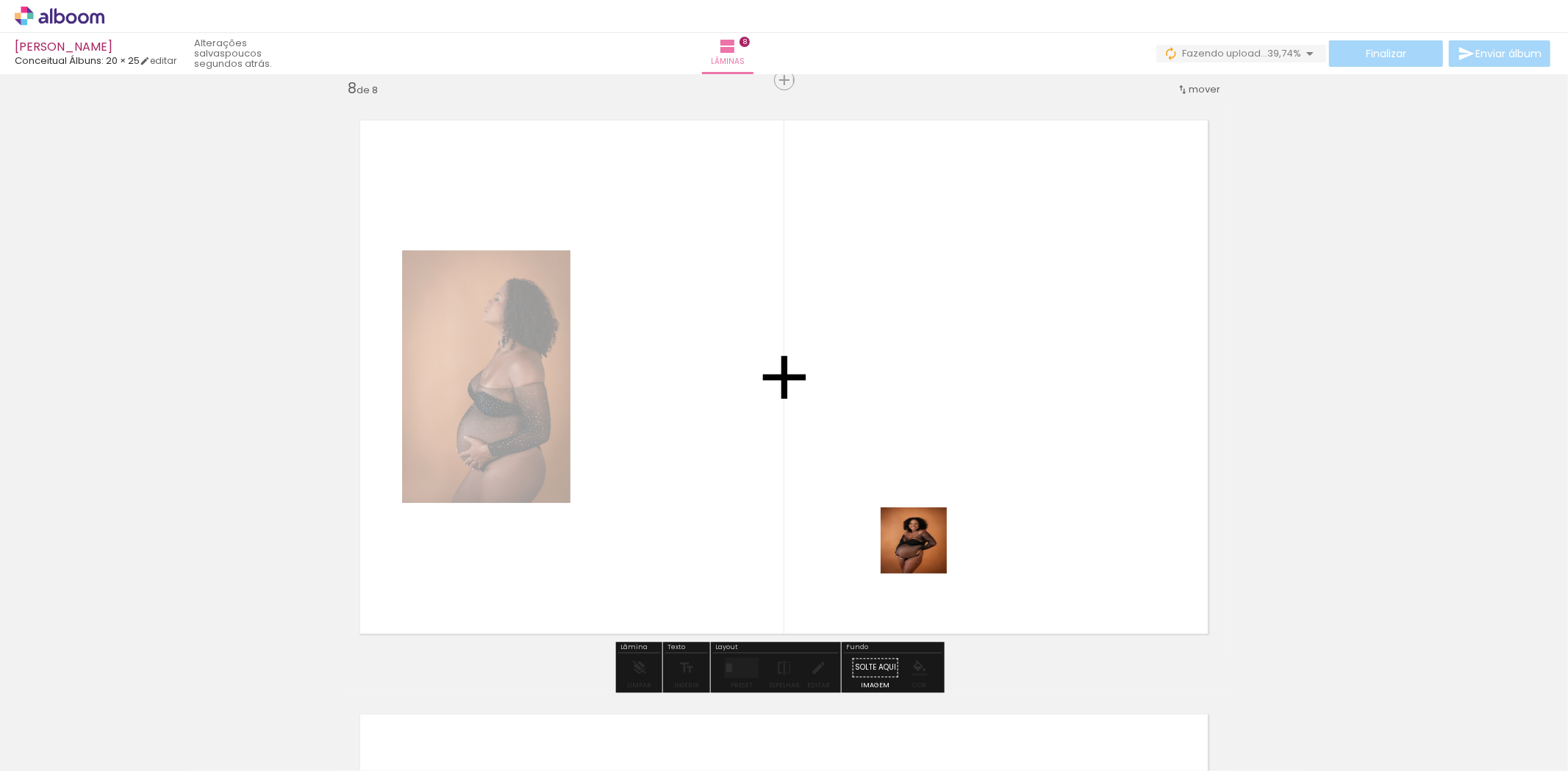
drag, startPoint x: 776, startPoint y: 669, endPoint x: 973, endPoint y: 459, distance: 287.9
click at [973, 460] on quentale-workspace at bounding box center [784, 385] width 1568 height 771
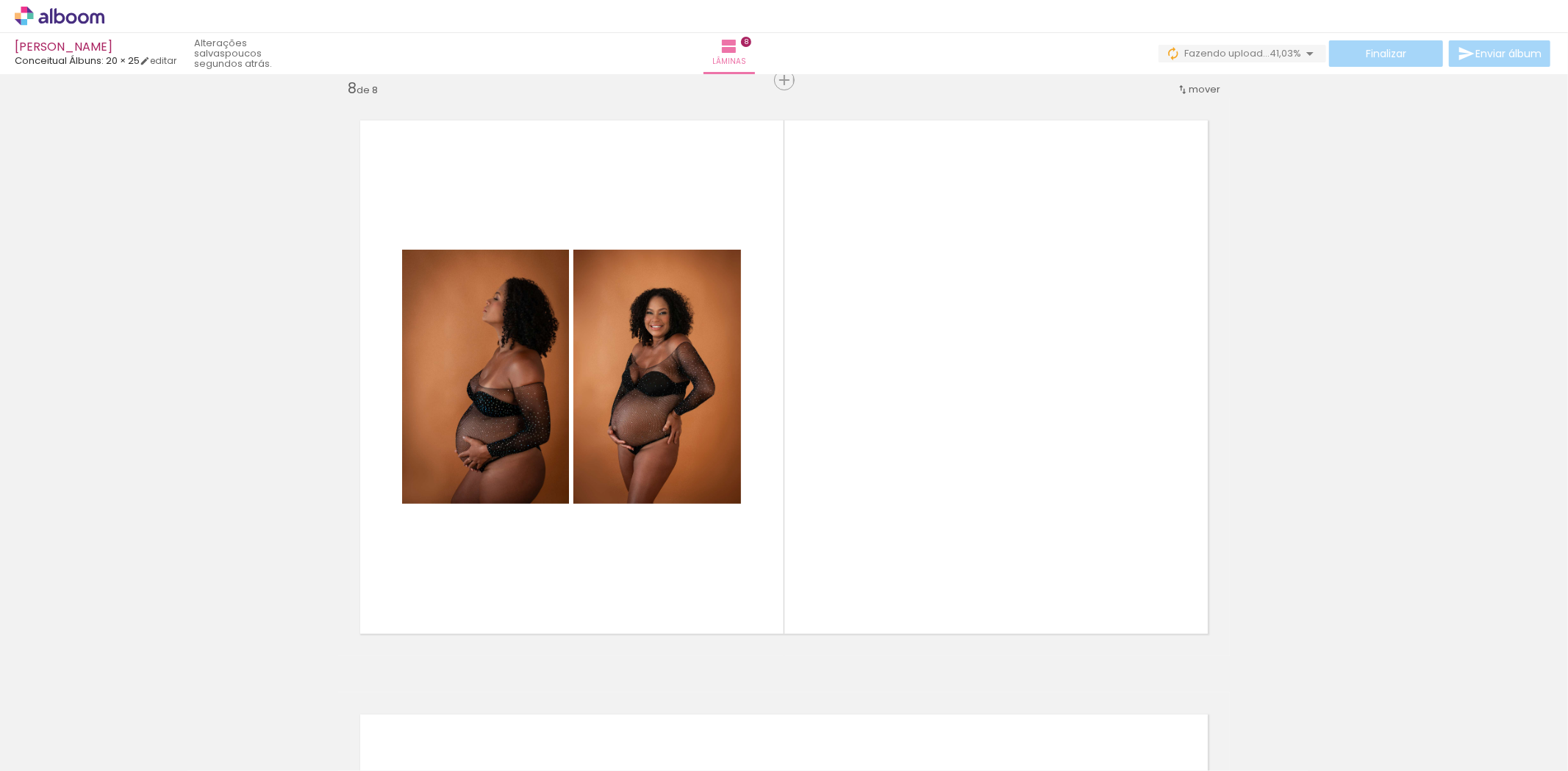
scroll to position [0, 1142]
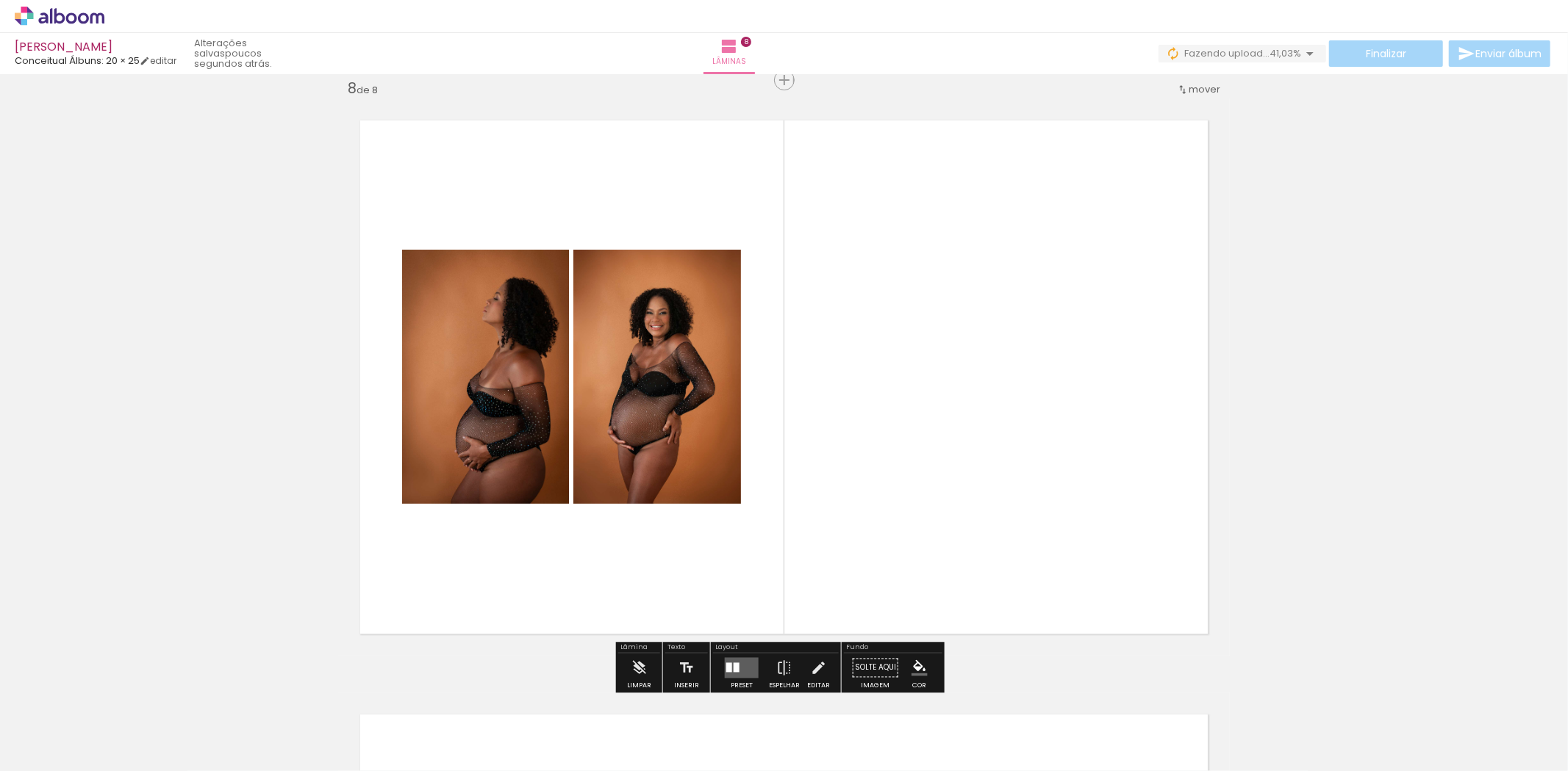
click at [743, 668] on quentale-layouter at bounding box center [742, 668] width 34 height 21
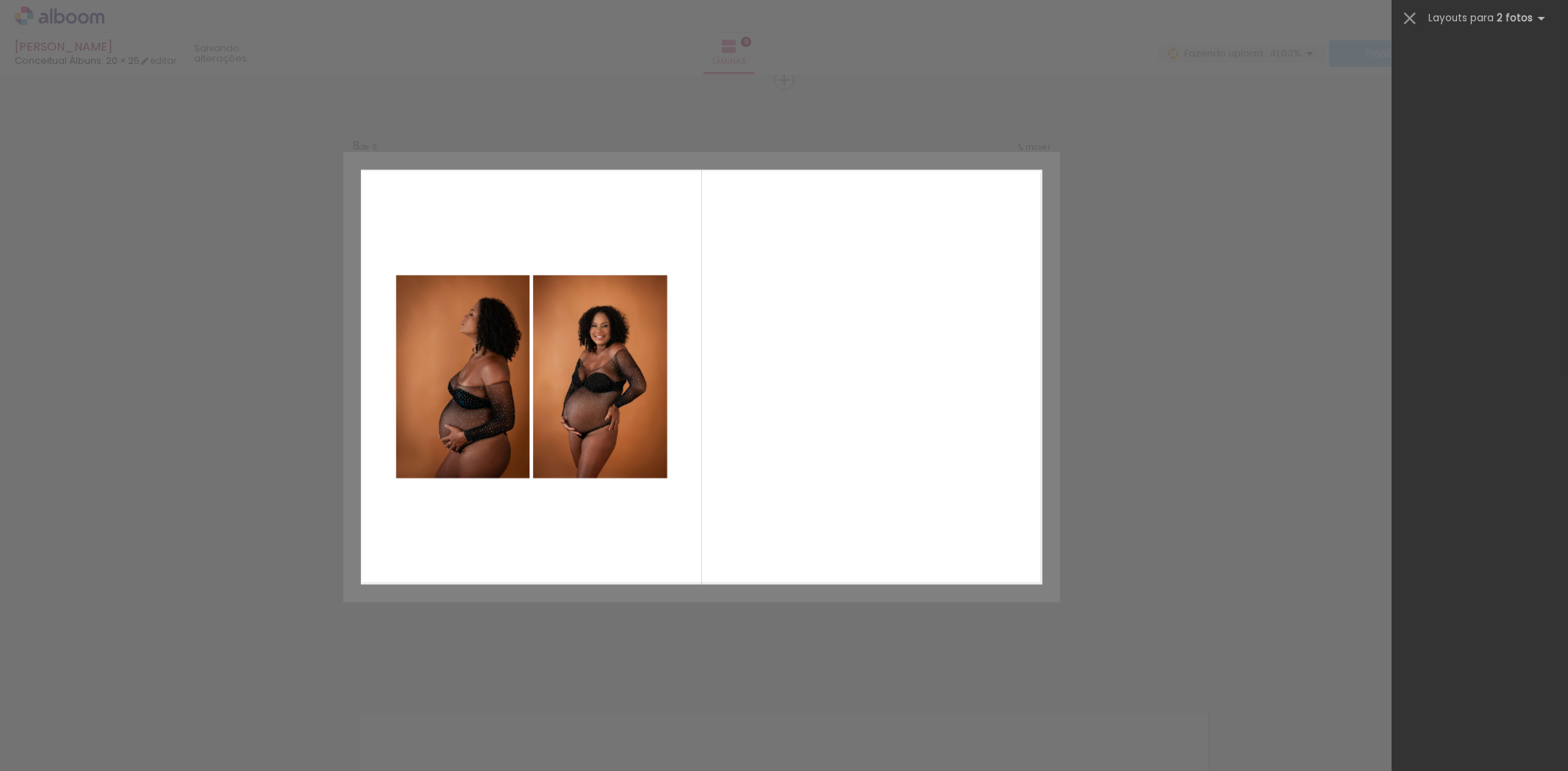
scroll to position [0, 0]
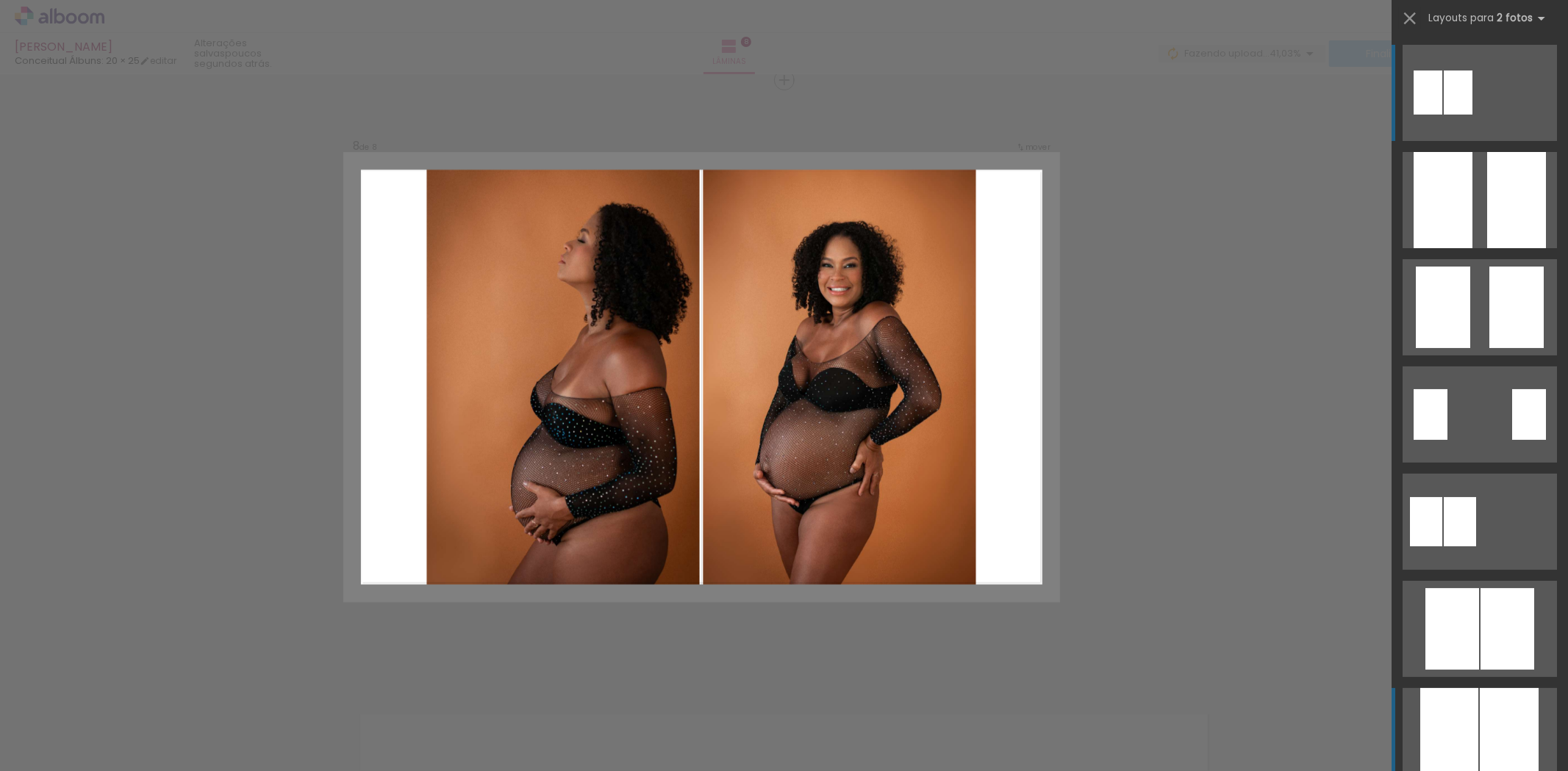
click at [1507, 248] on div at bounding box center [1516, 200] width 59 height 96
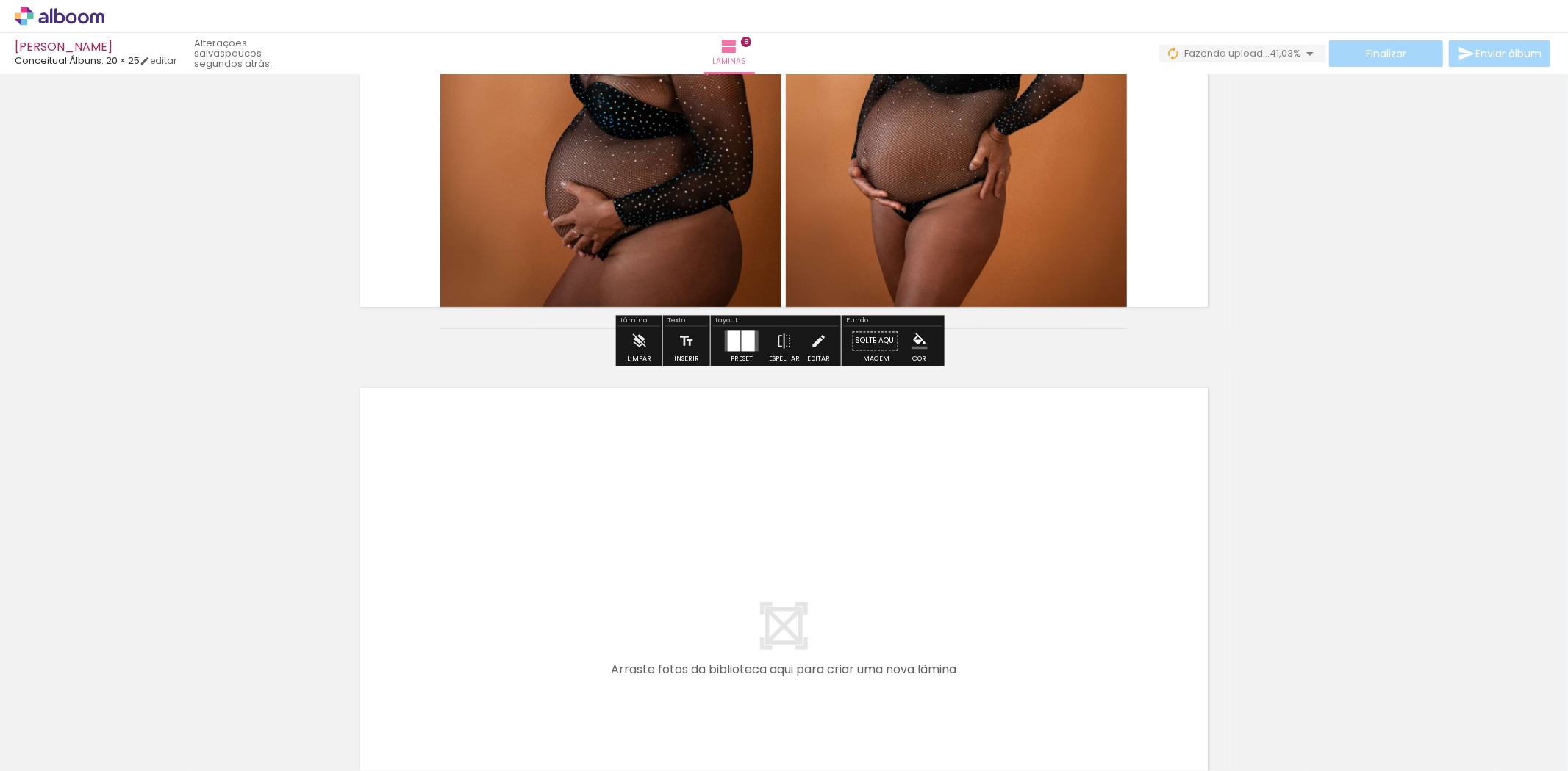
scroll to position [0, 1142]
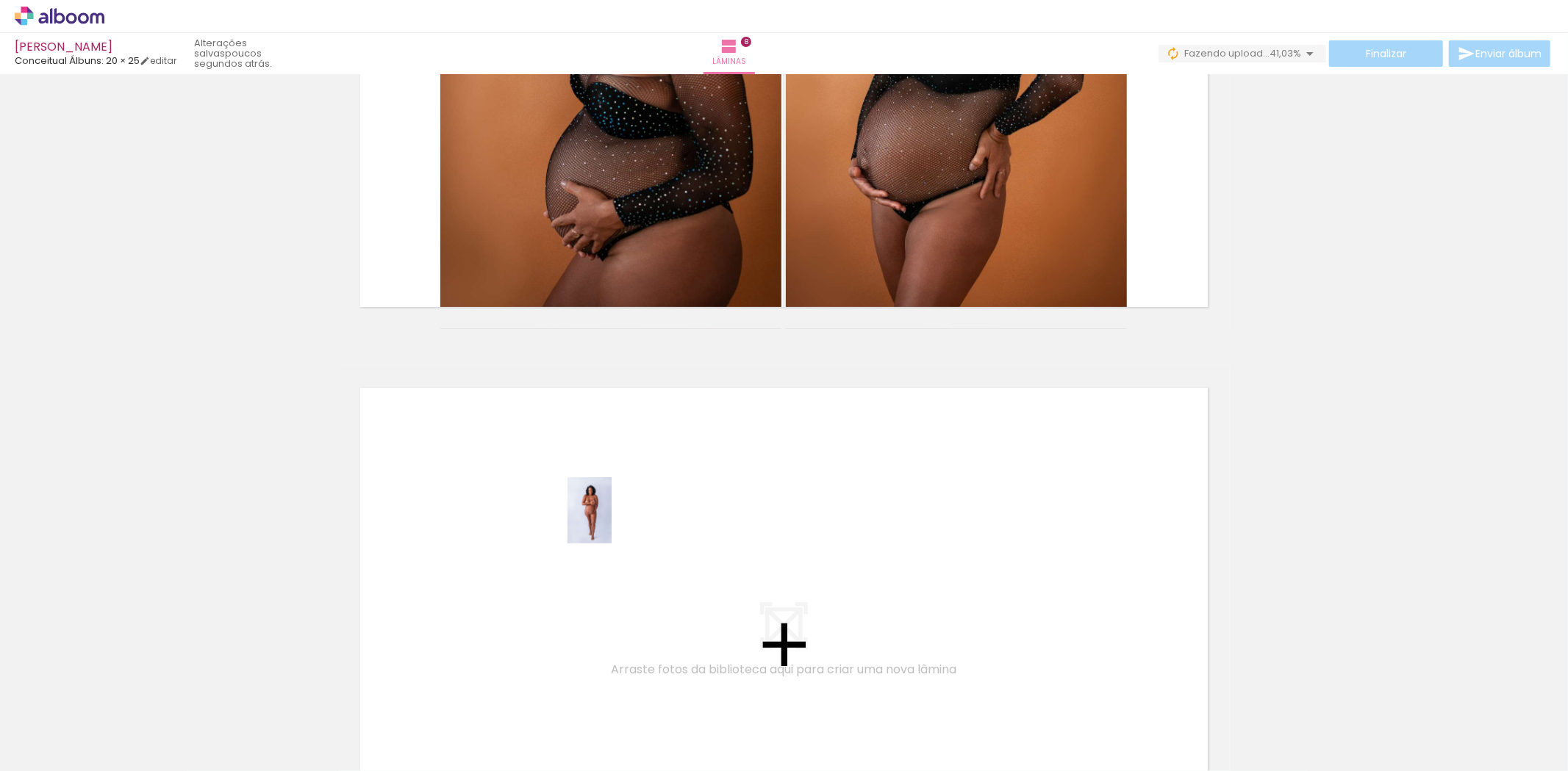
drag, startPoint x: 329, startPoint y: 711, endPoint x: 607, endPoint y: 516, distance: 339.6
click at [607, 516] on quentale-workspace at bounding box center [784, 385] width 1568 height 771
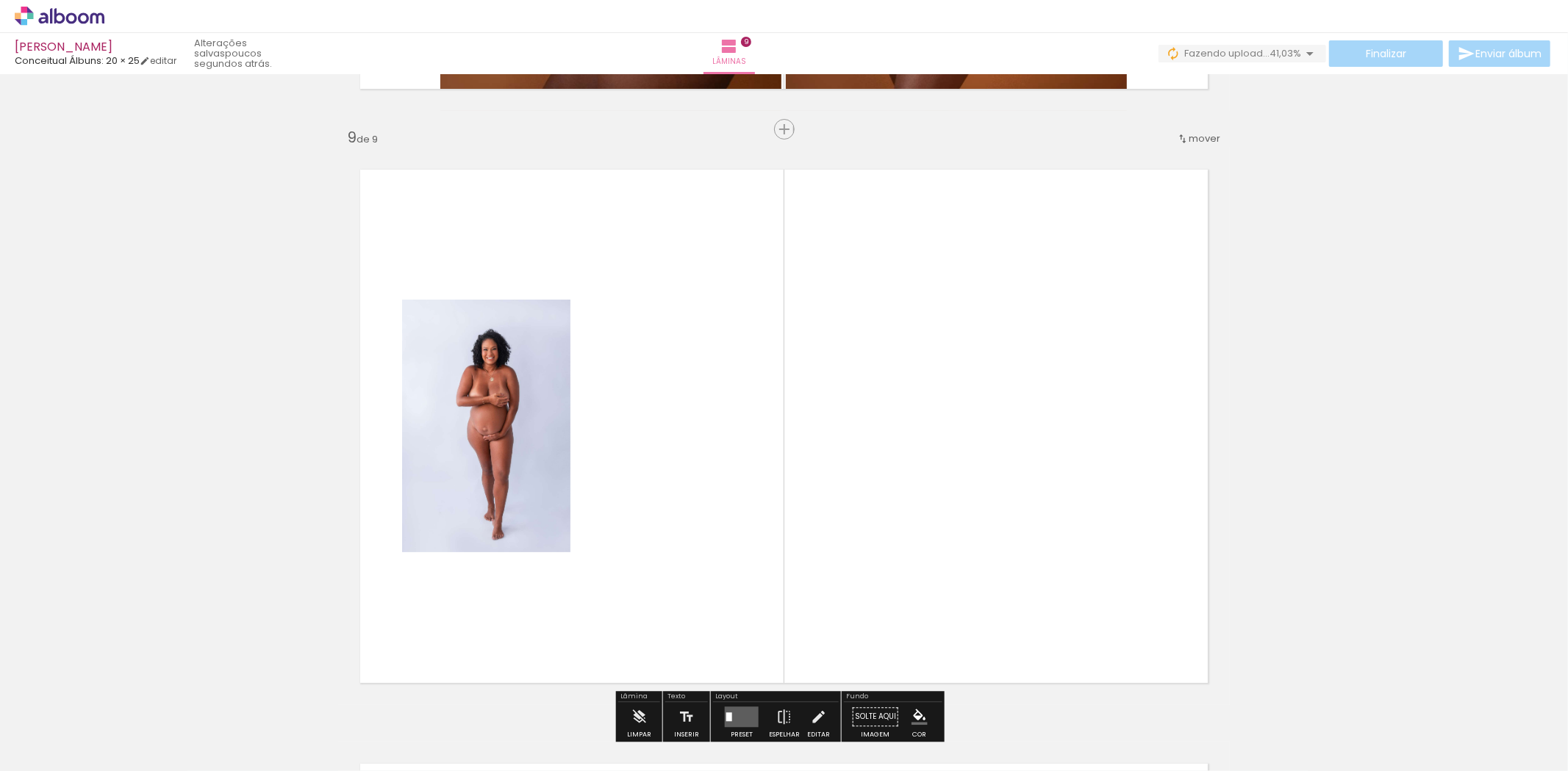
scroll to position [4773, 0]
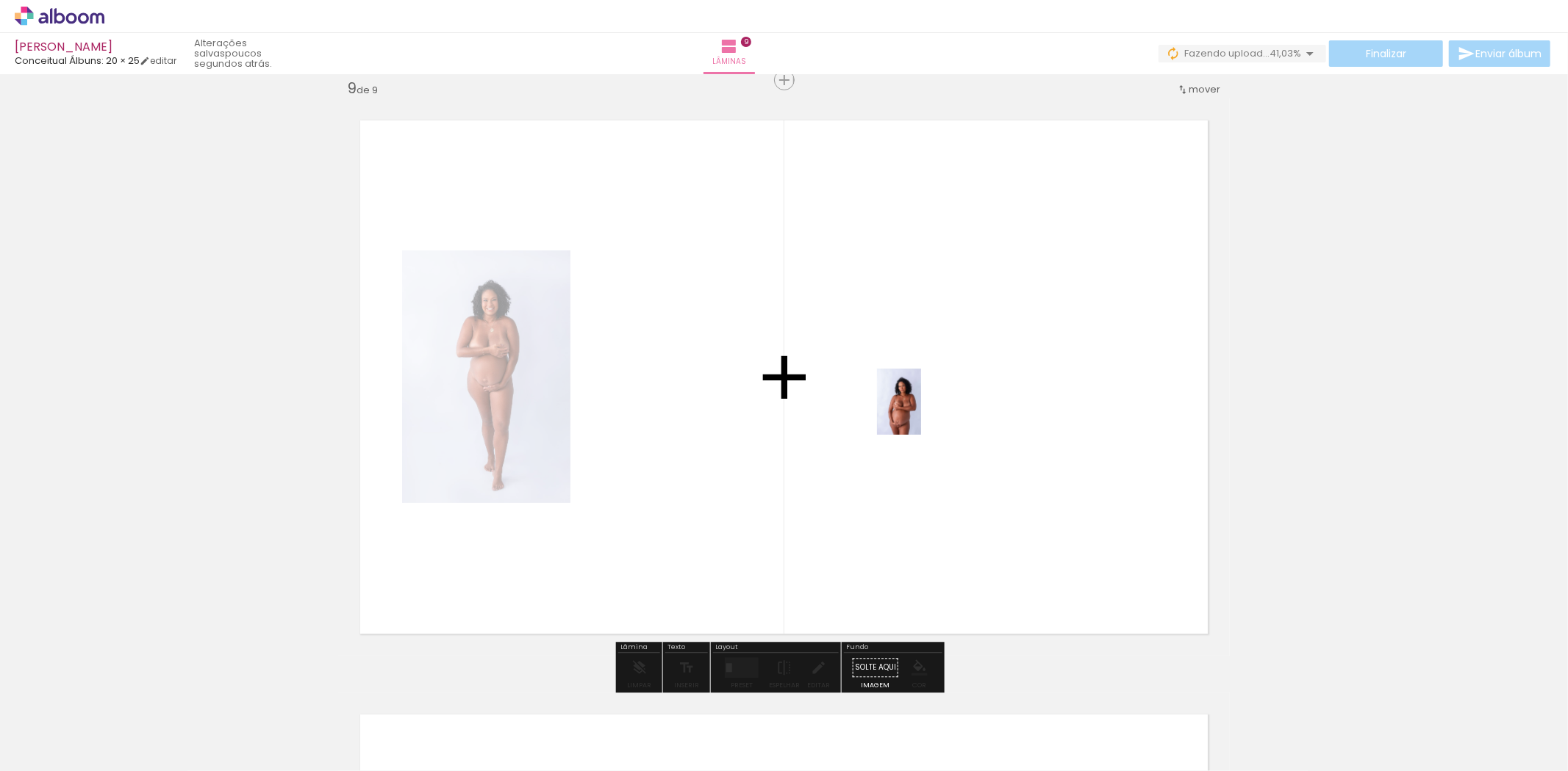
drag, startPoint x: 410, startPoint y: 736, endPoint x: 923, endPoint y: 407, distance: 609.4
click at [923, 404] on quentale-workspace at bounding box center [784, 385] width 1568 height 771
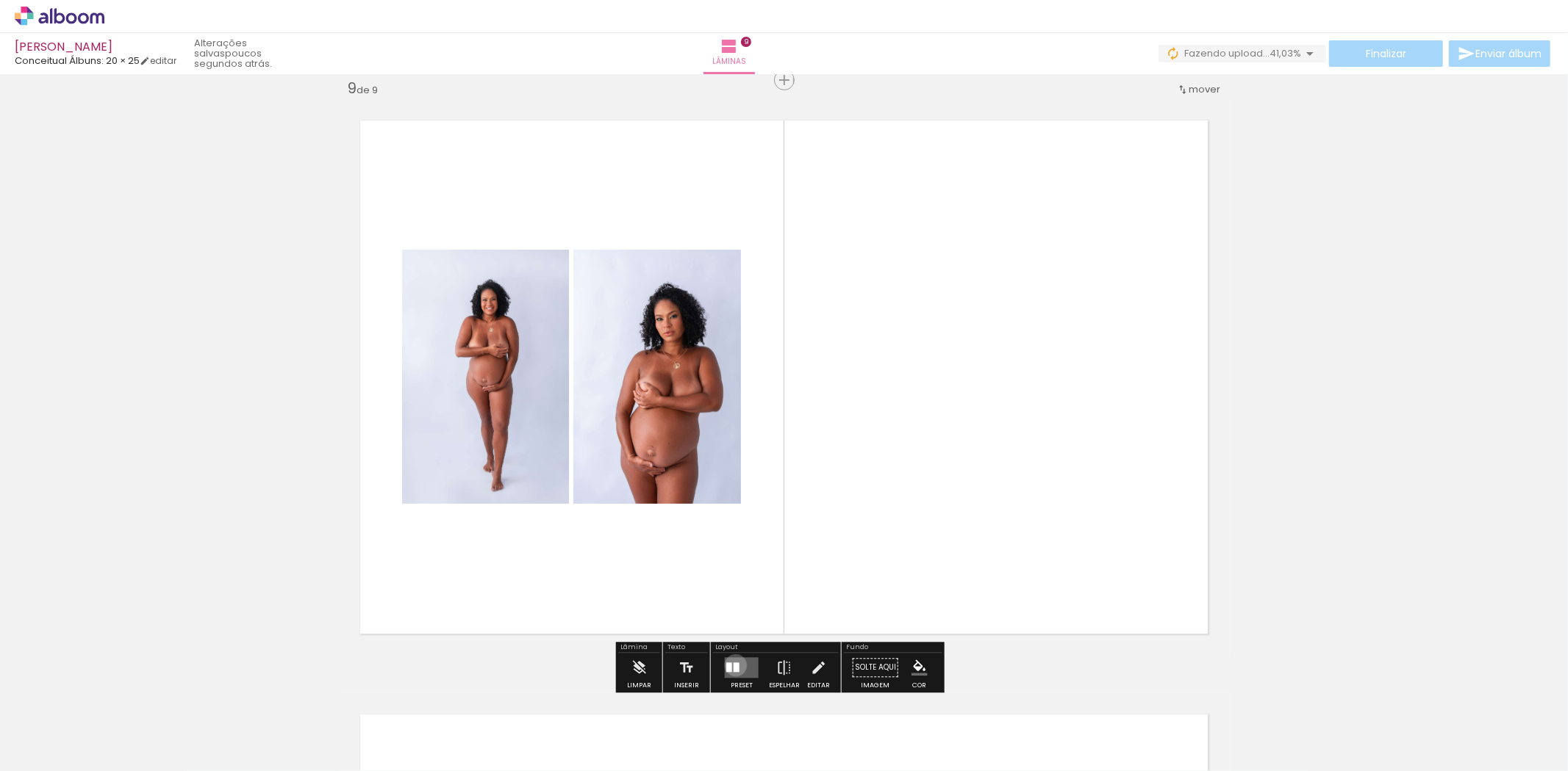
click at [734, 665] on div at bounding box center [736, 668] width 6 height 10
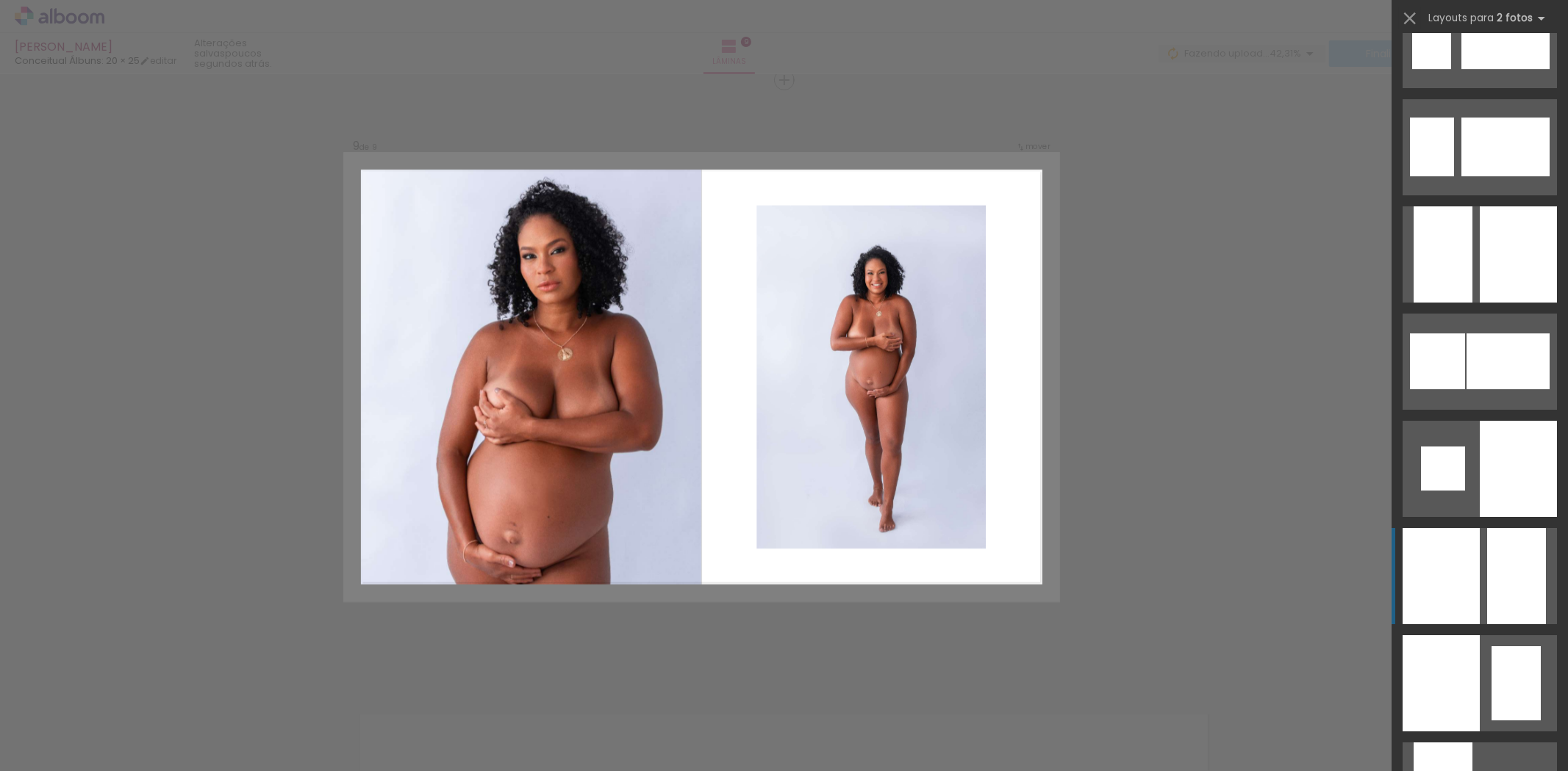
scroll to position [4244, 0]
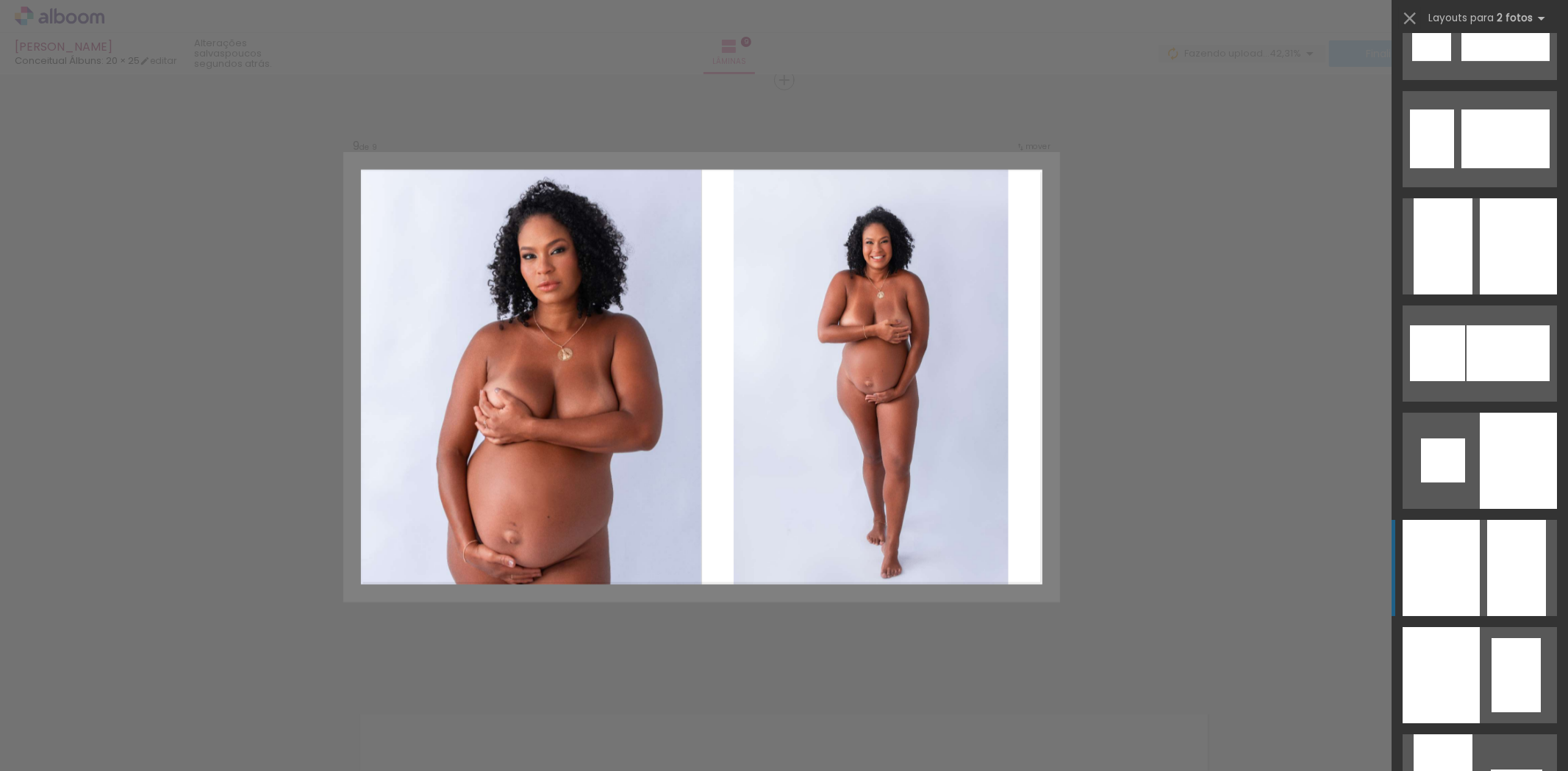
click at [1489, 294] on div at bounding box center [1518, 246] width 77 height 96
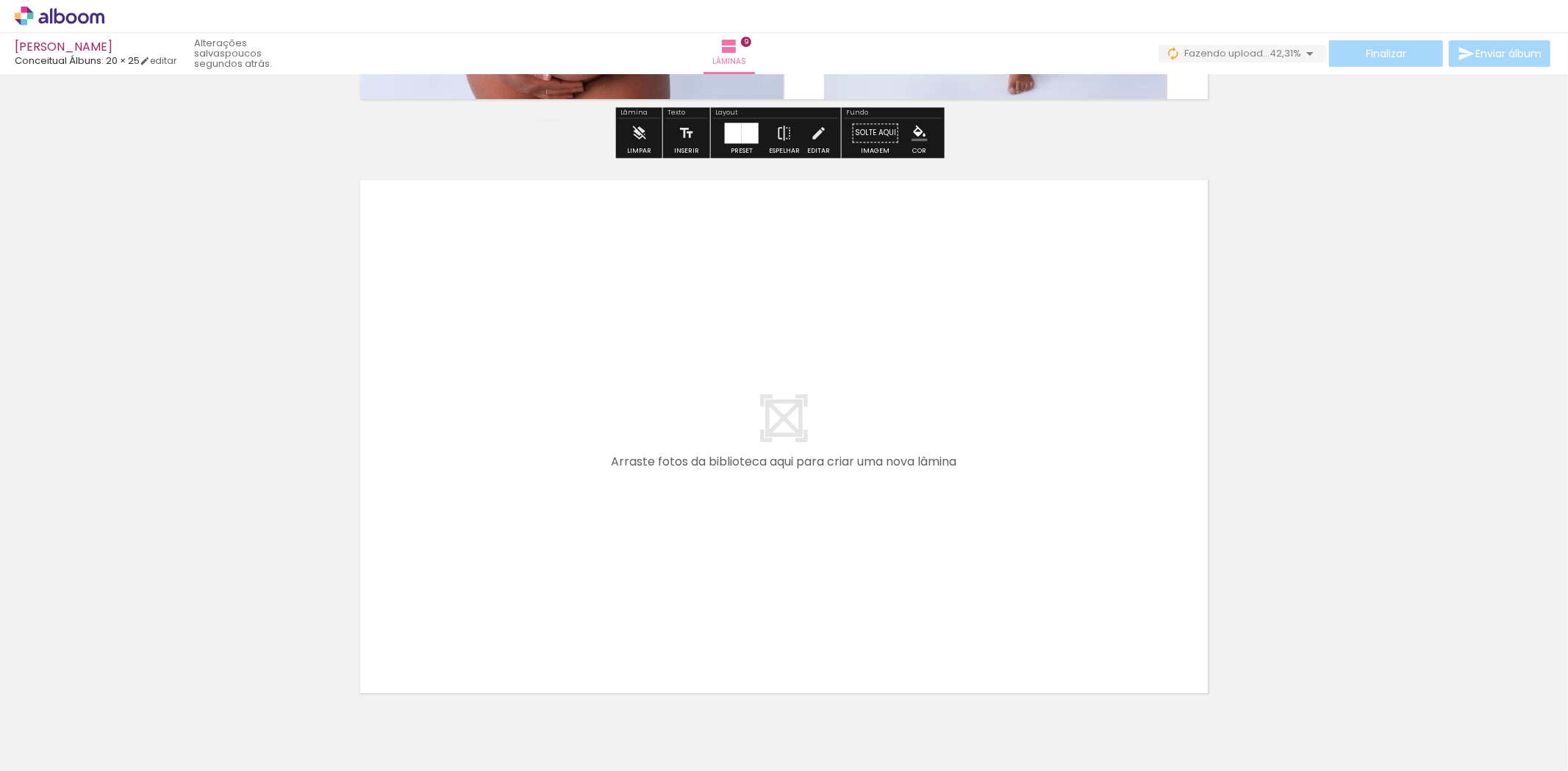
scroll to position [5344, 0]
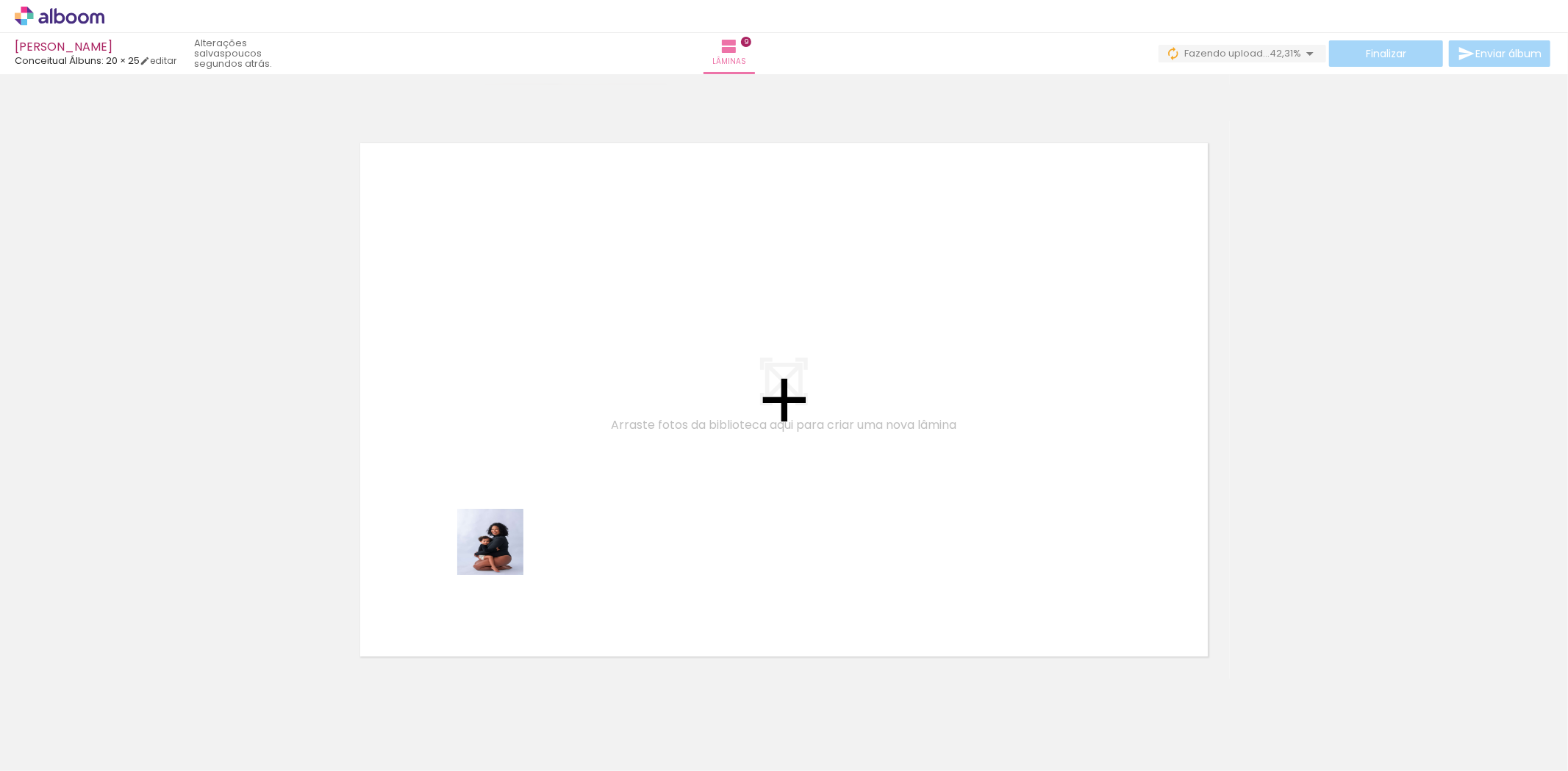
drag, startPoint x: 496, startPoint y: 721, endPoint x: 501, endPoint y: 486, distance: 235.1
click at [501, 486] on quentale-workspace at bounding box center [784, 385] width 1568 height 771
